Goal: Communication & Community: Participate in discussion

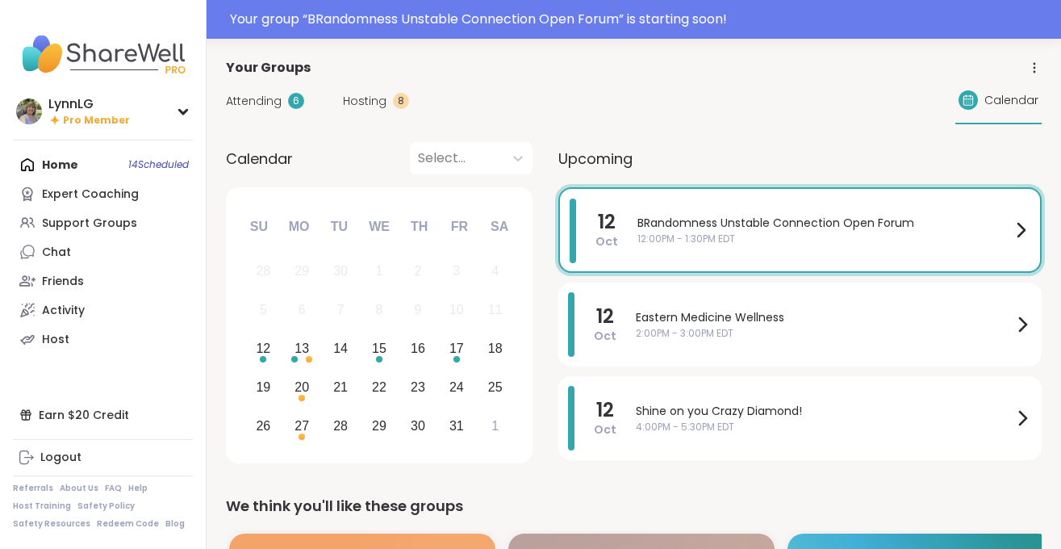
click at [781, 255] on div "BRandomness Unstable Connection Open Forum 12:00PM - 1:30PM EDT" at bounding box center [834, 230] width 393 height 63
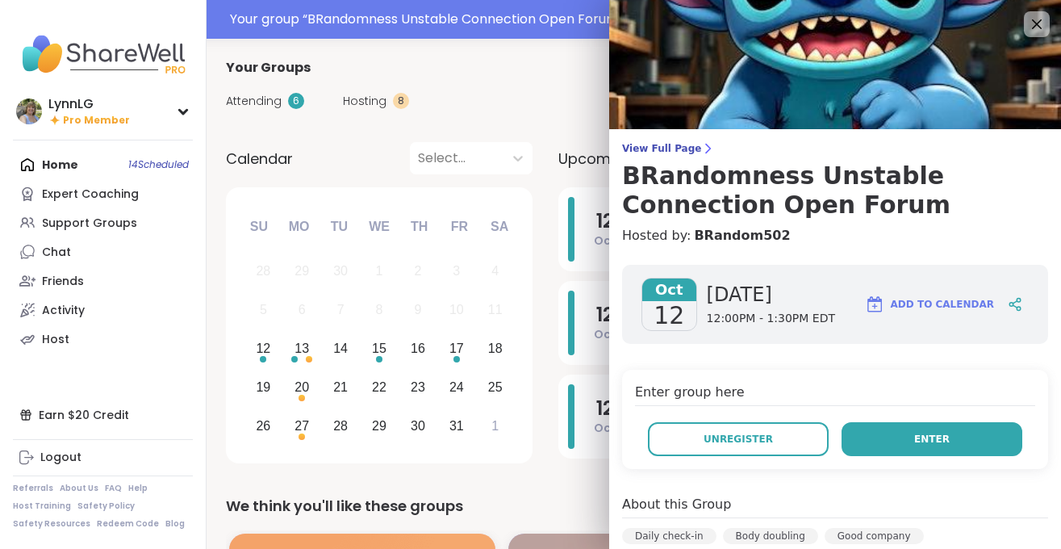
click at [933, 433] on span "Enter" at bounding box center [933, 439] width 36 height 15
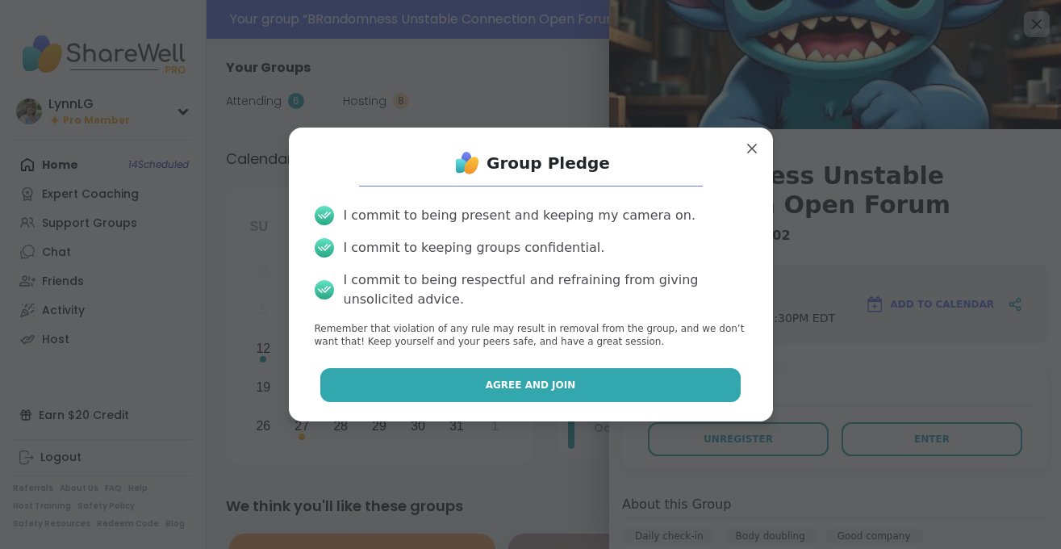
click at [496, 369] on button "Agree and Join" at bounding box center [530, 385] width 421 height 34
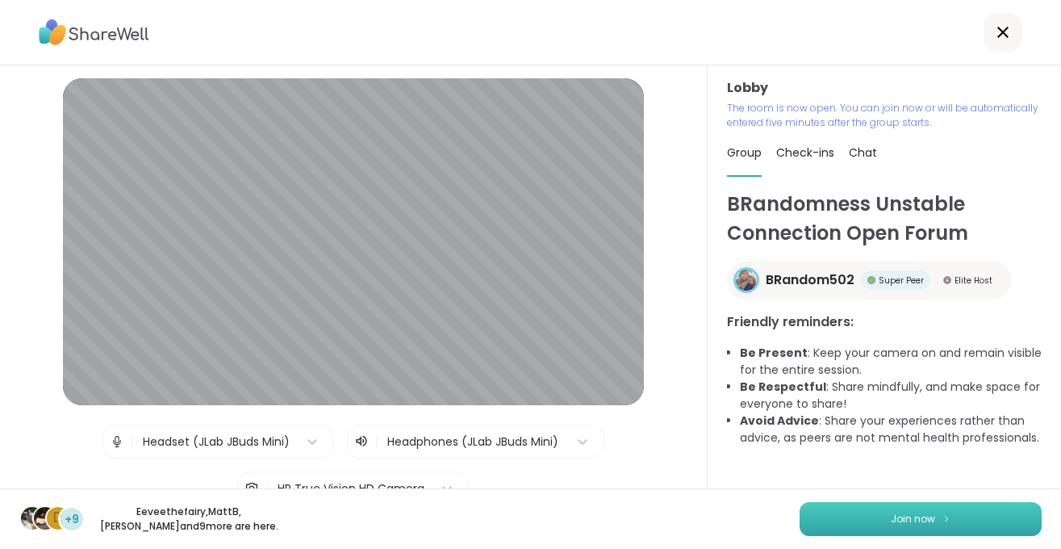
click at [871, 516] on button "Join now" at bounding box center [921, 519] width 242 height 34
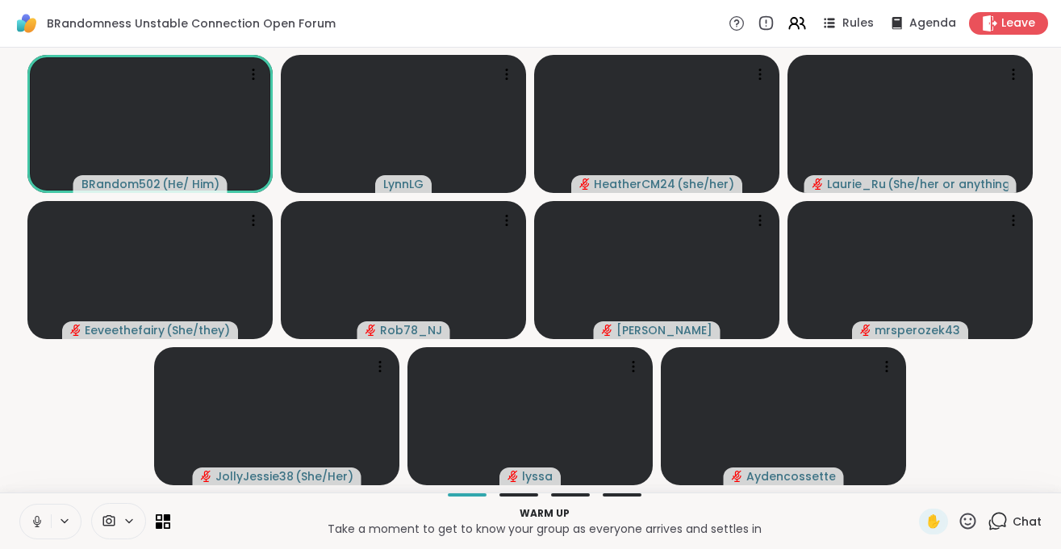
click at [36, 528] on icon at bounding box center [37, 521] width 15 height 15
click at [1028, 521] on span "Chat" at bounding box center [1027, 521] width 29 height 16
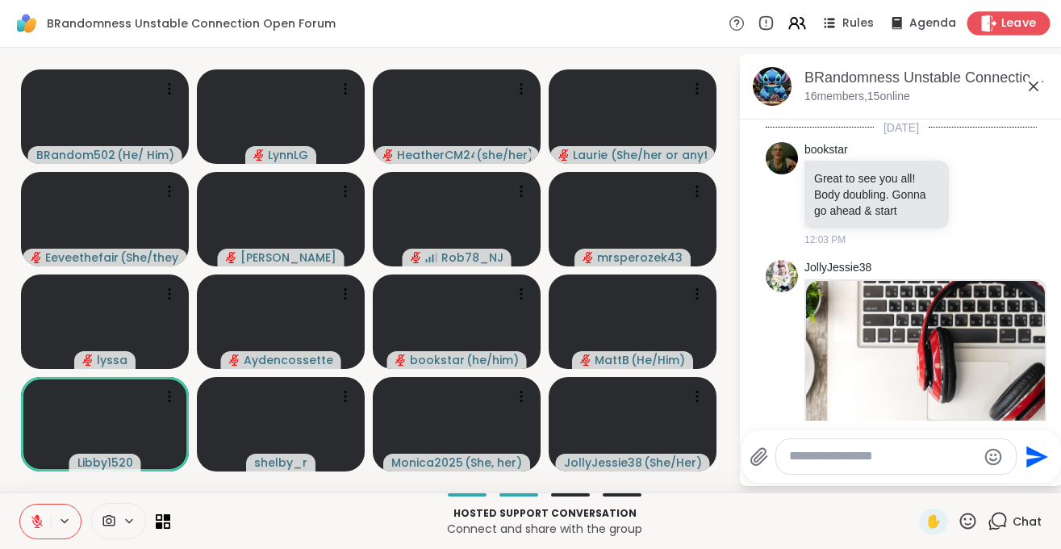
click at [998, 17] on icon at bounding box center [989, 23] width 17 height 17
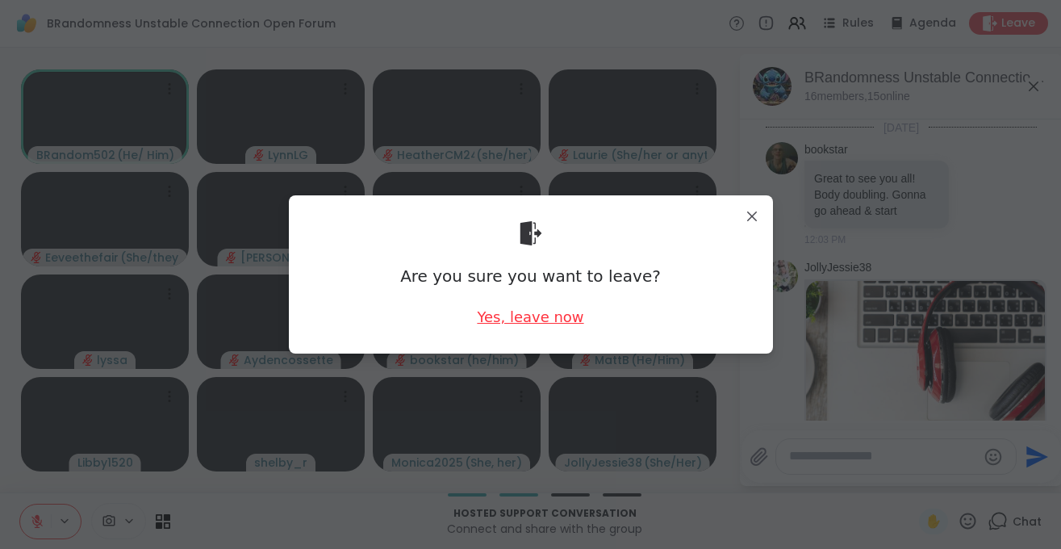
click at [541, 317] on div "Yes, leave now" at bounding box center [530, 317] width 107 height 20
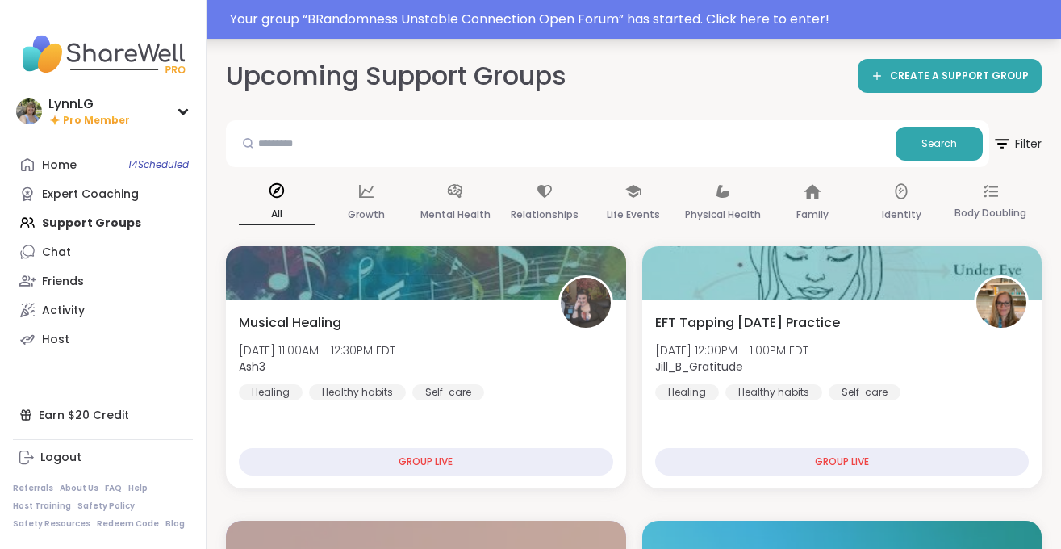
click at [739, 15] on div "Your group “ BRandomness Unstable Connection Open Forum ” has started. Click he…" at bounding box center [641, 19] width 822 height 19
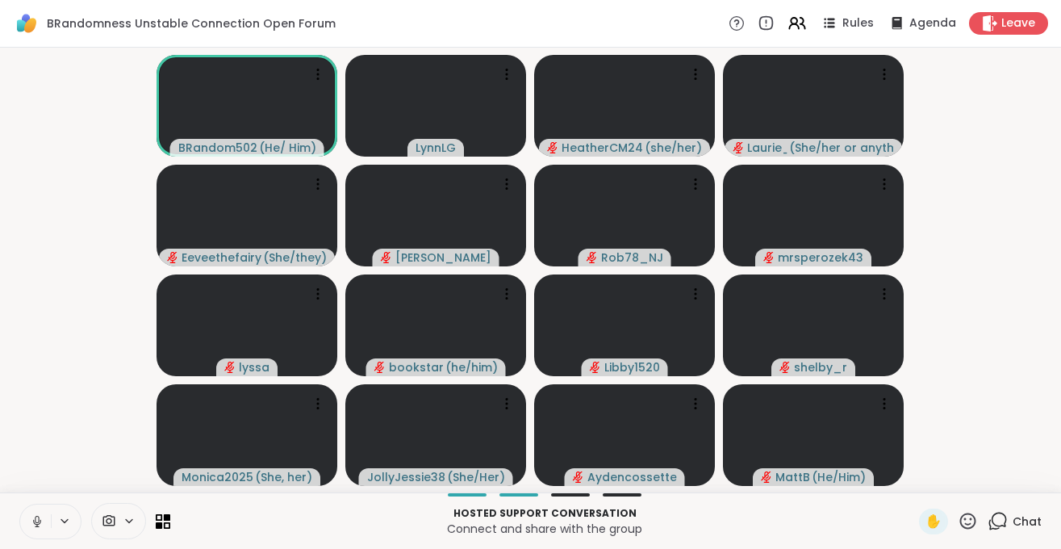
click at [42, 525] on icon at bounding box center [37, 521] width 15 height 15
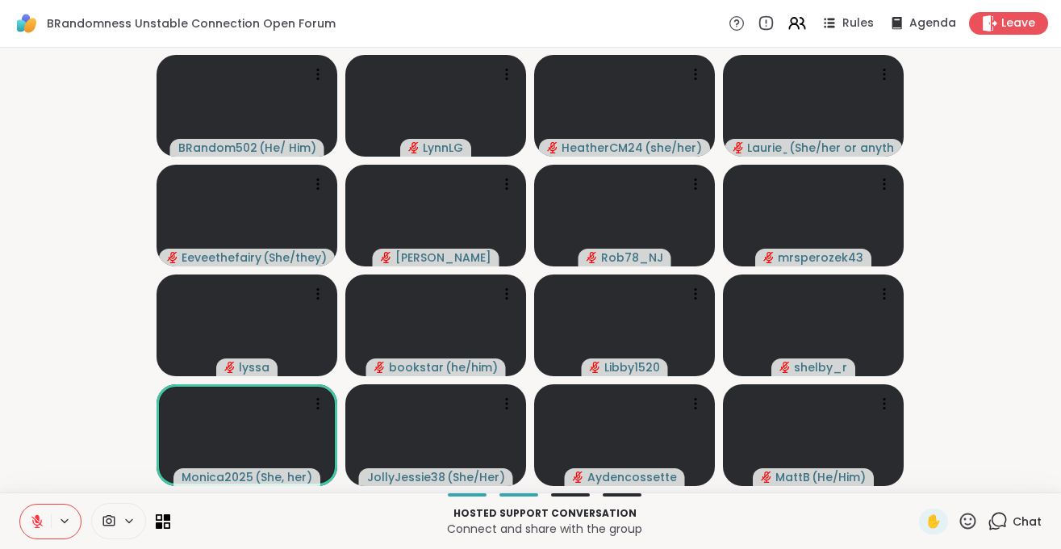
click at [1040, 521] on span "Chat" at bounding box center [1027, 521] width 29 height 16
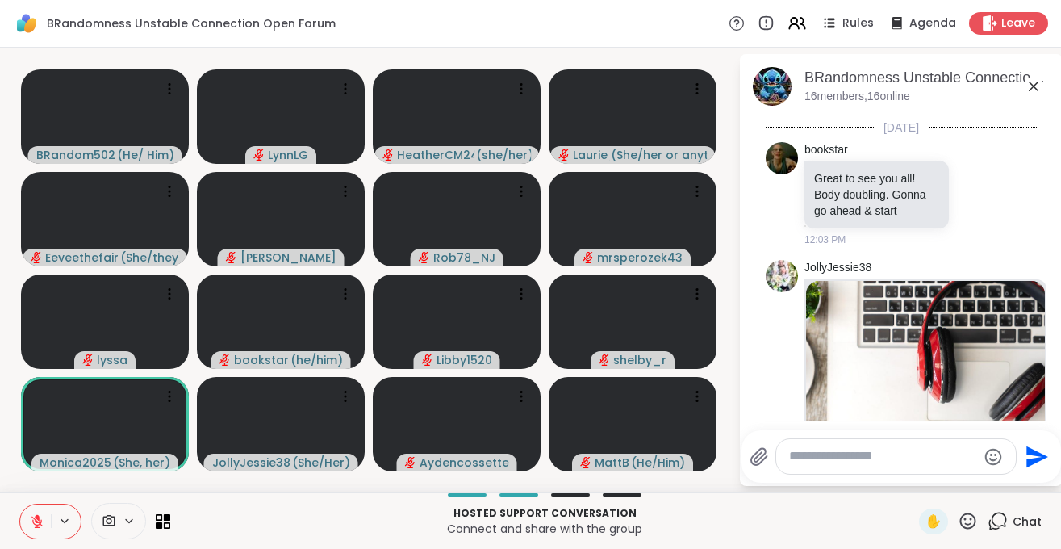
scroll to position [232, 0]
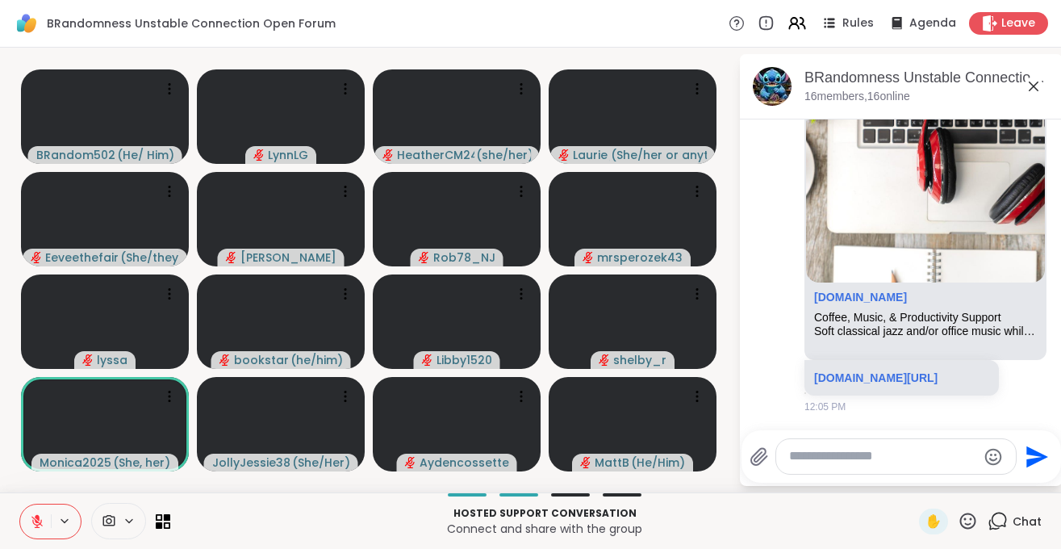
click at [908, 460] on textarea "Type your message" at bounding box center [883, 456] width 188 height 17
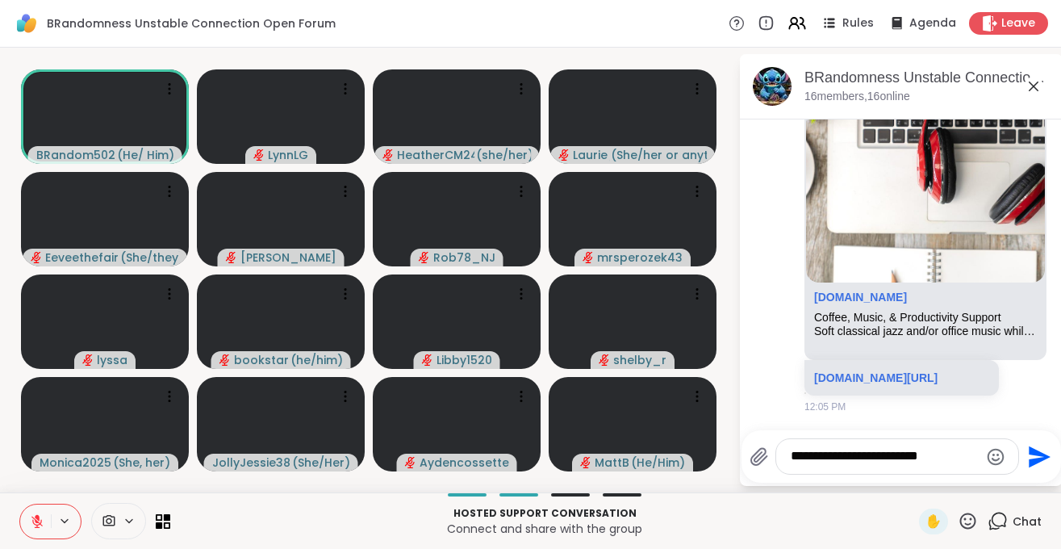
type textarea "**********"
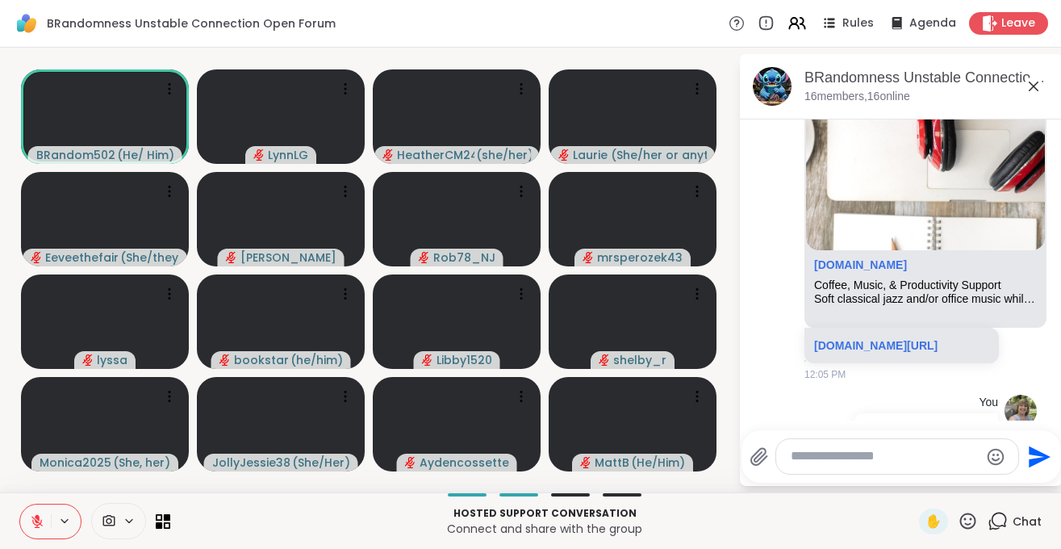
scroll to position [333, 0]
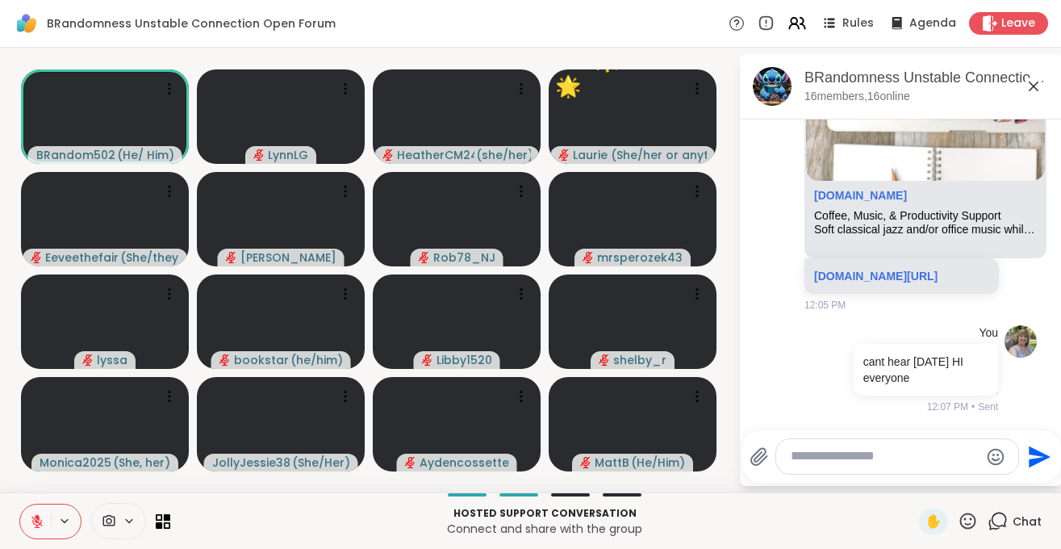
click at [810, 455] on textarea "Type your message" at bounding box center [885, 456] width 188 height 17
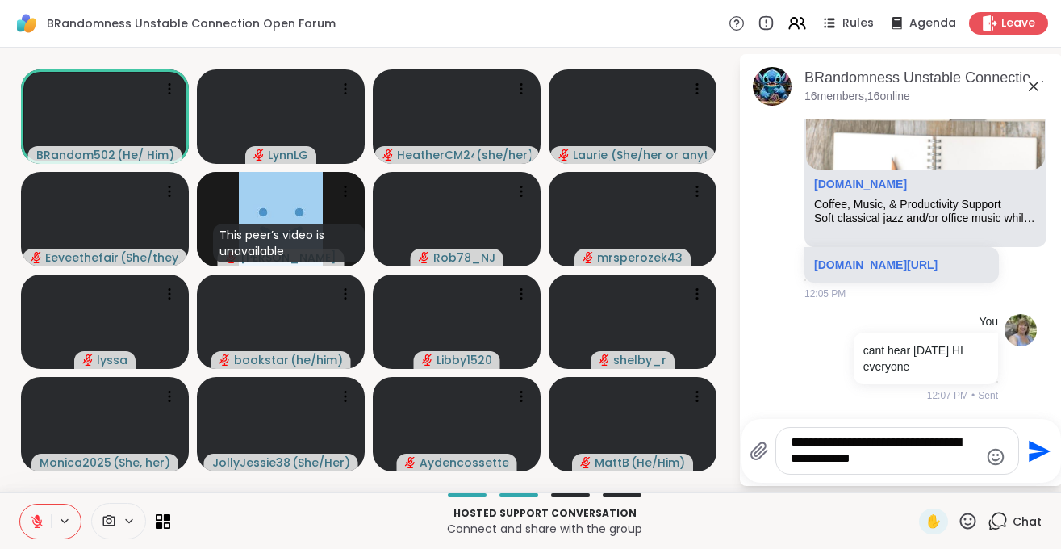
type textarea "**********"
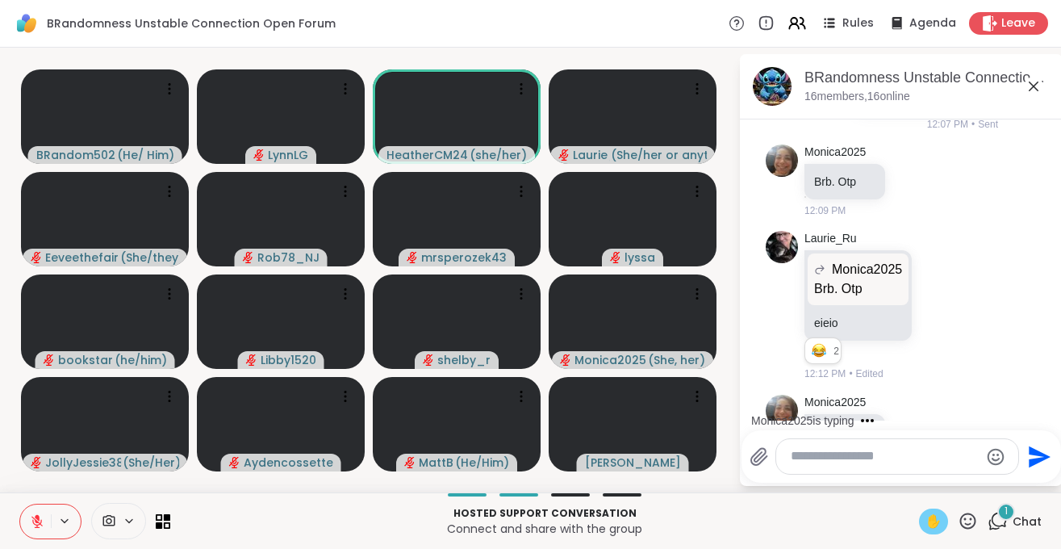
scroll to position [811, 0]
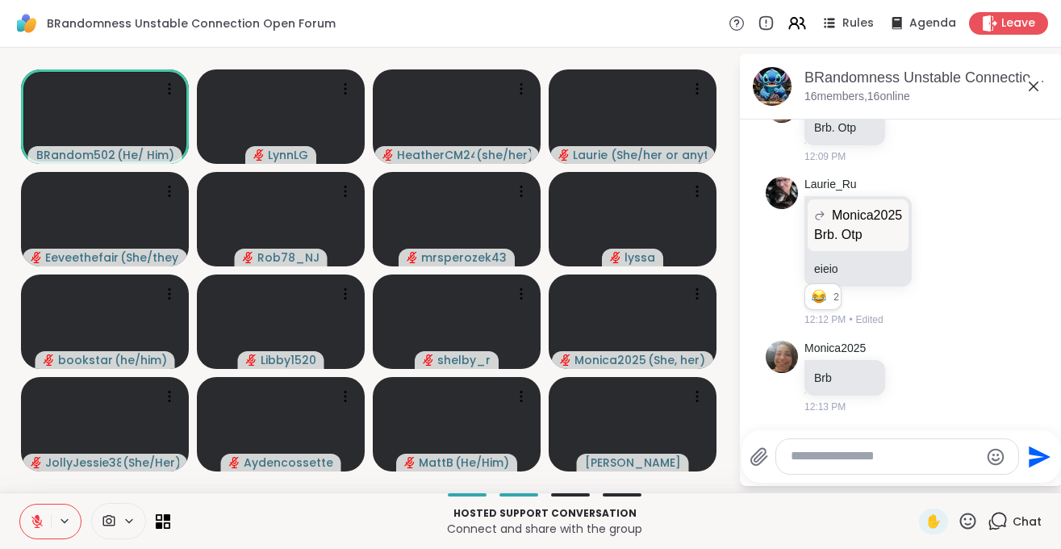
click at [39, 529] on button at bounding box center [35, 521] width 31 height 34
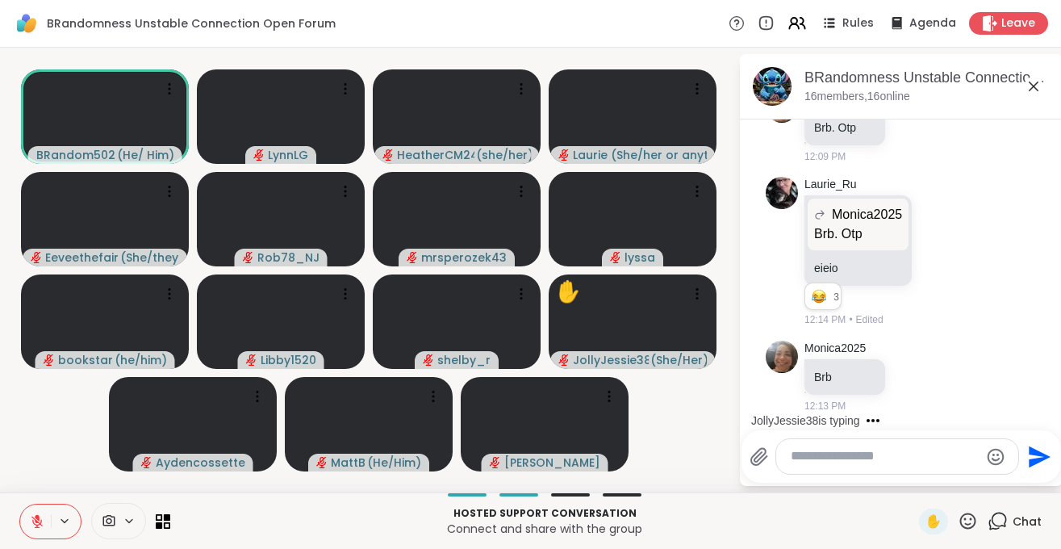
scroll to position [936, 0]
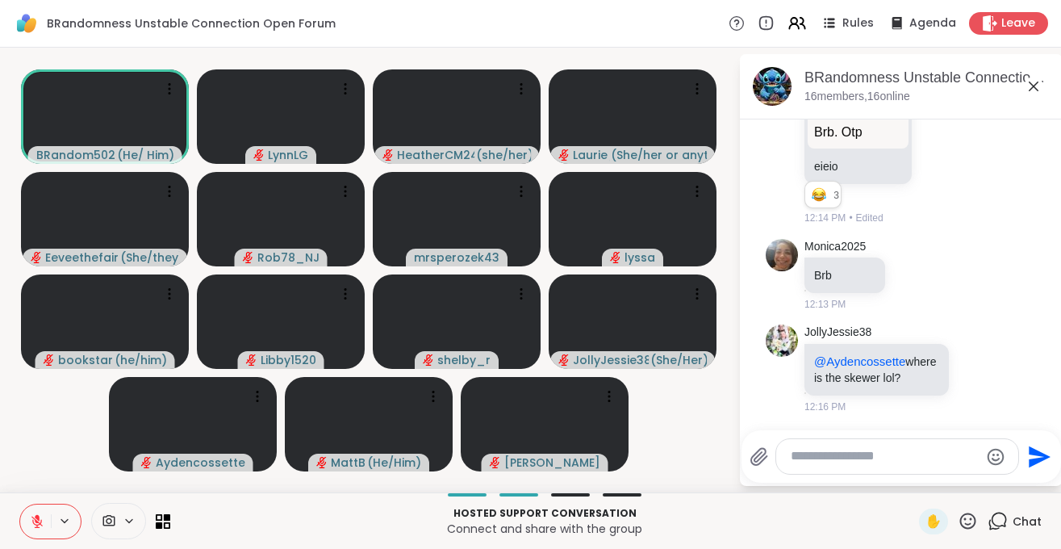
click at [831, 456] on textarea "Type your message" at bounding box center [885, 456] width 188 height 17
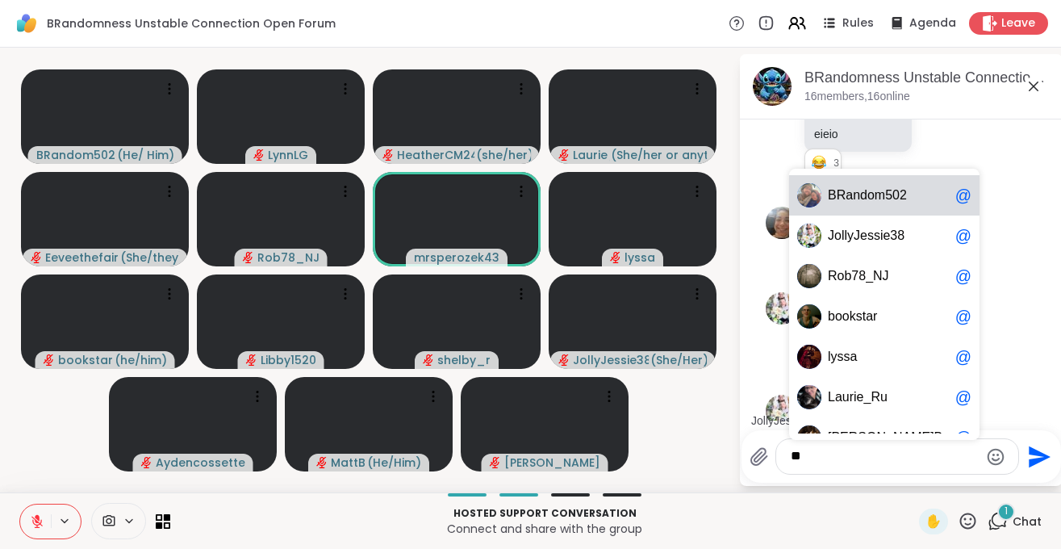
scroll to position [1023, 0]
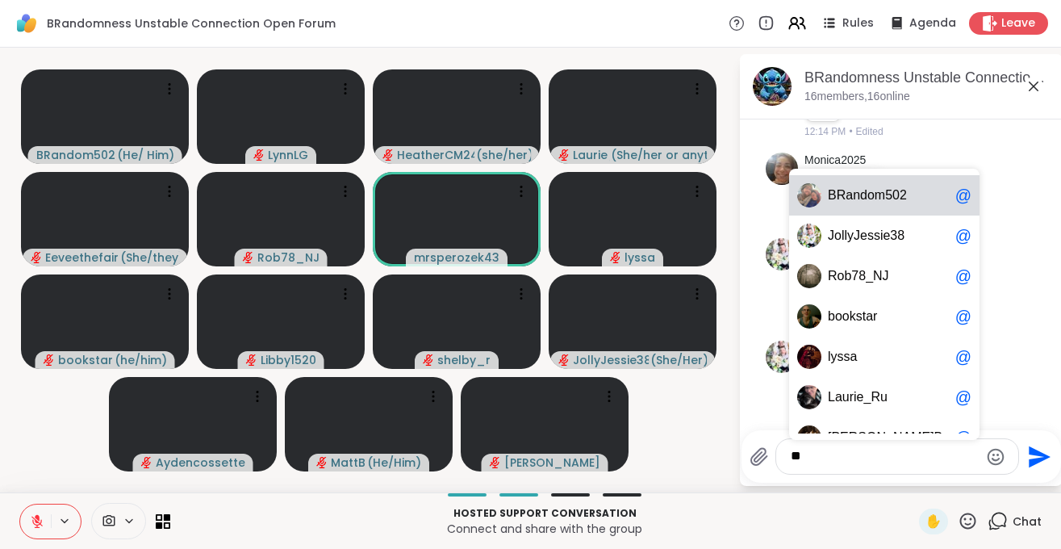
click at [854, 192] on span "Random502" at bounding box center [872, 195] width 70 height 16
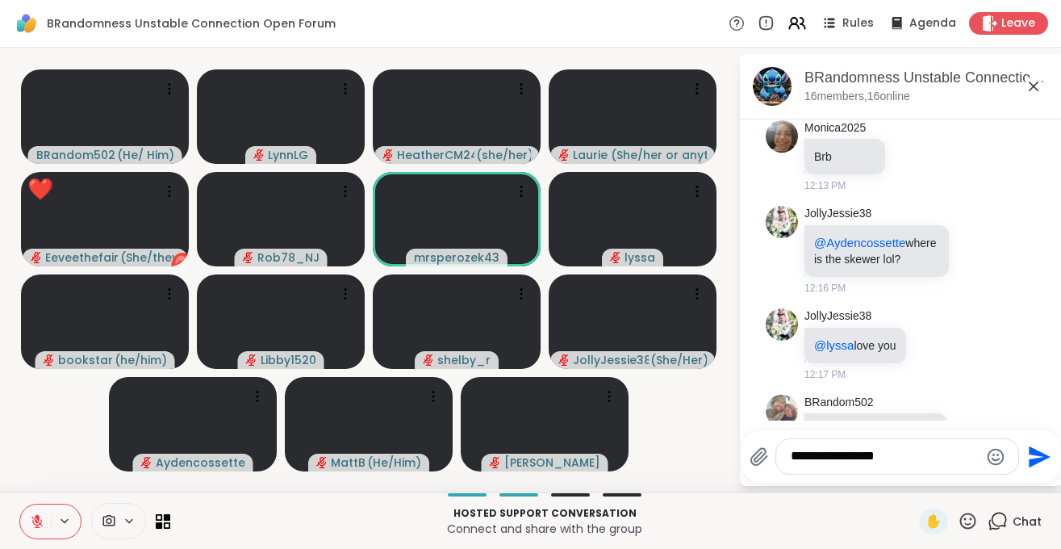
scroll to position [1124, 0]
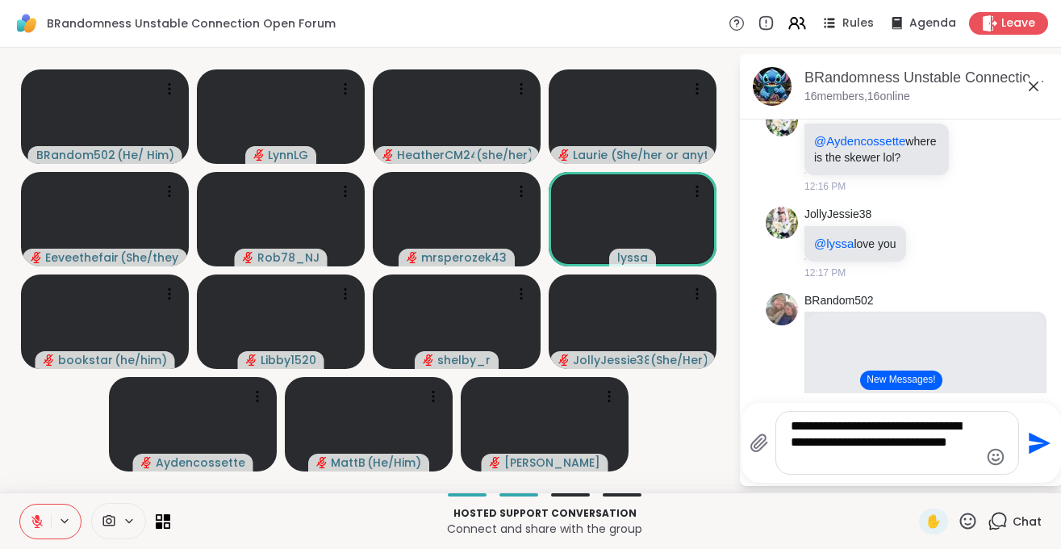
type textarea "**********"
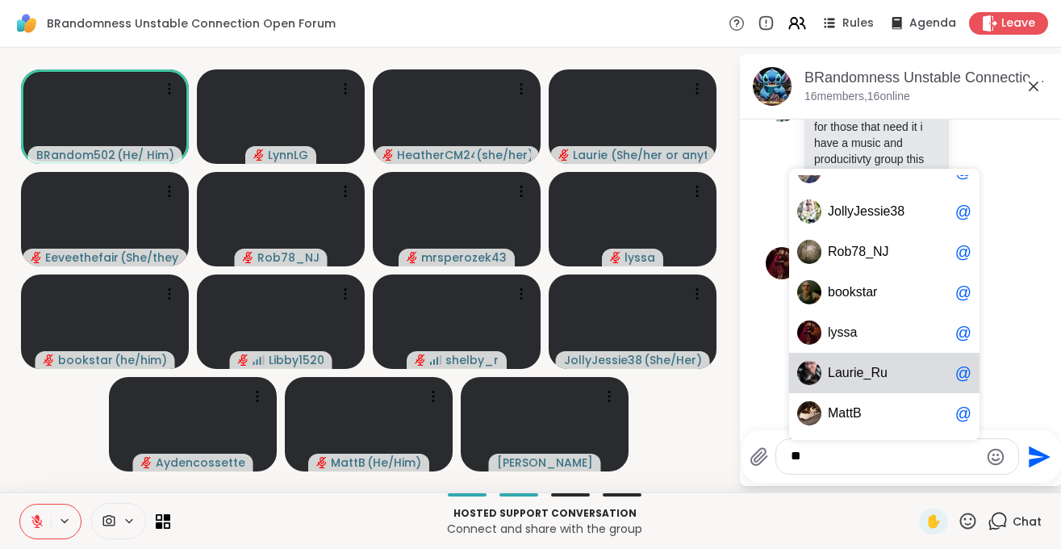
scroll to position [0, 0]
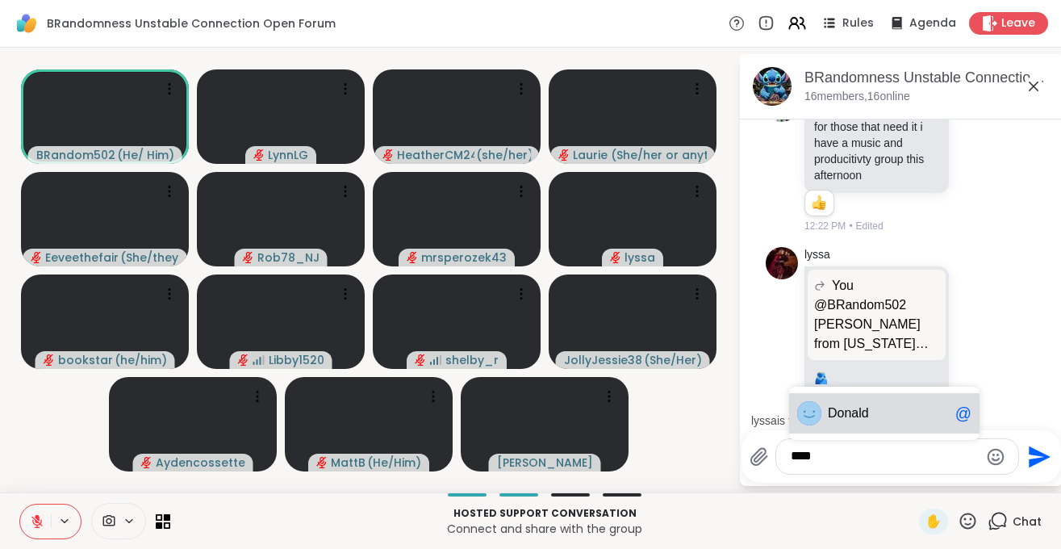
click at [878, 408] on span "Don ald" at bounding box center [888, 413] width 121 height 16
click at [882, 401] on div "[PERSON_NAME] @" at bounding box center [884, 413] width 190 height 40
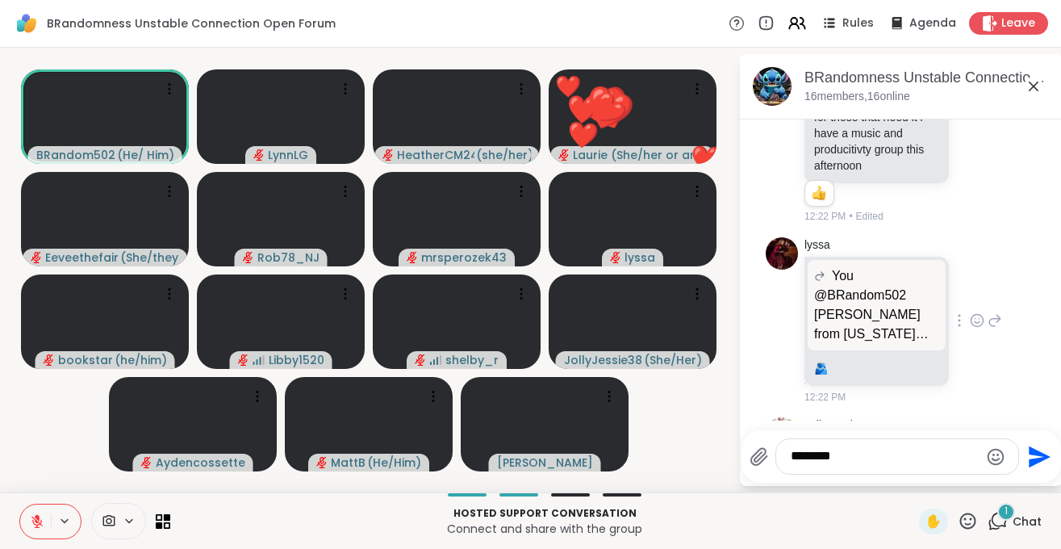
scroll to position [2628, 0]
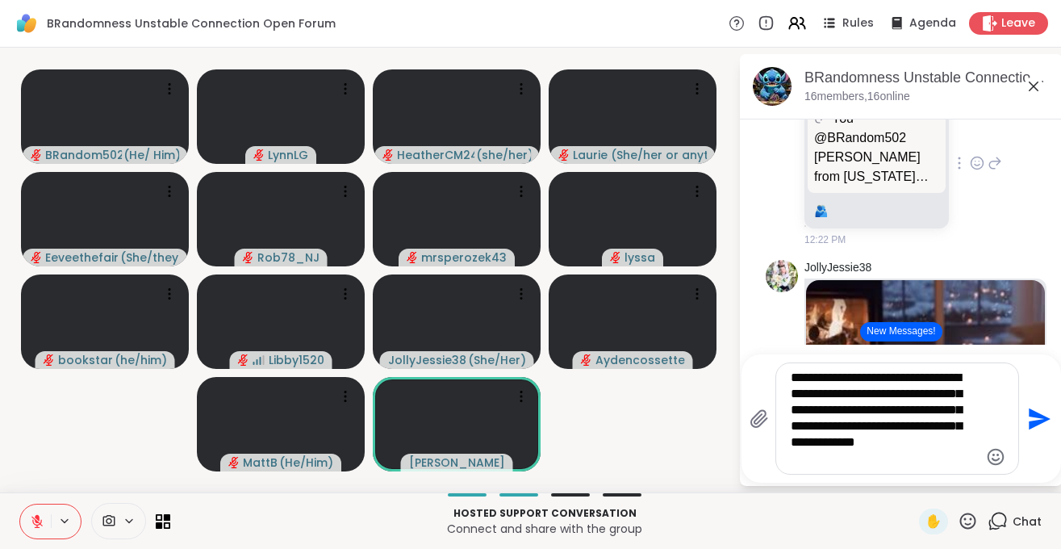
type textarea "**********"
drag, startPoint x: 839, startPoint y: 463, endPoint x: 756, endPoint y: 361, distance: 131.4
click at [791, 370] on textarea "**********" at bounding box center [885, 419] width 188 height 98
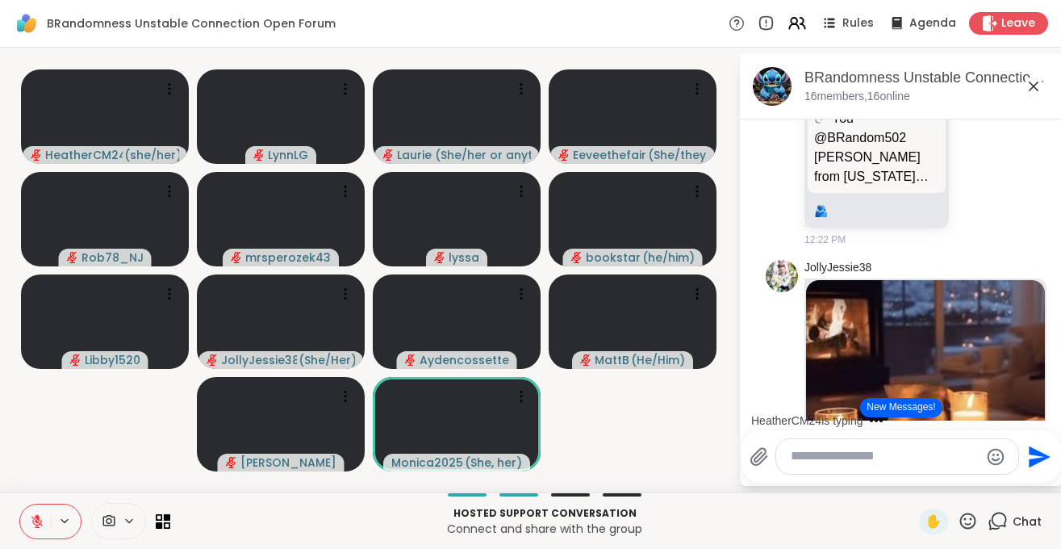
click at [902, 463] on textarea "Type your message" at bounding box center [885, 456] width 188 height 17
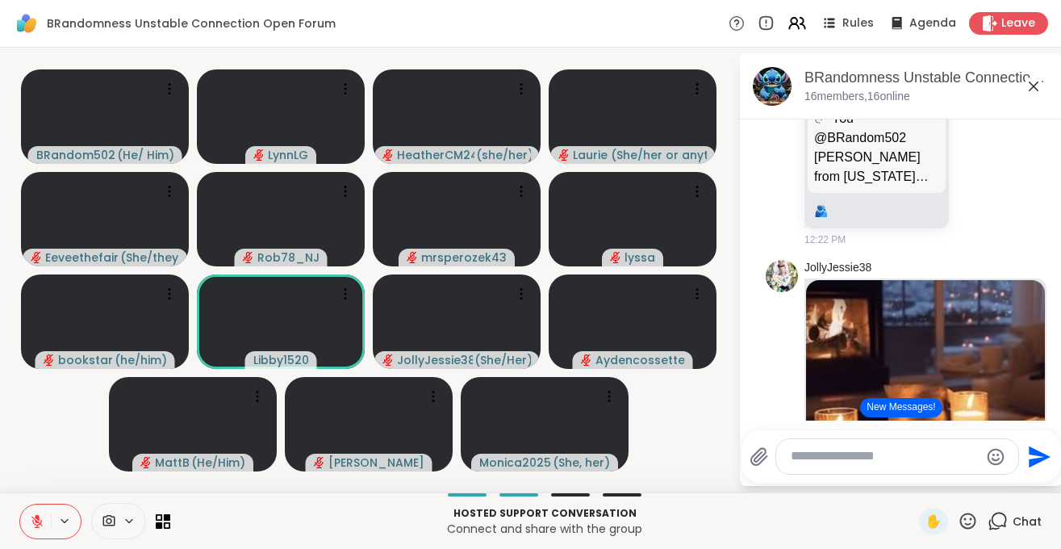
click at [848, 459] on textarea "Type your message" at bounding box center [885, 456] width 188 height 17
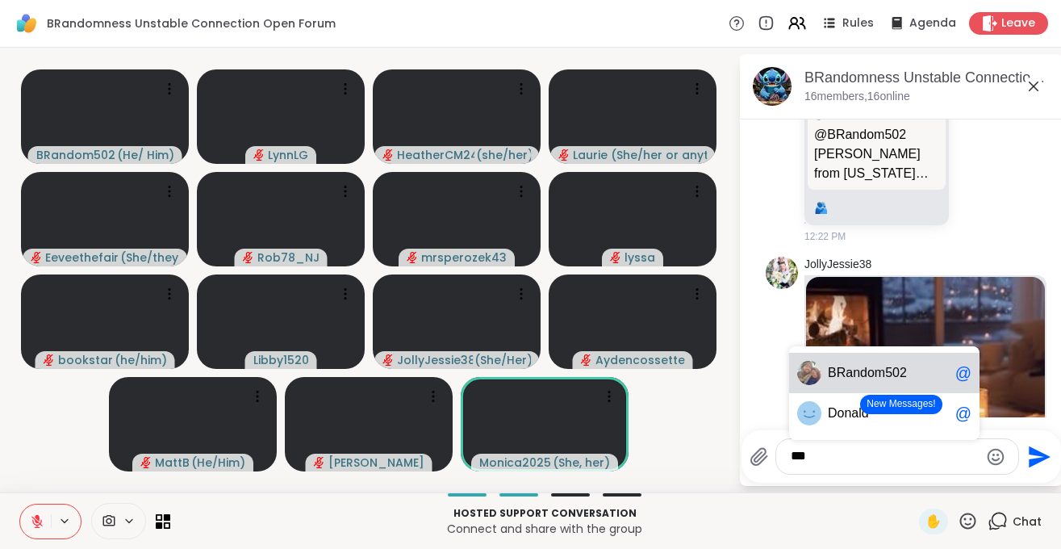
scroll to position [0, 0]
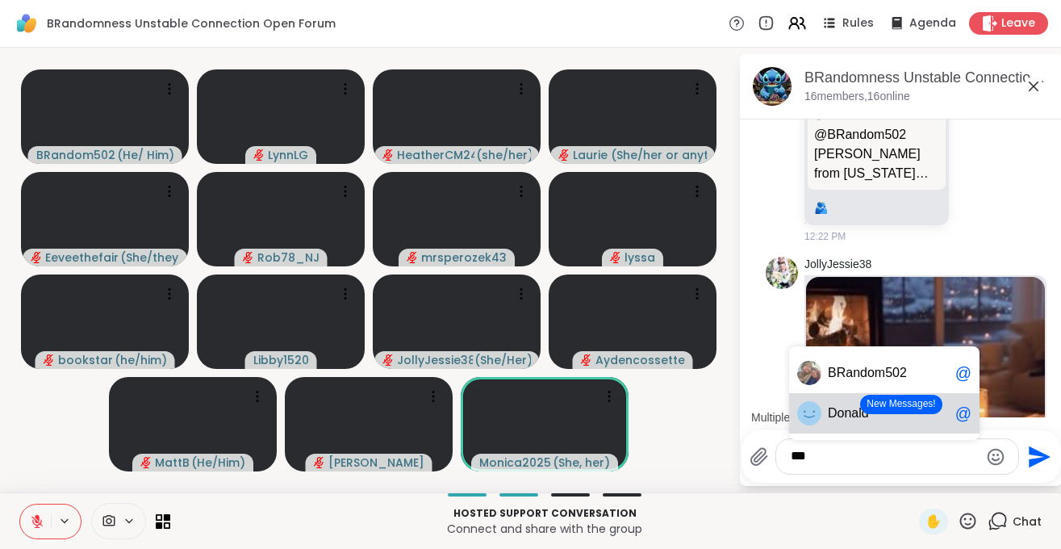
click at [846, 404] on div "Do nald @" at bounding box center [884, 413] width 190 height 40
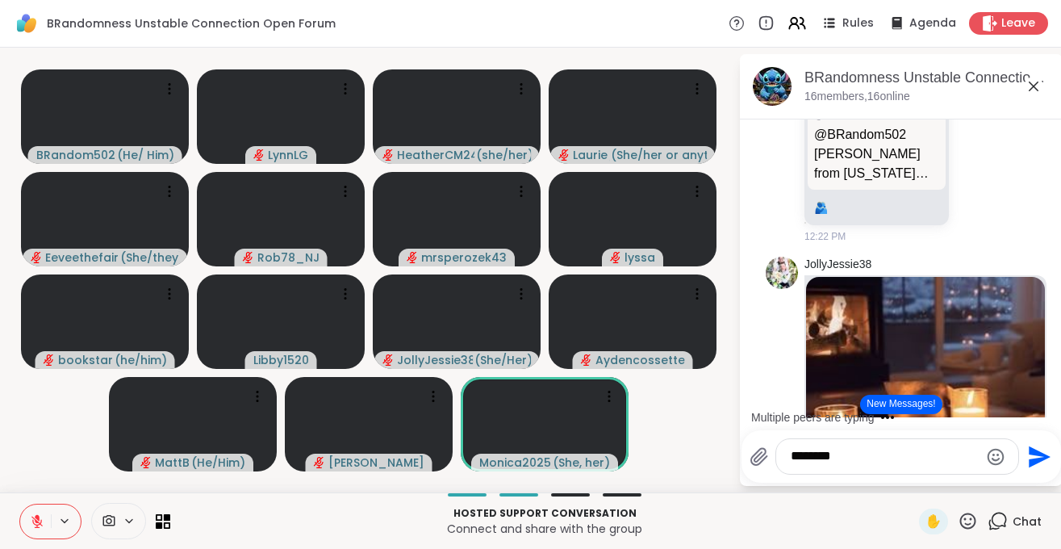
drag, startPoint x: 855, startPoint y: 461, endPoint x: 783, endPoint y: 467, distance: 72.1
click at [791, 465] on textarea "*******" at bounding box center [885, 456] width 188 height 17
click at [860, 458] on textarea "*******" at bounding box center [885, 456] width 188 height 17
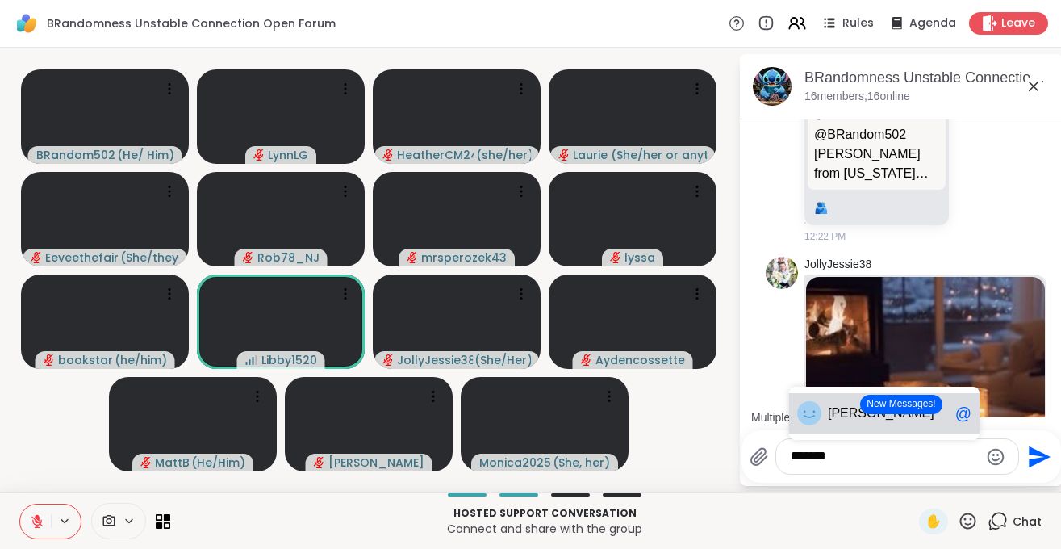
click at [836, 412] on span "[PERSON_NAME]" at bounding box center [881, 413] width 107 height 16
type textarea "*******"
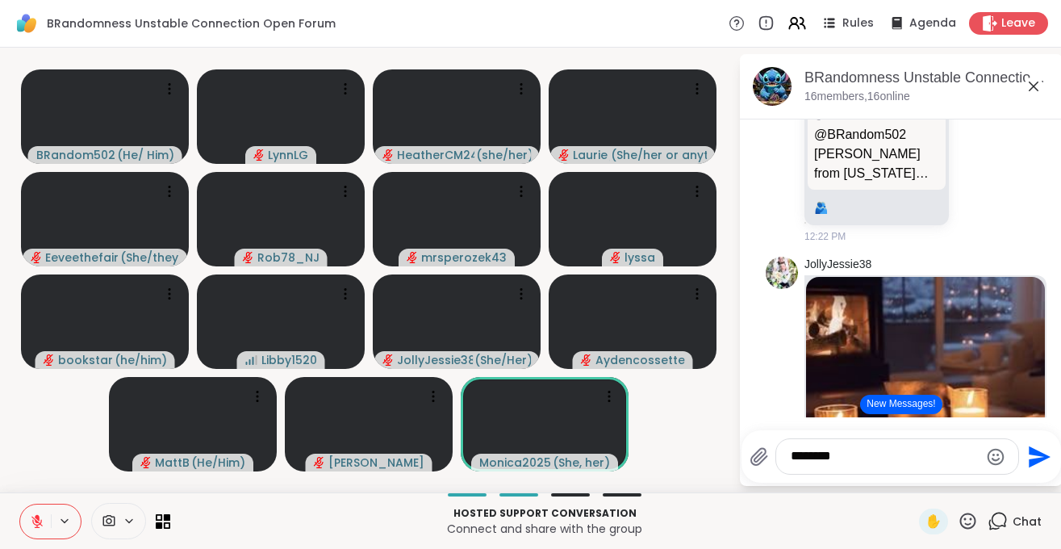
click at [1031, 451] on icon "Send" at bounding box center [1040, 457] width 22 height 22
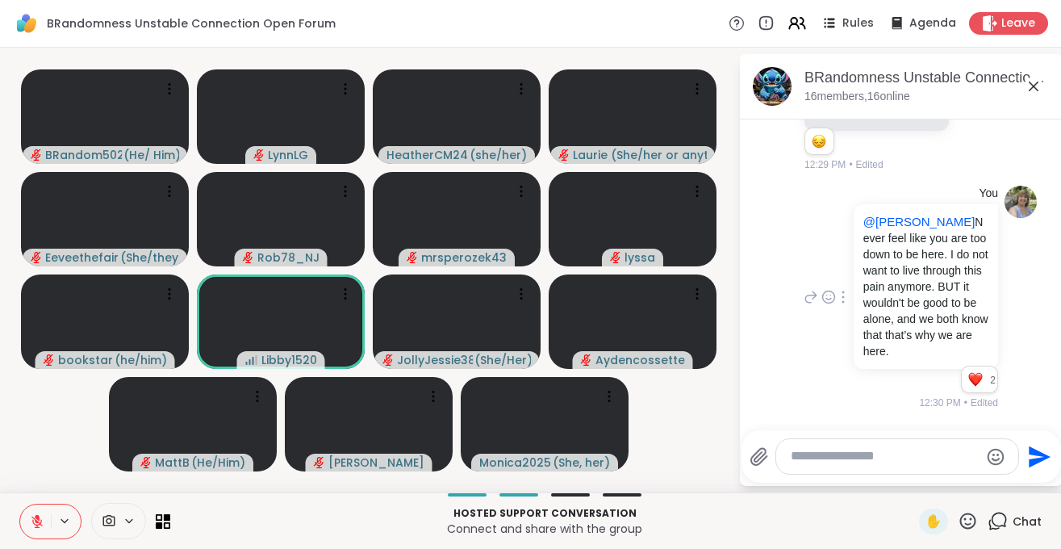
scroll to position [5545, 0]
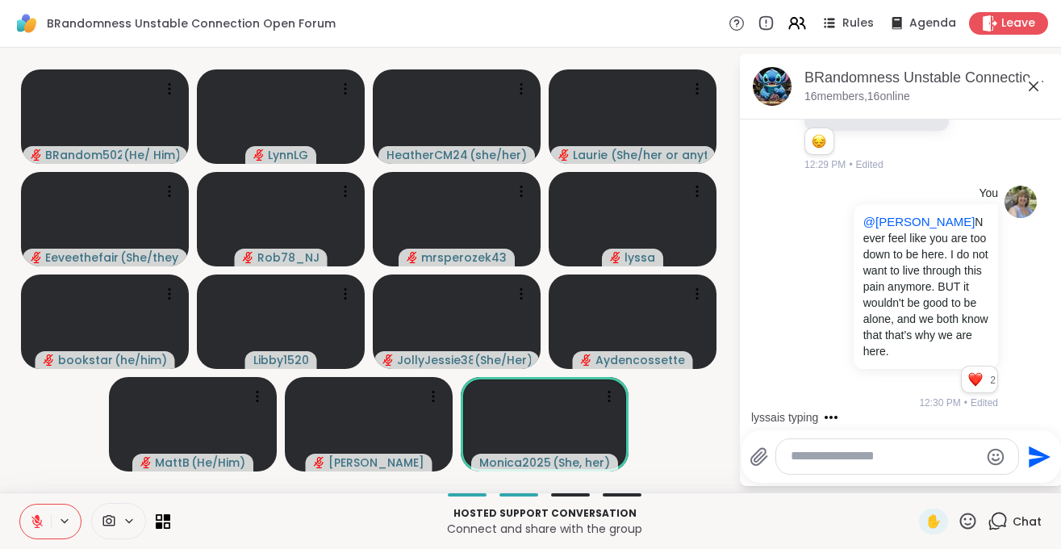
click at [803, 455] on textarea "Type your message" at bounding box center [885, 456] width 188 height 17
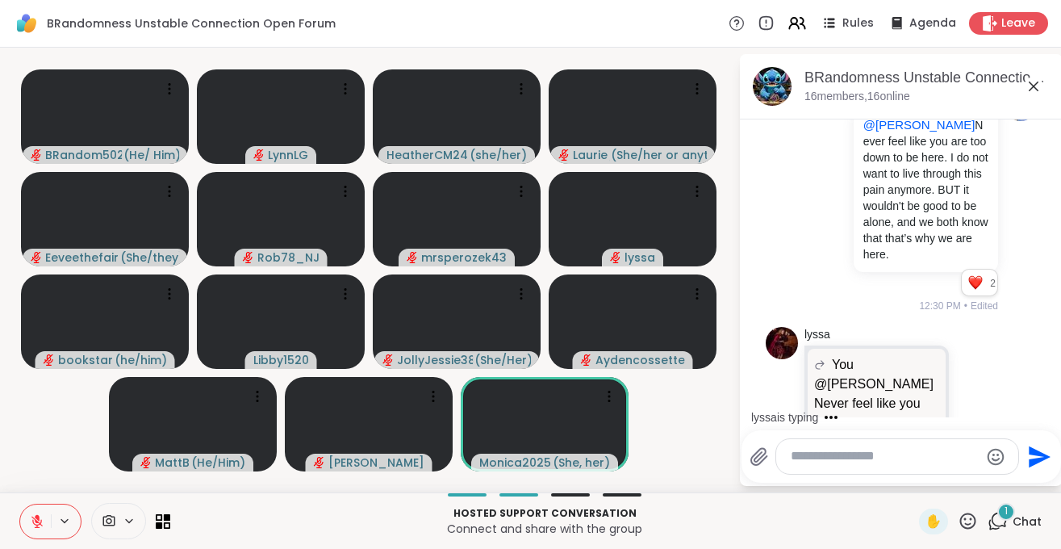
scroll to position [5757, 0]
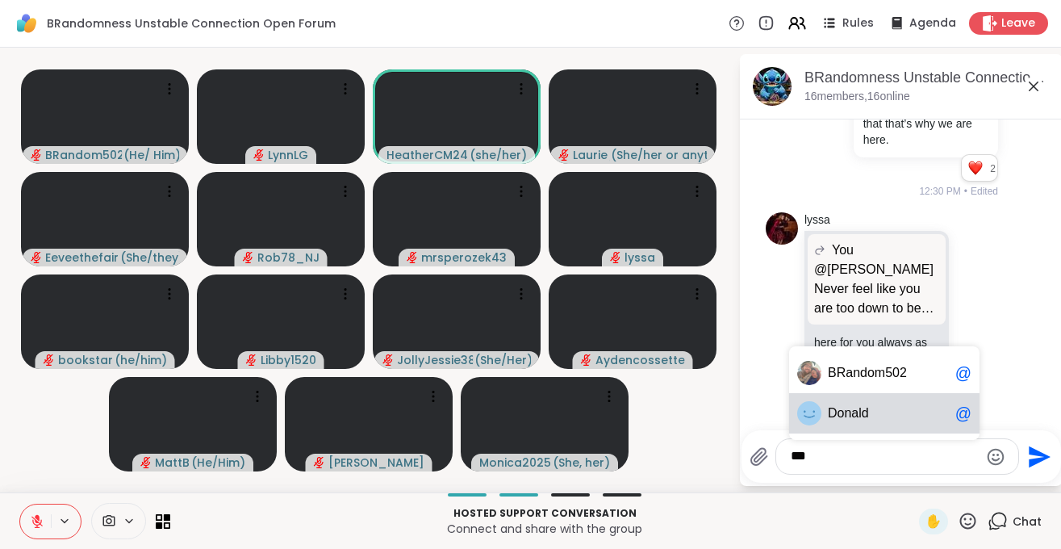
click at [860, 400] on div "Do nald @" at bounding box center [884, 413] width 190 height 40
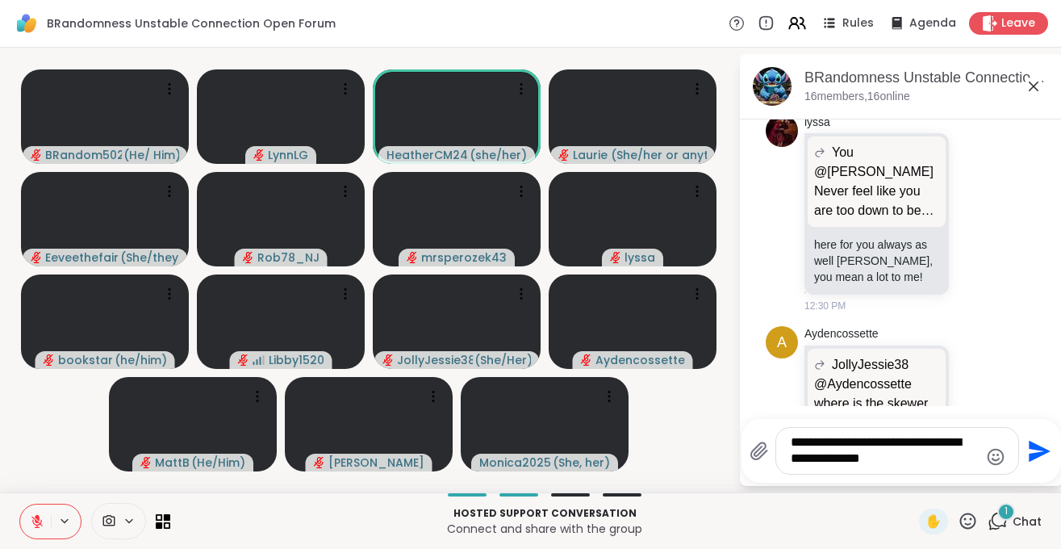
scroll to position [5980, 0]
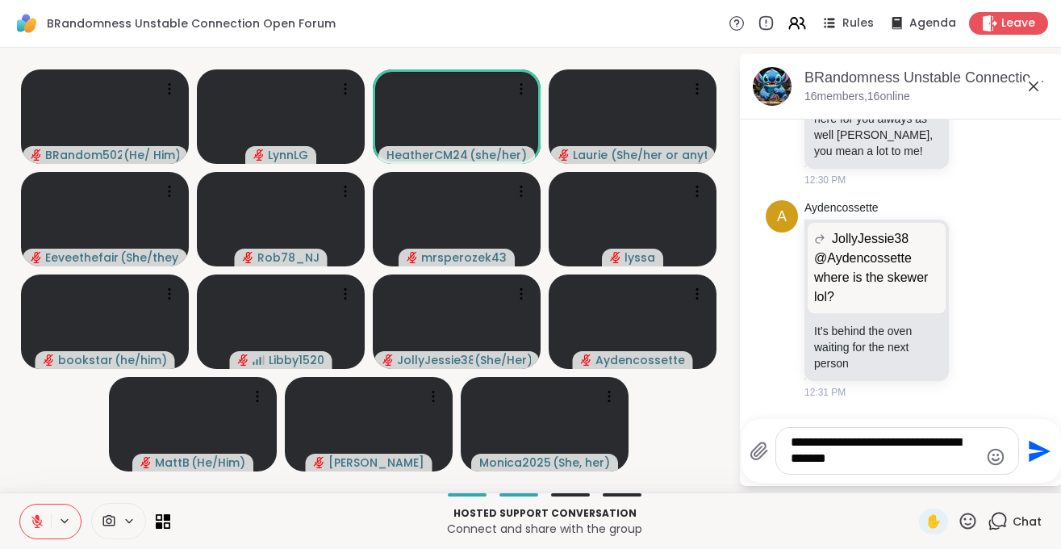
type textarea "**********"
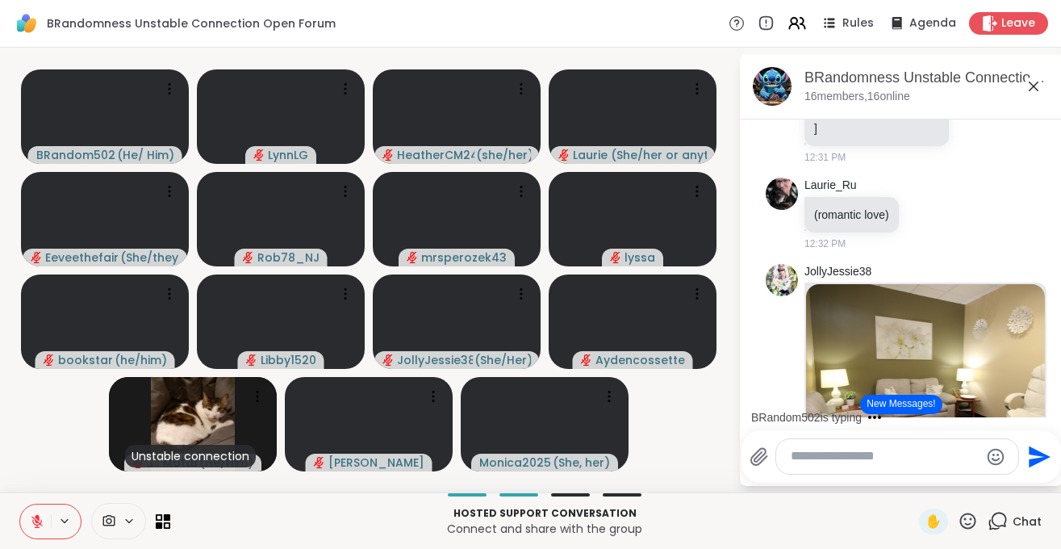
scroll to position [6486, 0]
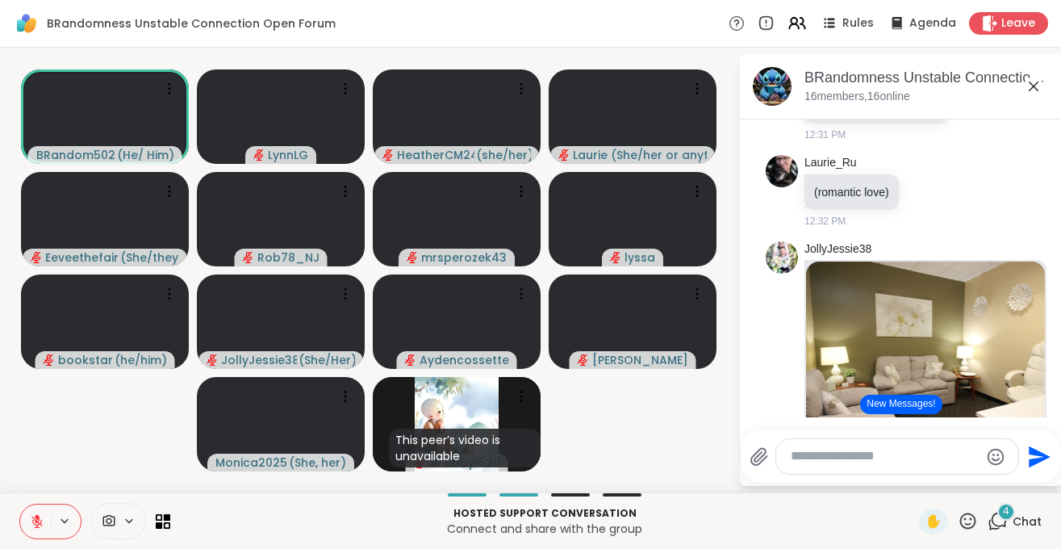
click at [857, 443] on div at bounding box center [897, 456] width 242 height 35
click at [854, 452] on textarea "Type your message" at bounding box center [885, 456] width 188 height 17
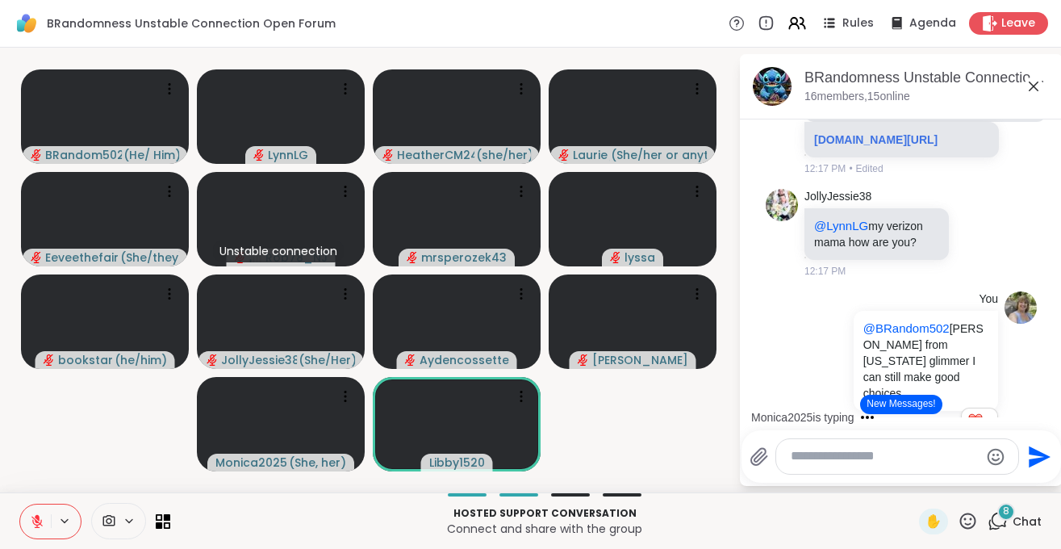
scroll to position [1605, 0]
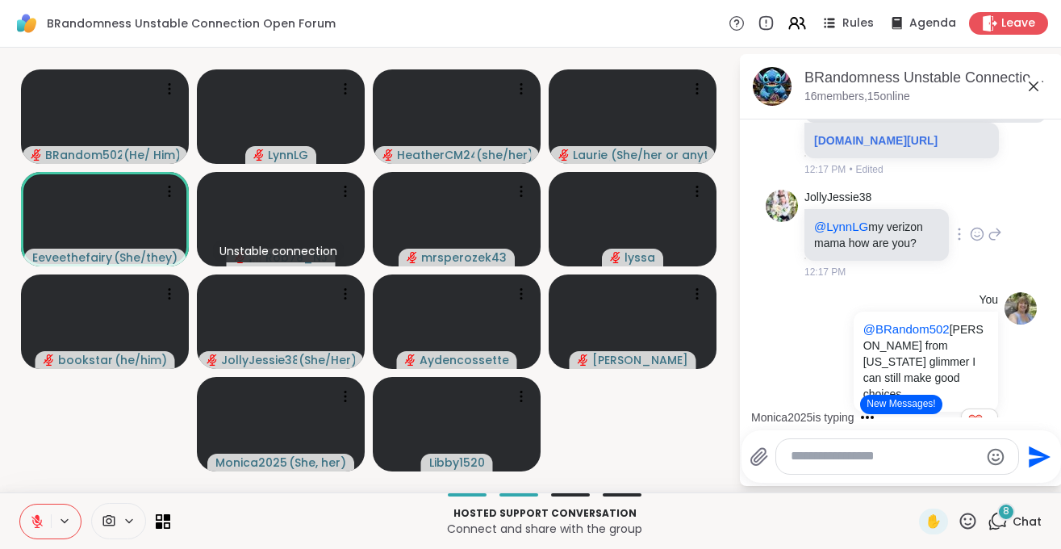
click at [978, 242] on icon at bounding box center [977, 234] width 15 height 16
click at [850, 216] on div "Select Reaction: Heart" at bounding box center [849, 208] width 15 height 15
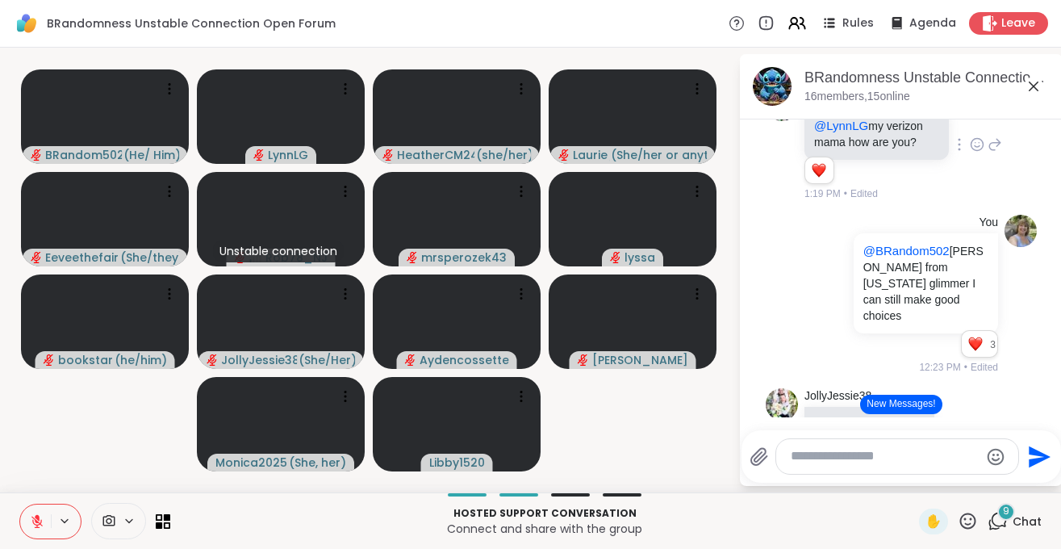
scroll to position [1706, 0]
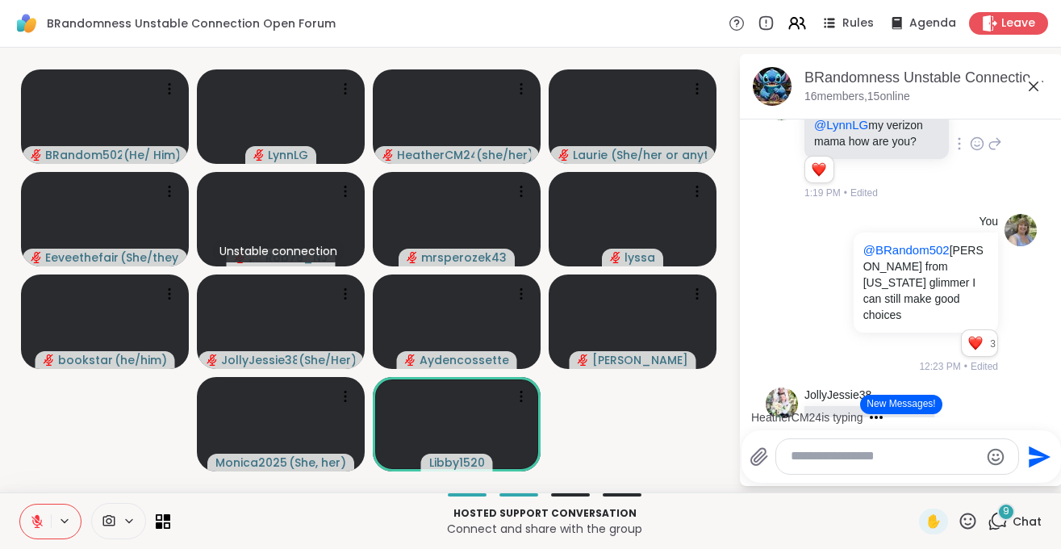
click at [999, 149] on icon at bounding box center [995, 143] width 11 height 11
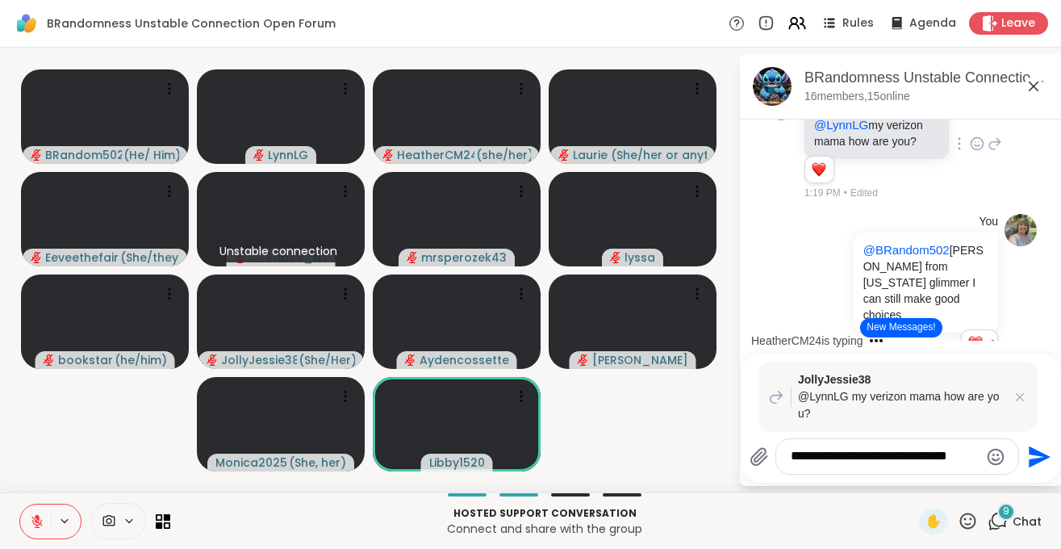
type textarea "**********"
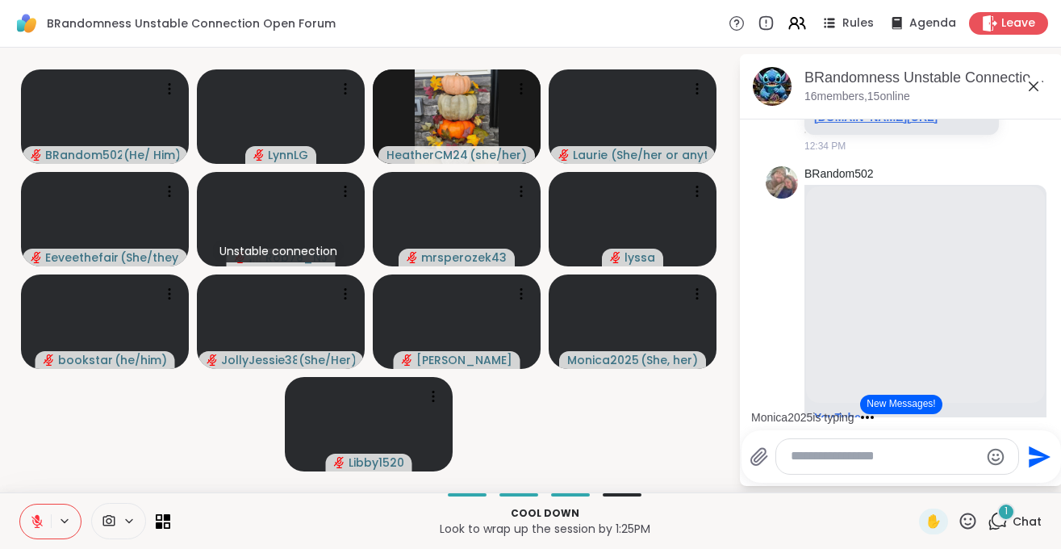
scroll to position [6951, 0]
click at [825, 123] on link "[DOMAIN_NAME][URL]" at bounding box center [875, 116] width 123 height 13
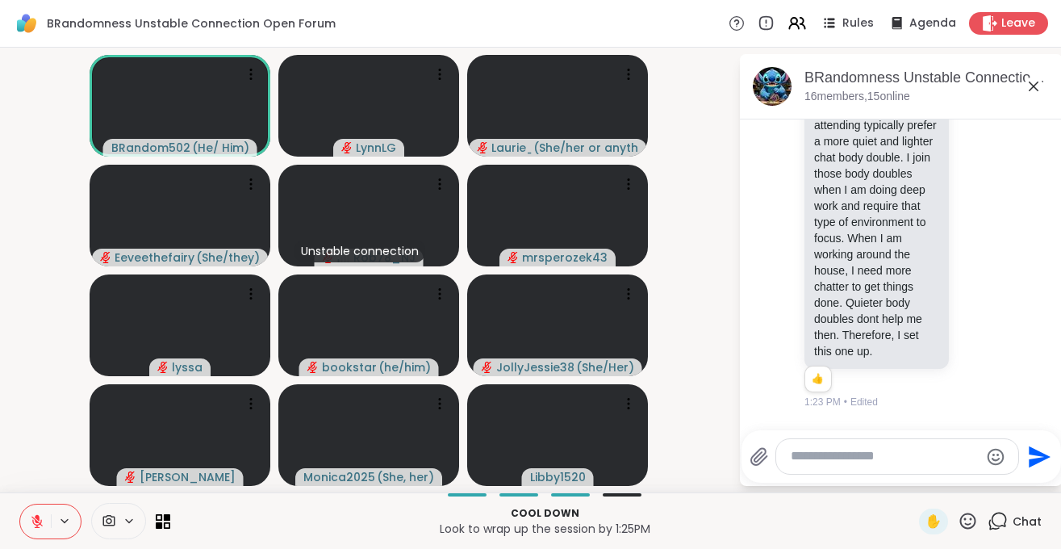
scroll to position [10702, 0]
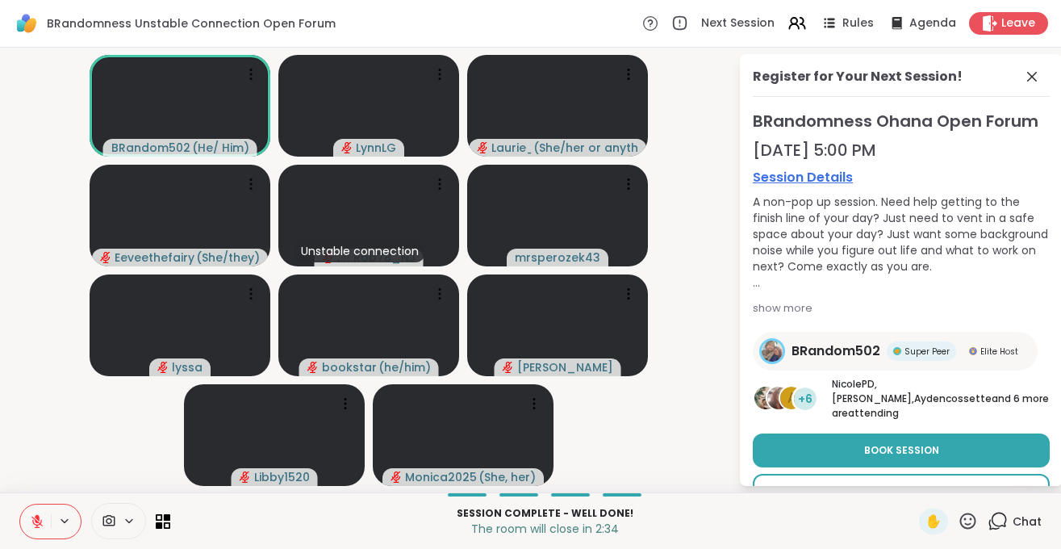
click at [892, 483] on span "No Thanks" at bounding box center [902, 490] width 59 height 15
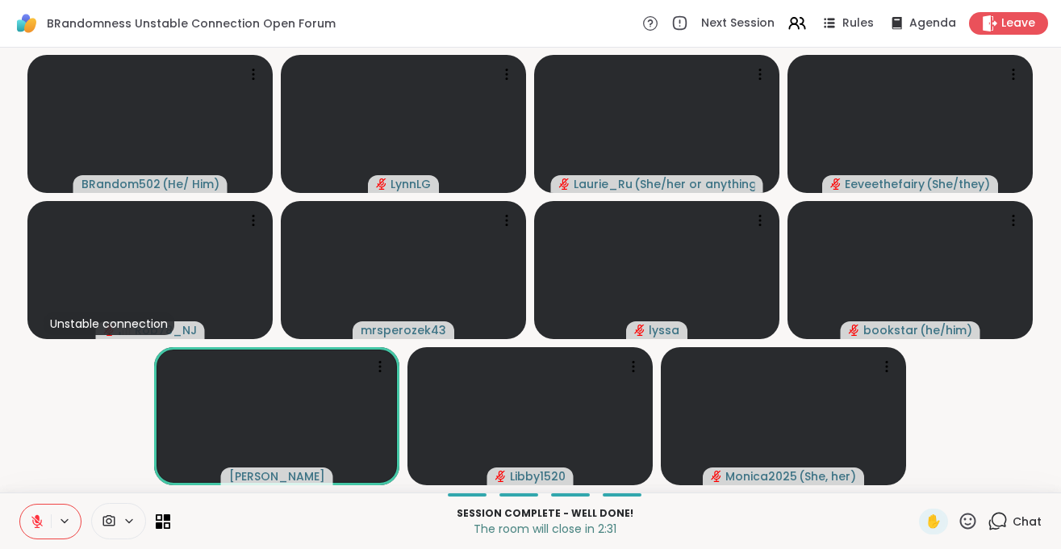
click at [1028, 517] on span "Chat" at bounding box center [1027, 521] width 29 height 16
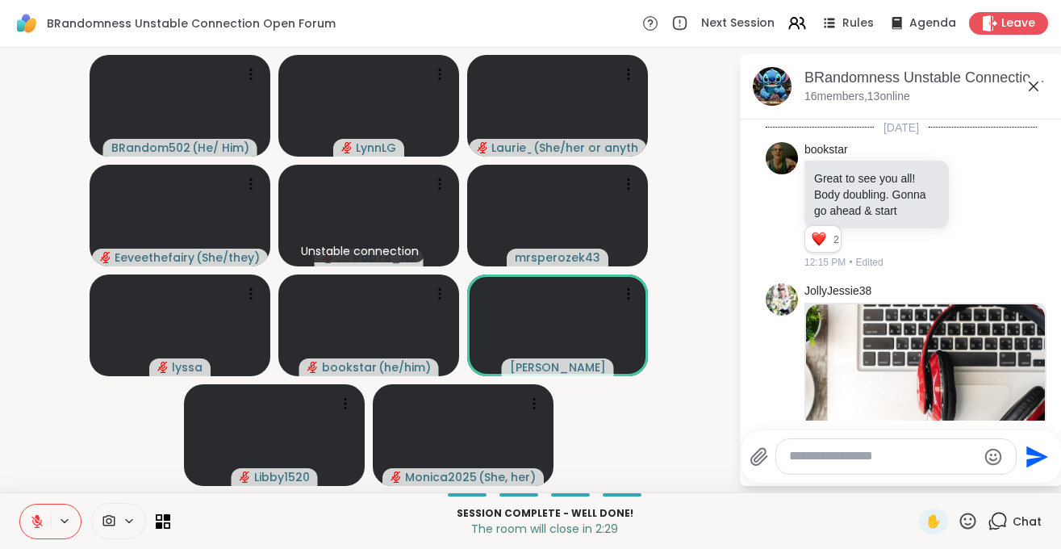
scroll to position [10628, 0]
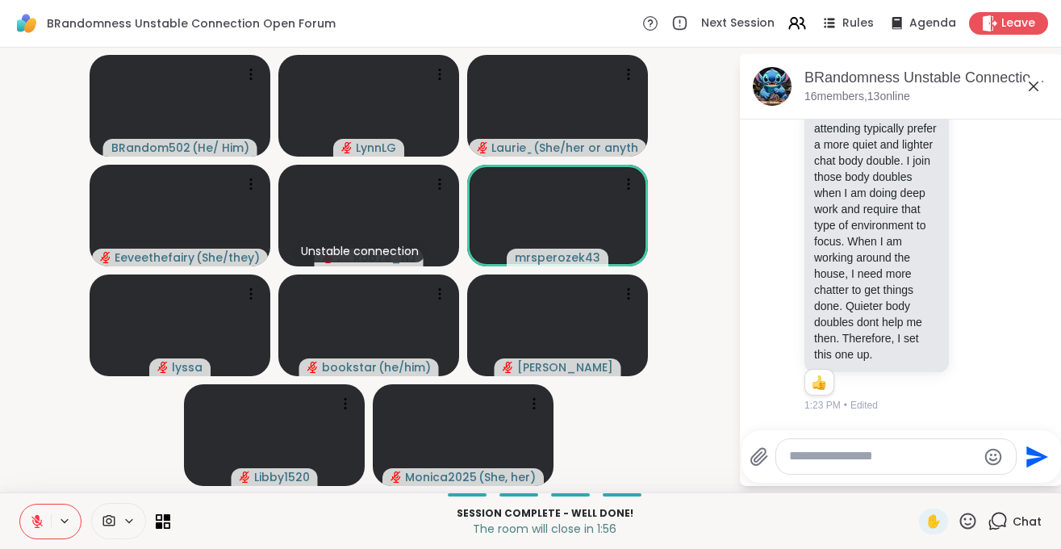
click at [831, 458] on textarea "Type your message" at bounding box center [883, 456] width 188 height 17
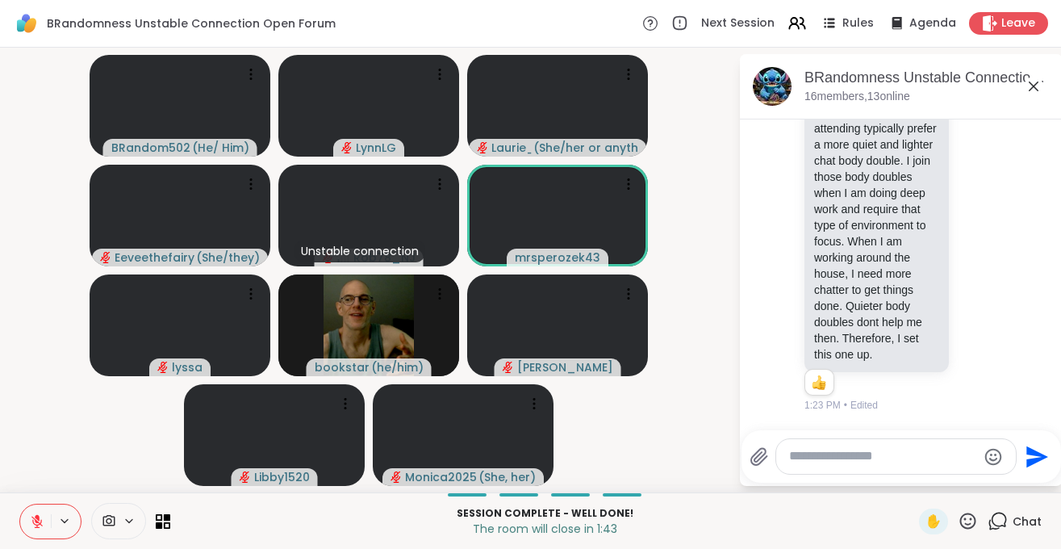
type textarea "*"
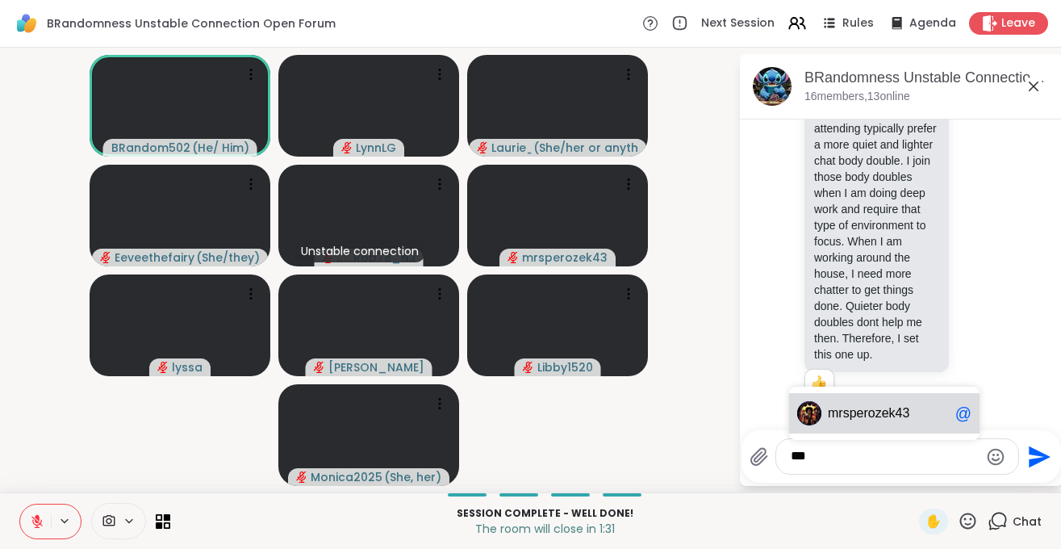
click at [887, 407] on span "sperozek43" at bounding box center [876, 413] width 67 height 16
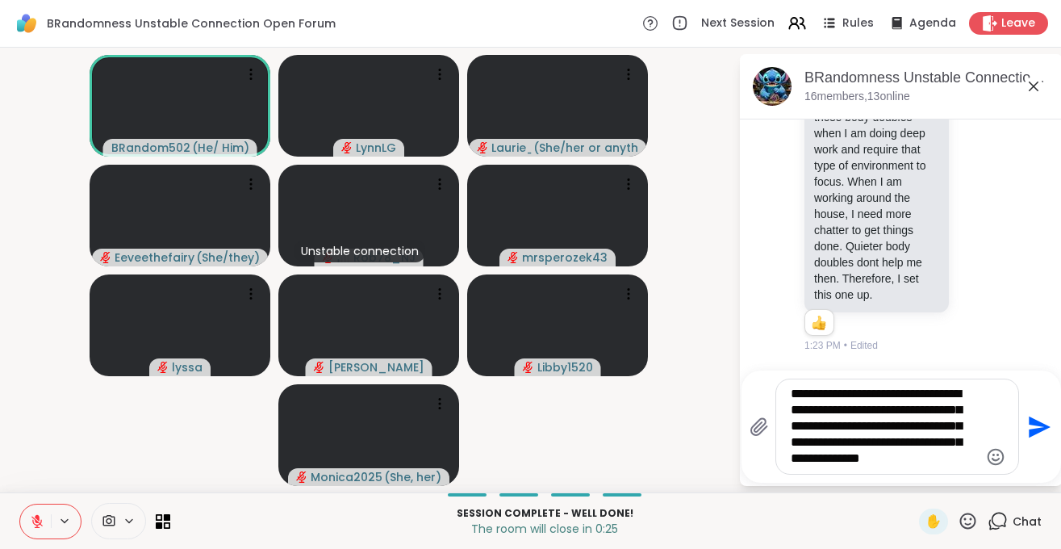
type textarea "**********"
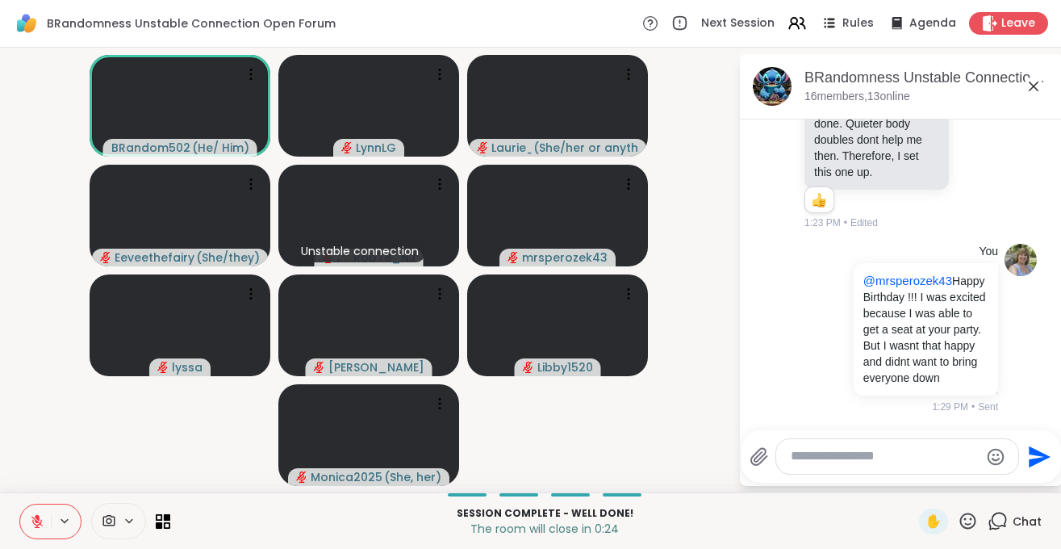
scroll to position [10811, 0]
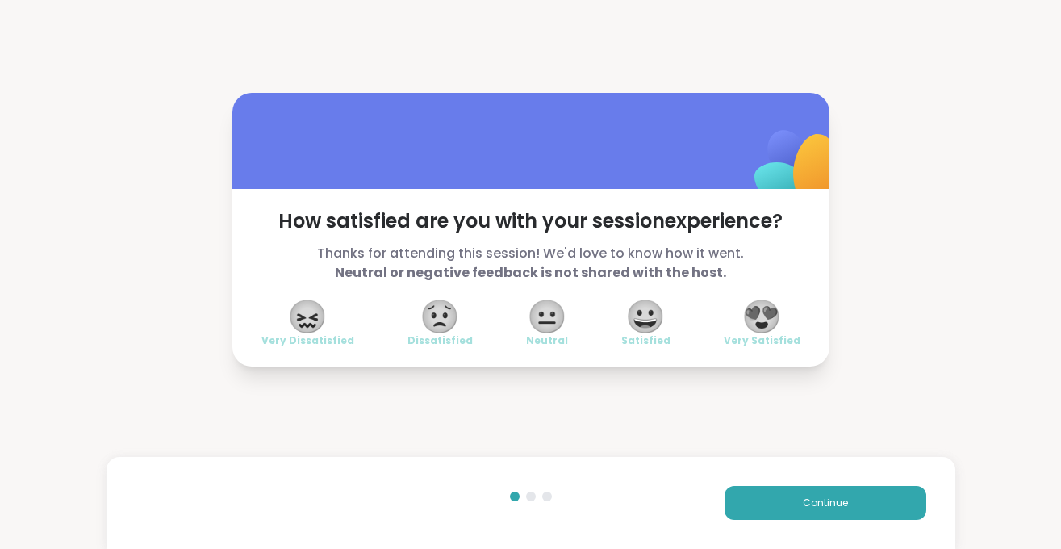
click at [765, 331] on span "😍" at bounding box center [762, 316] width 40 height 29
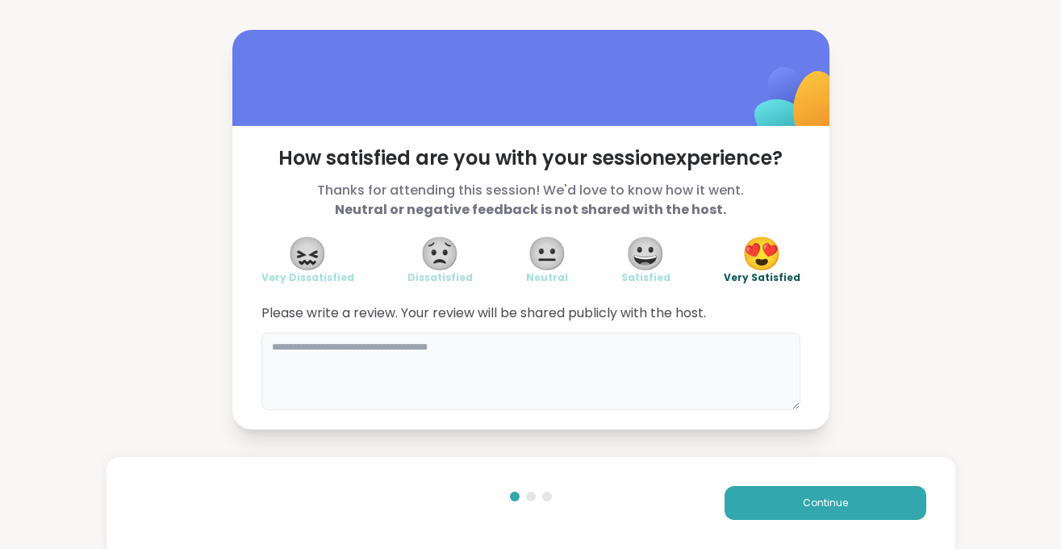
click at [559, 350] on textarea at bounding box center [531, 371] width 539 height 77
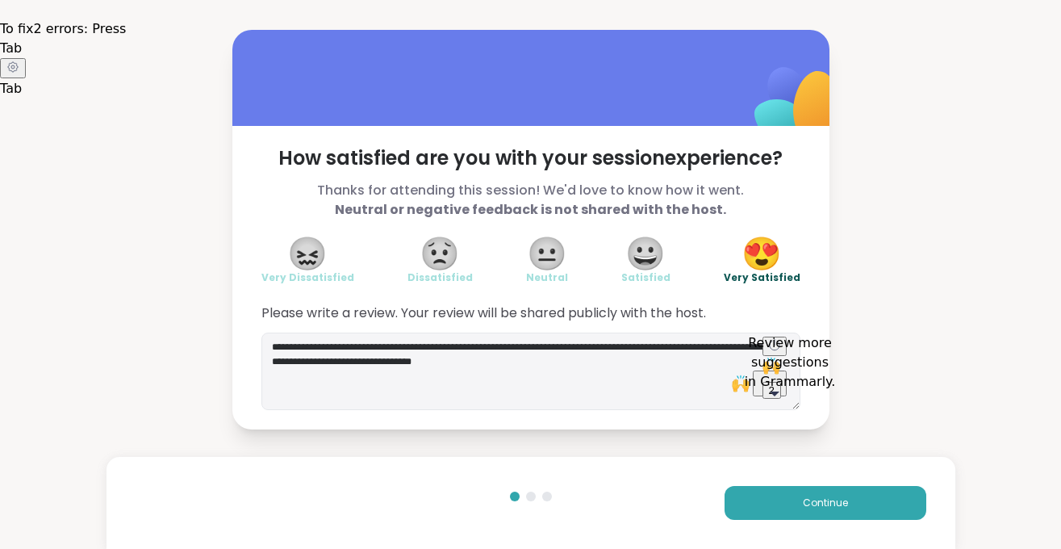
click at [773, 387] on div "2" at bounding box center [772, 390] width 6 height 12
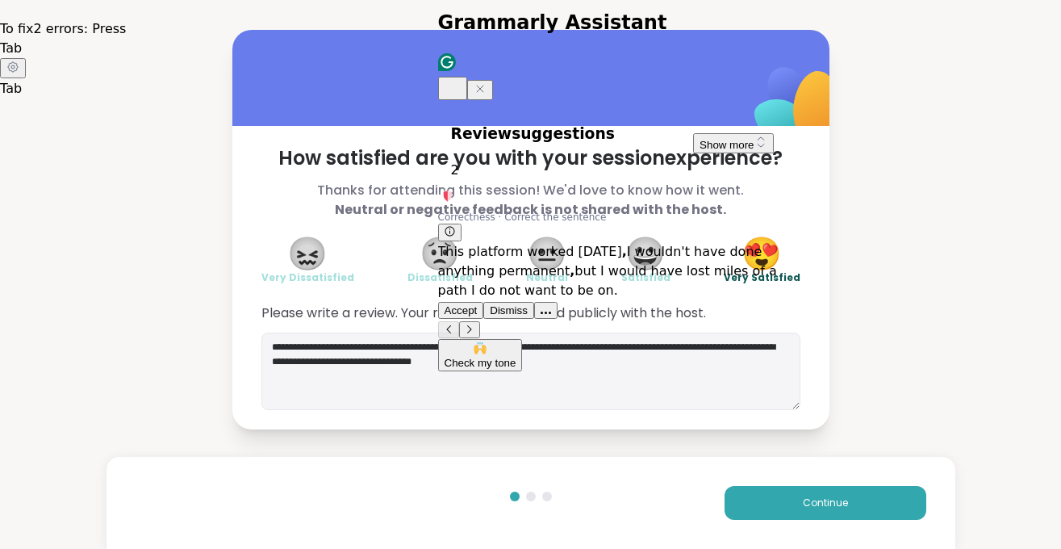
click at [478, 304] on span "Accept" at bounding box center [461, 310] width 33 height 12
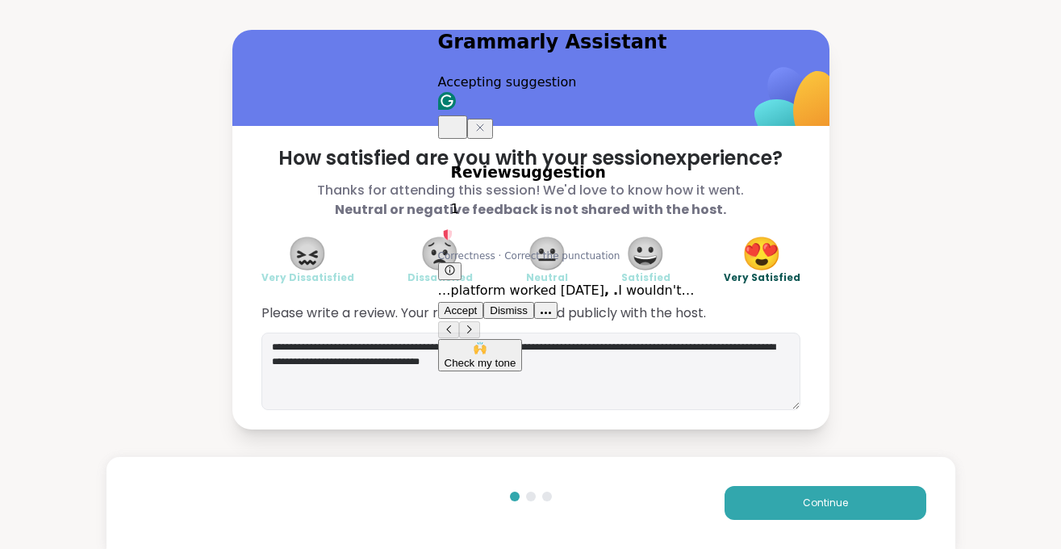
click at [478, 308] on span "Accept" at bounding box center [461, 310] width 33 height 12
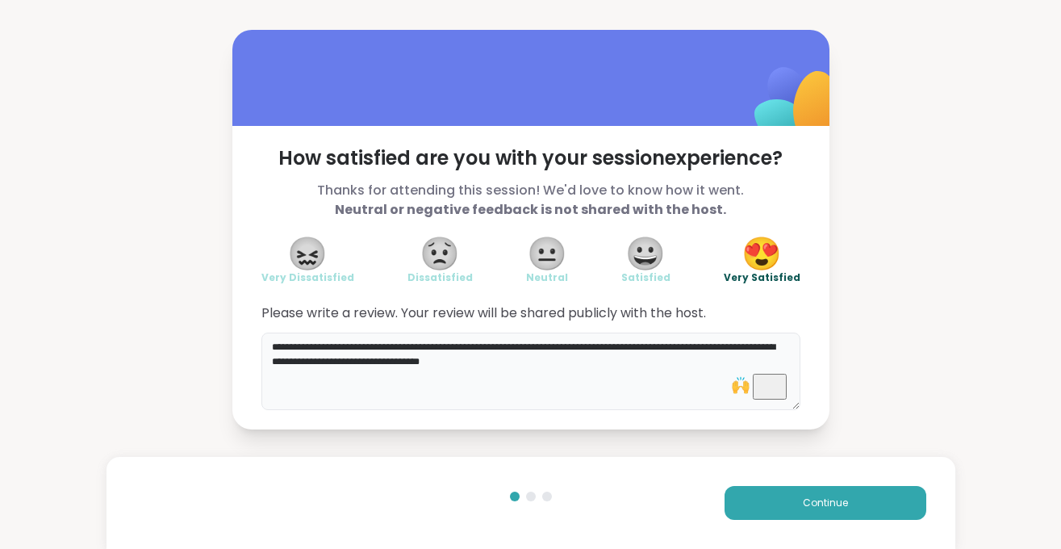
click at [388, 361] on textarea "**********" at bounding box center [531, 371] width 539 height 77
click at [750, 379] on img at bounding box center [741, 385] width 18 height 18
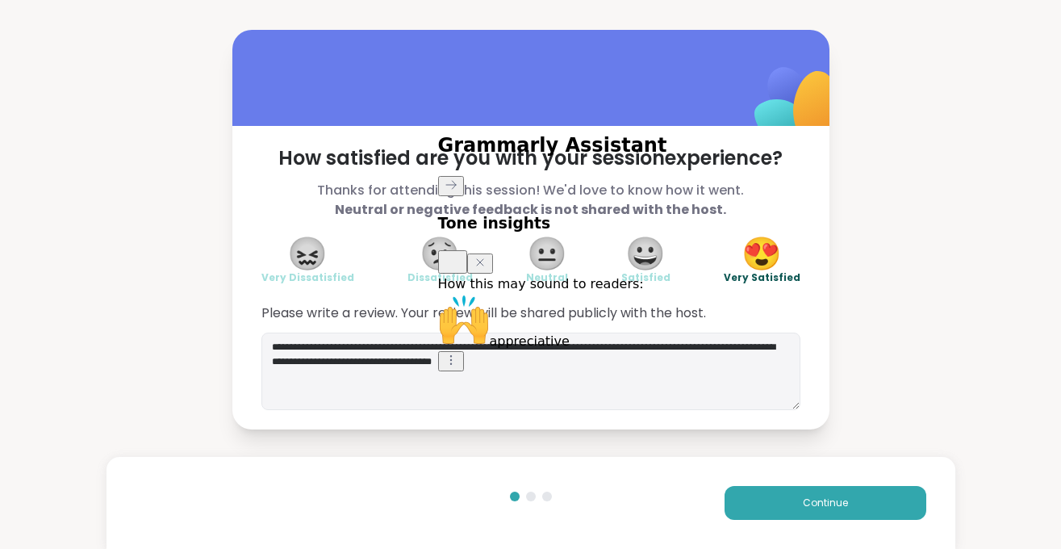
click at [782, 270] on div "Tone insights" at bounding box center [612, 225] width 349 height 98
click at [487, 271] on icon "Close Grammarly Assistant" at bounding box center [480, 265] width 13 height 12
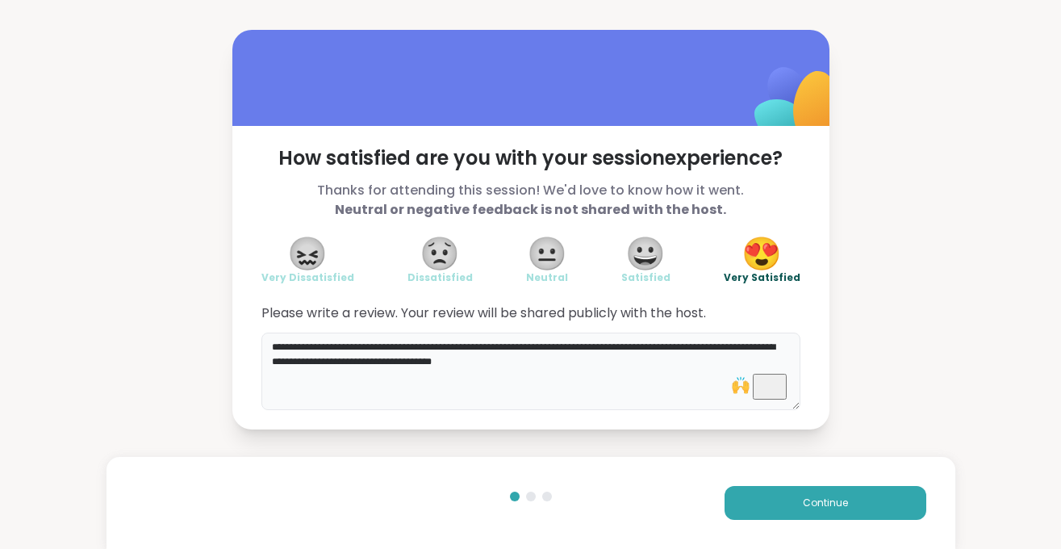
click at [377, 362] on textarea "**********" at bounding box center [531, 371] width 539 height 77
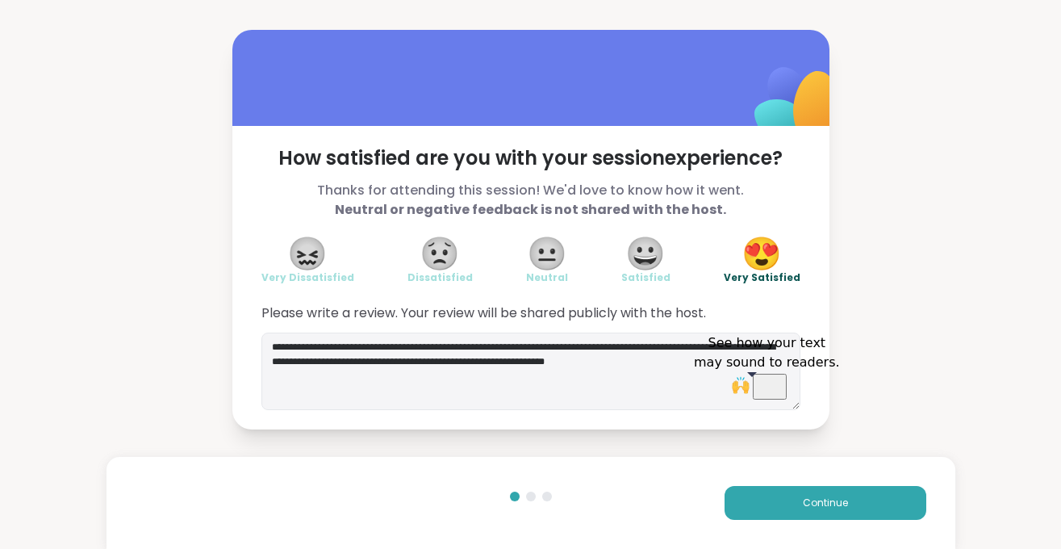
click at [750, 385] on img at bounding box center [741, 385] width 18 height 18
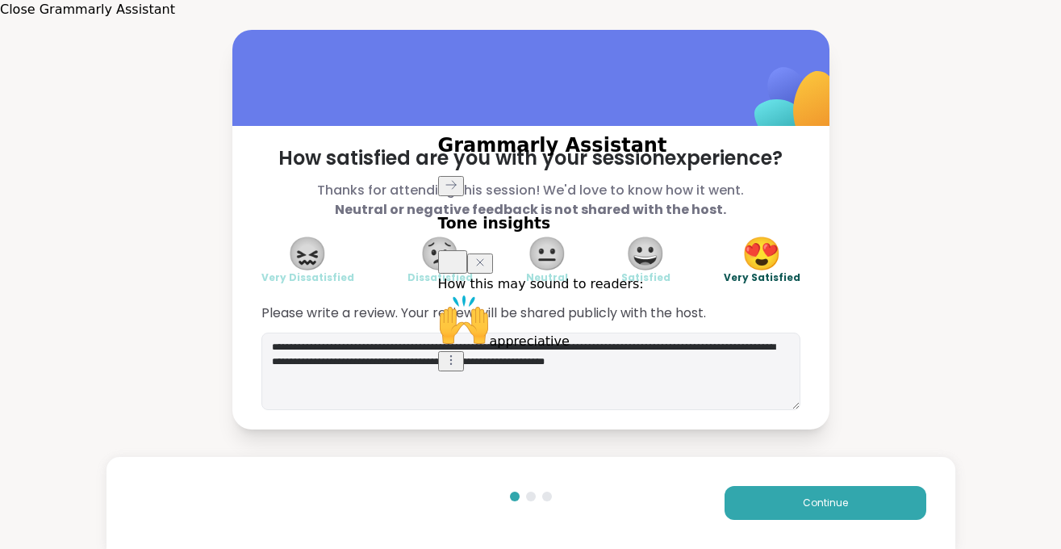
click at [487, 271] on icon "Close Grammarly Assistant" at bounding box center [480, 265] width 13 height 12
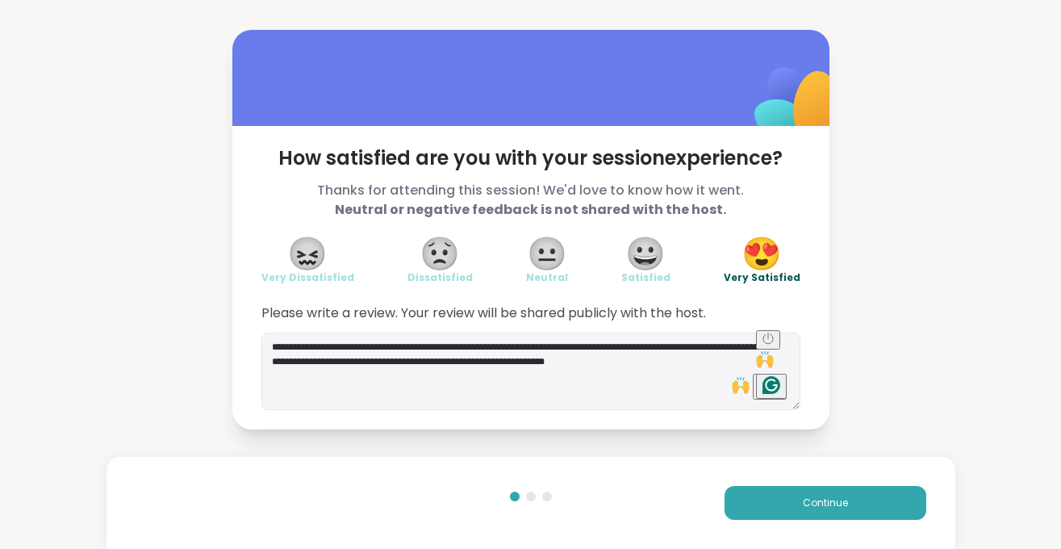
click at [777, 387] on icon "Open Grammarly. 0 Suggestions." at bounding box center [771, 385] width 12 height 12
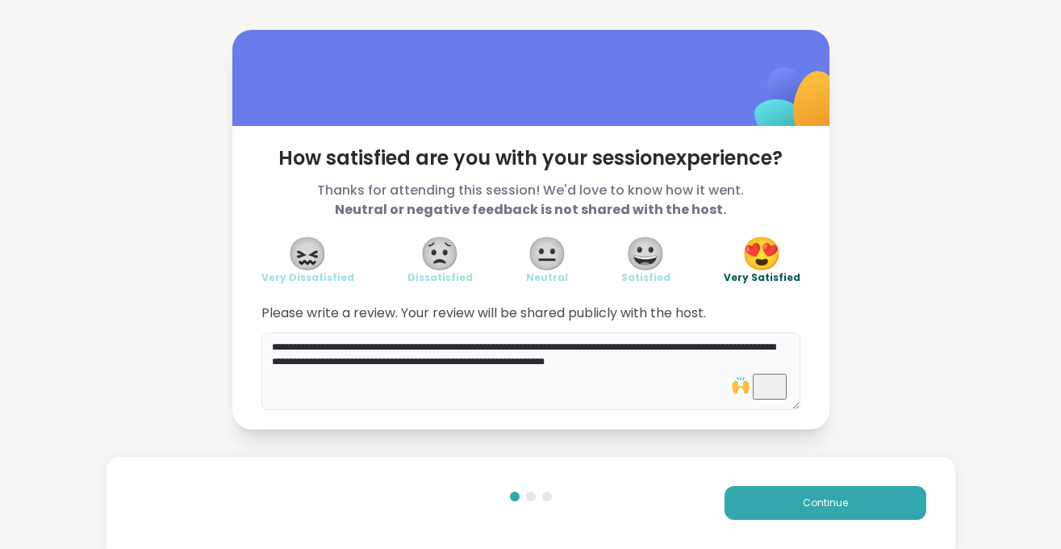
drag, startPoint x: 702, startPoint y: 361, endPoint x: 261, endPoint y: 363, distance: 441.5
click at [262, 351] on textarea "**********" at bounding box center [531, 371] width 539 height 77
click at [776, 387] on icon "Open Grammarly. 0 Suggestions." at bounding box center [771, 385] width 12 height 12
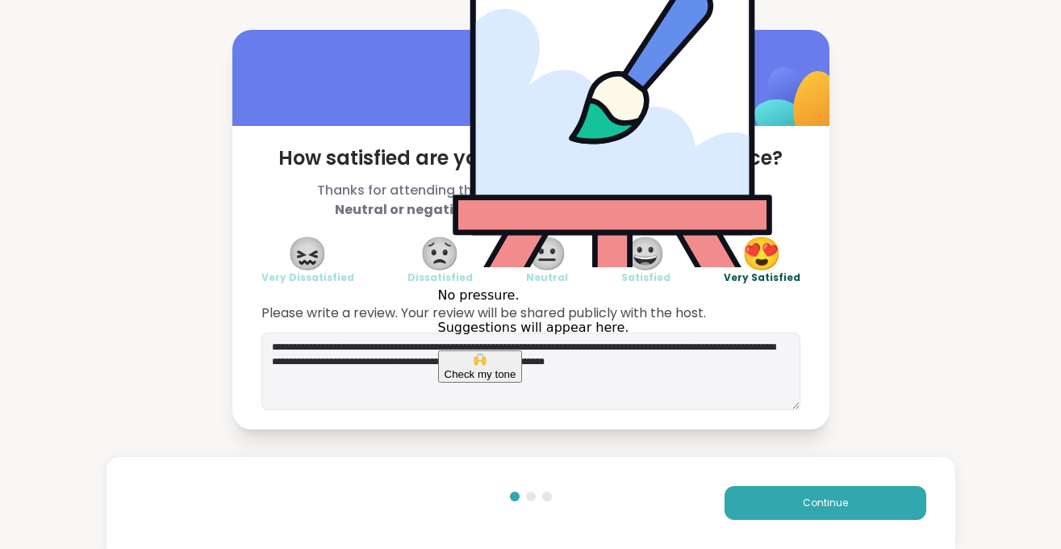
click at [511, 368] on div "Check my tone" at bounding box center [481, 374] width 72 height 12
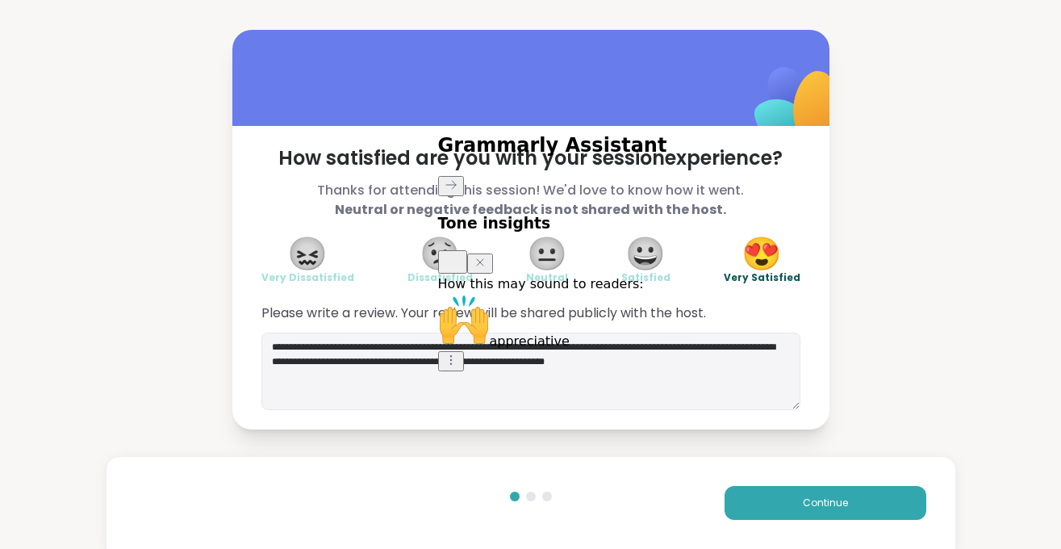
click at [487, 271] on icon "Close Grammarly Assistant" at bounding box center [480, 265] width 13 height 12
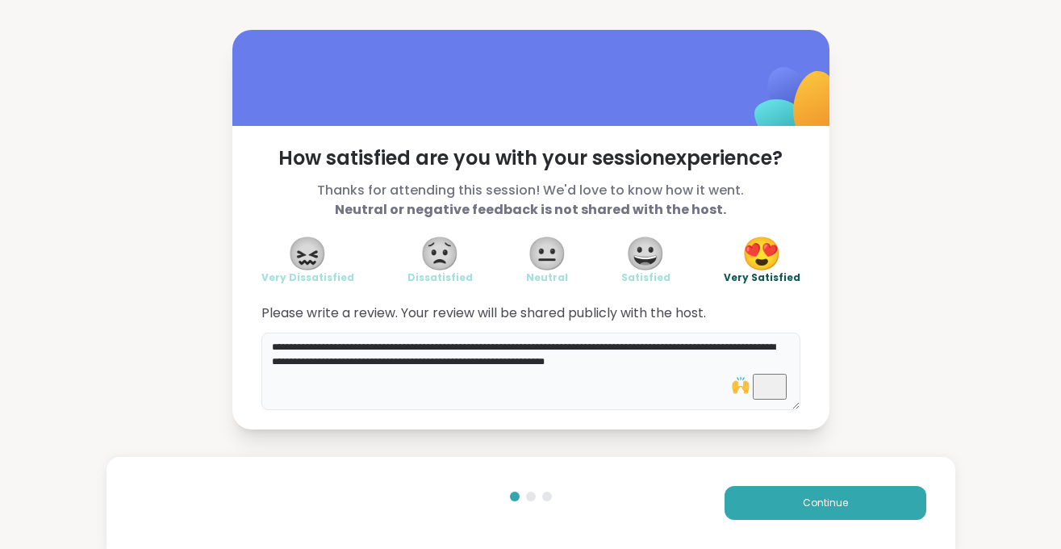
click at [626, 406] on textarea "**********" at bounding box center [531, 371] width 539 height 77
click at [578, 362] on textarea "**********" at bounding box center [531, 371] width 539 height 77
type textarea "**********"
click at [810, 496] on span "Continue" at bounding box center [825, 503] width 45 height 15
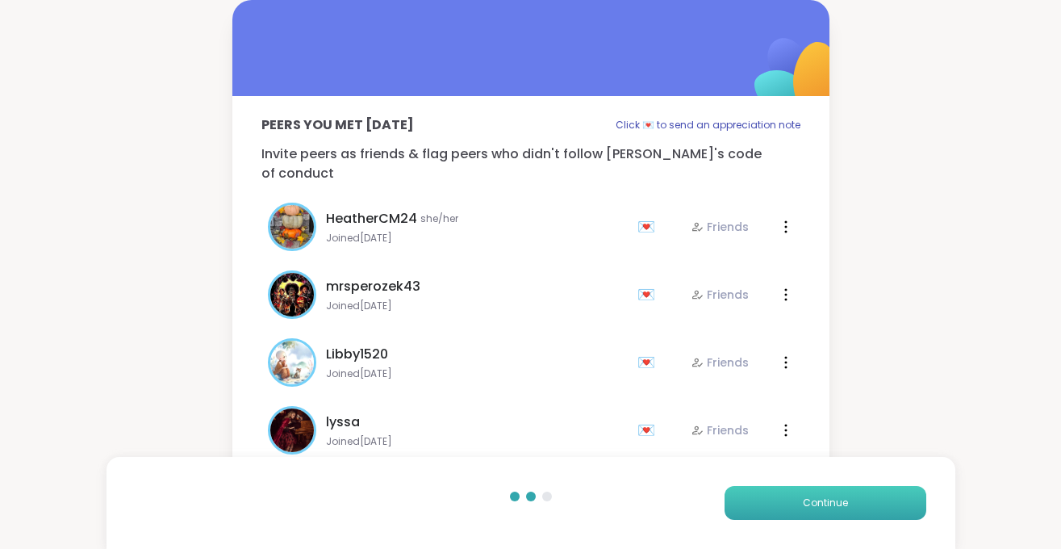
click at [825, 501] on span "Continue" at bounding box center [825, 503] width 45 height 15
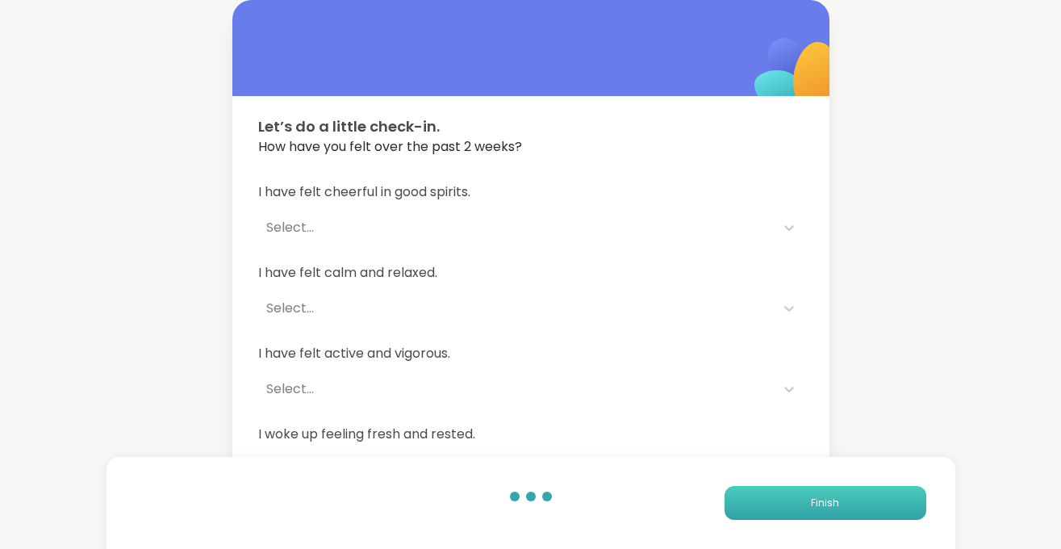
click at [825, 501] on span "Finish" at bounding box center [825, 503] width 28 height 15
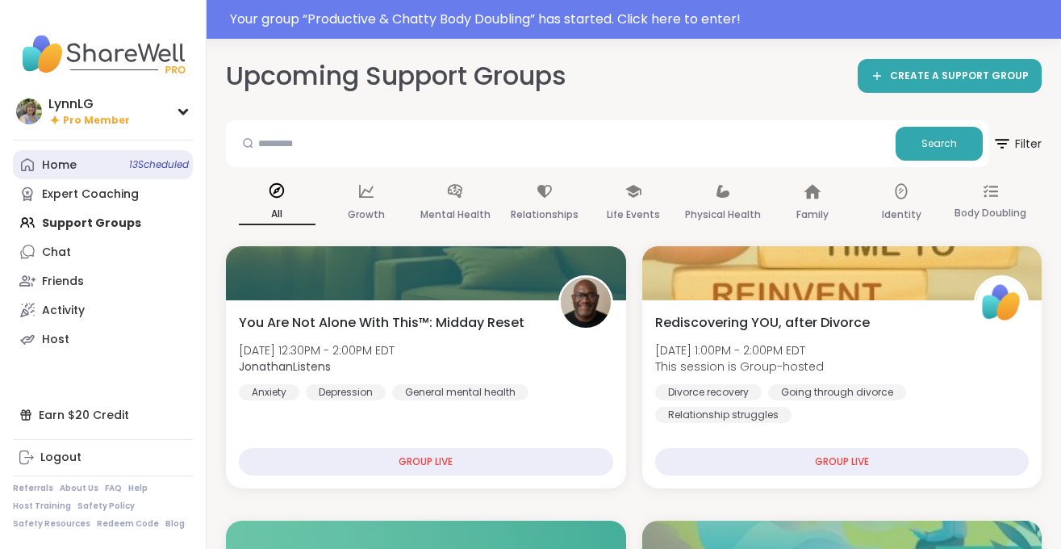
click at [139, 168] on span "13 Scheduled" at bounding box center [159, 164] width 60 height 13
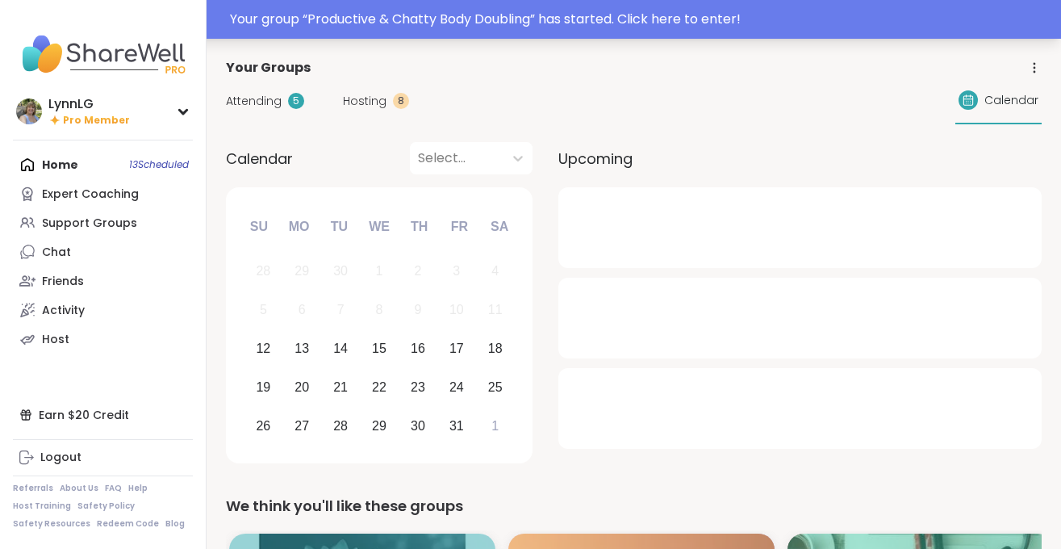
click at [537, 31] on div "Your group “ Productive & Chatty Body Doubling ” has started. Click here to ent…" at bounding box center [530, 19] width 1061 height 39
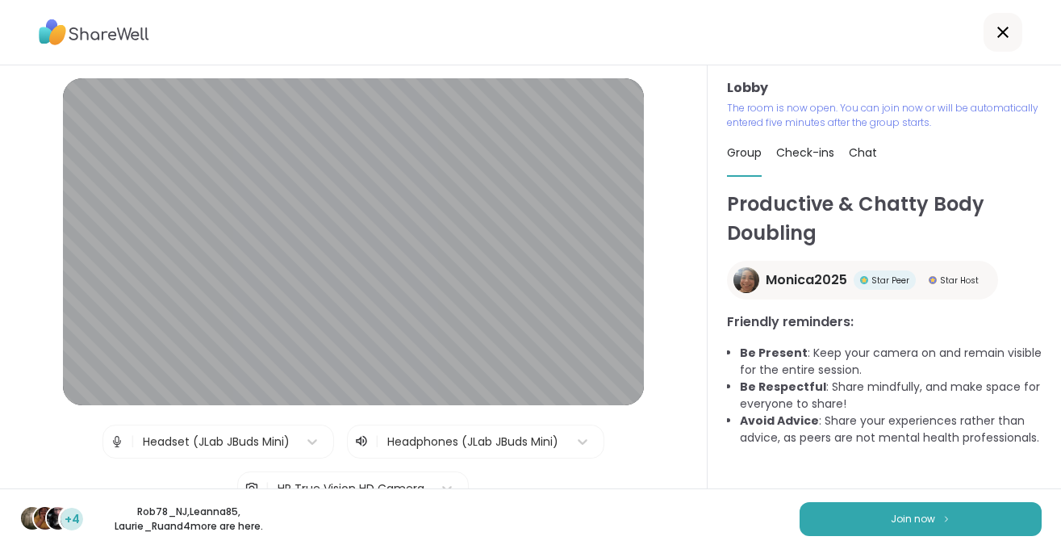
click at [894, 538] on div "+4 Rob78_NJ , Leanna85 , [PERSON_NAME] and 4 more are here. Join now" at bounding box center [530, 518] width 1061 height 61
click at [897, 507] on button "Join now" at bounding box center [921, 519] width 242 height 34
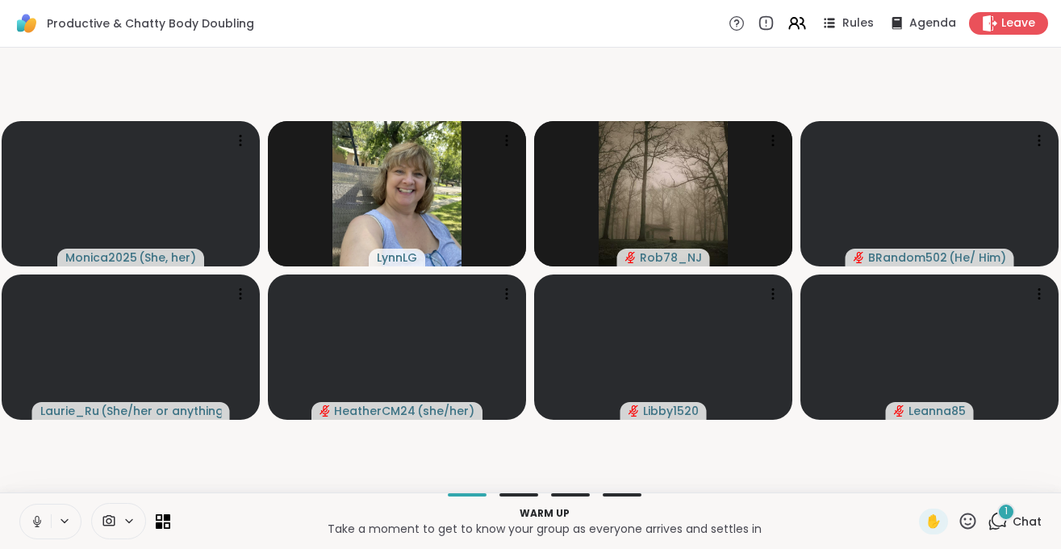
click at [34, 526] on icon at bounding box center [37, 521] width 15 height 15
click at [39, 525] on icon at bounding box center [37, 521] width 15 height 15
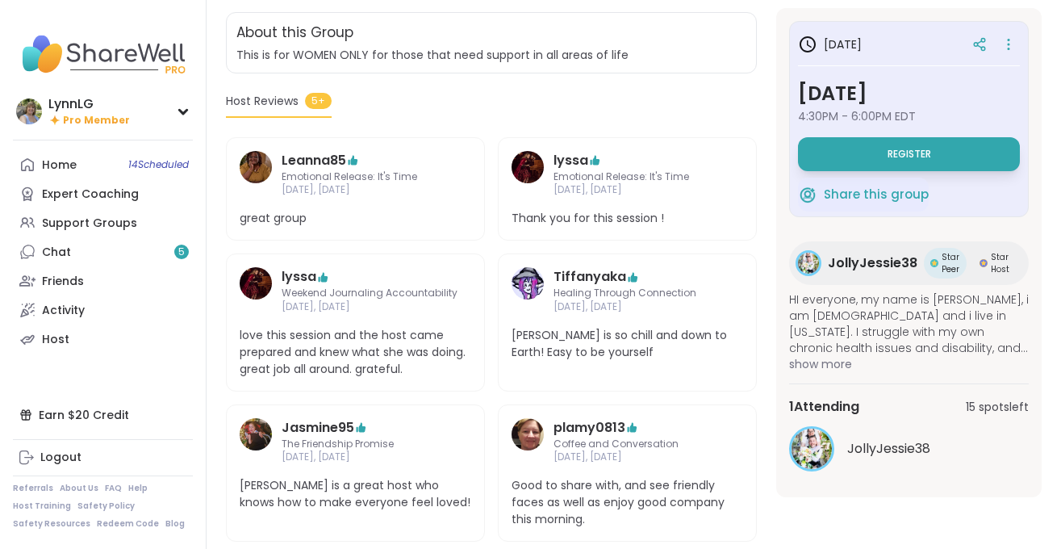
scroll to position [329, 0]
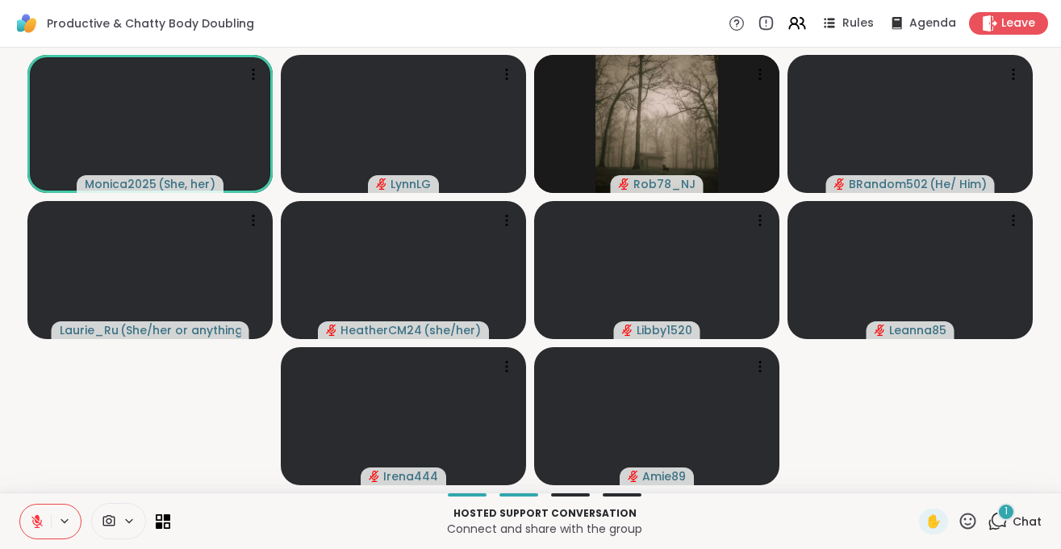
click at [1024, 511] on div "1 Chat" at bounding box center [1015, 522] width 54 height 26
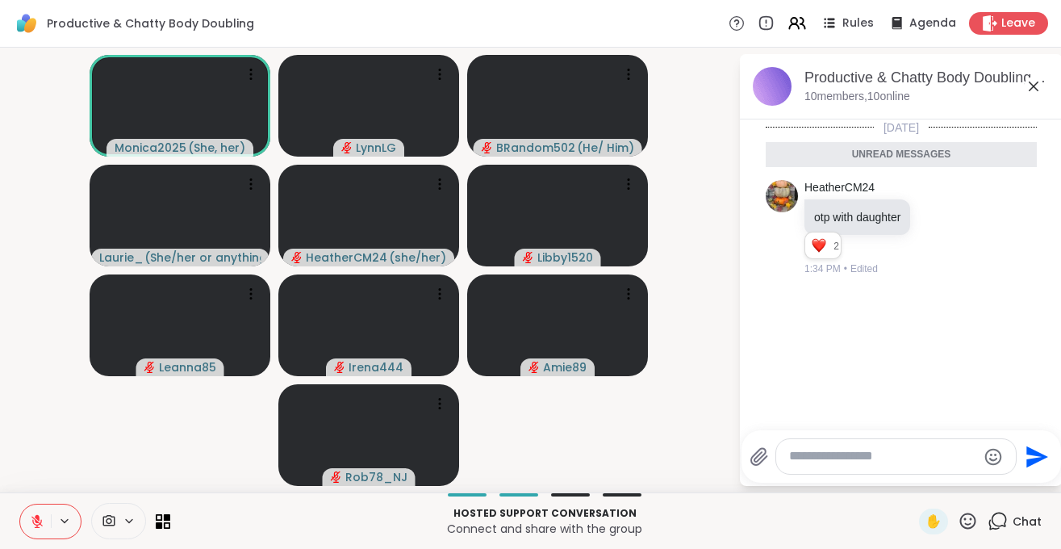
click at [809, 458] on textarea "Type your message" at bounding box center [883, 456] width 188 height 17
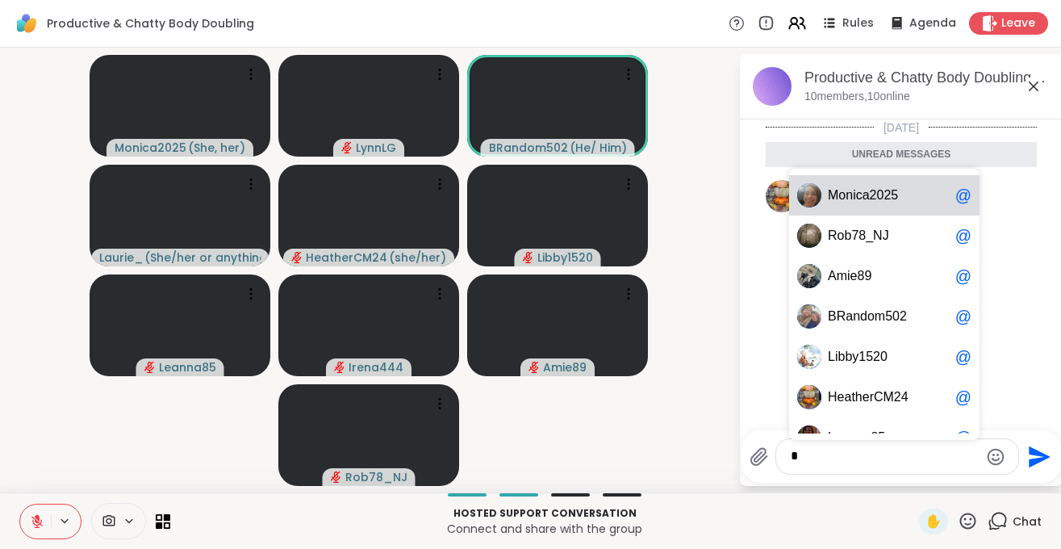
click at [859, 198] on span "c" at bounding box center [859, 195] width 6 height 16
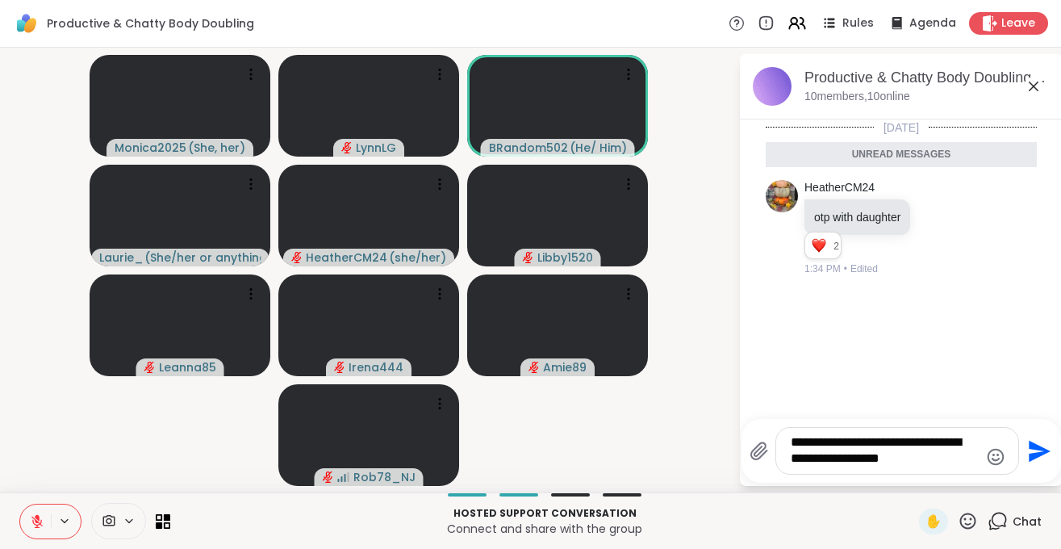
type textarea "**********"
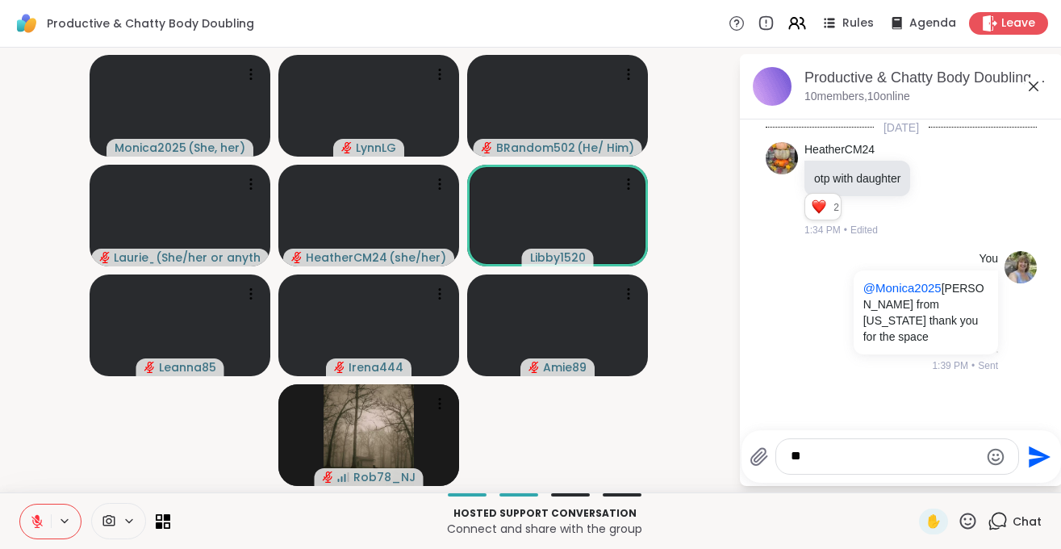
type textarea "*"
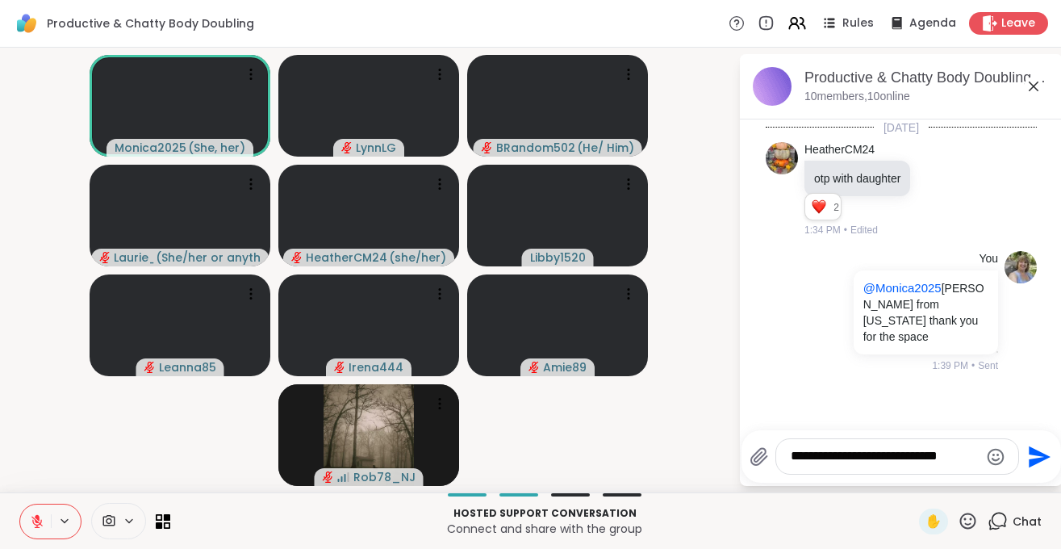
type textarea "**********"
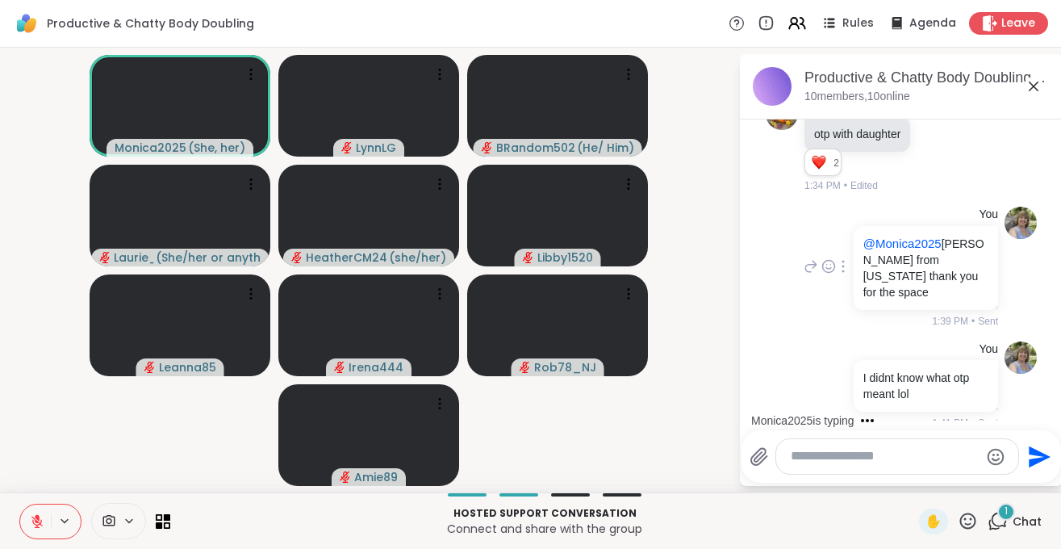
scroll to position [179, 0]
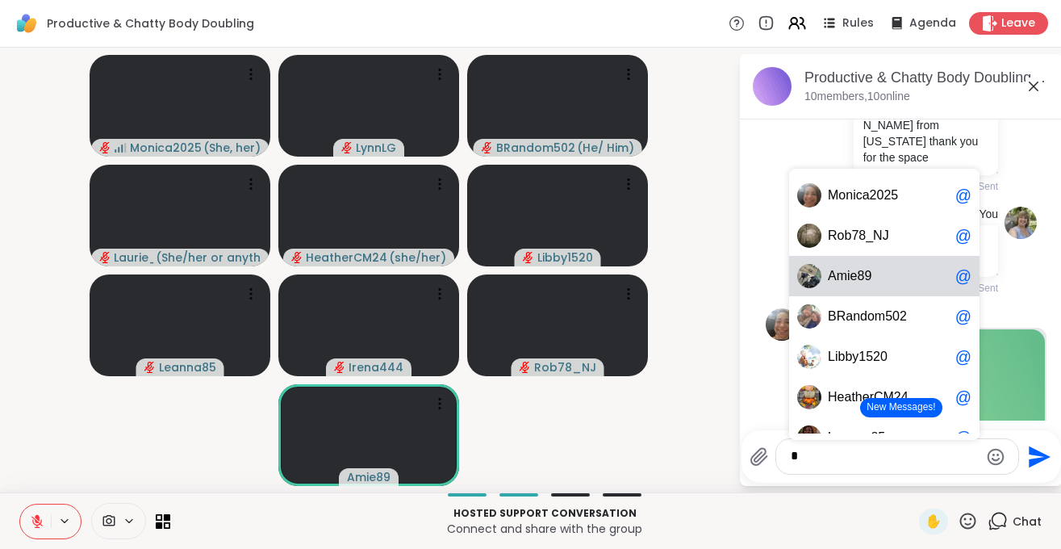
click at [846, 276] on span "m" at bounding box center [842, 276] width 10 height 16
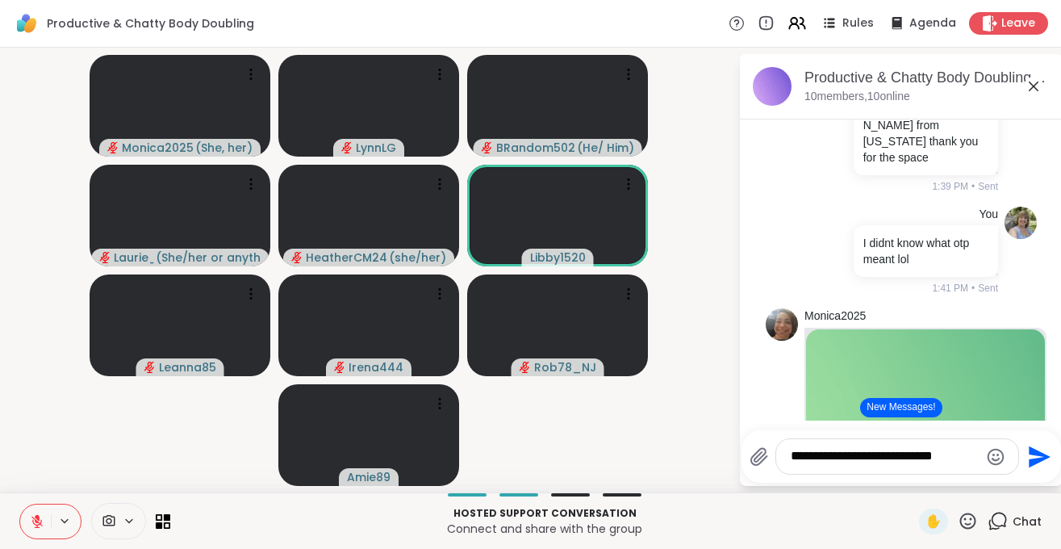
type textarea "**********"
click at [993, 460] on icon "Emoji picker" at bounding box center [996, 456] width 17 height 17
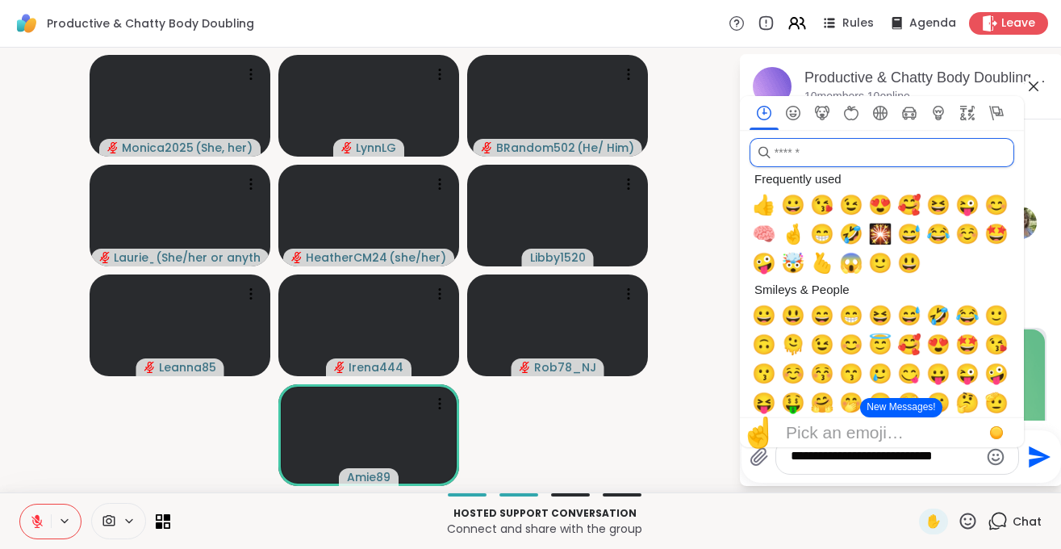
click at [806, 149] on input "search" at bounding box center [882, 152] width 265 height 29
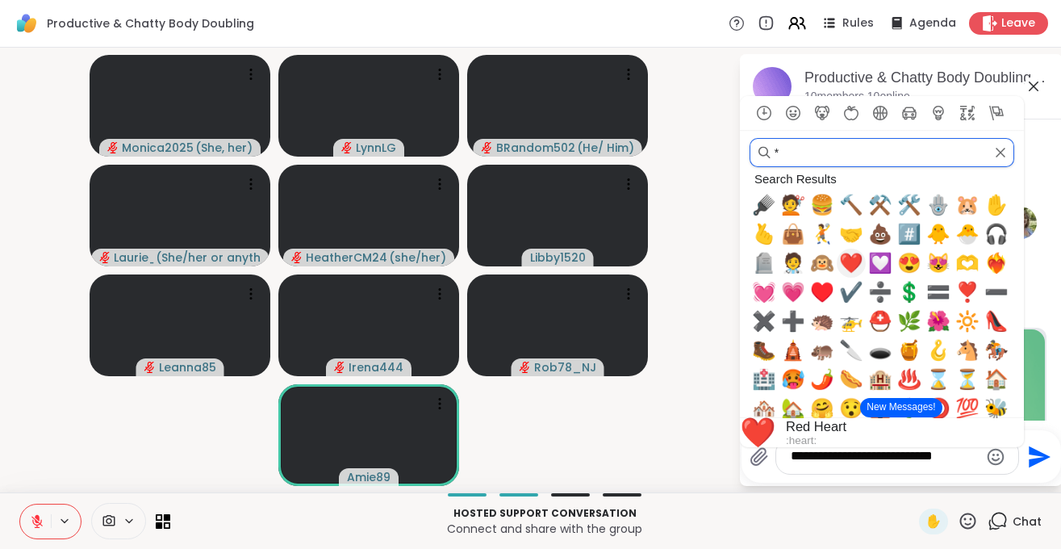
type input "*"
click at [859, 260] on span "❤️" at bounding box center [851, 263] width 24 height 23
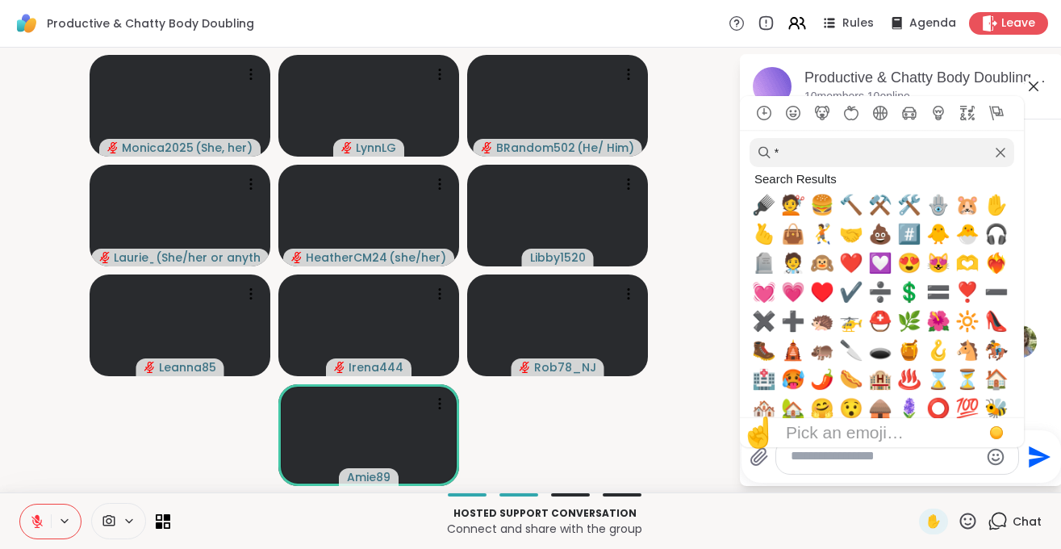
scroll to position [1048, 0]
click at [59, 314] on video-player-container "Monica2025 ( She, her ) LynnLG BRandom502 ( He/ Him ) Laurie_Ru ( She/her or an…" at bounding box center [369, 270] width 719 height 432
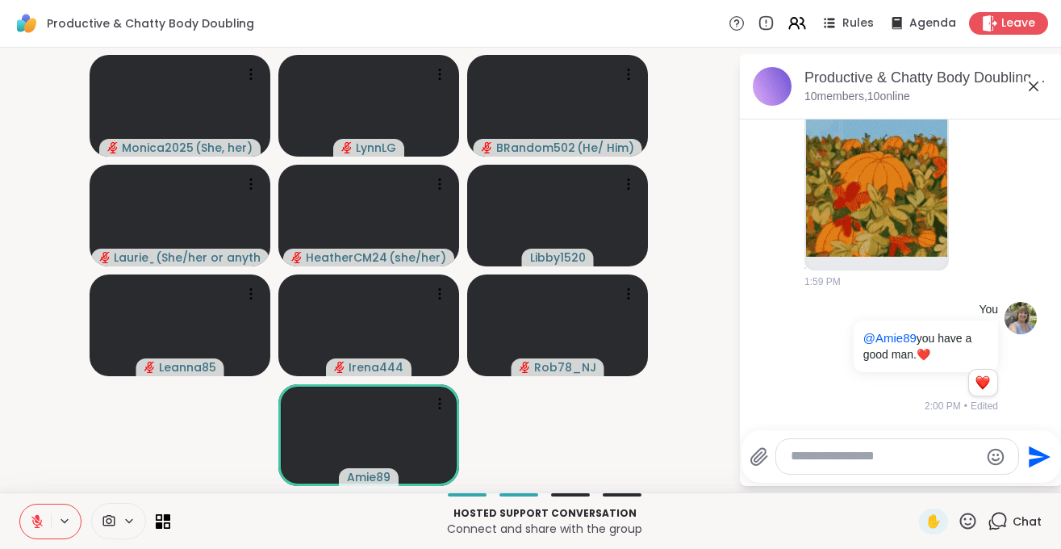
scroll to position [3, 0]
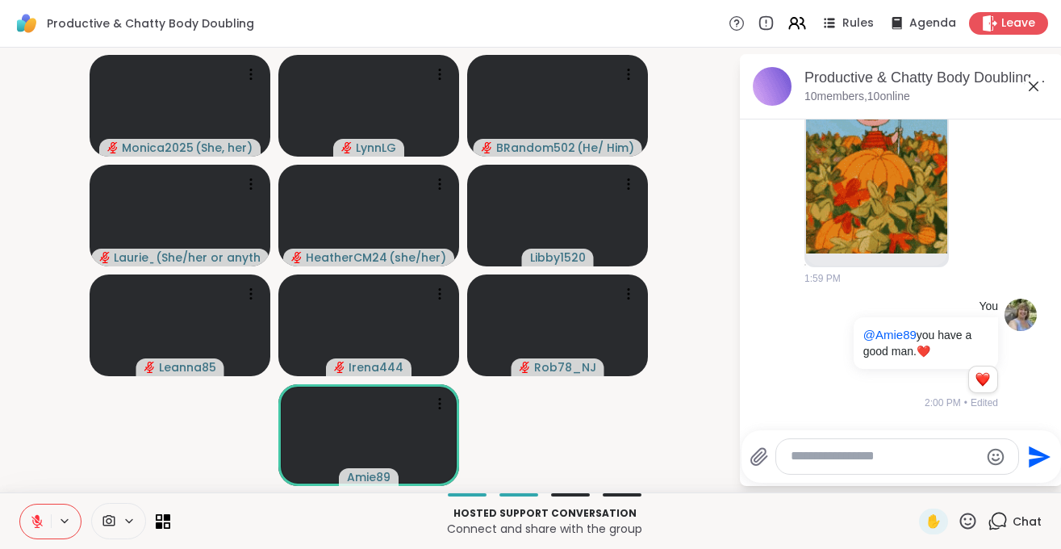
click at [826, 460] on textarea "Type your message" at bounding box center [885, 456] width 188 height 17
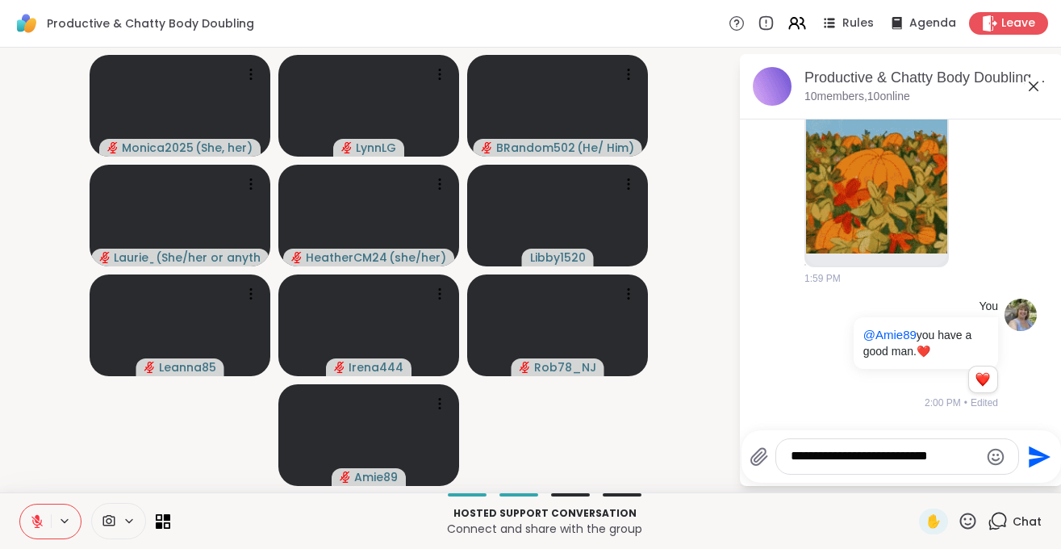
type textarea "**********"
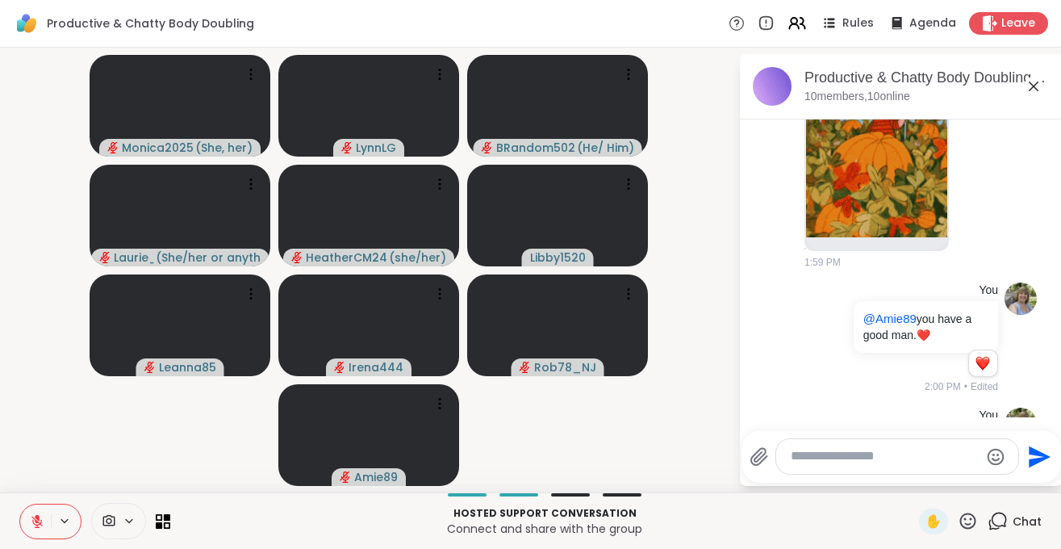
scroll to position [1150, 0]
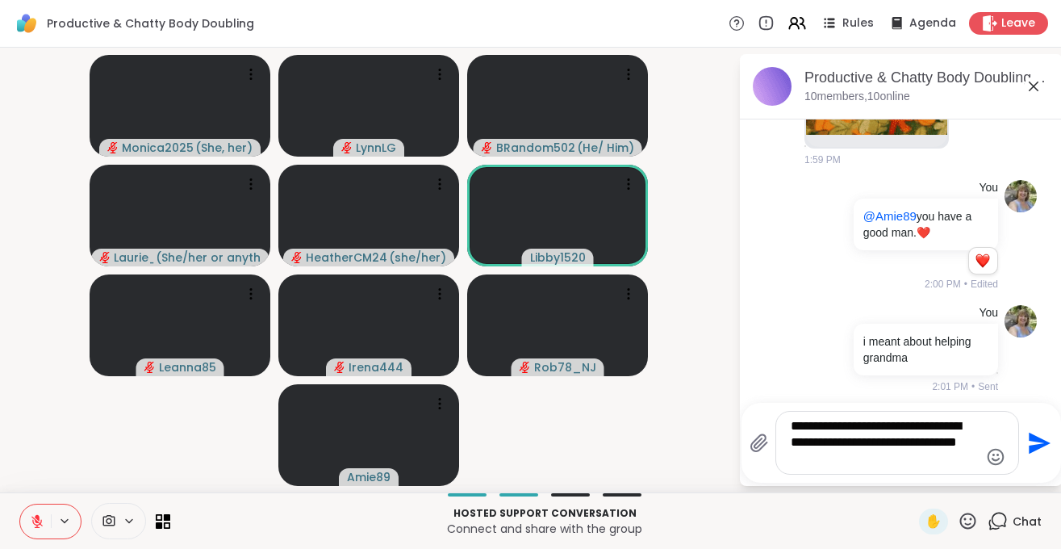
type textarea "**********"
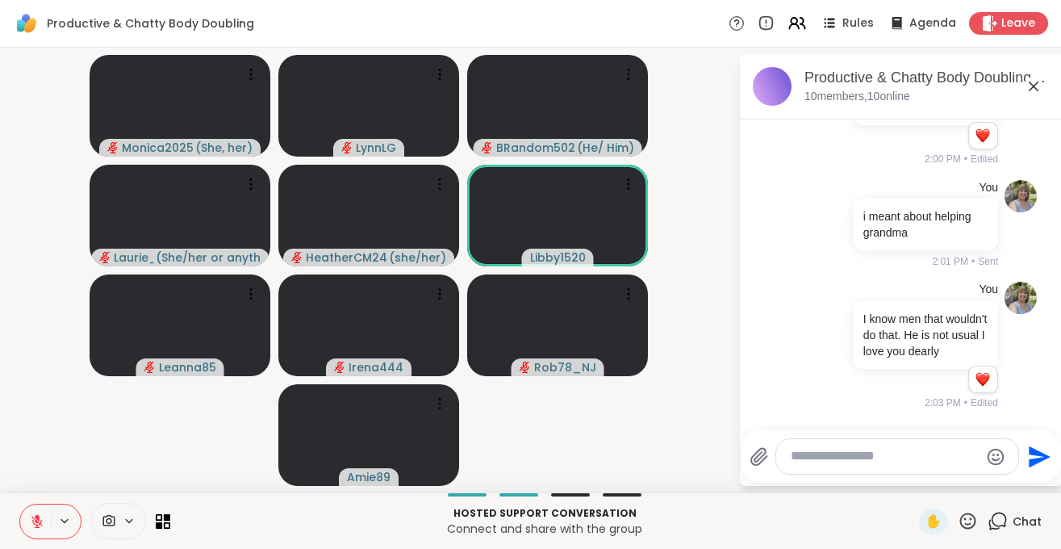
scroll to position [1308, 0]
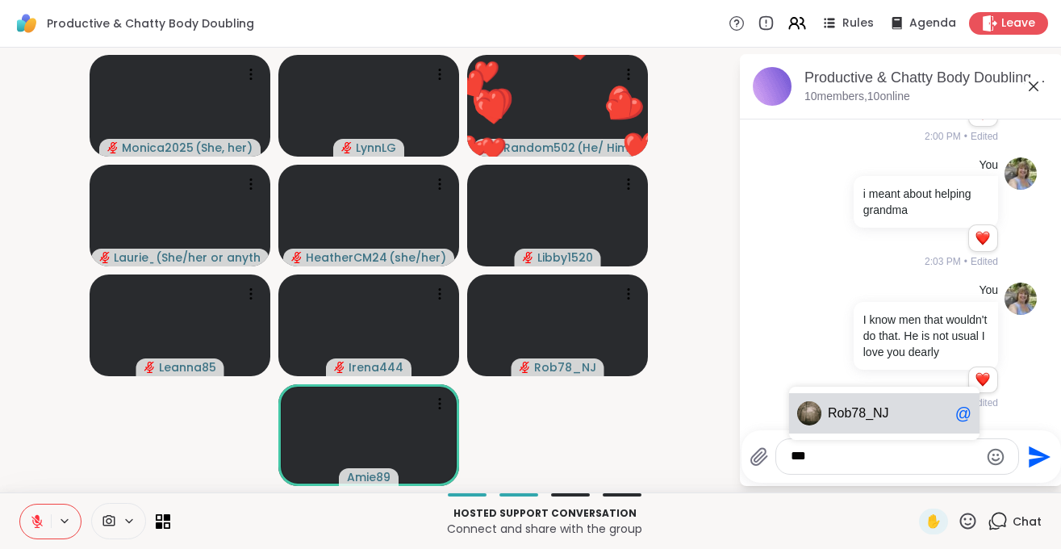
click at [889, 419] on span "Ro b78_NJ" at bounding box center [888, 413] width 121 height 16
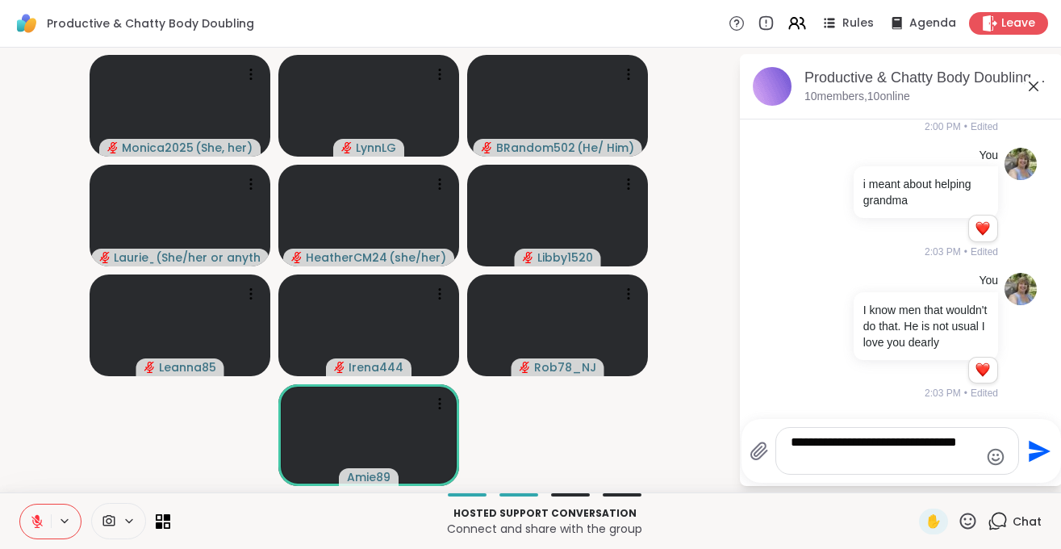
type textarea "**********"
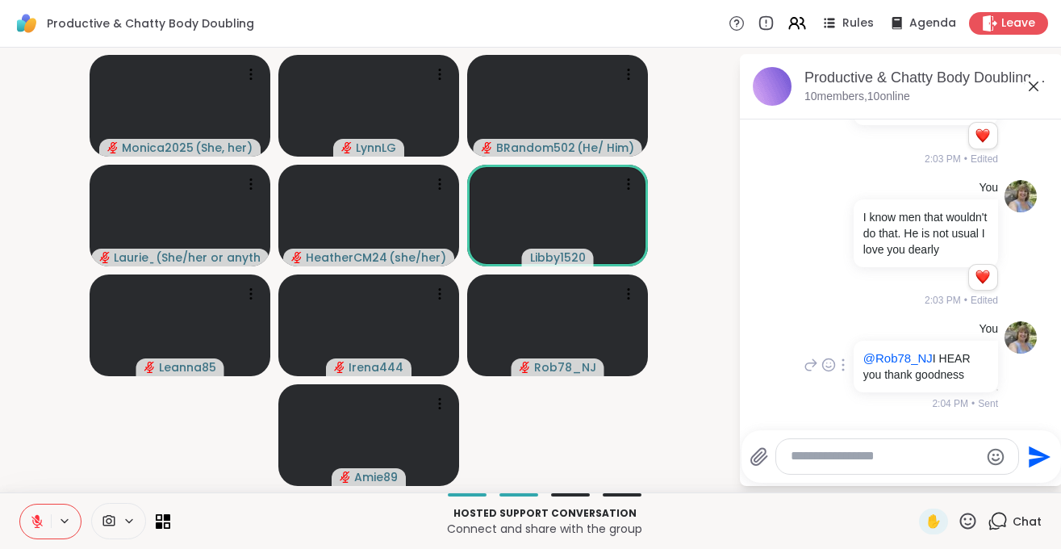
scroll to position [1456, 0]
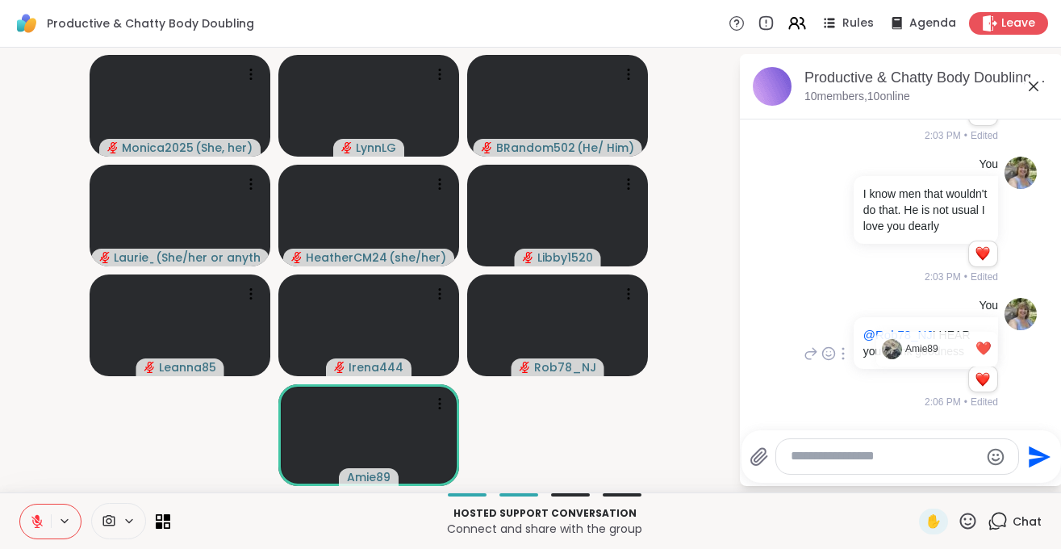
click at [983, 380] on div "Reactions: love" at bounding box center [983, 379] width 15 height 15
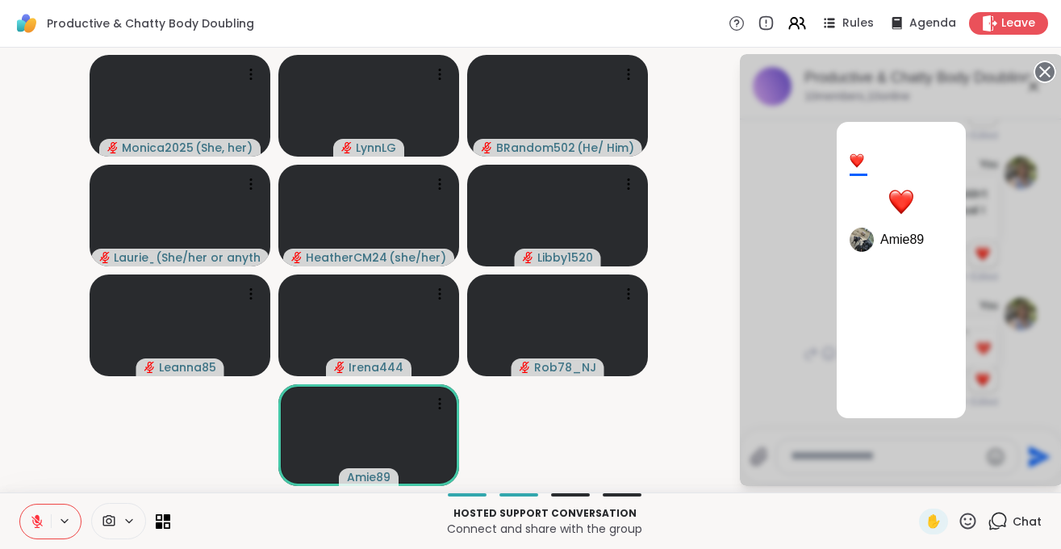
click at [1047, 73] on icon at bounding box center [1045, 72] width 23 height 23
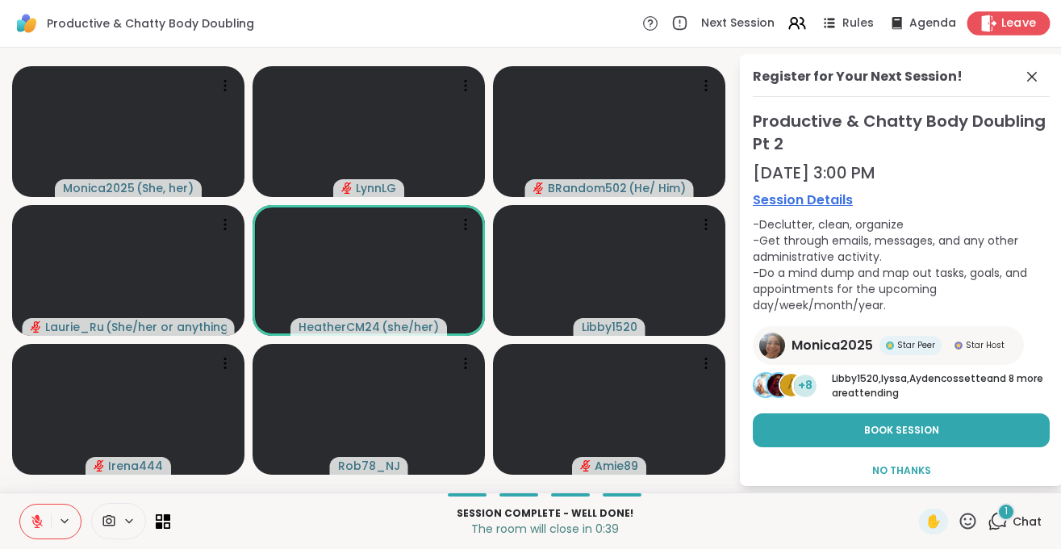
click at [1014, 19] on span "Leave" at bounding box center [1020, 23] width 36 height 17
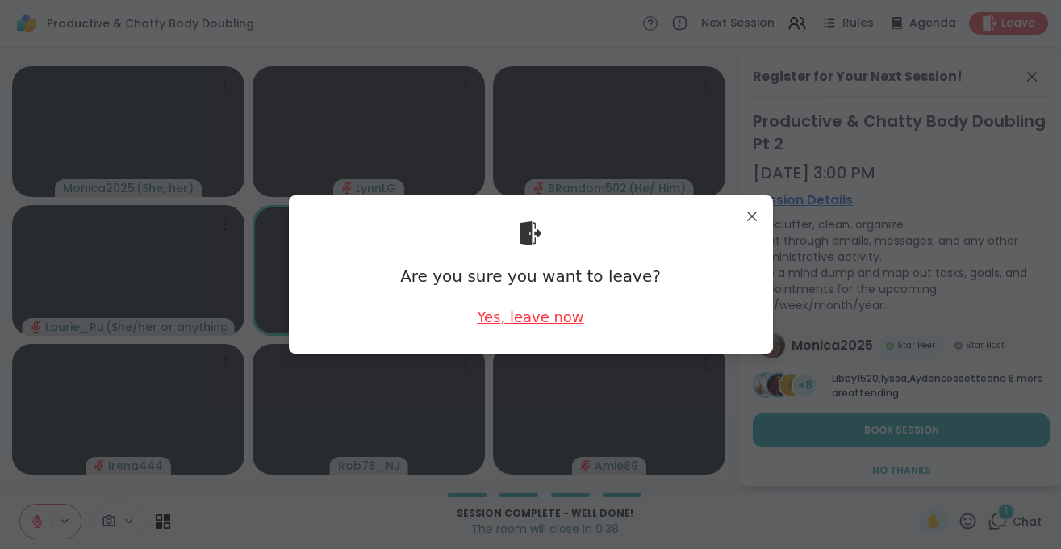
click at [546, 314] on div "Yes, leave now" at bounding box center [530, 317] width 107 height 20
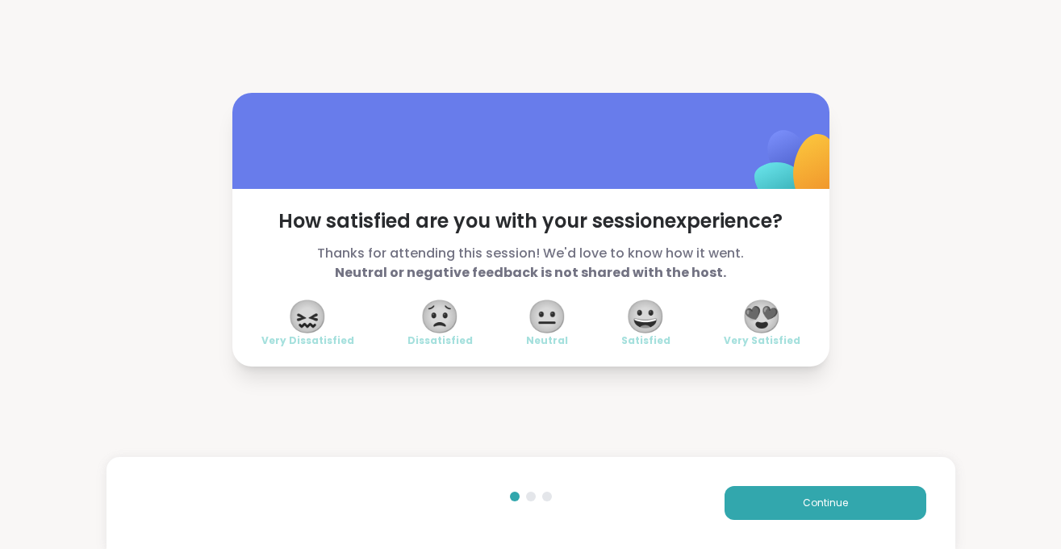
click at [779, 319] on span "😍" at bounding box center [762, 316] width 40 height 29
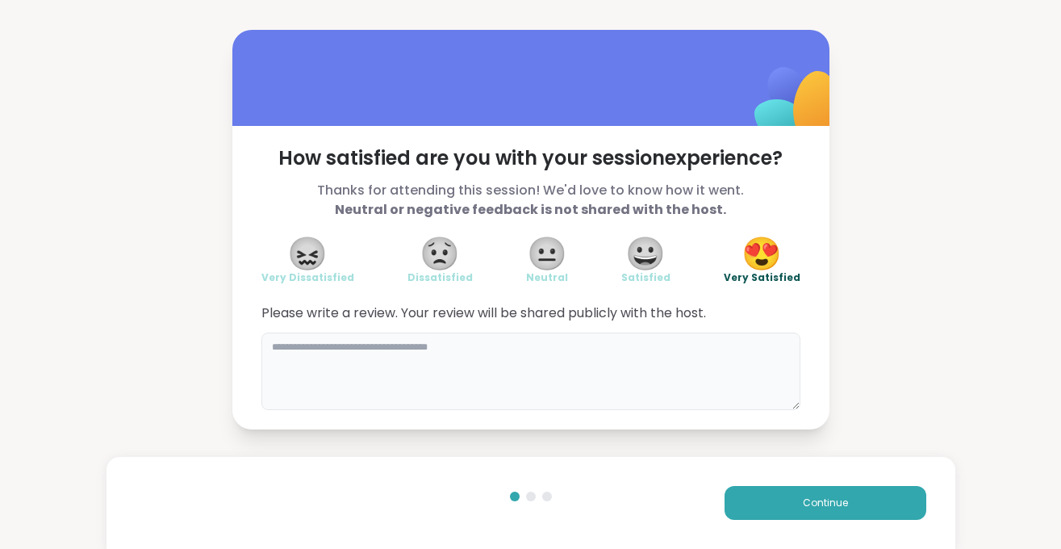
click at [430, 367] on textarea "To enrich screen reader interactions, please activate Accessibility in Grammarl…" at bounding box center [531, 371] width 539 height 77
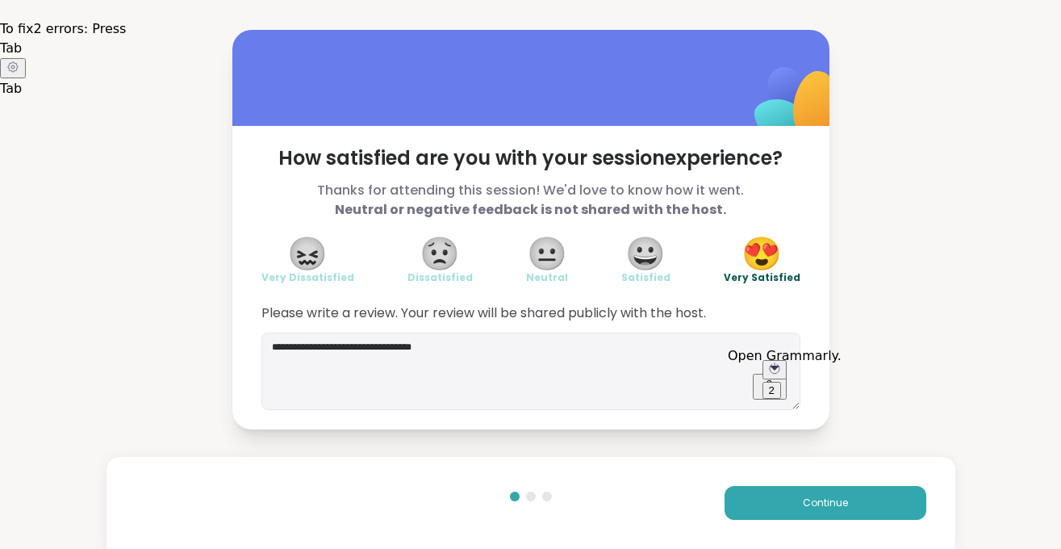
click at [775, 384] on div "2" at bounding box center [772, 390] width 6 height 12
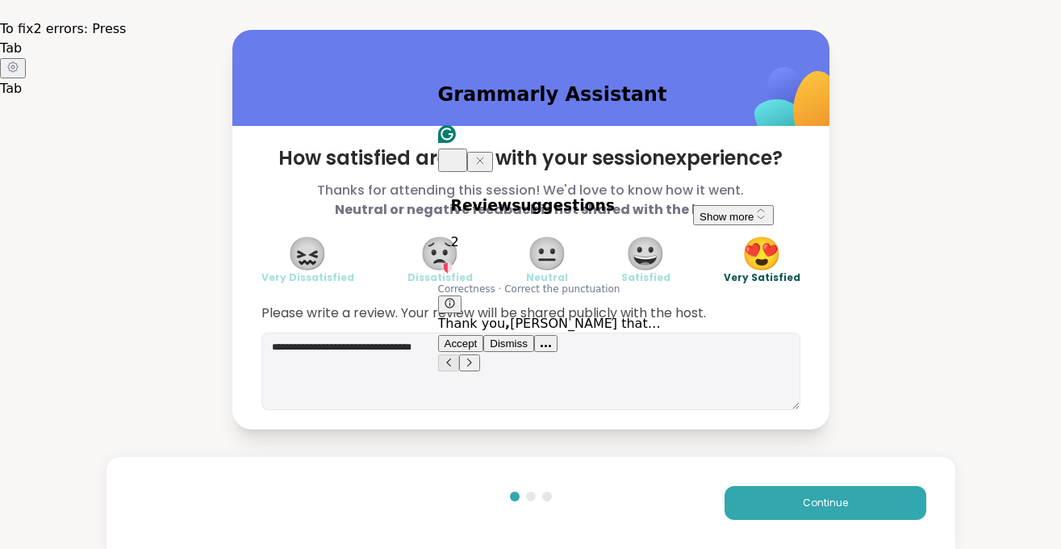
click at [478, 337] on span "Accept" at bounding box center [461, 343] width 33 height 12
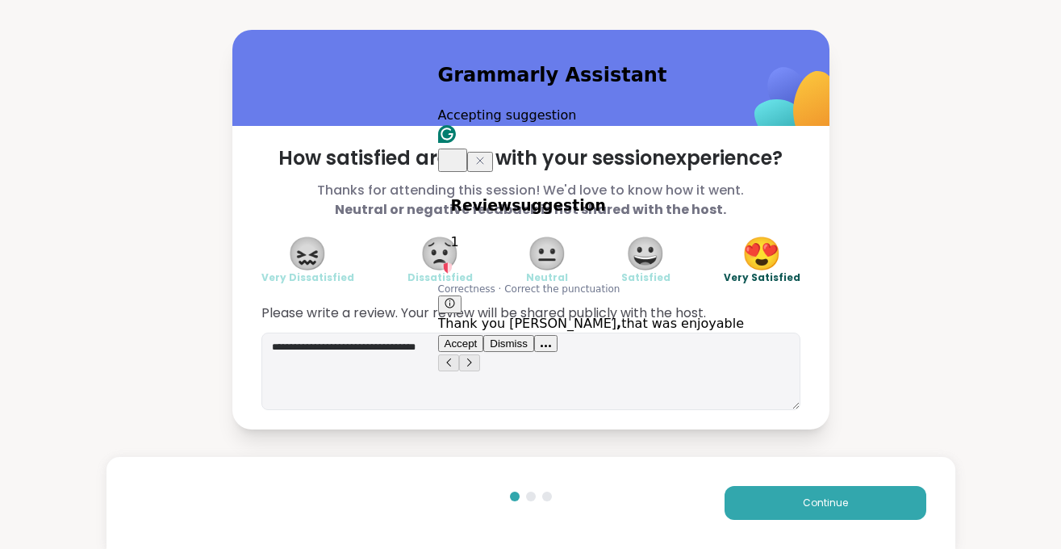
click at [478, 337] on span "Accept" at bounding box center [461, 343] width 33 height 12
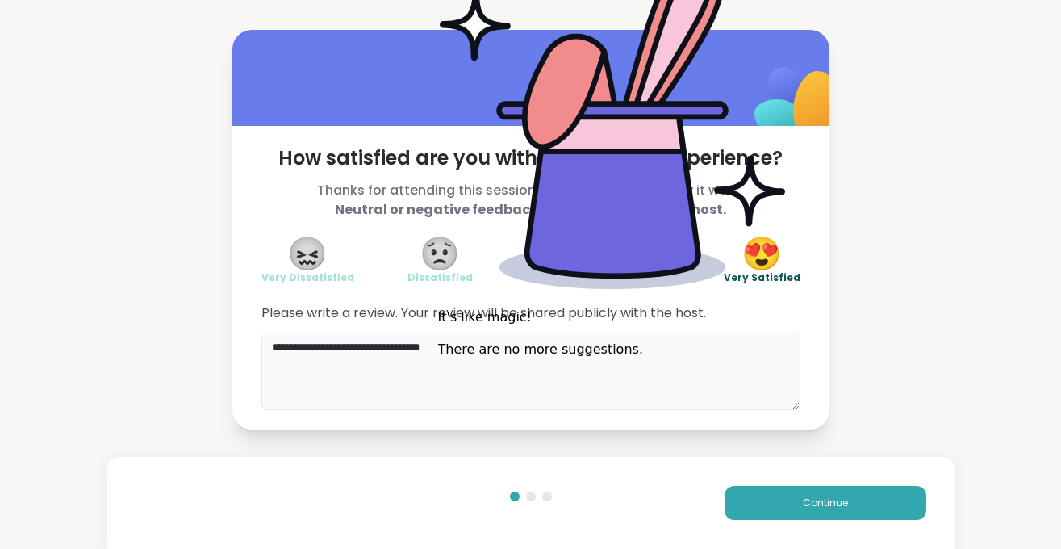
type textarea "**********"
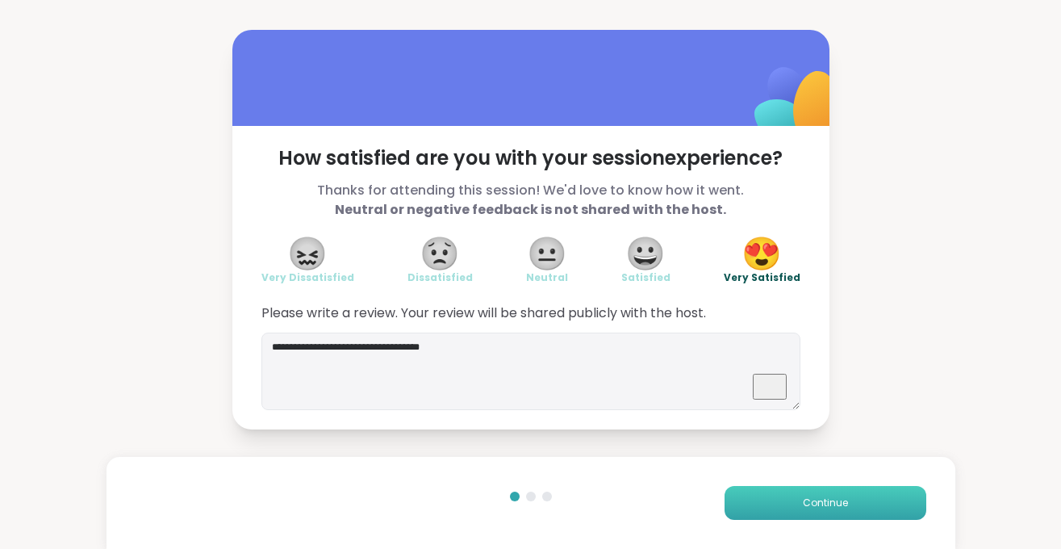
click at [839, 501] on span "Continue" at bounding box center [825, 503] width 45 height 15
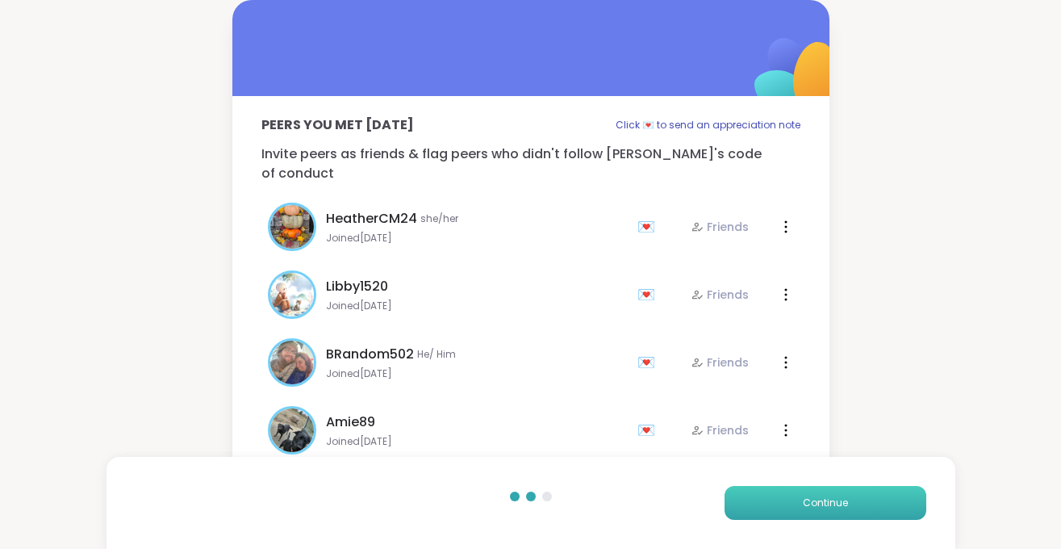
click at [829, 496] on span "Continue" at bounding box center [825, 503] width 45 height 15
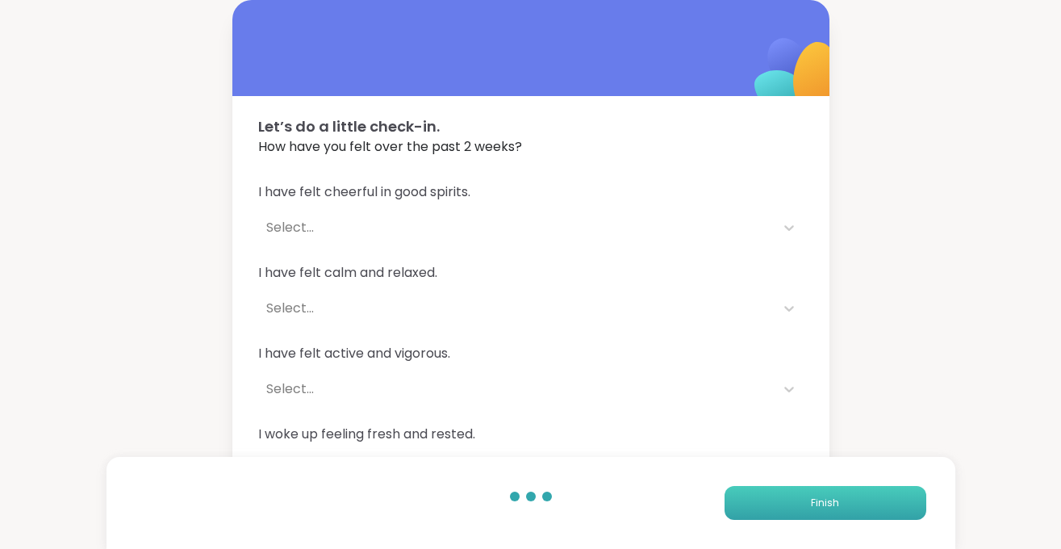
click at [829, 496] on span "Finish" at bounding box center [825, 503] width 28 height 15
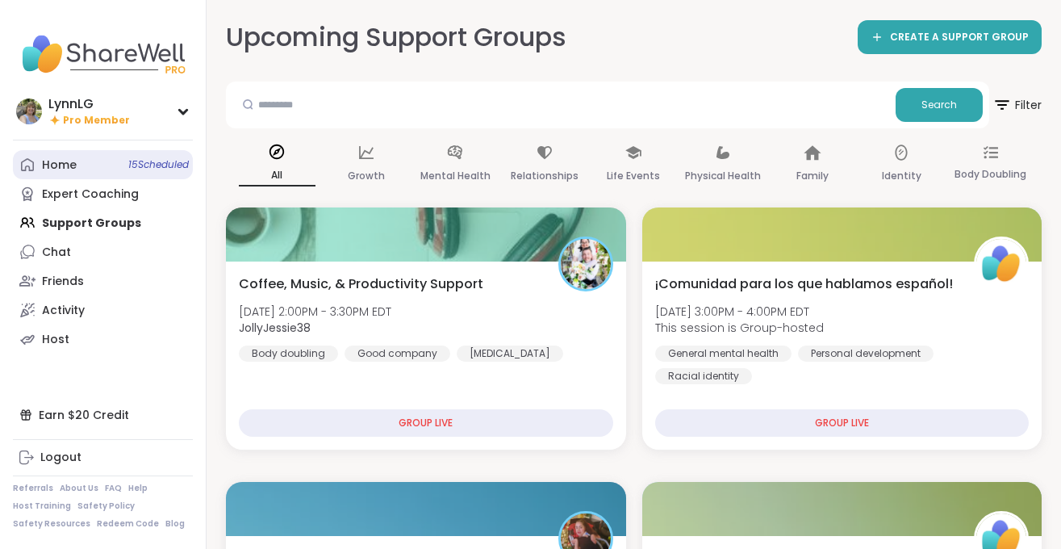
click at [123, 178] on link "Home 15 Scheduled" at bounding box center [103, 164] width 180 height 29
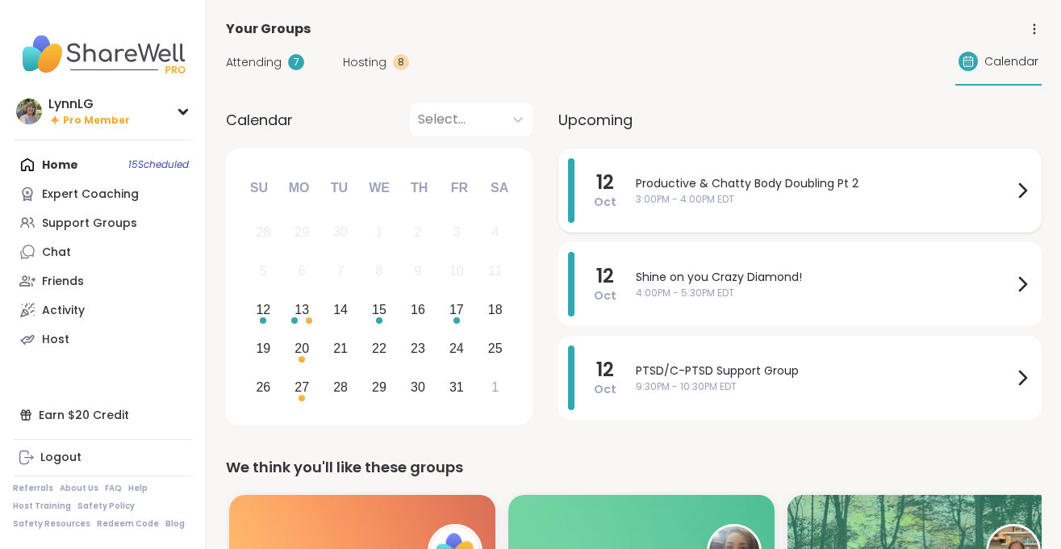
click at [785, 208] on div "Productive & Chatty Body Doubling Pt 2 3:00PM - 4:00PM EDT" at bounding box center [834, 190] width 396 height 65
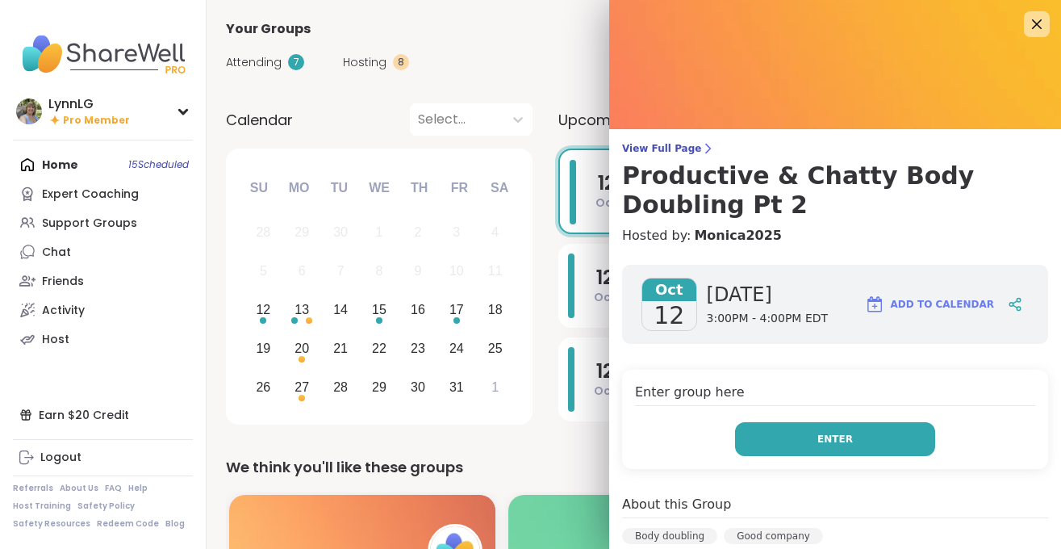
click at [798, 443] on button "Enter" at bounding box center [835, 439] width 200 height 34
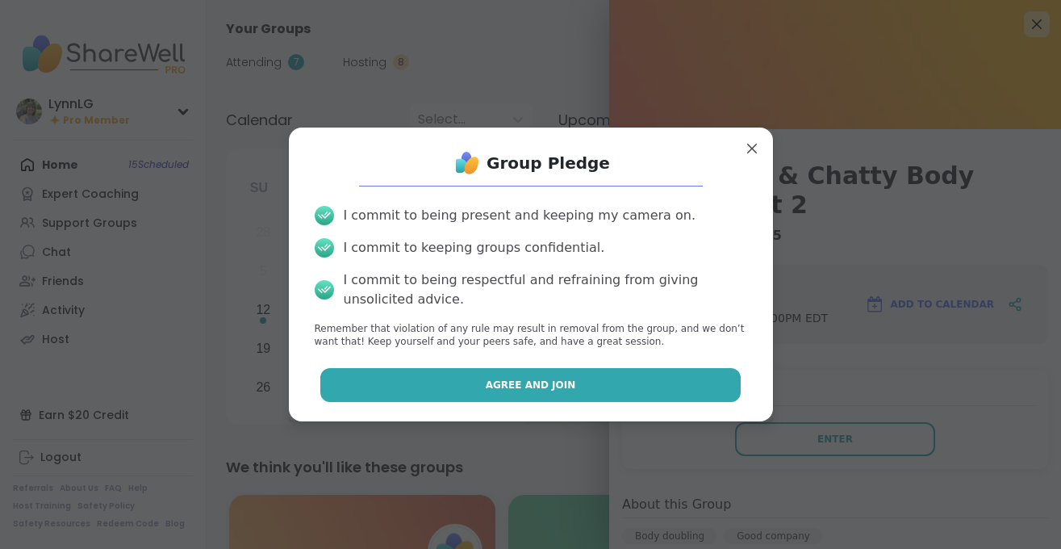
click at [506, 380] on span "Agree and Join" at bounding box center [531, 385] width 90 height 15
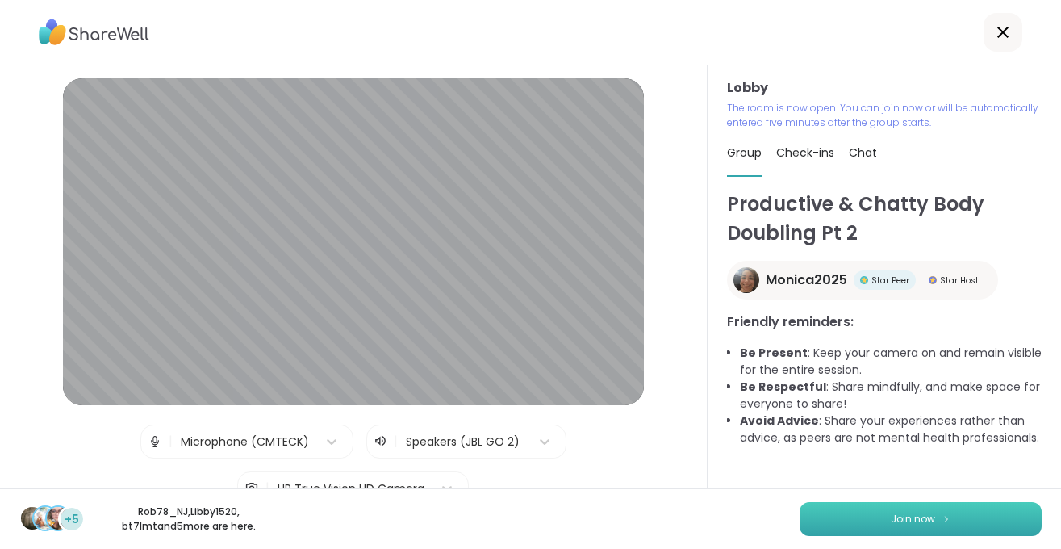
click at [879, 517] on button "Join now" at bounding box center [921, 519] width 242 height 34
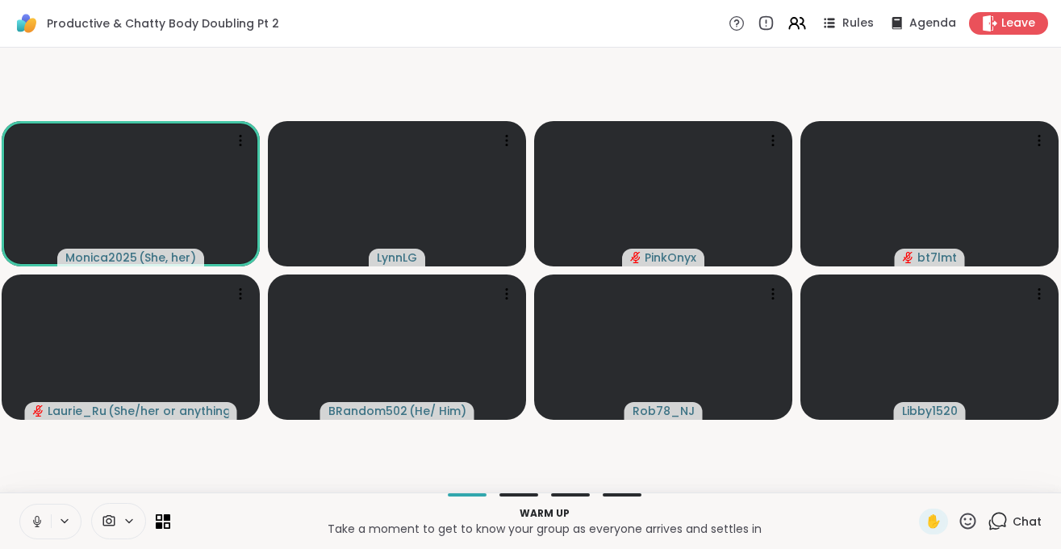
click at [36, 526] on button at bounding box center [35, 521] width 31 height 34
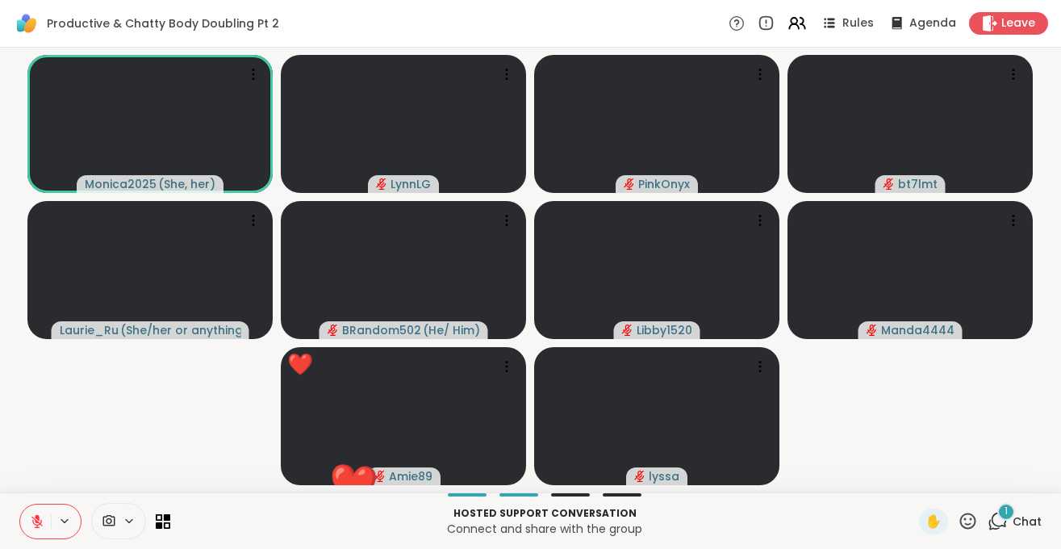
click at [1023, 523] on span "Chat" at bounding box center [1027, 521] width 29 height 16
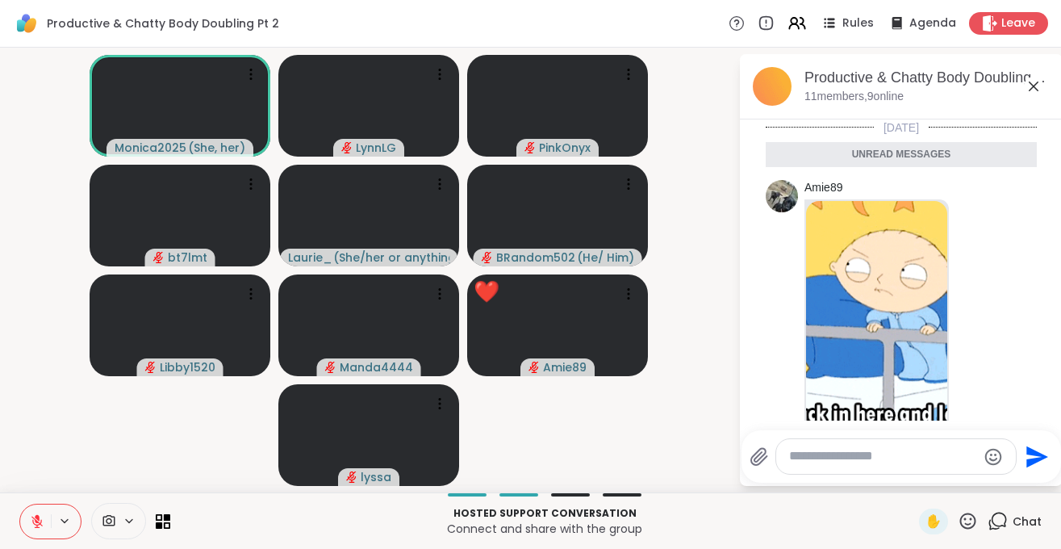
scroll to position [60, 0]
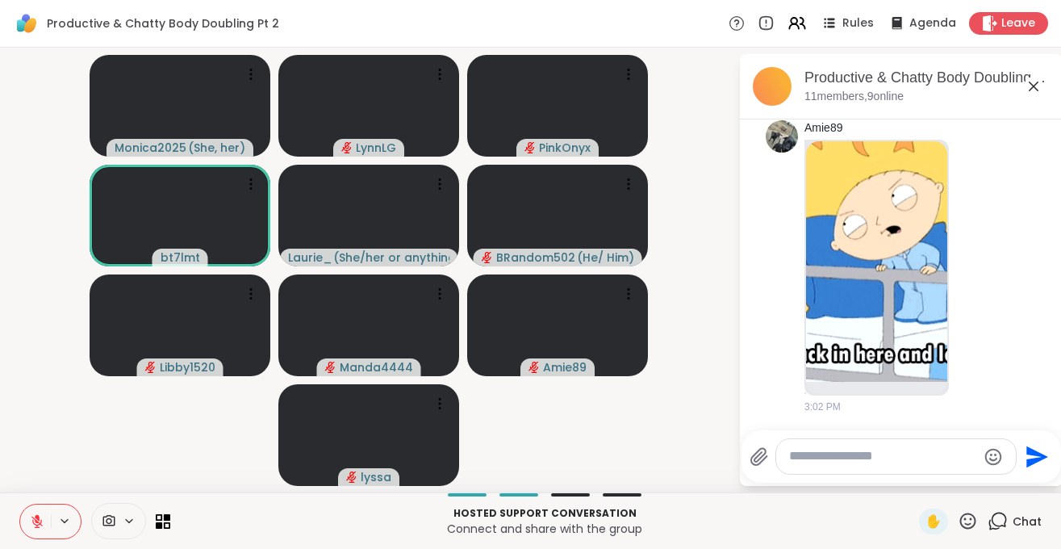
click at [823, 458] on textarea "Type your message" at bounding box center [883, 456] width 188 height 17
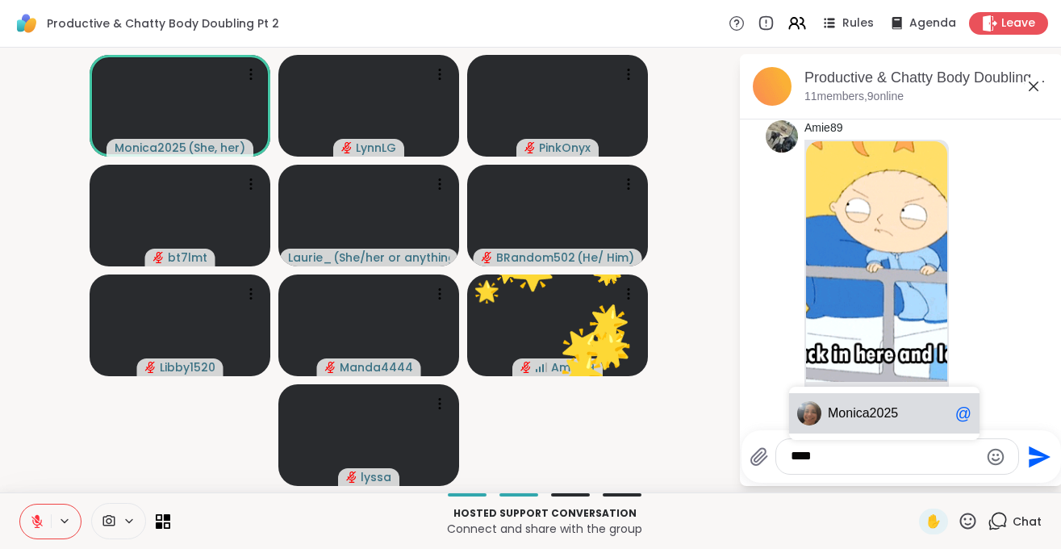
click at [841, 409] on span "Mon" at bounding box center [840, 413] width 25 height 16
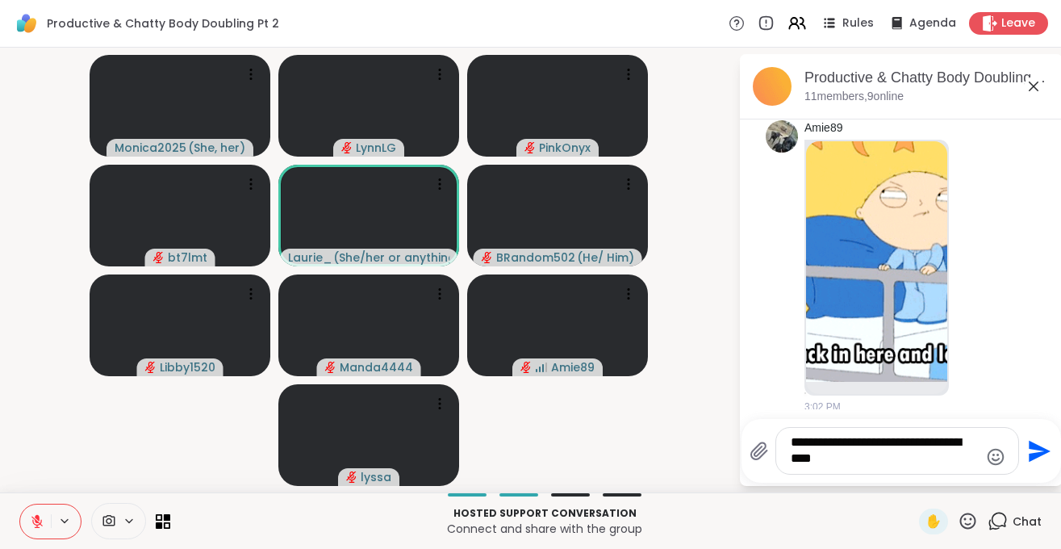
type textarea "**********"
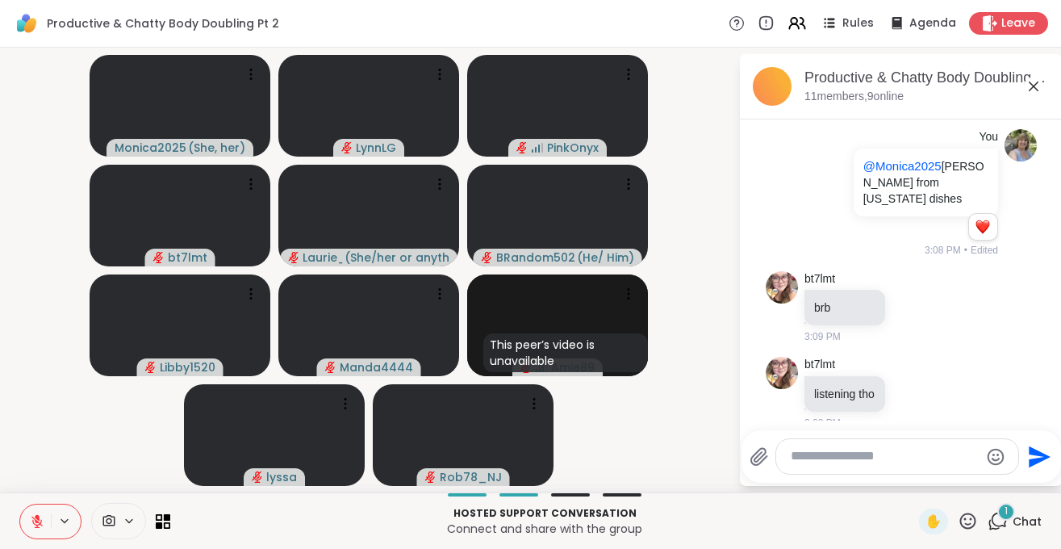
scroll to position [421, 0]
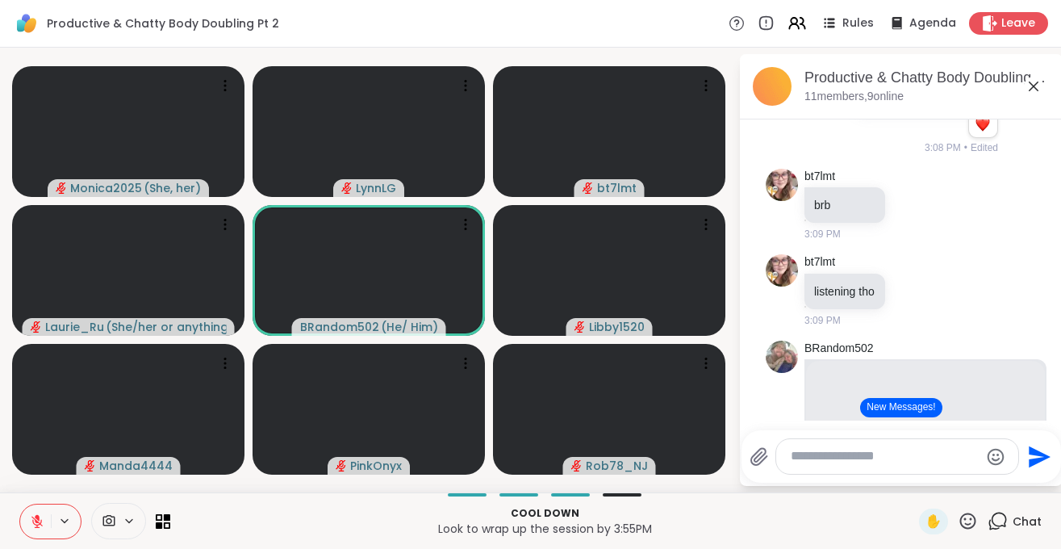
click at [40, 533] on button at bounding box center [35, 521] width 31 height 34
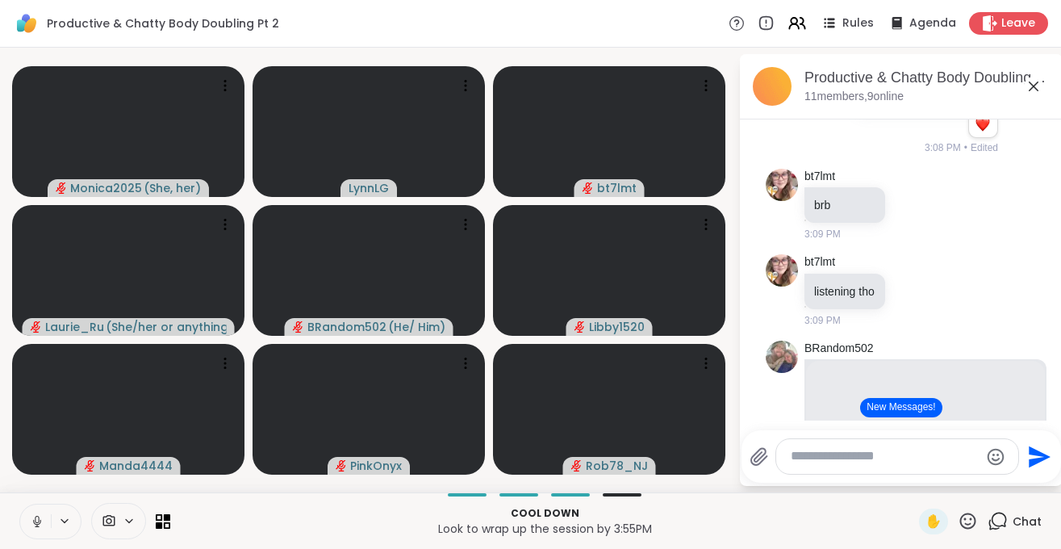
click at [37, 524] on icon at bounding box center [37, 521] width 15 height 15
click at [44, 528] on icon at bounding box center [37, 521] width 15 height 15
click at [36, 528] on icon at bounding box center [37, 521] width 15 height 15
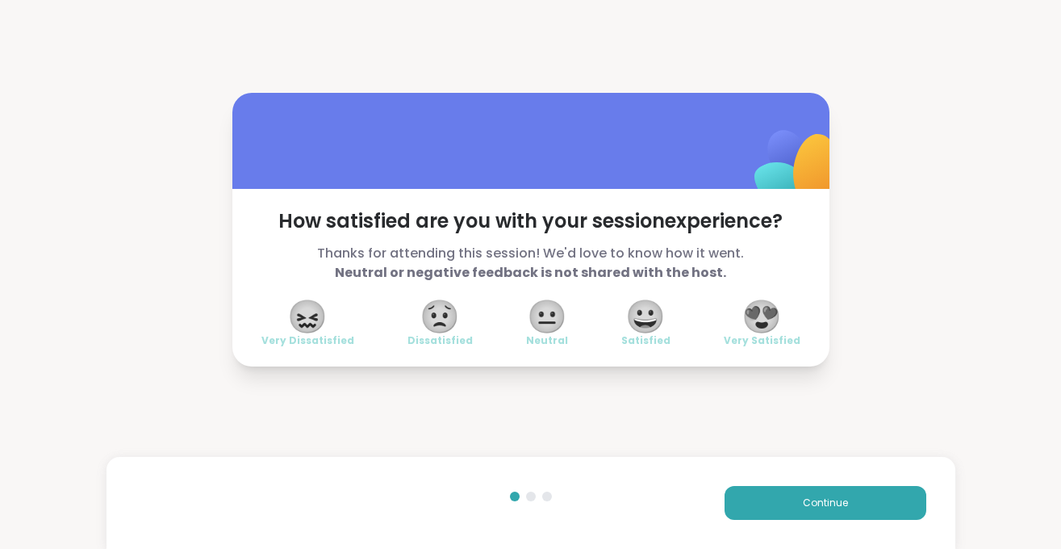
click at [759, 312] on span "😍" at bounding box center [762, 316] width 40 height 29
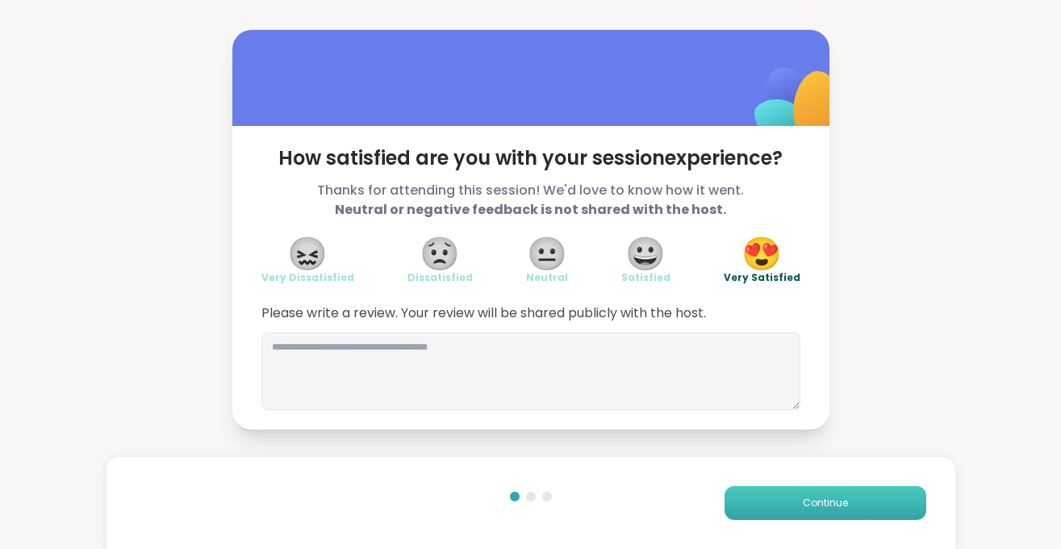
click at [814, 496] on span "Continue" at bounding box center [825, 503] width 45 height 15
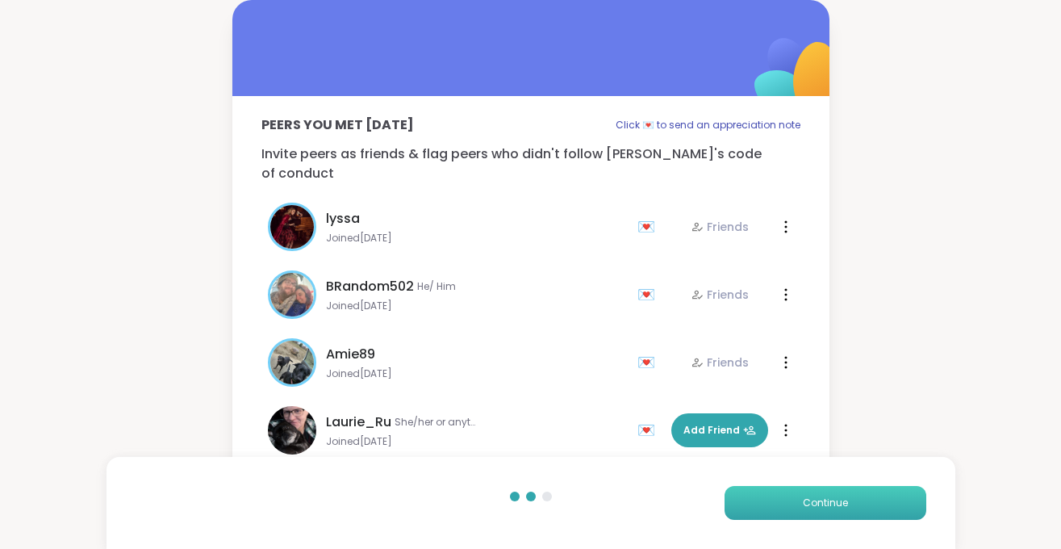
click at [814, 496] on span "Continue" at bounding box center [825, 503] width 45 height 15
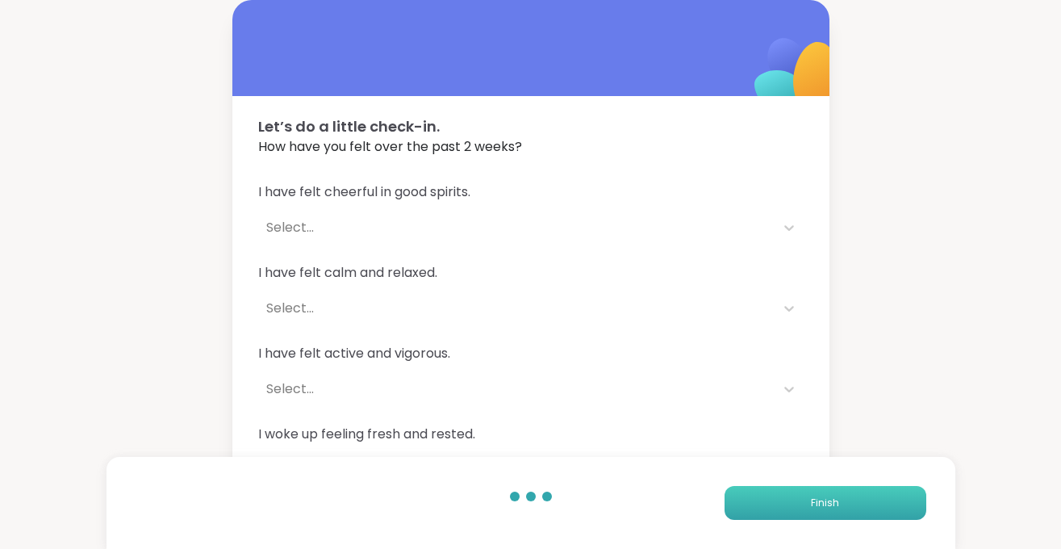
click at [814, 496] on span "Finish" at bounding box center [825, 503] width 28 height 15
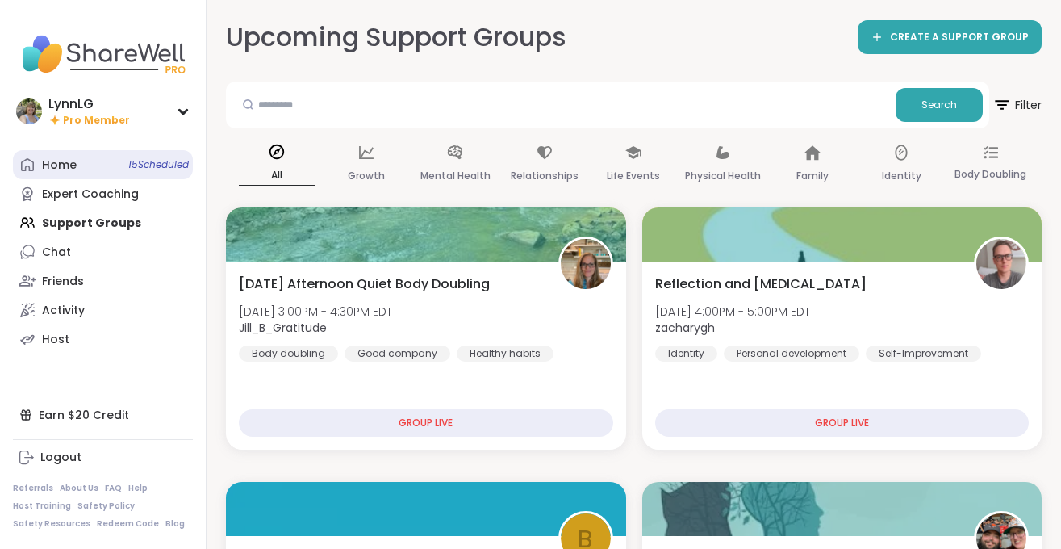
click at [149, 163] on span "15 Scheduled" at bounding box center [158, 164] width 61 height 13
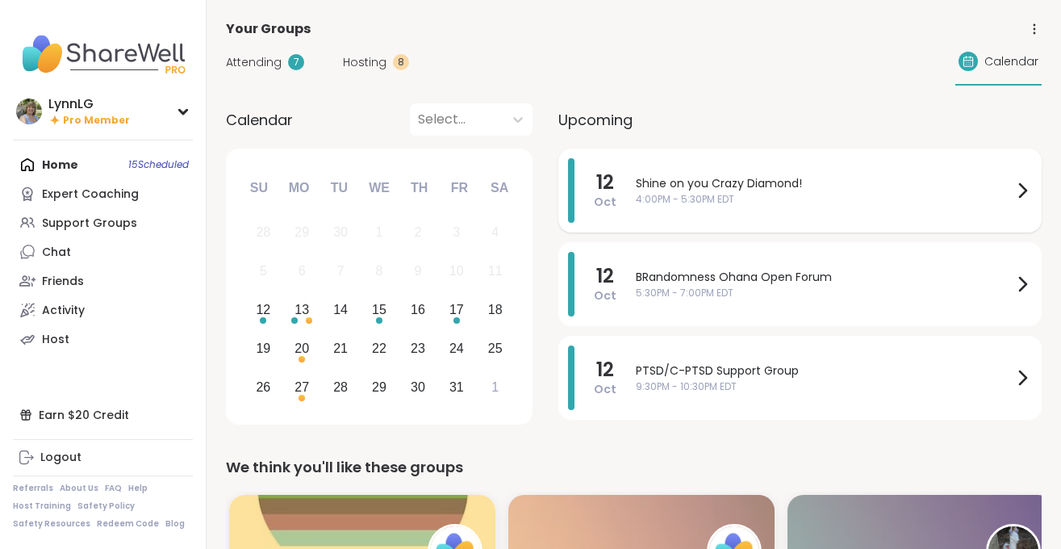
click at [811, 190] on span "Shine on you Crazy Diamond!" at bounding box center [824, 183] width 377 height 17
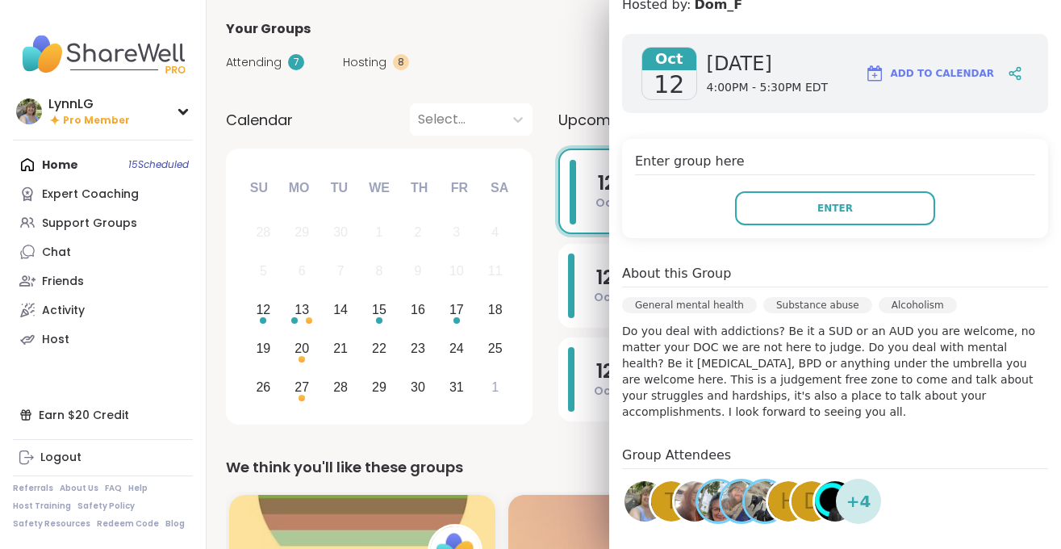
scroll to position [203, 0]
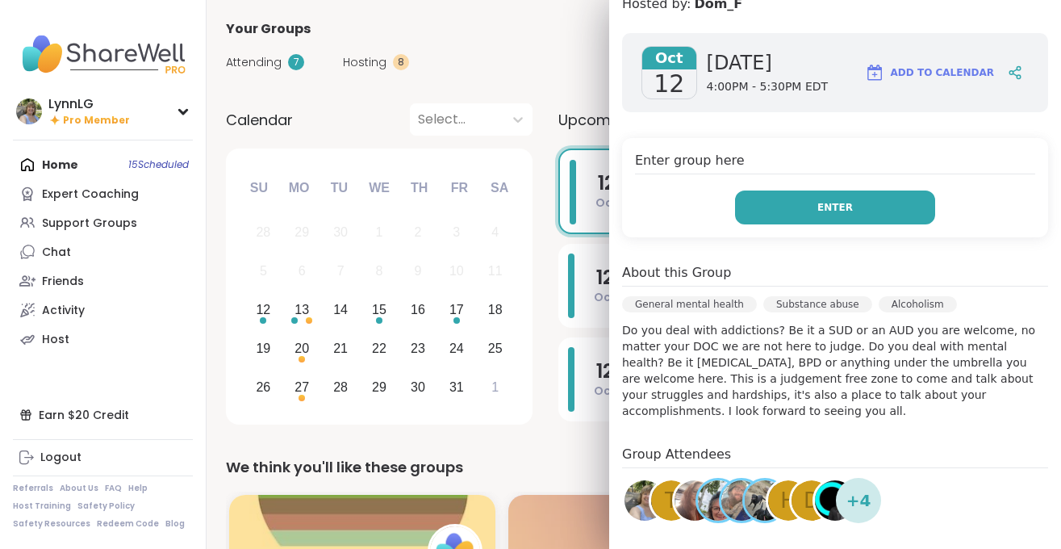
click at [828, 210] on span "Enter" at bounding box center [836, 207] width 36 height 15
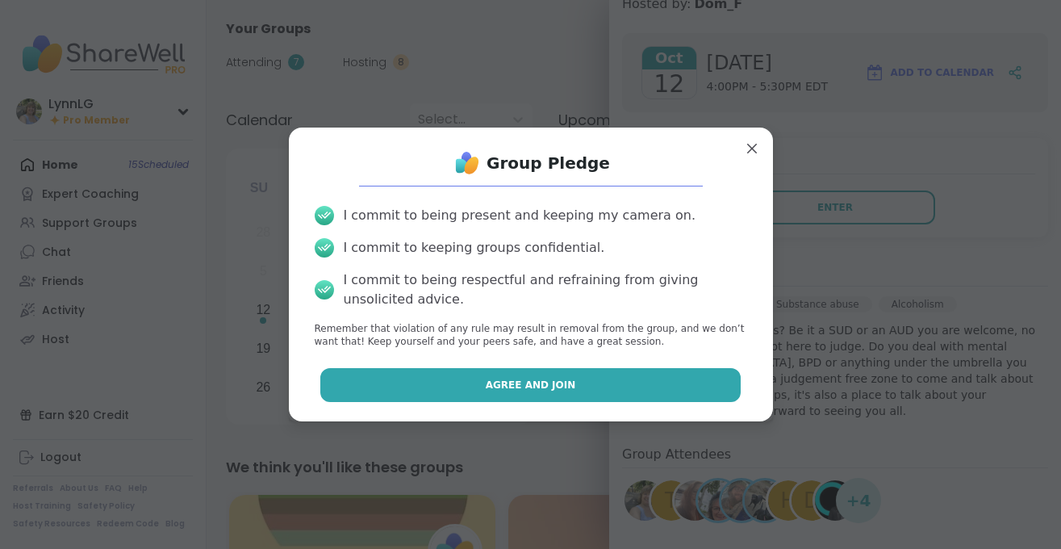
click at [568, 391] on span "Agree and Join" at bounding box center [531, 385] width 90 height 15
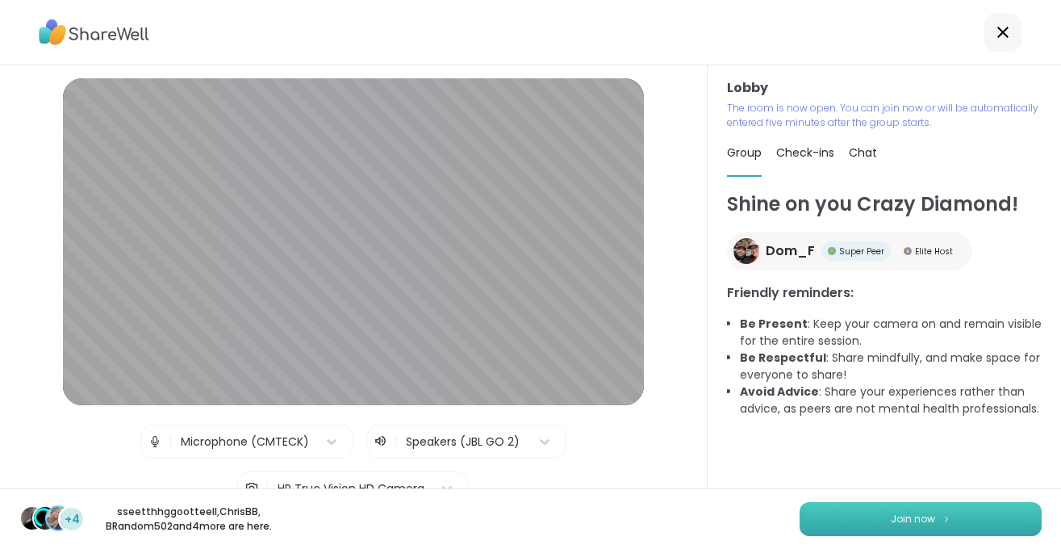
click at [909, 515] on span "Join now" at bounding box center [913, 519] width 44 height 15
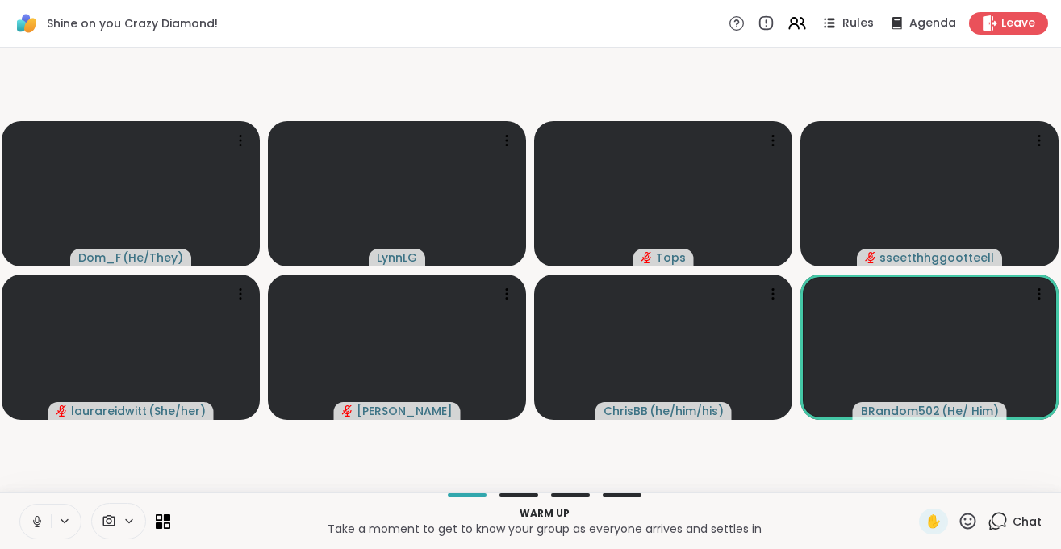
click at [38, 526] on icon at bounding box center [37, 525] width 4 height 1
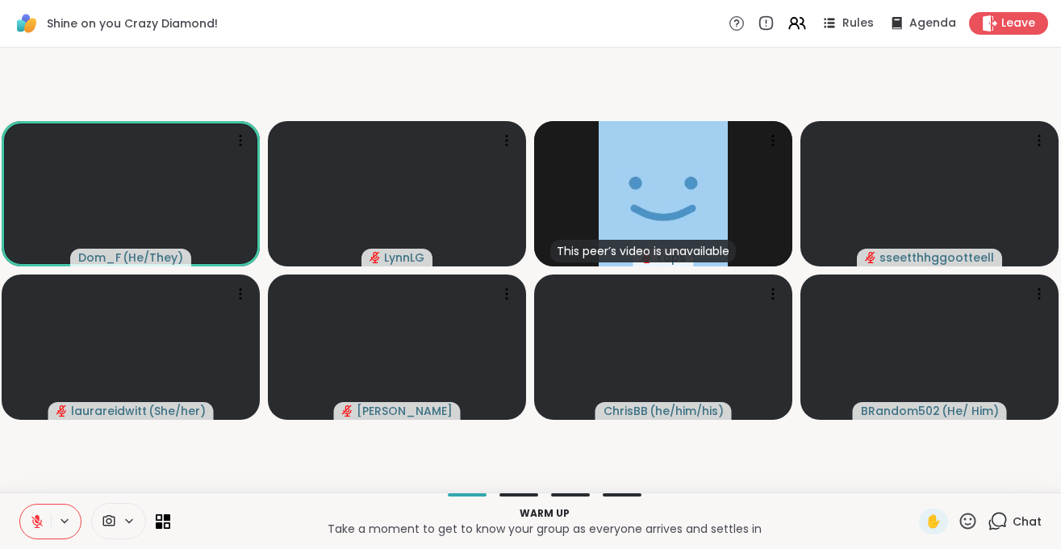
click at [1026, 517] on span "Chat" at bounding box center [1027, 521] width 29 height 16
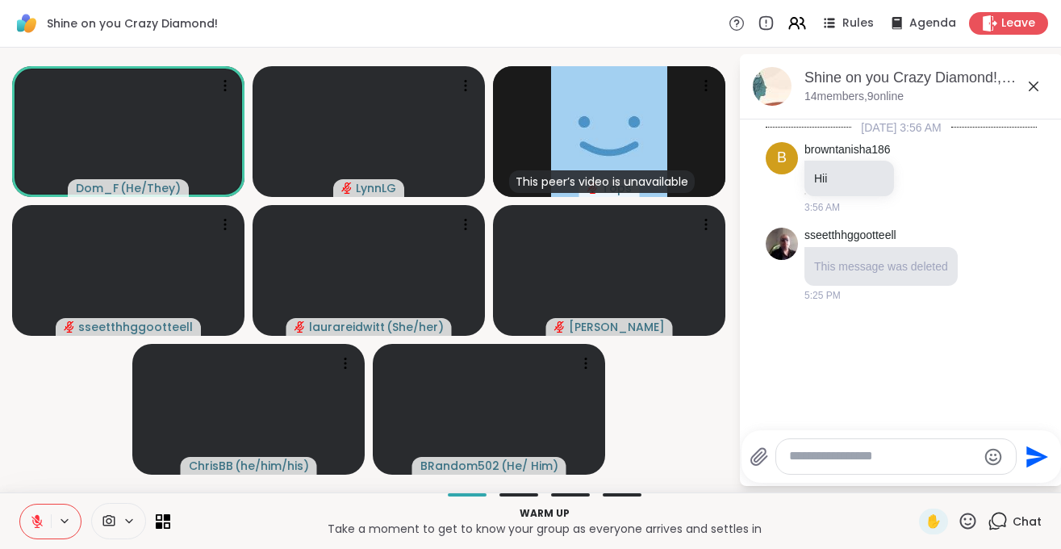
click at [827, 458] on textarea "Type your message" at bounding box center [883, 456] width 188 height 17
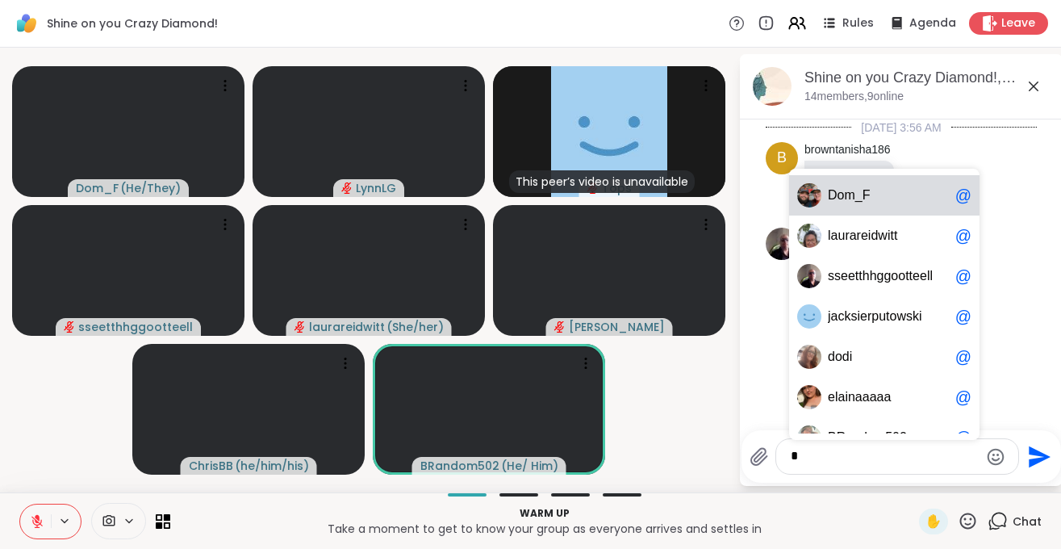
click at [876, 195] on span "D o m _ F" at bounding box center [888, 195] width 121 height 16
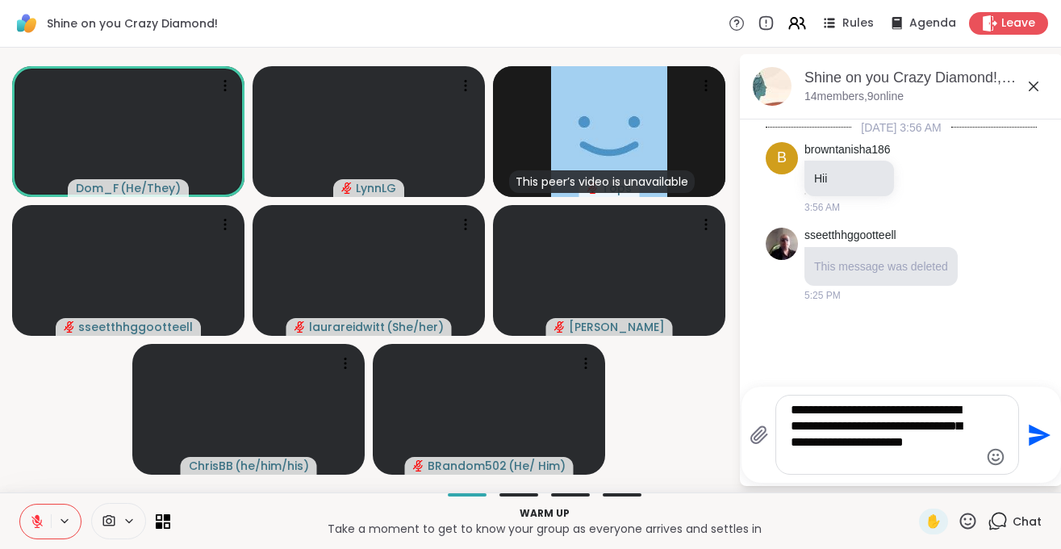
type textarea "**********"
click at [1032, 435] on icon "Send" at bounding box center [1038, 435] width 26 height 26
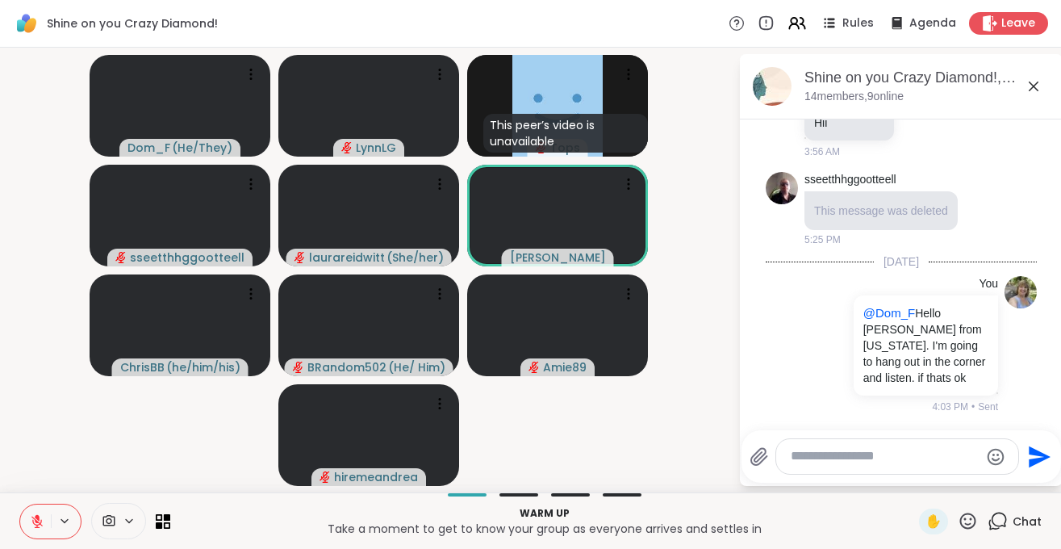
scroll to position [78, 0]
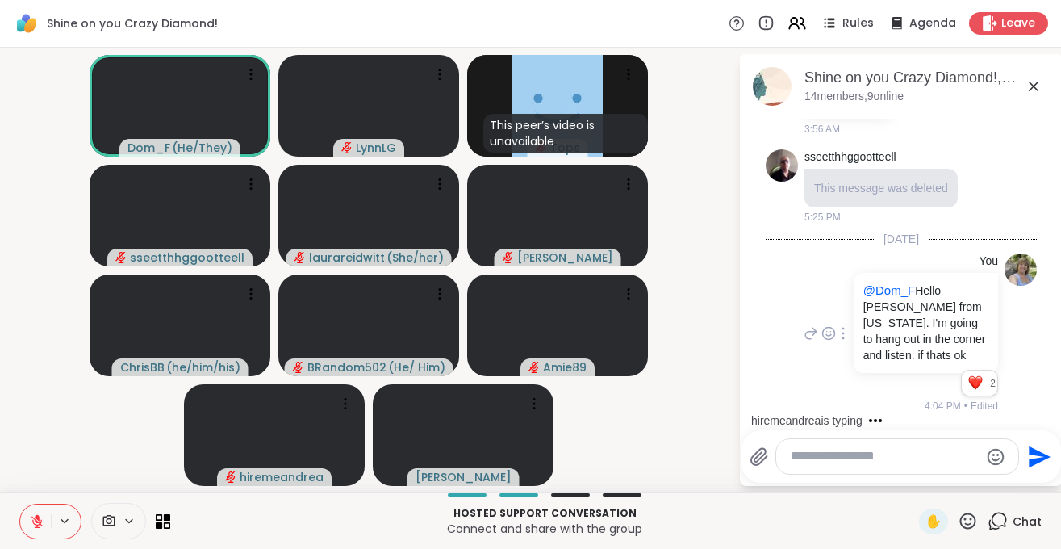
drag, startPoint x: 975, startPoint y: 386, endPoint x: 770, endPoint y: 317, distance: 216.2
click at [771, 319] on div "You @Dom_F Hello Lynn from Maryland. I'm going to hang out in the corner and li…" at bounding box center [901, 334] width 271 height 174
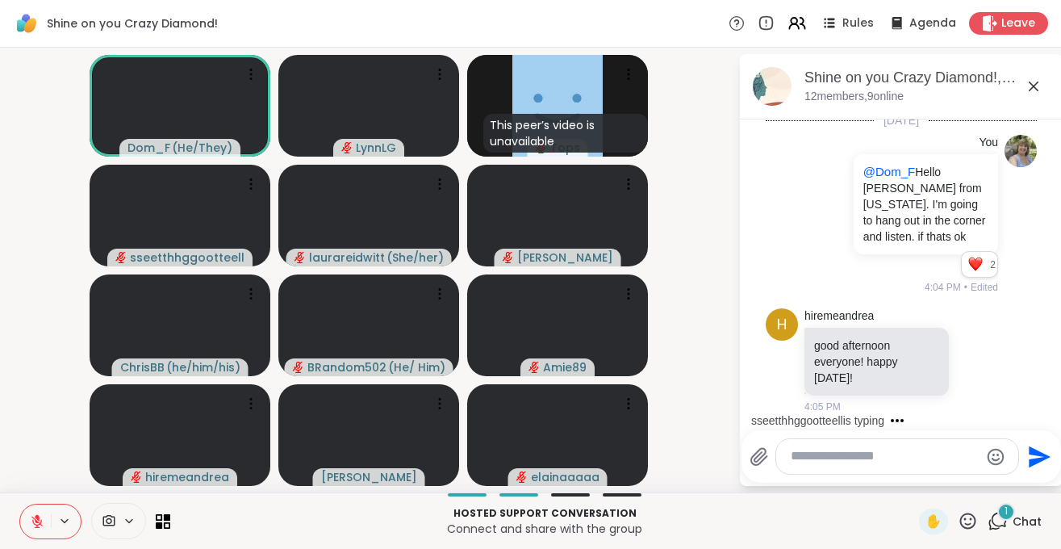
scroll to position [283, 0]
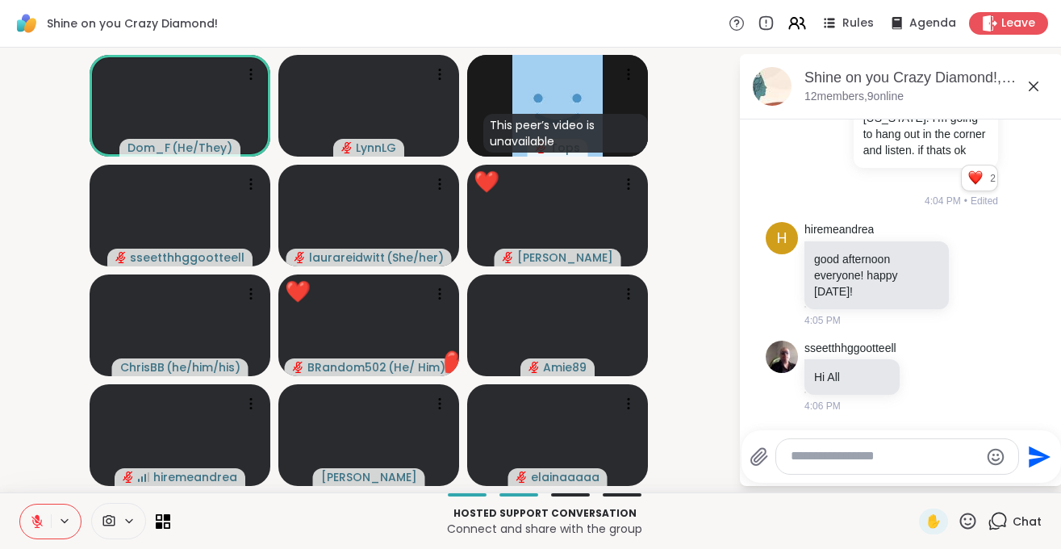
click at [811, 458] on textarea "Type your message" at bounding box center [885, 456] width 188 height 17
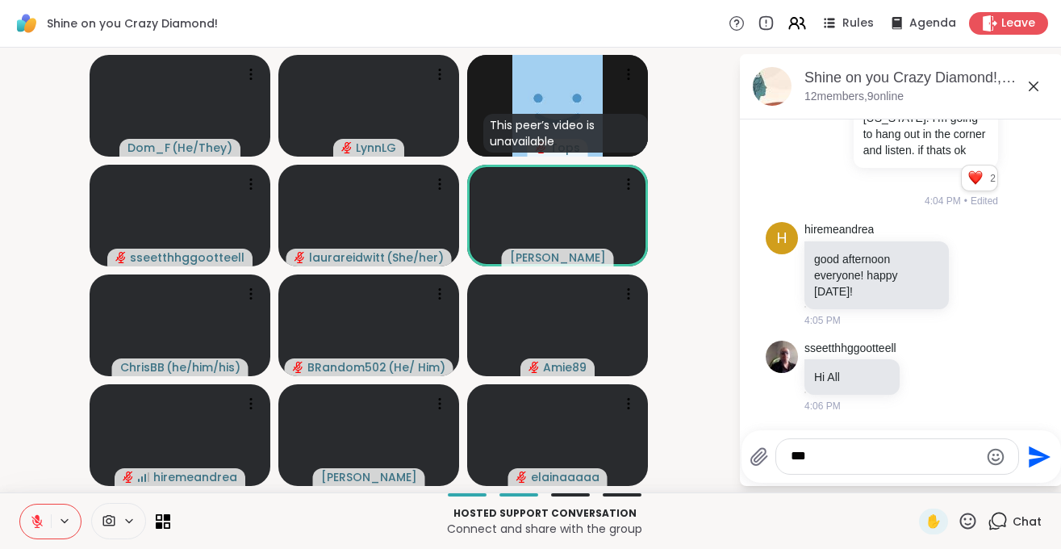
type textarea "***"
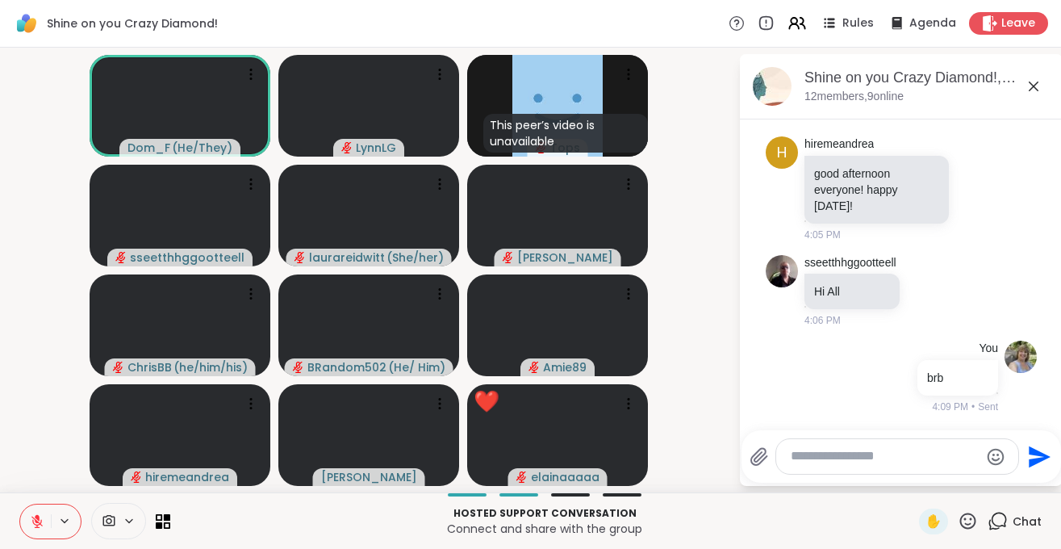
click at [39, 525] on icon at bounding box center [37, 521] width 15 height 15
click at [40, 528] on icon at bounding box center [37, 521] width 15 height 15
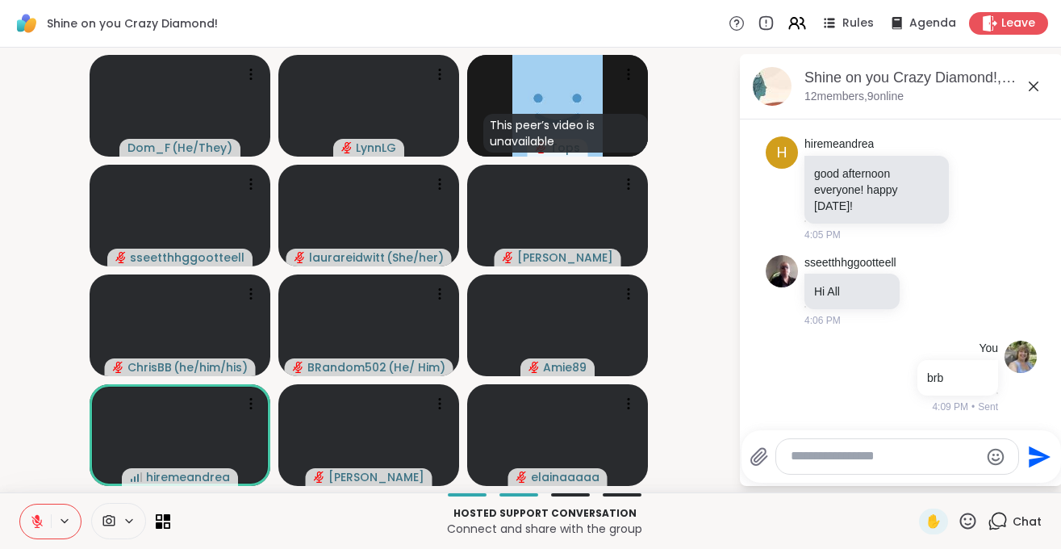
click at [814, 460] on textarea "Type your message" at bounding box center [885, 456] width 188 height 17
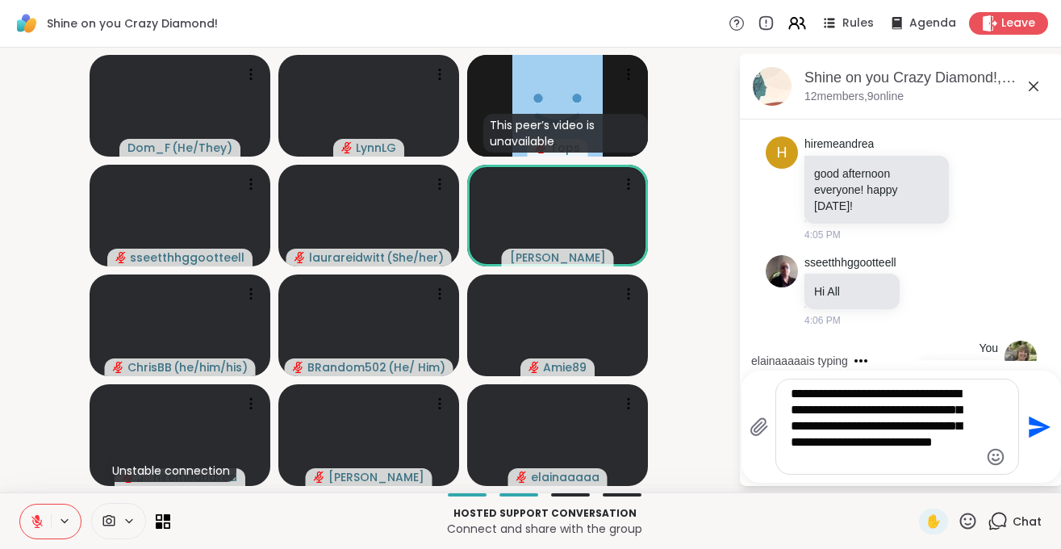
drag, startPoint x: 869, startPoint y: 463, endPoint x: 777, endPoint y: 364, distance: 134.8
click at [791, 386] on textarea "**********" at bounding box center [885, 427] width 188 height 82
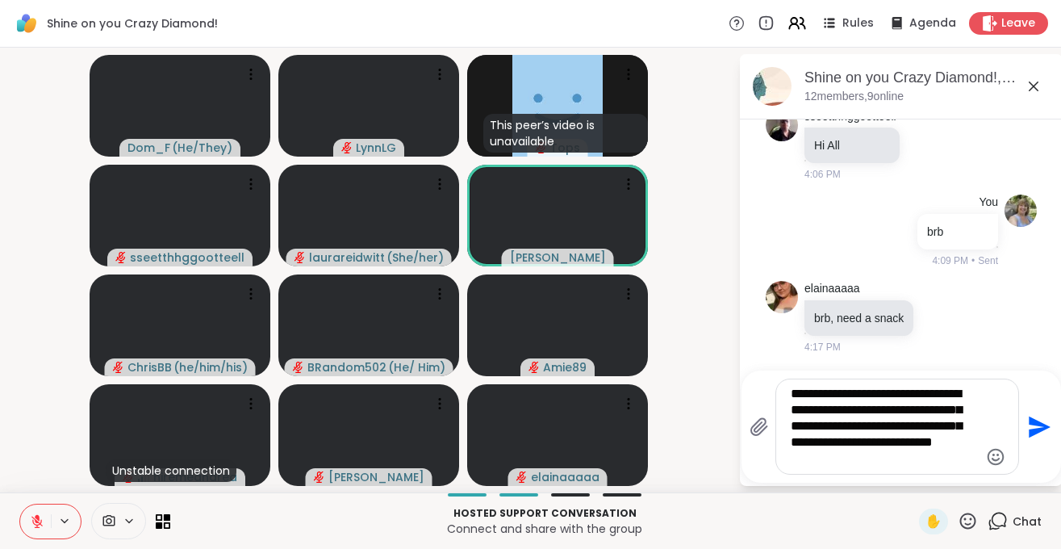
click at [881, 463] on textarea "**********" at bounding box center [885, 427] width 188 height 82
type textarea "**********"
drag, startPoint x: 870, startPoint y: 466, endPoint x: 784, endPoint y: 398, distance: 109.8
click at [791, 398] on textarea "**********" at bounding box center [885, 427] width 188 height 82
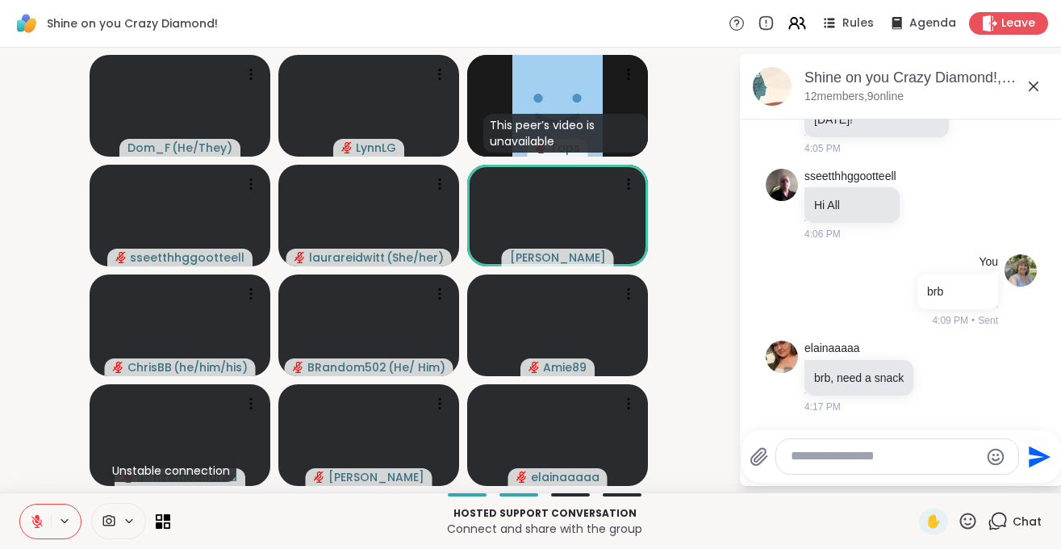
scroll to position [455, 0]
paste textarea "**********"
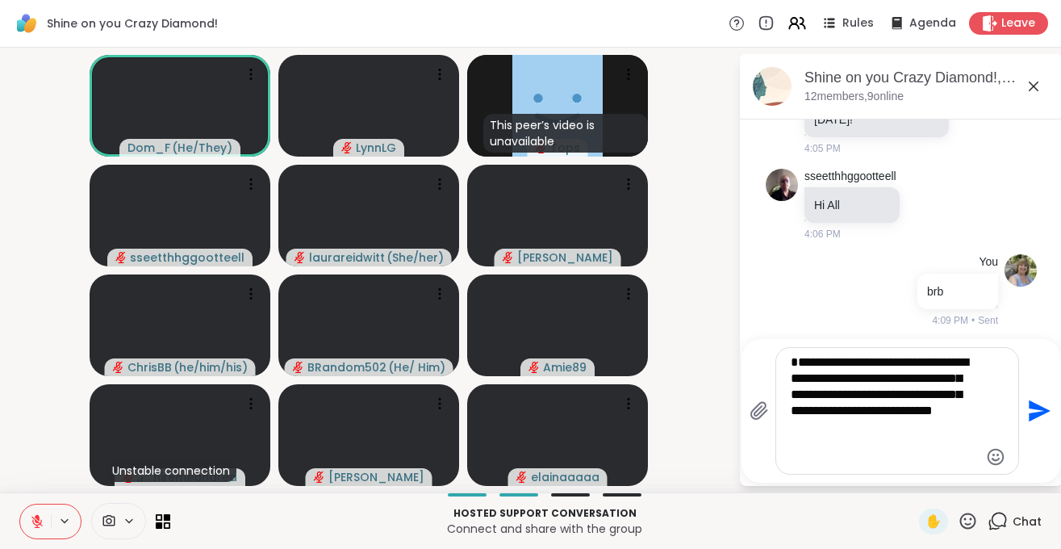
click at [867, 446] on textarea "**********" at bounding box center [885, 410] width 188 height 113
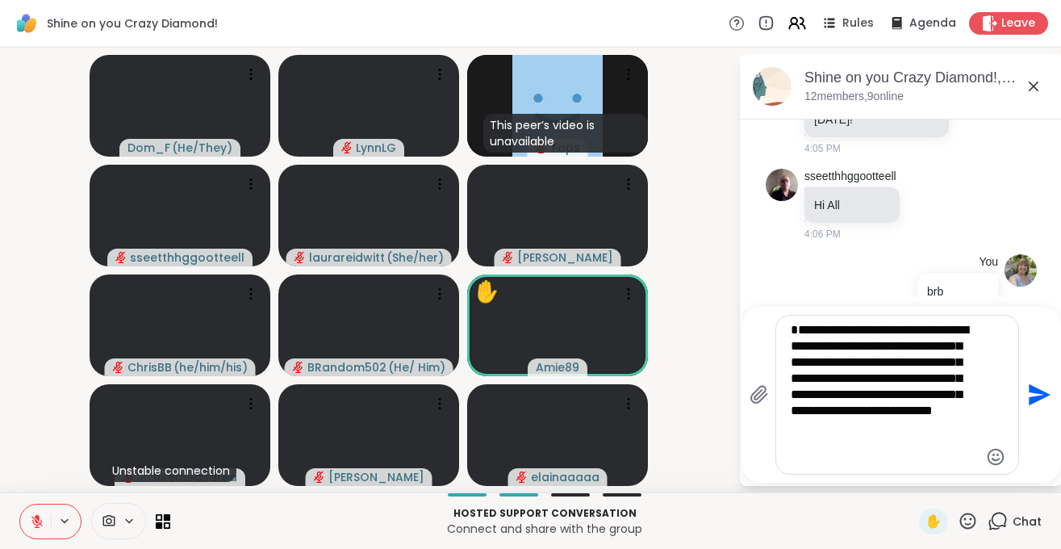
type textarea "**********"
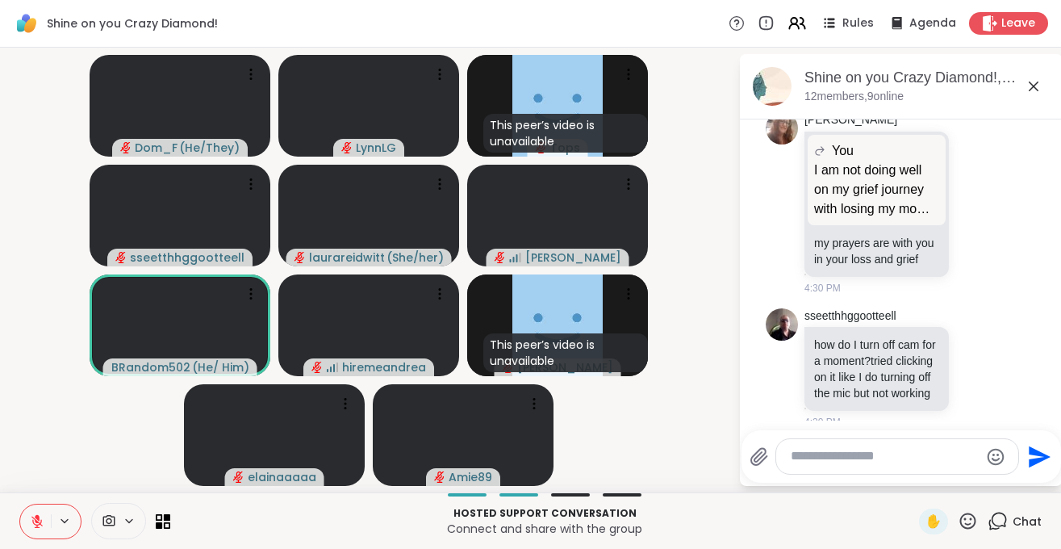
scroll to position [1610, 0]
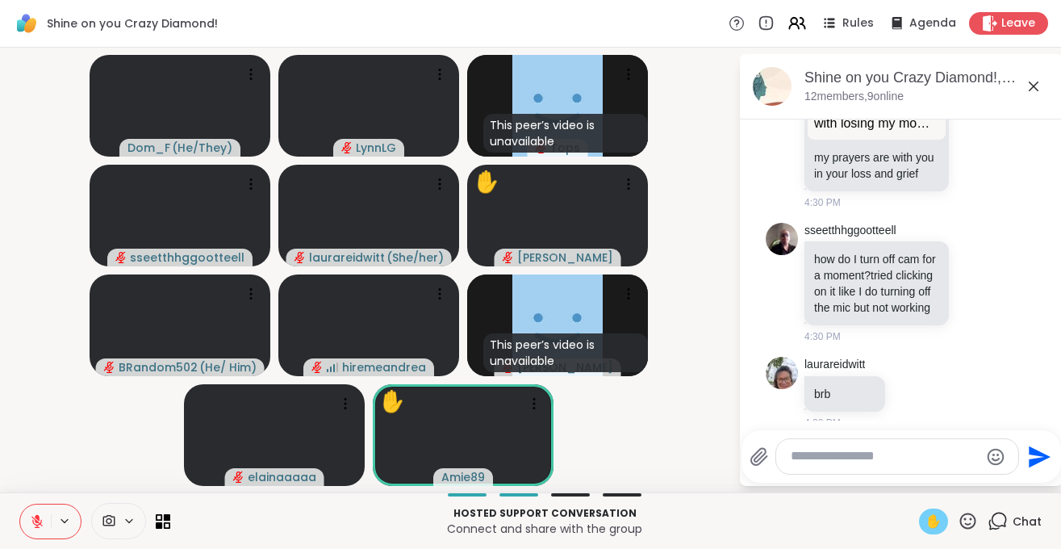
click at [933, 524] on span "✋" at bounding box center [934, 521] width 16 height 19
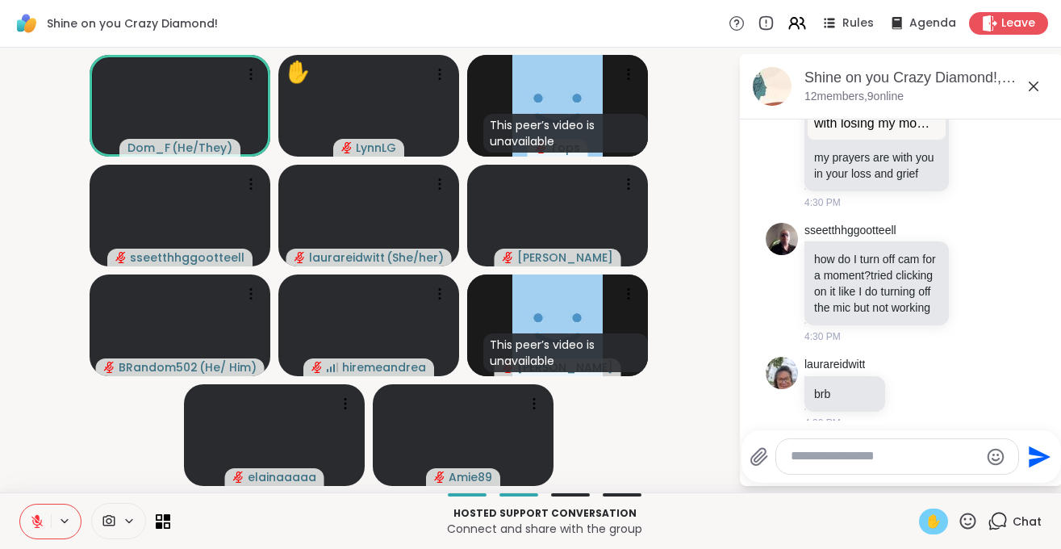
click at [37, 516] on icon at bounding box center [37, 517] width 5 height 6
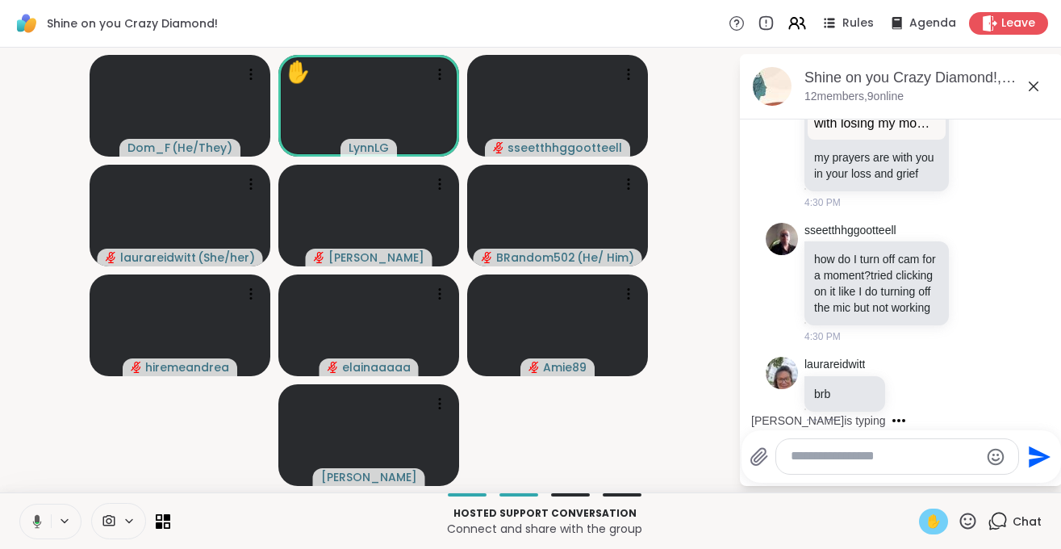
click at [36, 524] on icon at bounding box center [34, 521] width 15 height 15
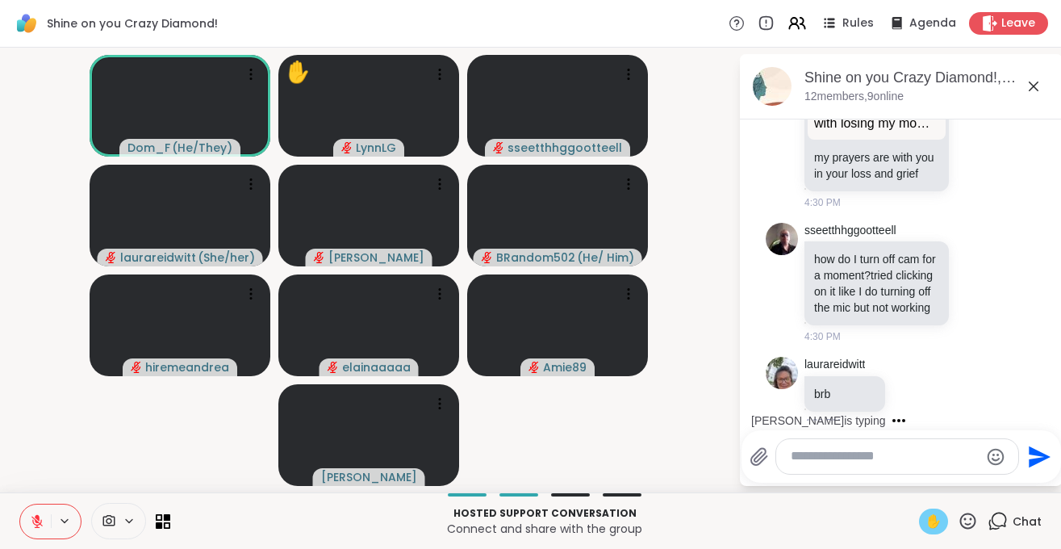
click at [928, 522] on span "✋" at bounding box center [934, 521] width 16 height 19
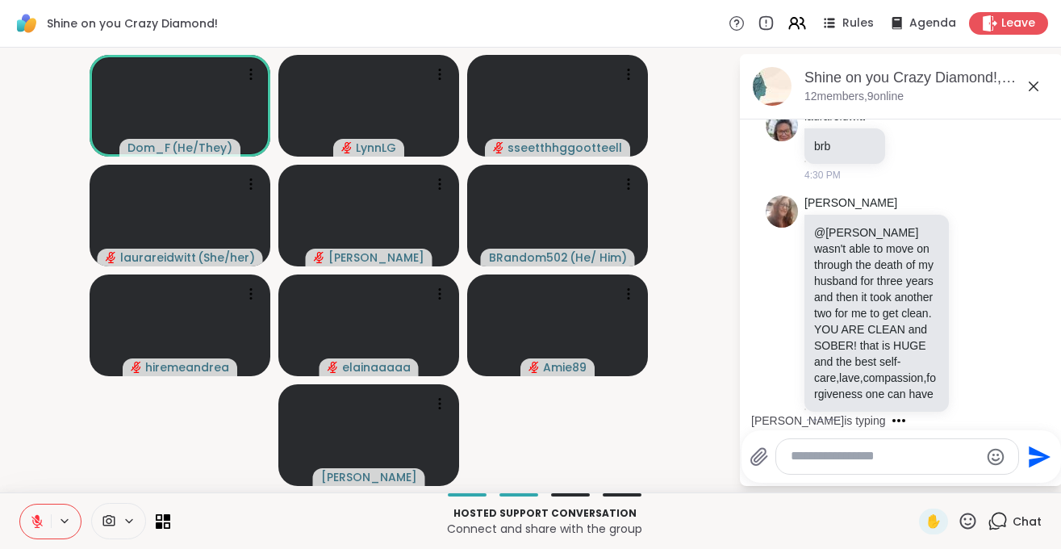
scroll to position [1944, 0]
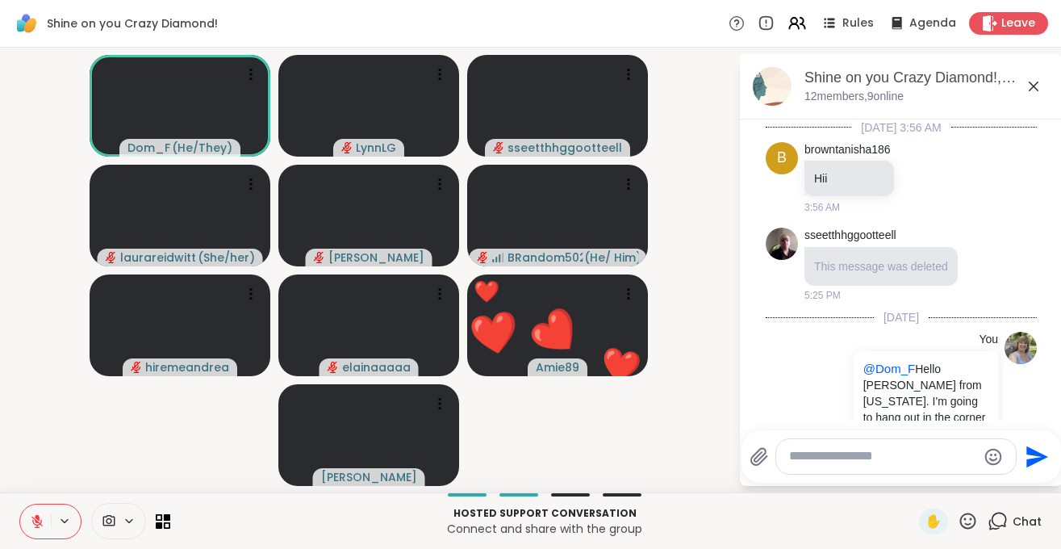
scroll to position [1944, 0]
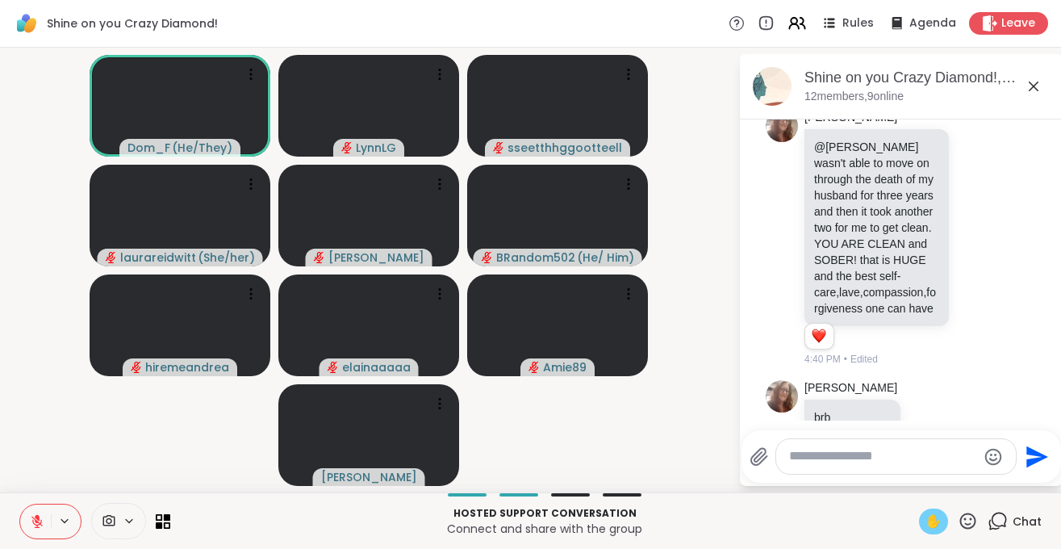
click at [935, 526] on span "✋" at bounding box center [934, 521] width 16 height 19
click at [35, 527] on icon at bounding box center [36, 521] width 11 height 11
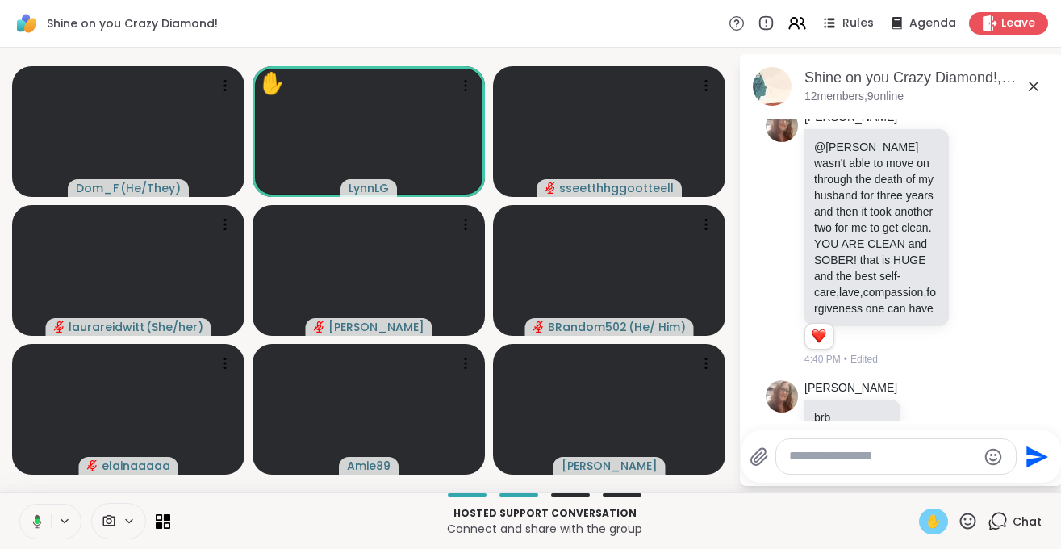
click at [37, 528] on icon at bounding box center [34, 521] width 15 height 15
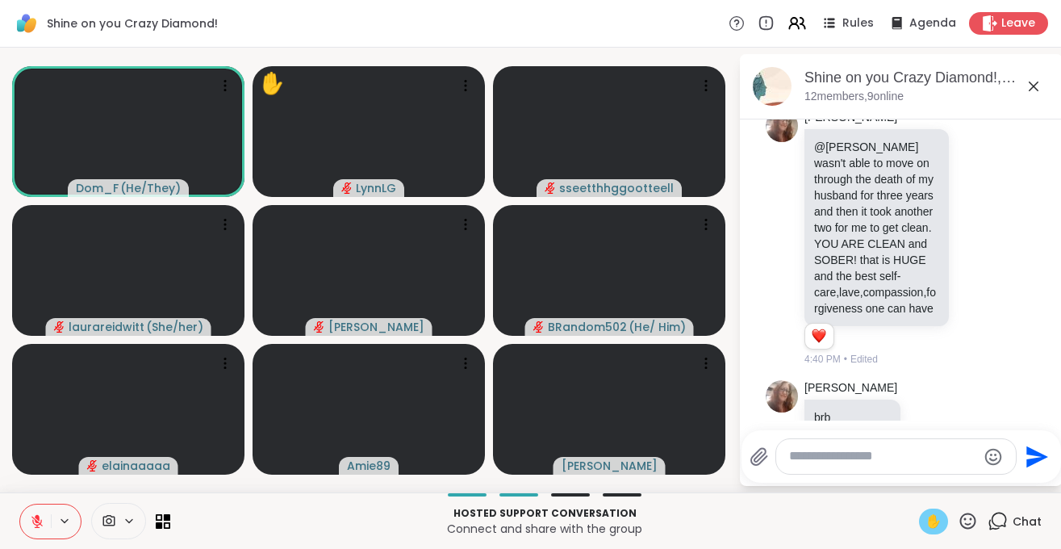
click at [923, 518] on div "✋" at bounding box center [933, 522] width 29 height 26
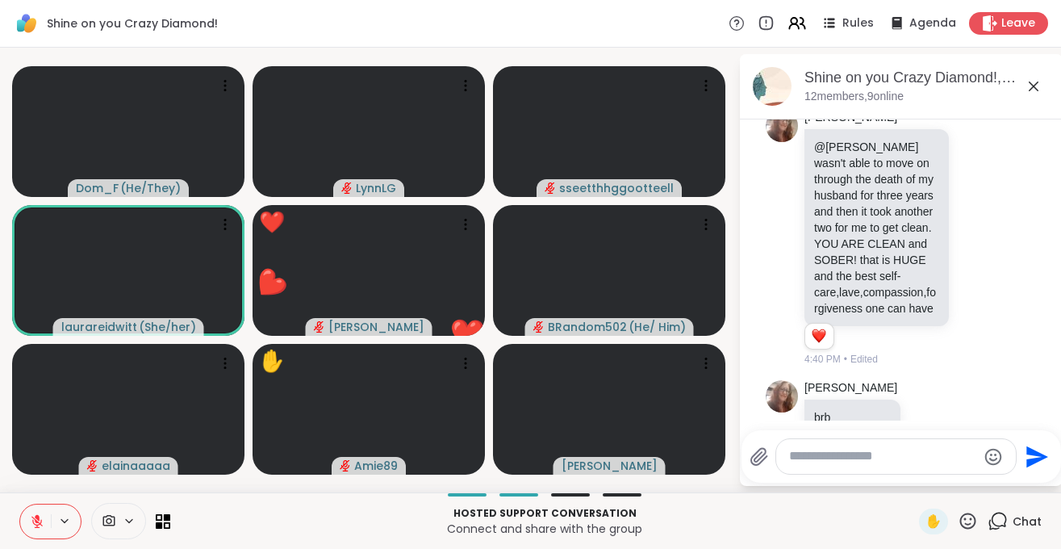
click at [963, 519] on icon at bounding box center [968, 521] width 20 height 20
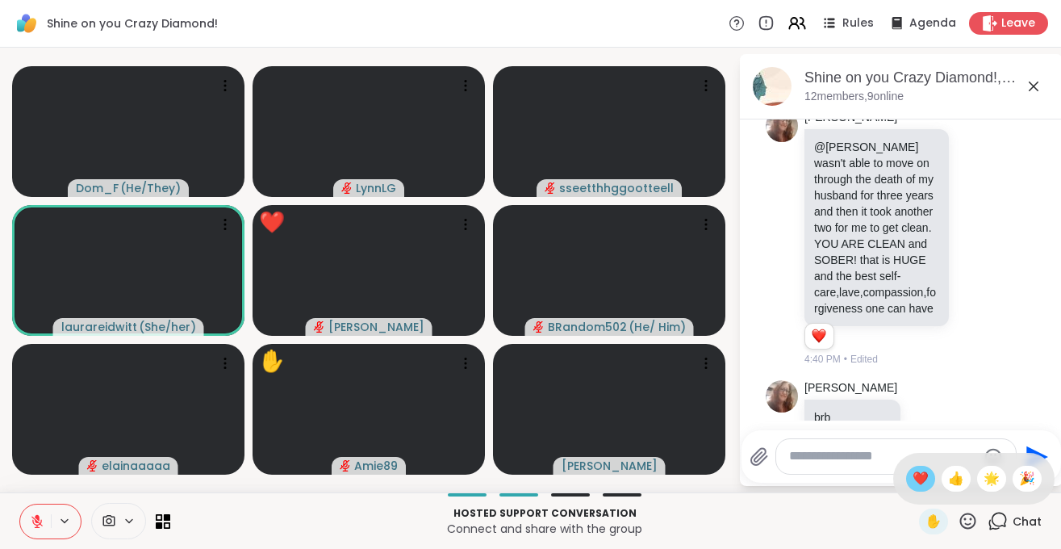
click at [914, 479] on span "❤️" at bounding box center [921, 478] width 16 height 19
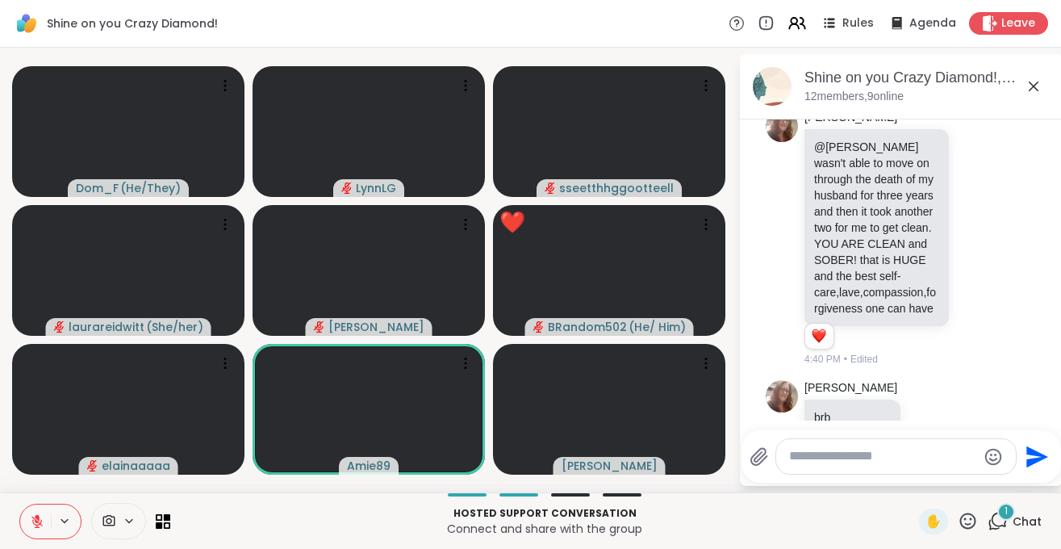
scroll to position [2070, 0]
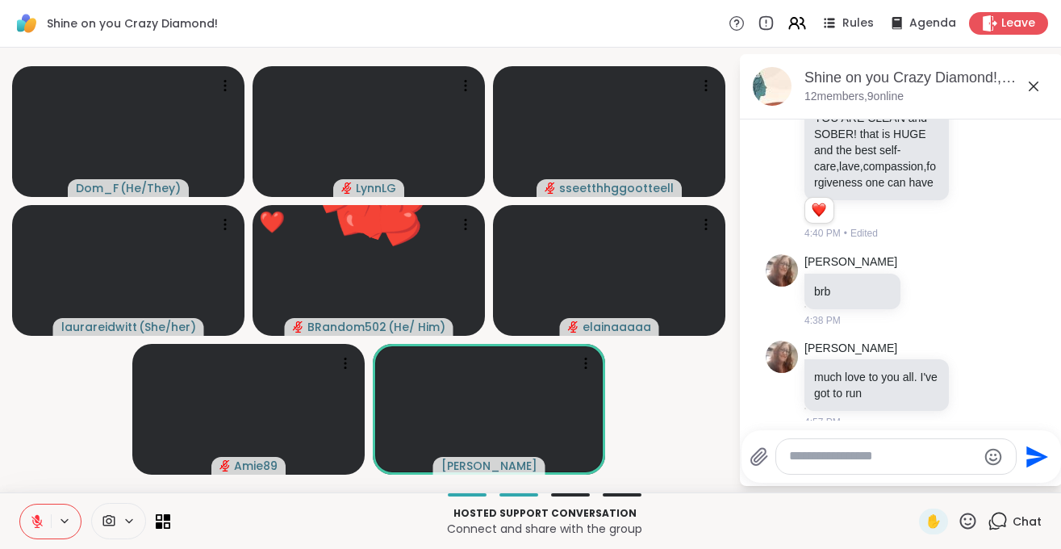
click at [37, 520] on icon at bounding box center [37, 521] width 15 height 15
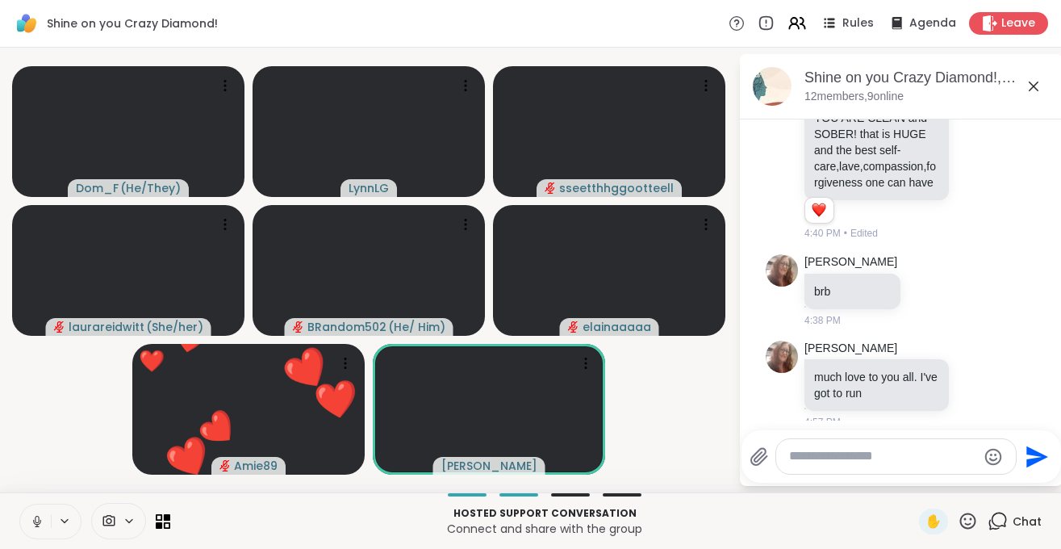
click at [36, 529] on button at bounding box center [35, 521] width 31 height 34
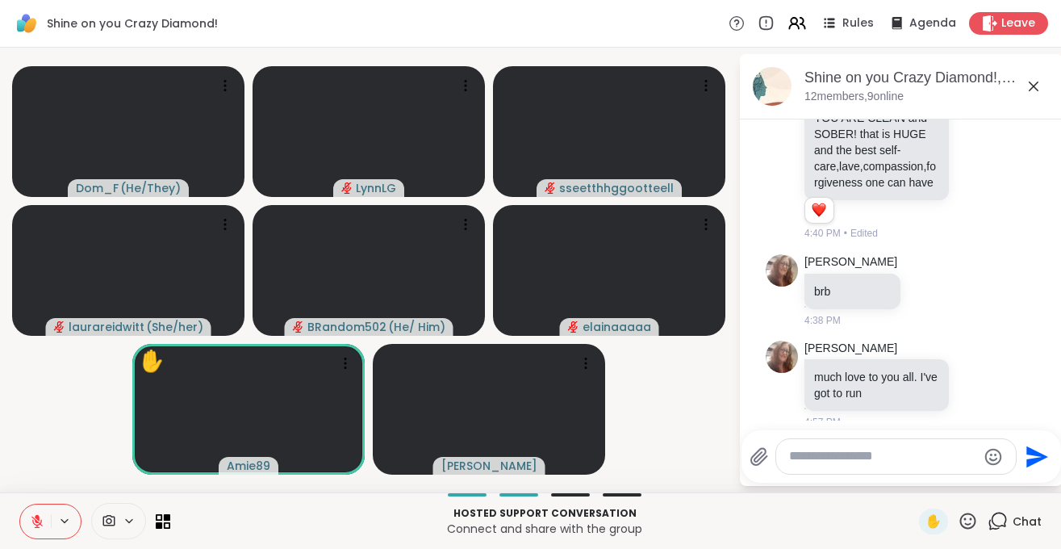
click at [835, 454] on textarea "Type your message" at bounding box center [883, 456] width 188 height 17
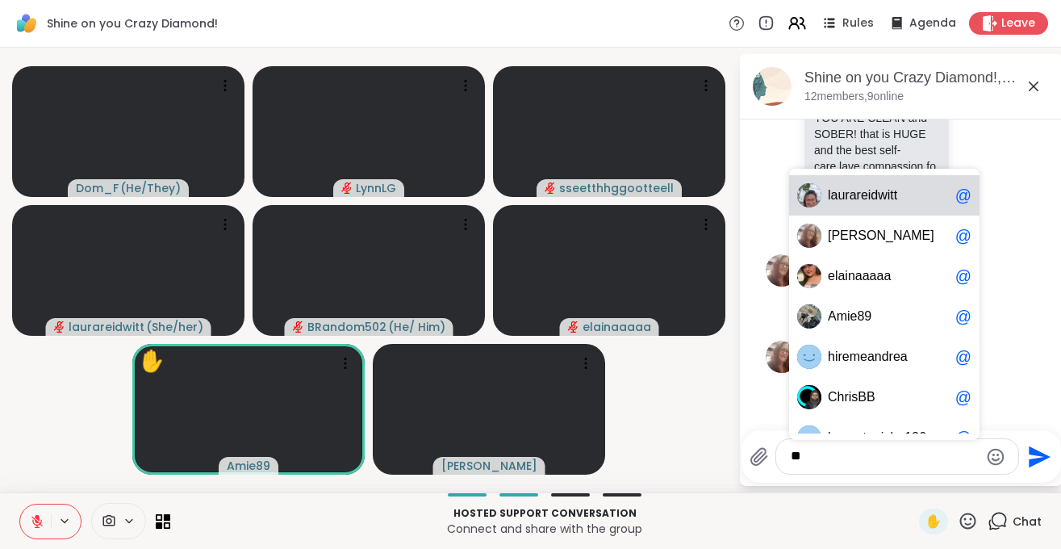
type textarea "*"
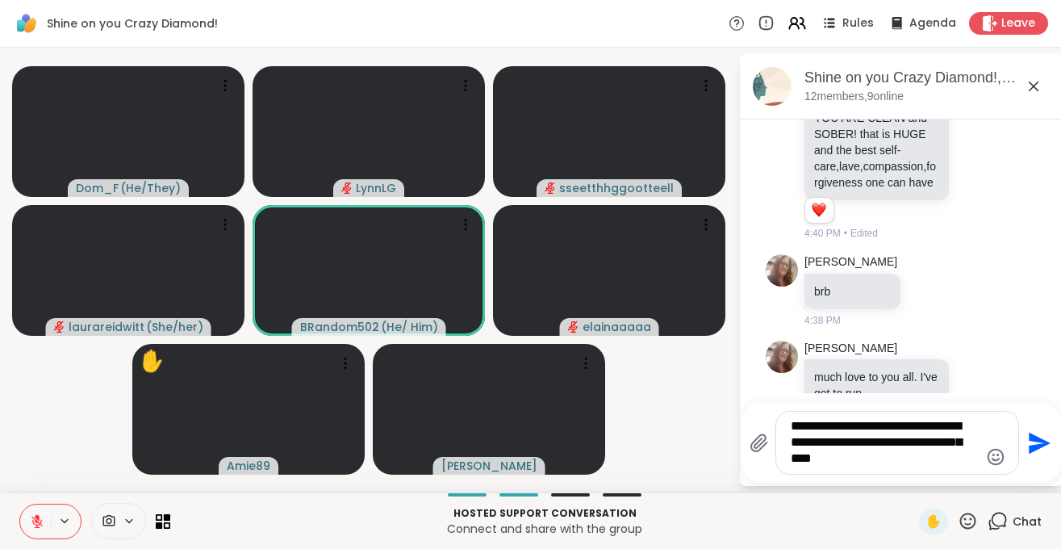
type textarea "**********"
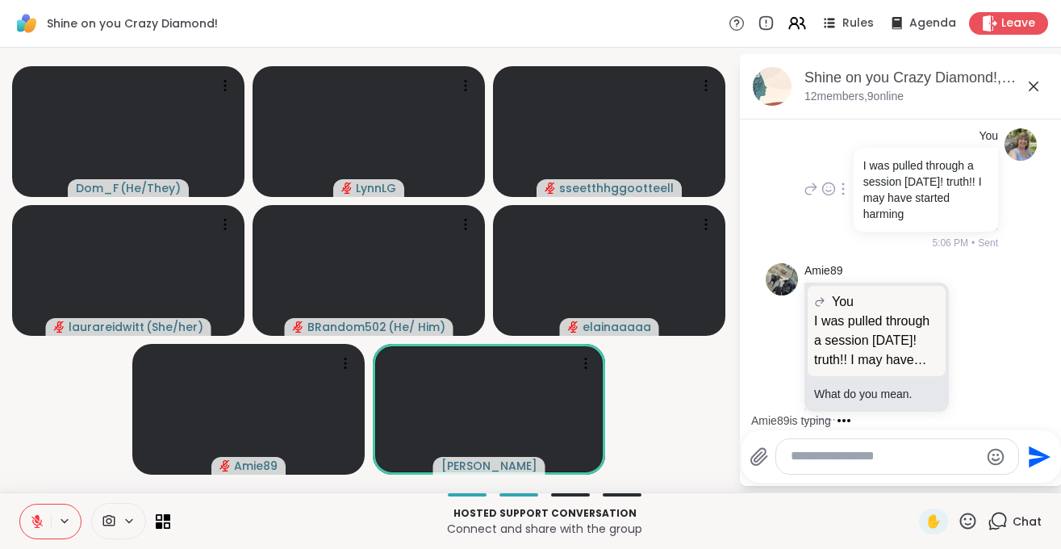
scroll to position [2469, 0]
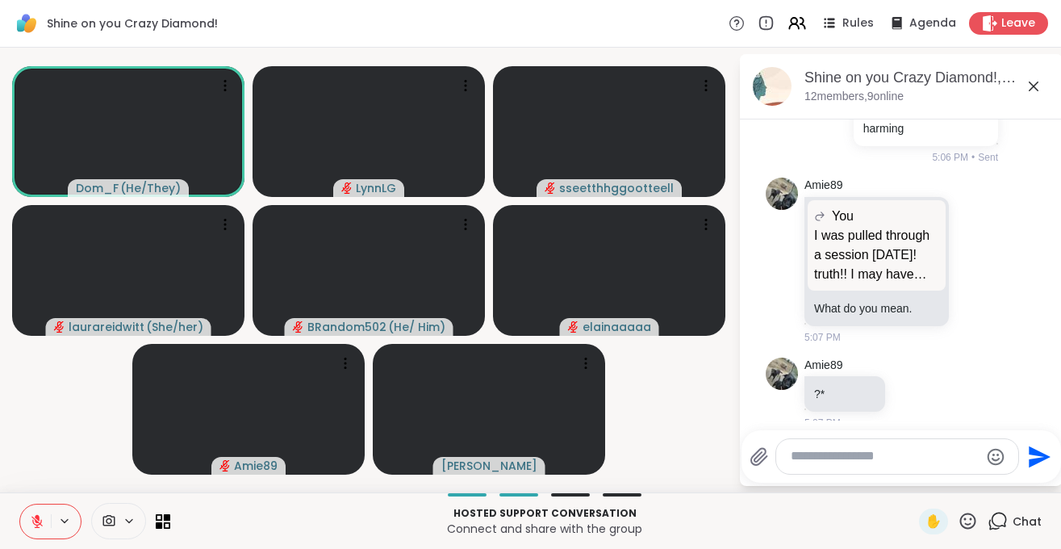
click at [39, 526] on icon at bounding box center [37, 521] width 15 height 15
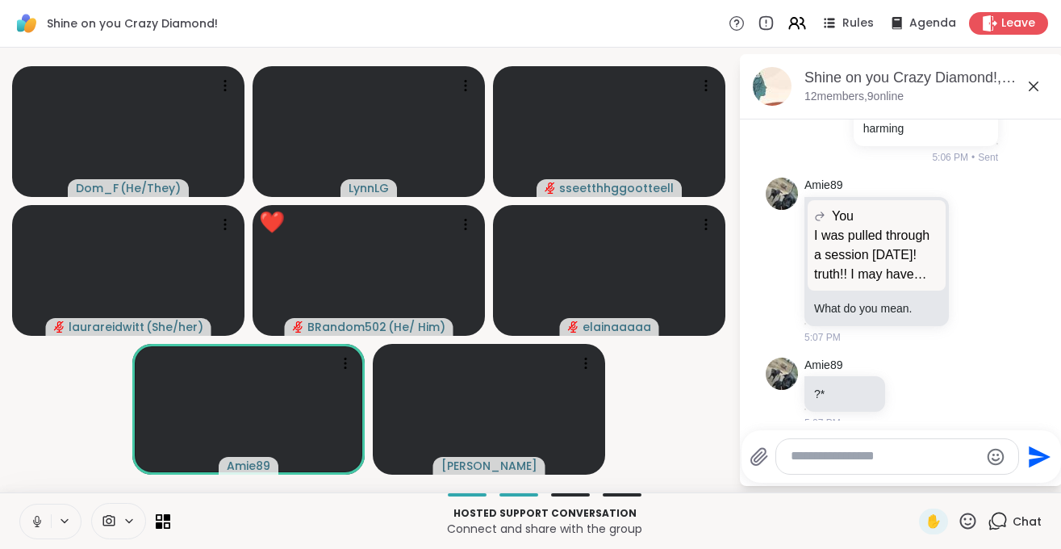
click at [37, 524] on icon at bounding box center [37, 521] width 15 height 15
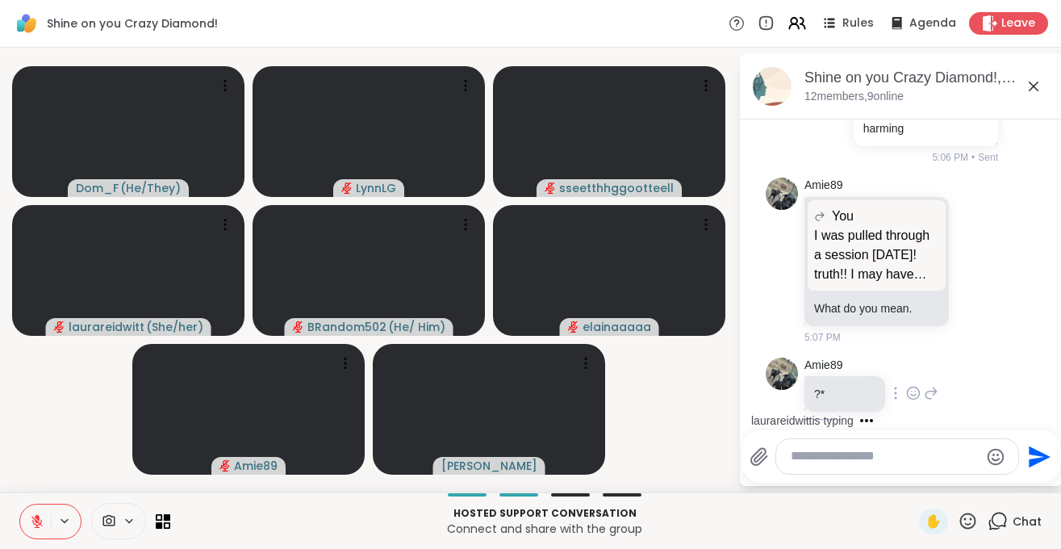
scroll to position [2555, 0]
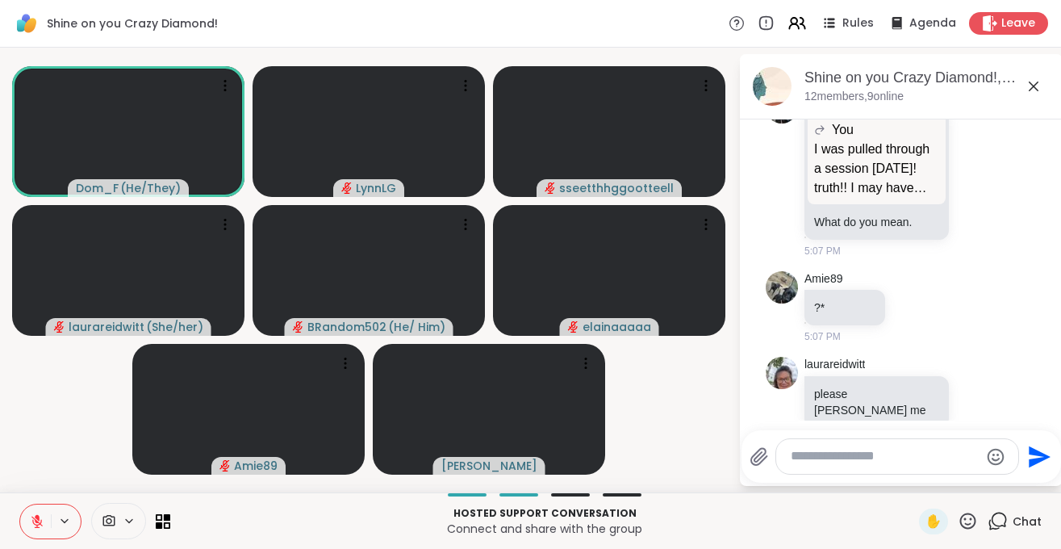
drag, startPoint x: 38, startPoint y: 525, endPoint x: 63, endPoint y: 434, distance: 94.6
click at [63, 434] on div "Shine on you Crazy Diamond! Rules Agenda Leave Dom_F ( He/They ) LynnLG sseetth…" at bounding box center [530, 274] width 1061 height 549
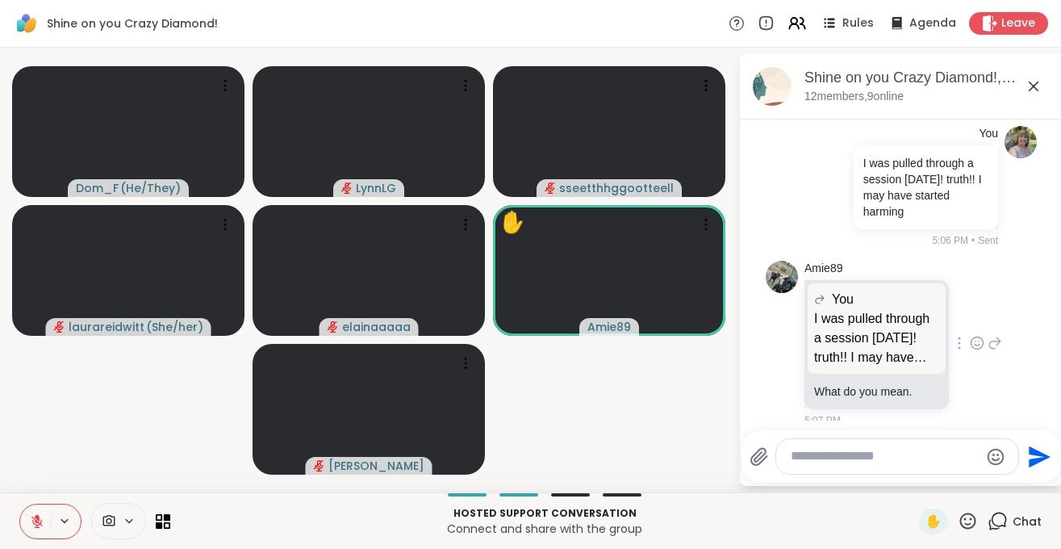
scroll to position [2387, 0]
click at [994, 333] on icon at bounding box center [995, 342] width 15 height 19
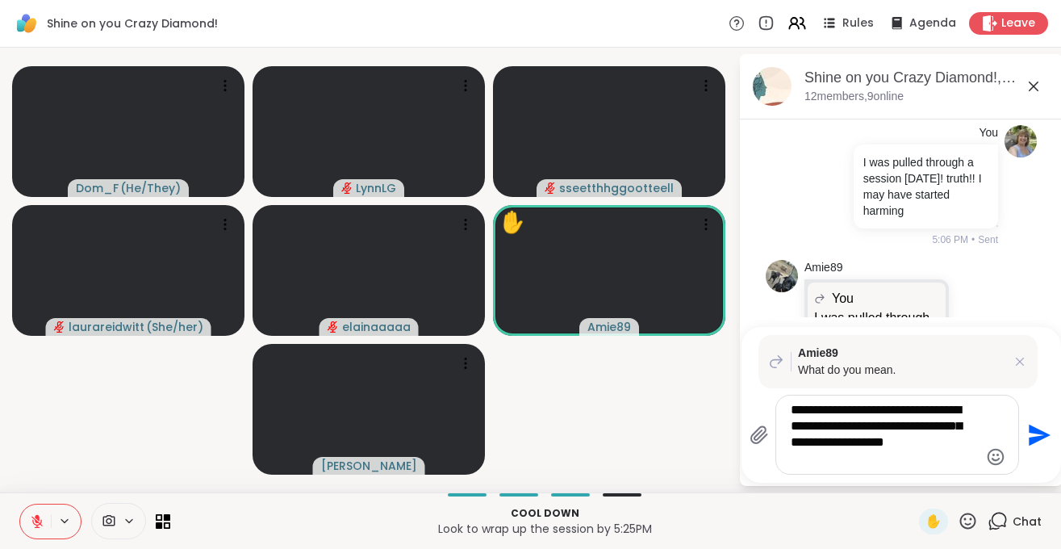
drag, startPoint x: 845, startPoint y: 467, endPoint x: 792, endPoint y: 409, distance: 78.2
click at [792, 409] on textarea "**********" at bounding box center [885, 434] width 188 height 65
type textarea "**********"
click at [839, 458] on textarea "**********" at bounding box center [885, 434] width 188 height 65
drag, startPoint x: 839, startPoint y: 458, endPoint x: 776, endPoint y: 393, distance: 89.6
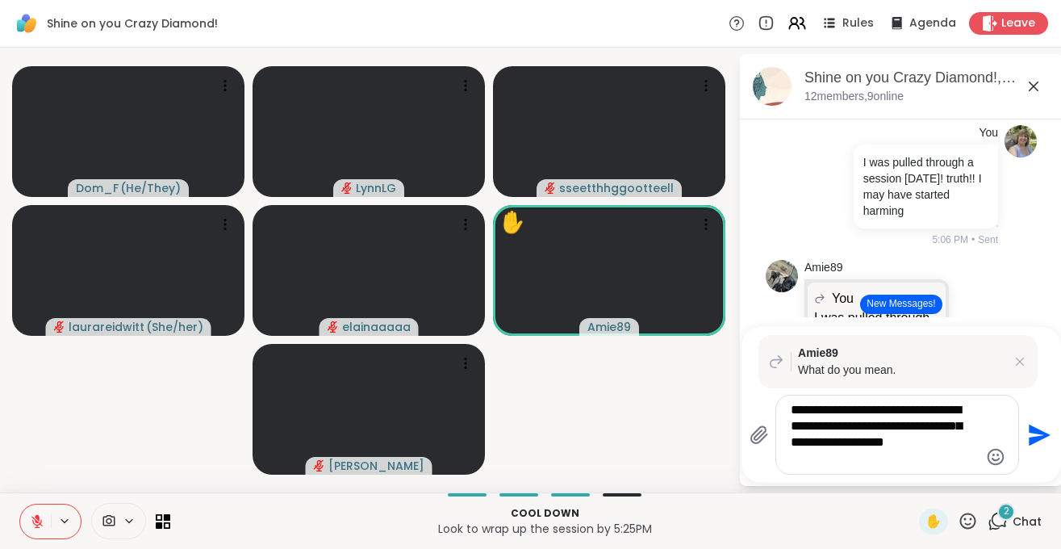
click at [791, 402] on textarea "**********" at bounding box center [885, 434] width 188 height 65
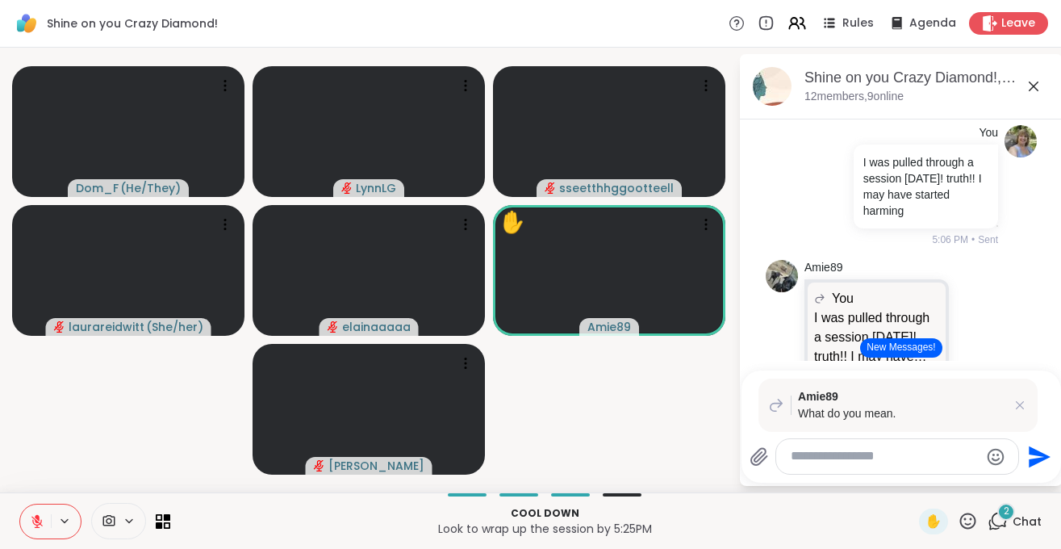
paste textarea "**********"
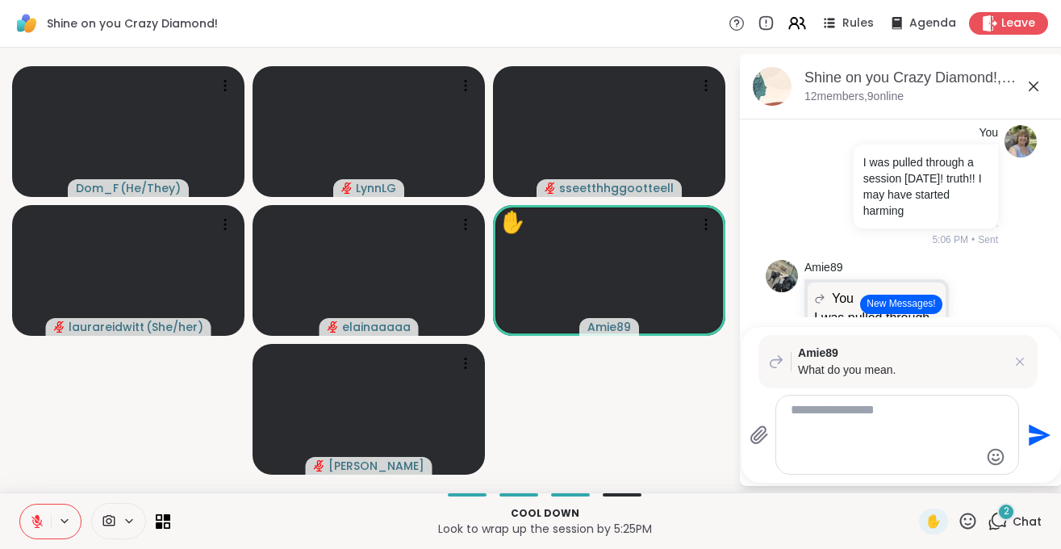
type textarea "**********"
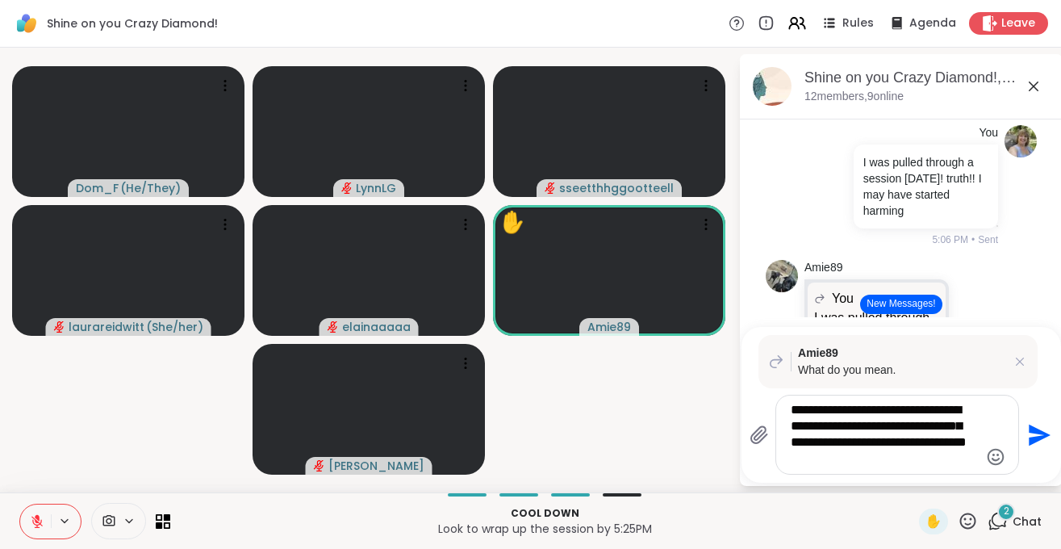
click at [1037, 434] on icon "Send" at bounding box center [1040, 435] width 22 height 22
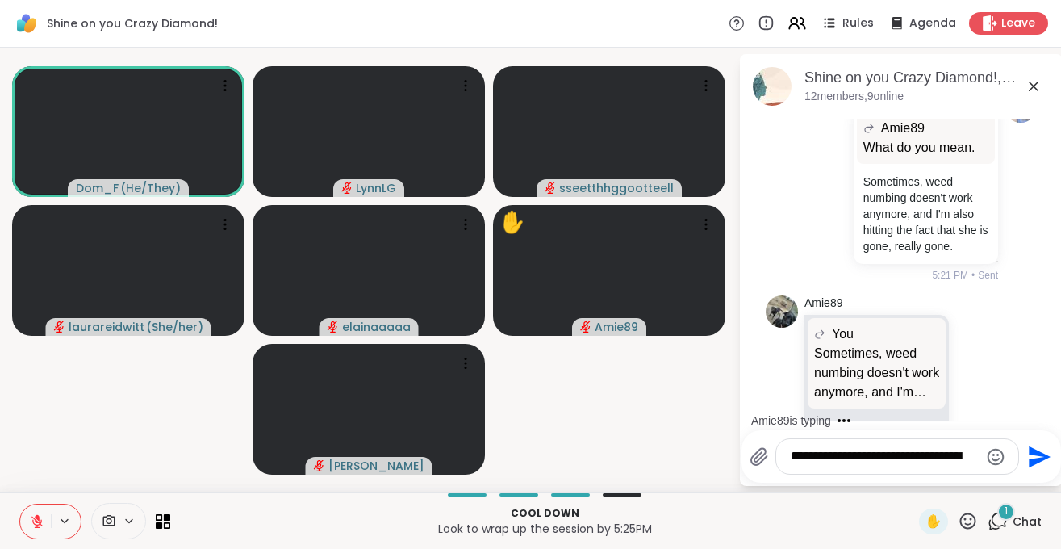
scroll to position [3689, 0]
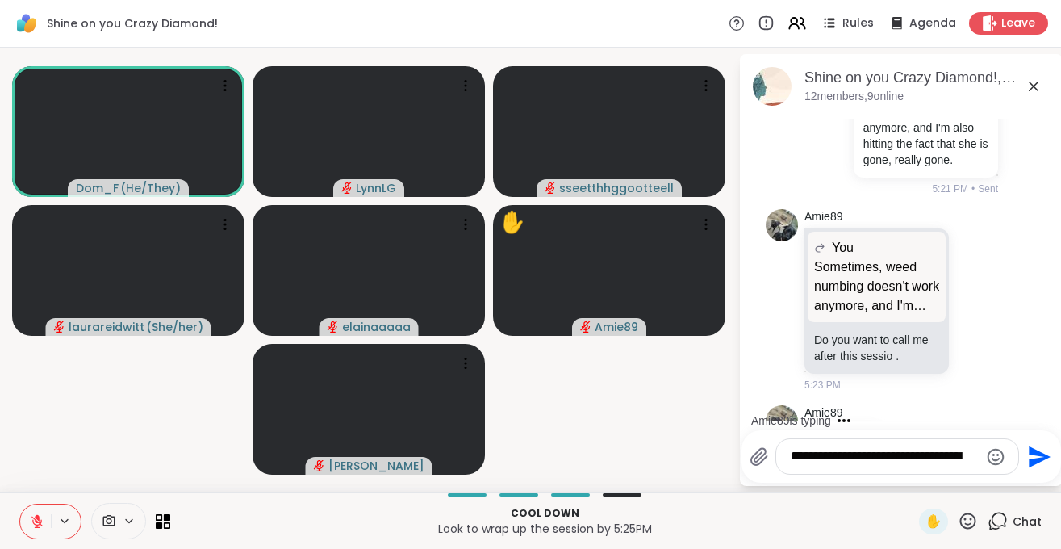
click at [925, 431] on icon at bounding box center [931, 440] width 15 height 19
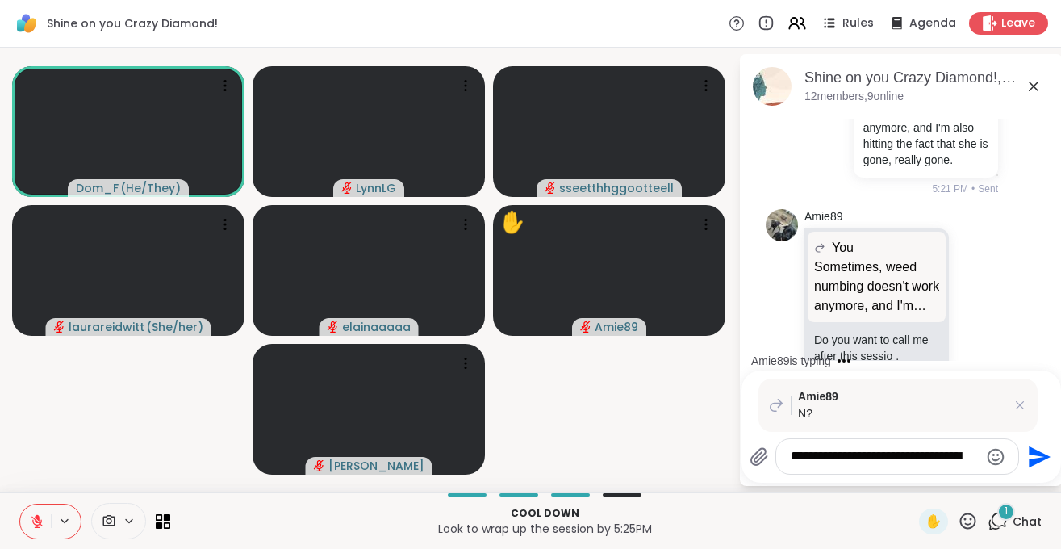
scroll to position [3835, 0]
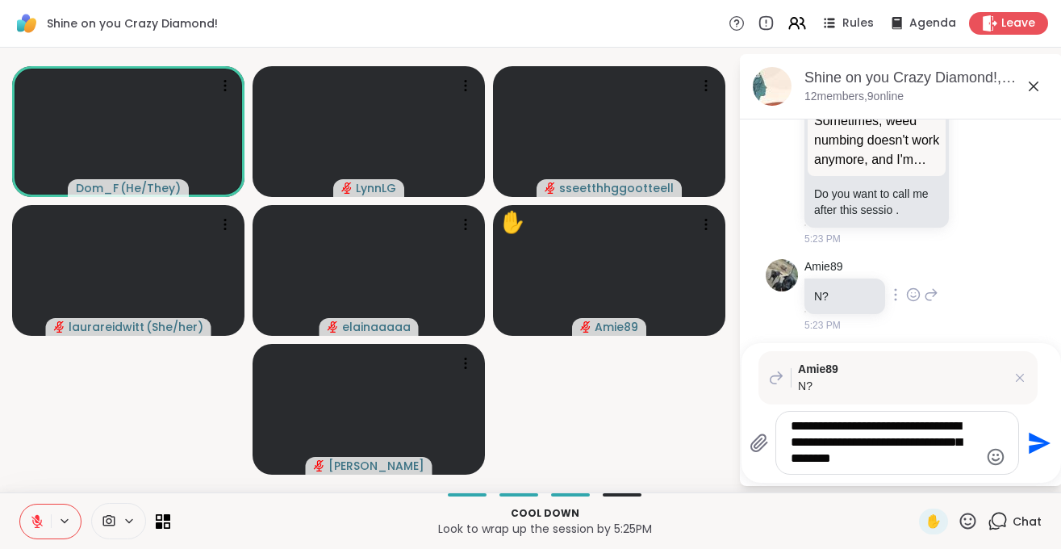
type textarea "**********"
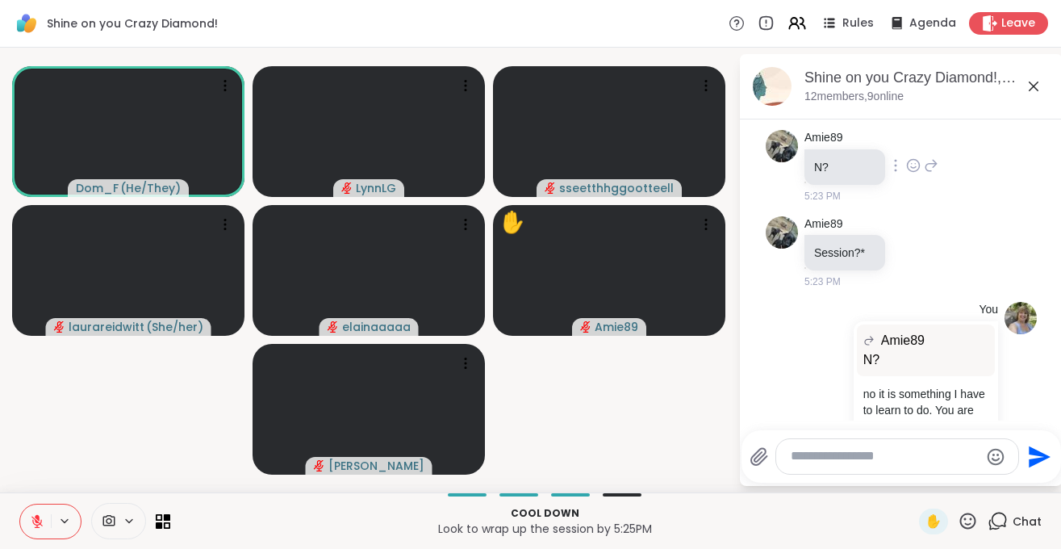
scroll to position [3987, 0]
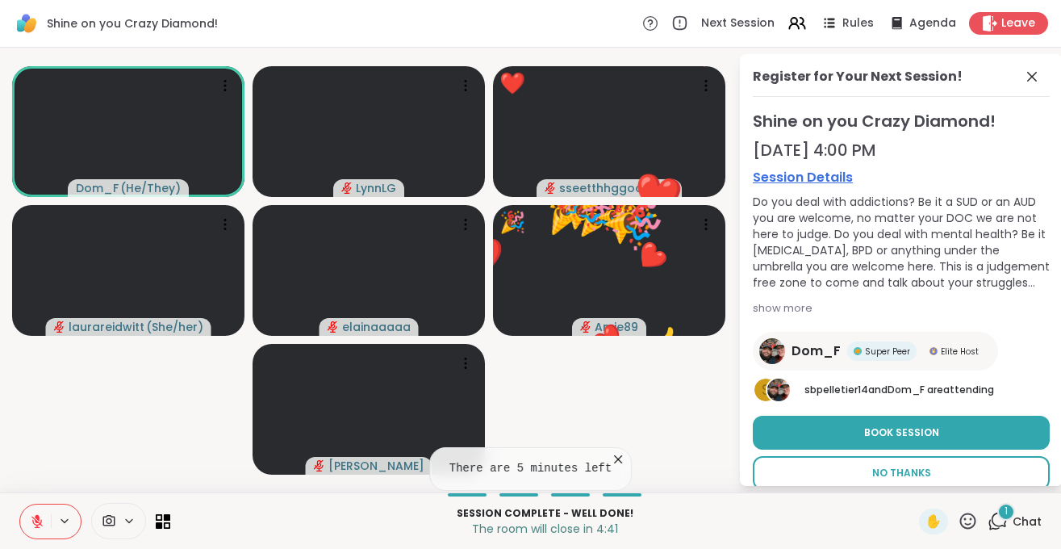
click at [913, 476] on span "No Thanks" at bounding box center [902, 473] width 59 height 15
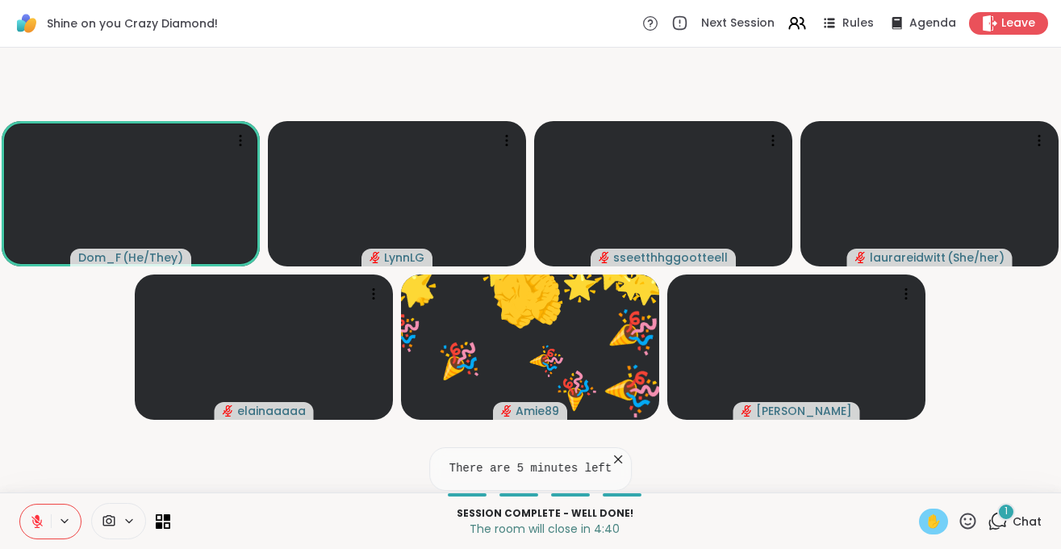
click at [930, 523] on span "✋" at bounding box center [934, 521] width 16 height 19
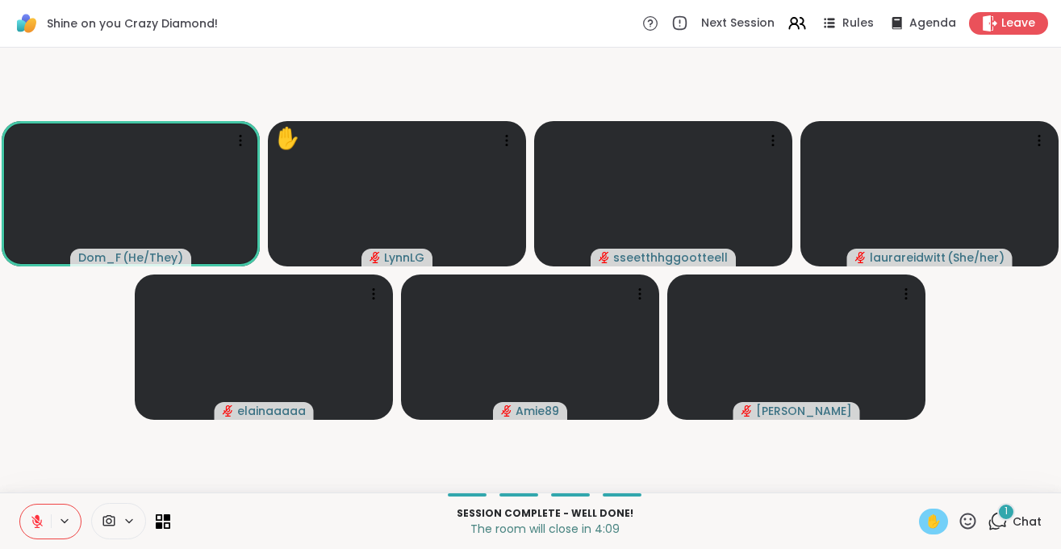
click at [37, 525] on icon at bounding box center [36, 521] width 11 height 11
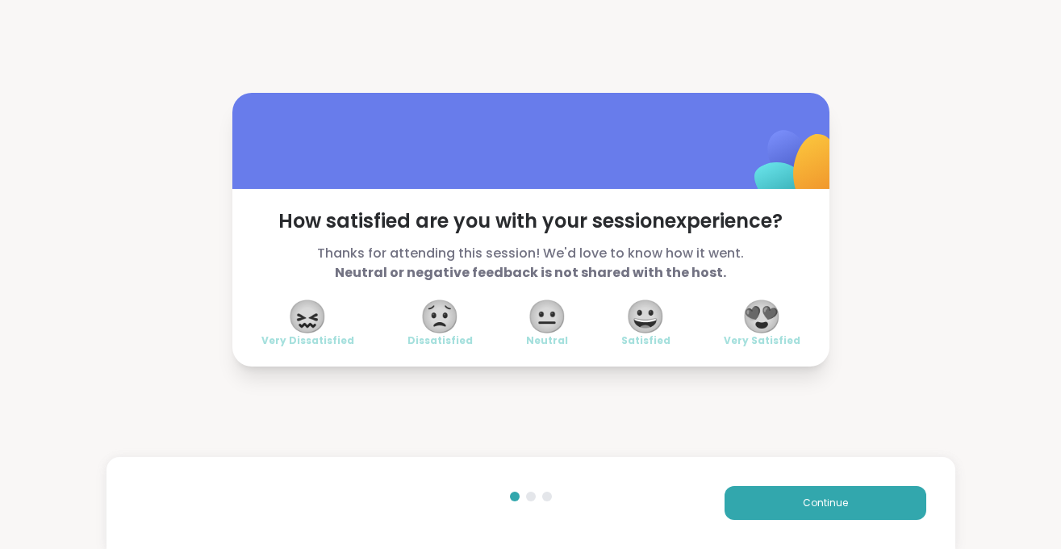
click at [772, 319] on span "😍" at bounding box center [762, 316] width 40 height 29
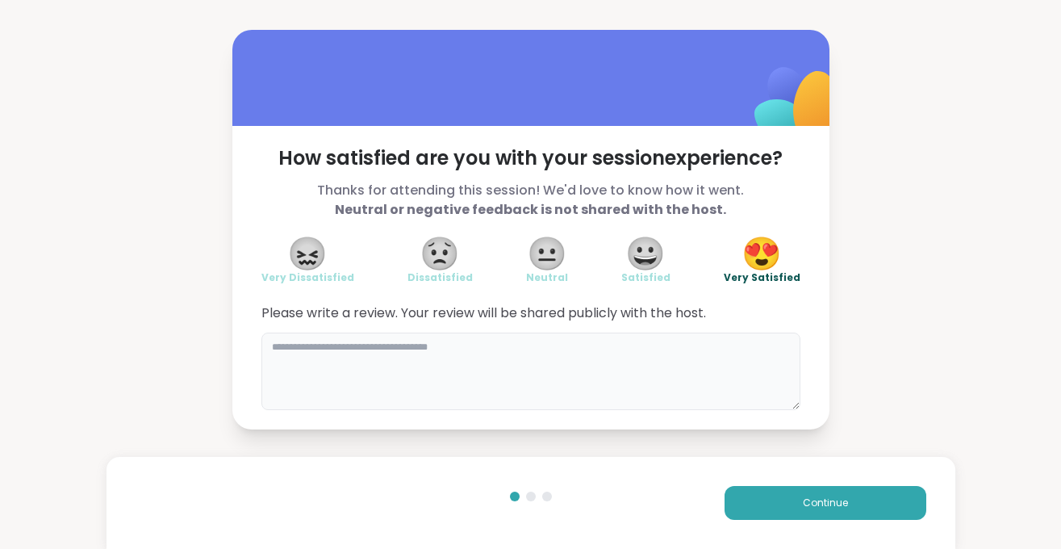
click at [425, 354] on textarea at bounding box center [531, 371] width 539 height 77
click at [482, 350] on textarea "To enrich screen reader interactions, please activate Accessibility in Grammarl…" at bounding box center [531, 371] width 539 height 77
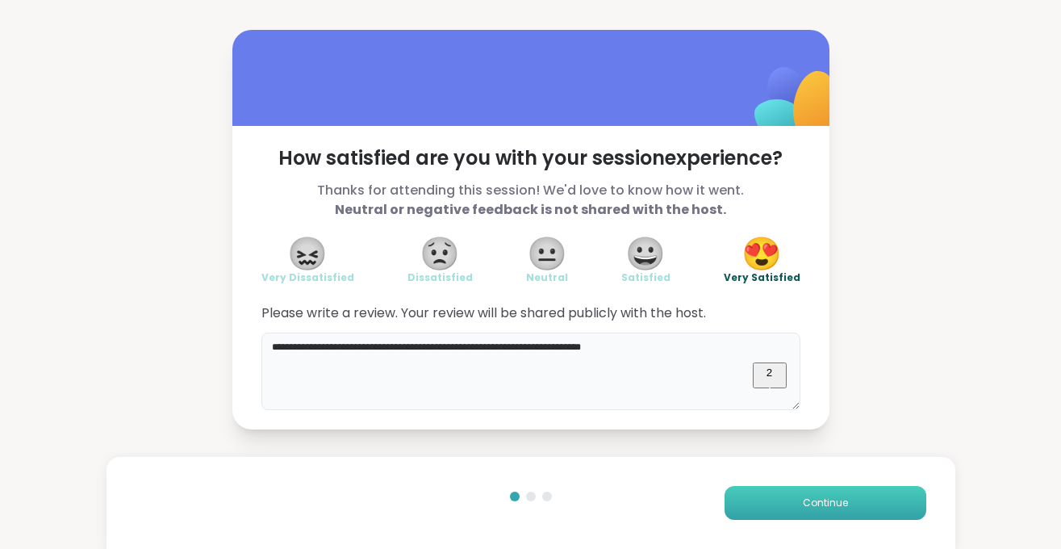
type textarea "**********"
click at [794, 495] on button "Continue" at bounding box center [826, 503] width 202 height 34
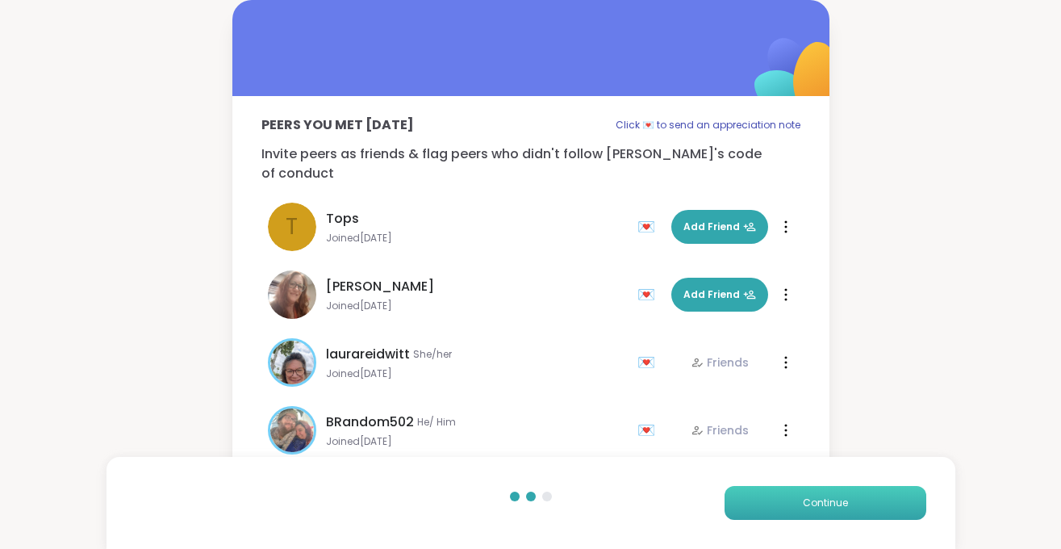
click at [806, 502] on span "Continue" at bounding box center [825, 503] width 45 height 15
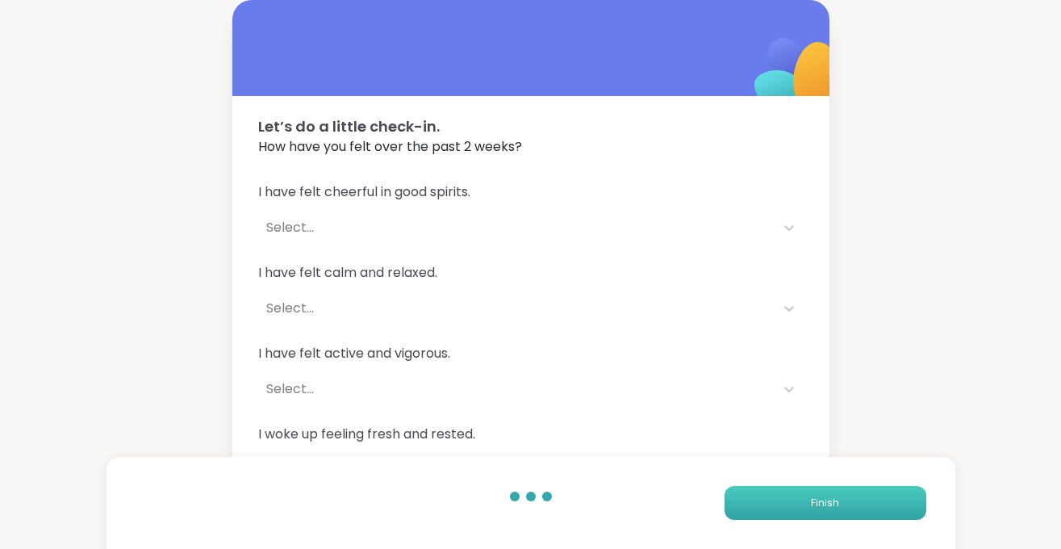
click at [829, 500] on span "Finish" at bounding box center [825, 503] width 28 height 15
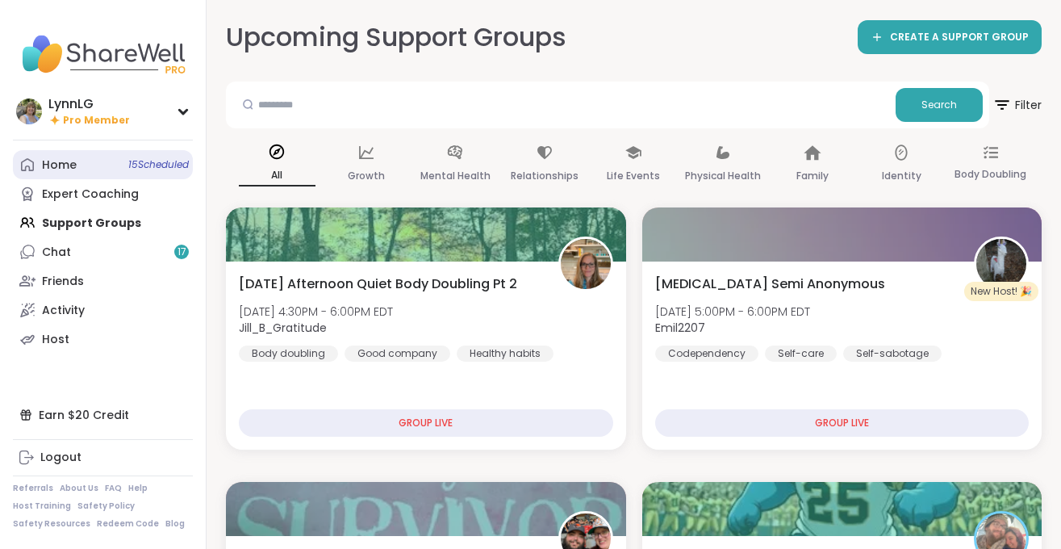
click at [149, 161] on span "15 Scheduled" at bounding box center [158, 164] width 61 height 13
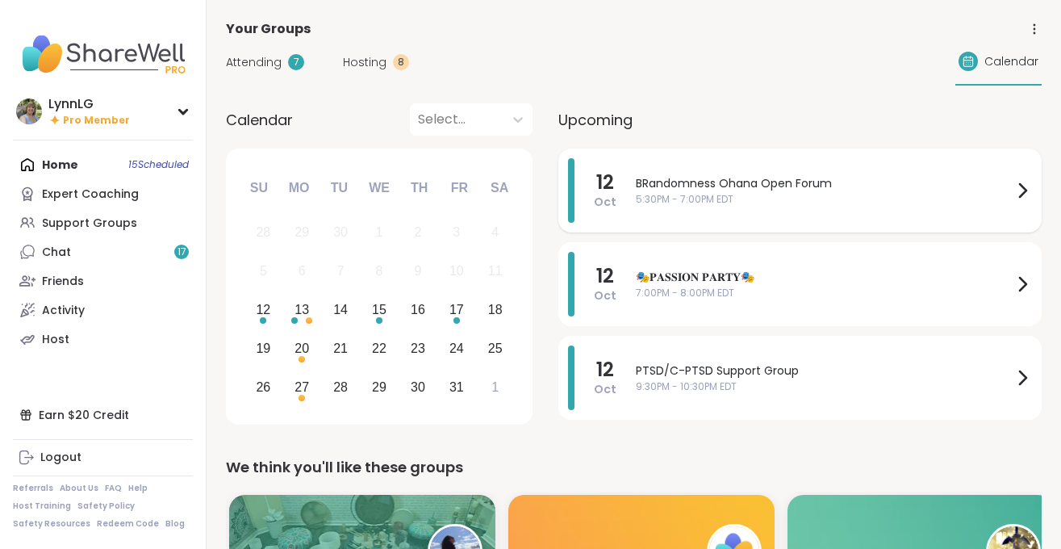
click at [745, 208] on div "BRandomness Ohana Open Forum 5:30PM - 7:00PM EDT" at bounding box center [834, 190] width 396 height 65
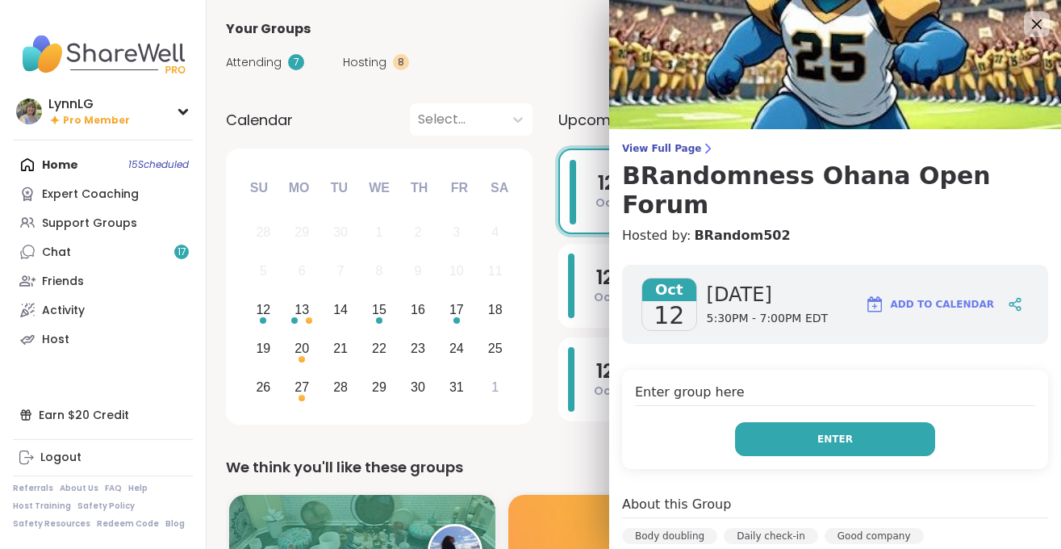
click at [854, 422] on button "Enter" at bounding box center [835, 439] width 200 height 34
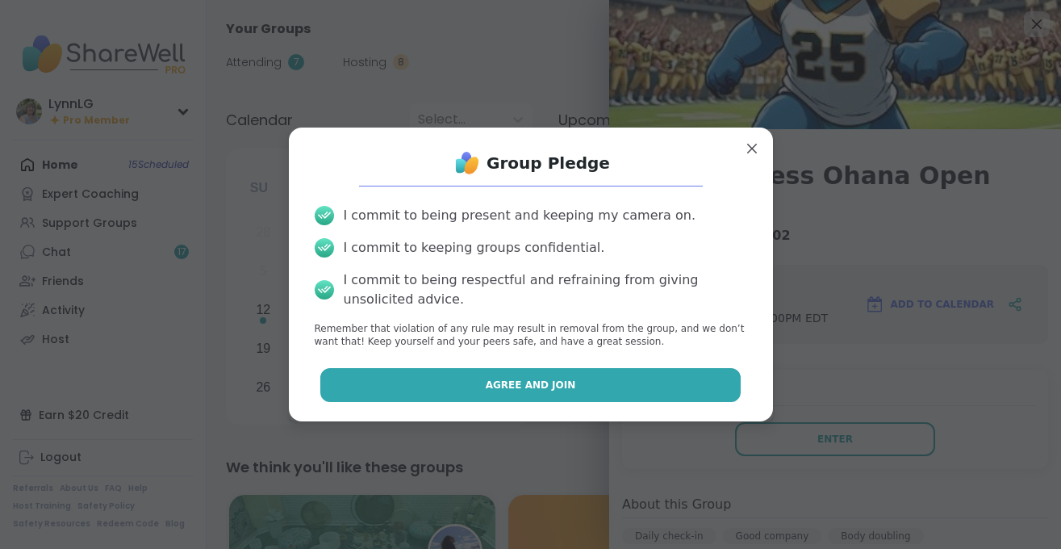
click at [509, 375] on button "Agree and Join" at bounding box center [530, 385] width 421 height 34
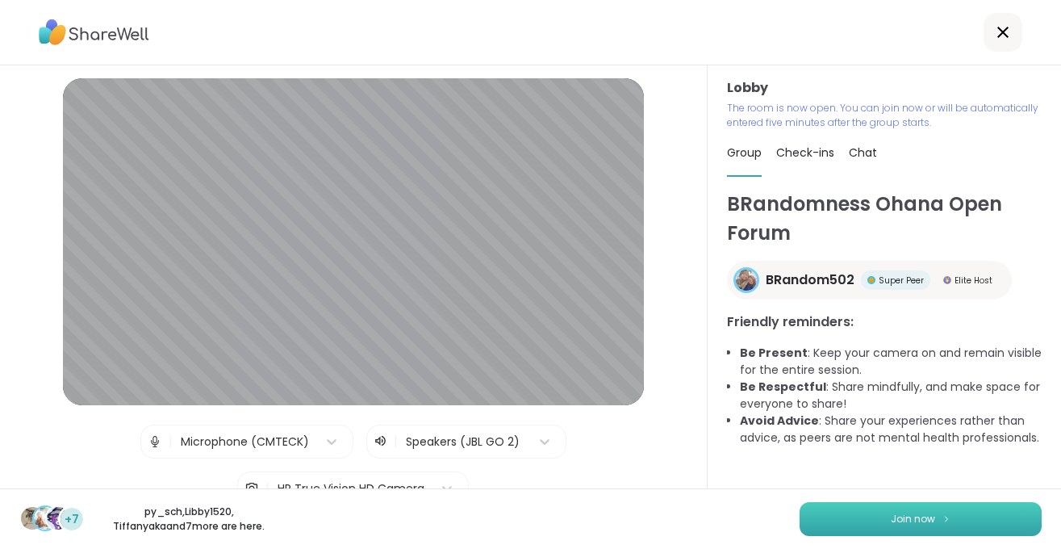
click at [931, 519] on span "Join now" at bounding box center [913, 519] width 44 height 15
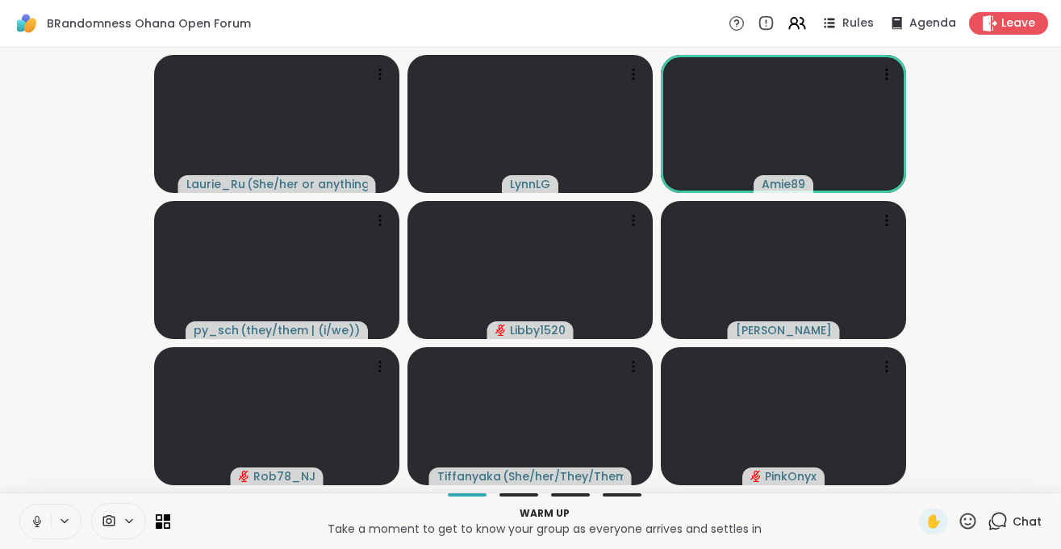
click at [36, 526] on icon at bounding box center [37, 525] width 4 height 1
click at [1022, 517] on span "Chat" at bounding box center [1027, 521] width 29 height 16
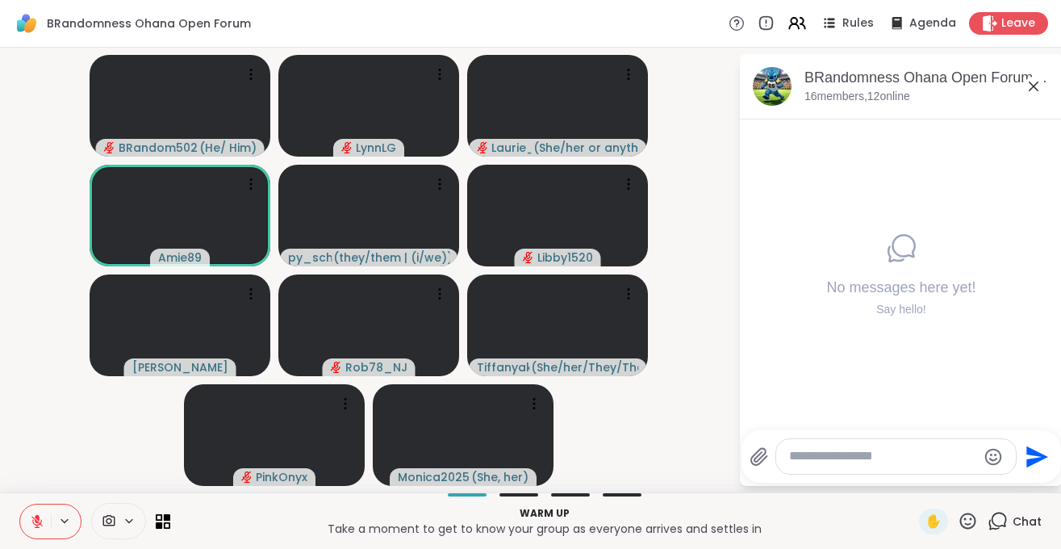
click at [36, 529] on button at bounding box center [35, 521] width 31 height 34
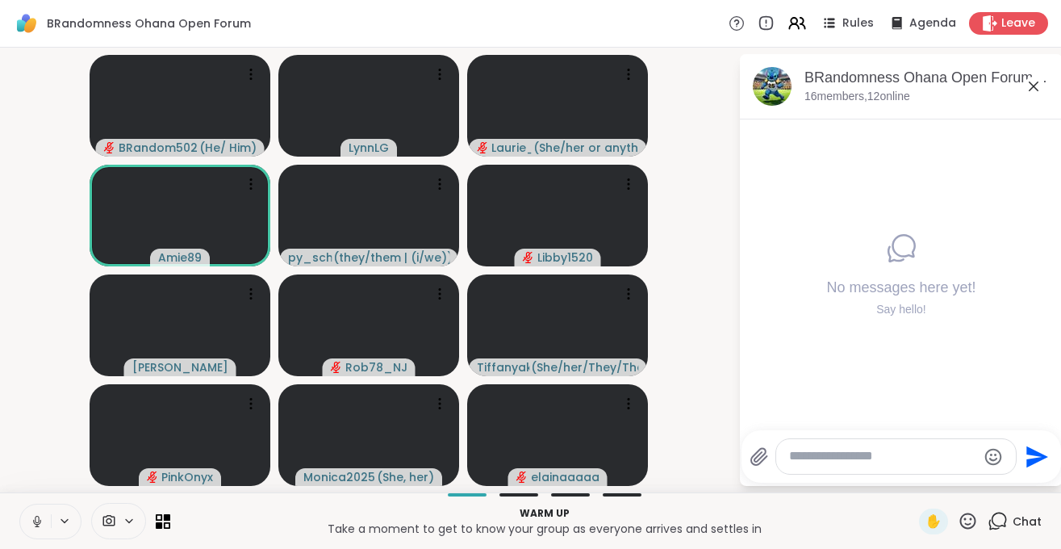
click at [36, 527] on icon at bounding box center [37, 521] width 15 height 15
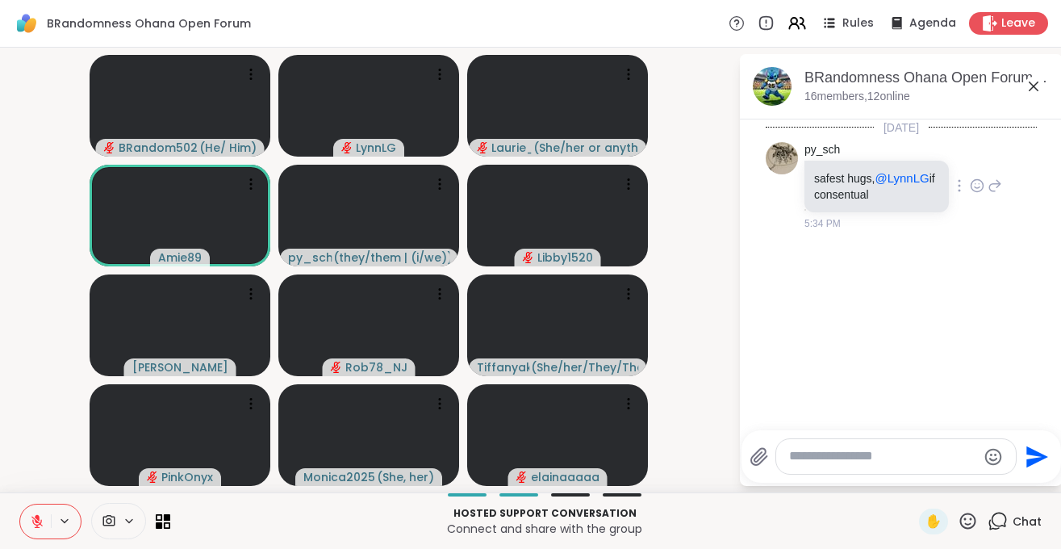
click at [973, 186] on icon at bounding box center [977, 186] width 15 height 16
click at [851, 161] on div "Select Reaction: Heart" at bounding box center [849, 160] width 15 height 15
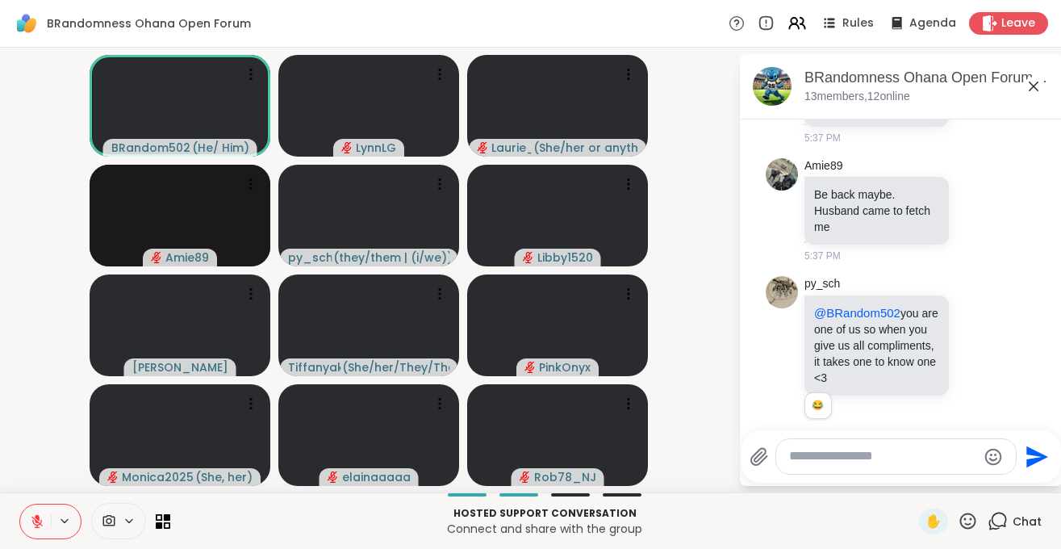
scroll to position [235, 0]
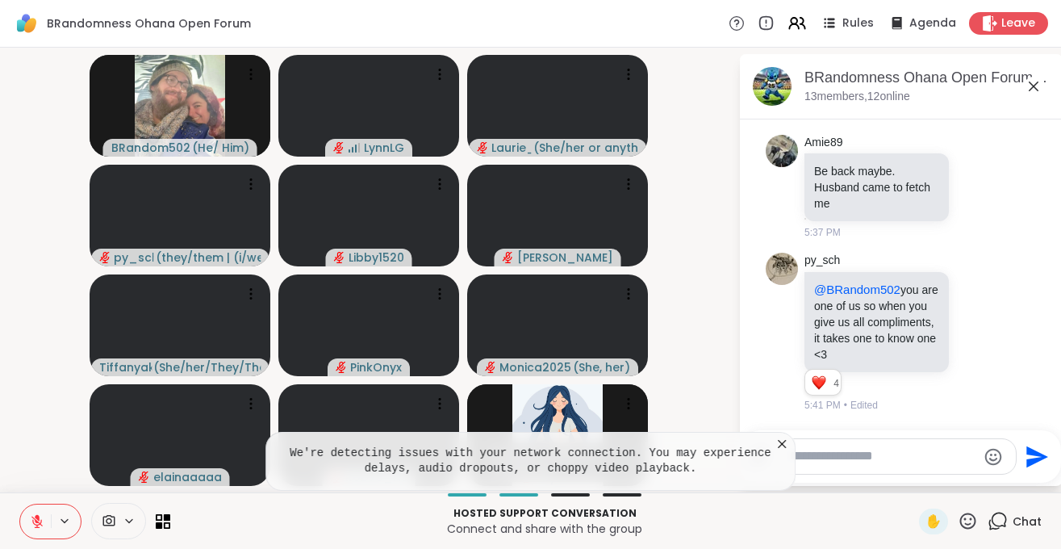
click at [32, 524] on icon at bounding box center [37, 521] width 15 height 15
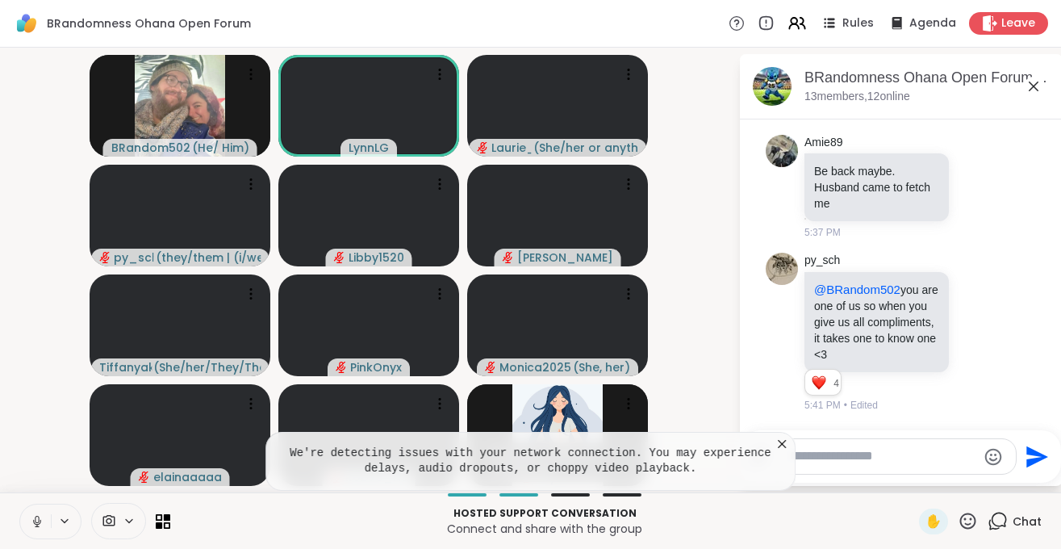
click at [30, 527] on icon at bounding box center [37, 521] width 15 height 15
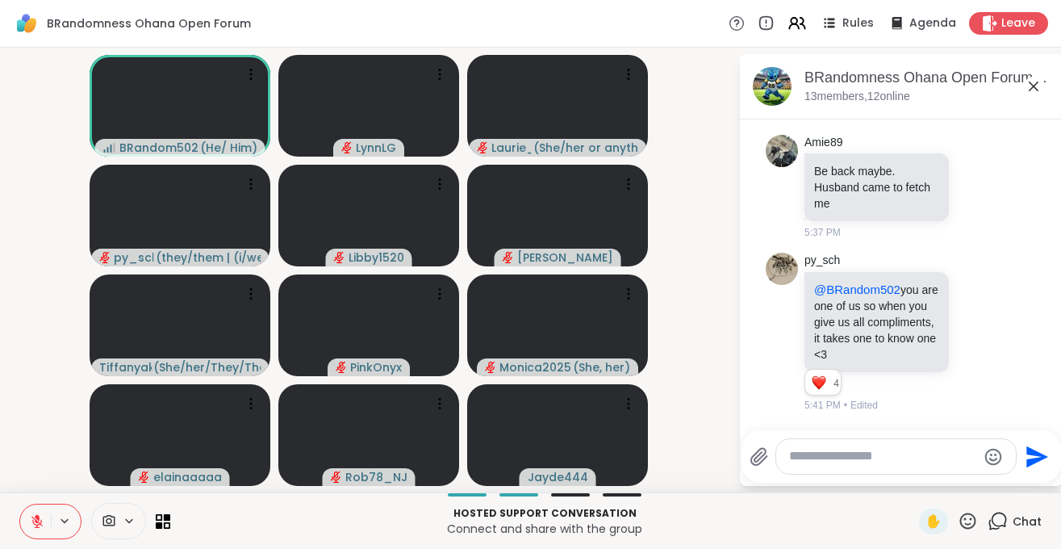
click at [971, 521] on icon at bounding box center [968, 521] width 20 height 20
click at [914, 481] on span "❤️" at bounding box center [921, 478] width 16 height 19
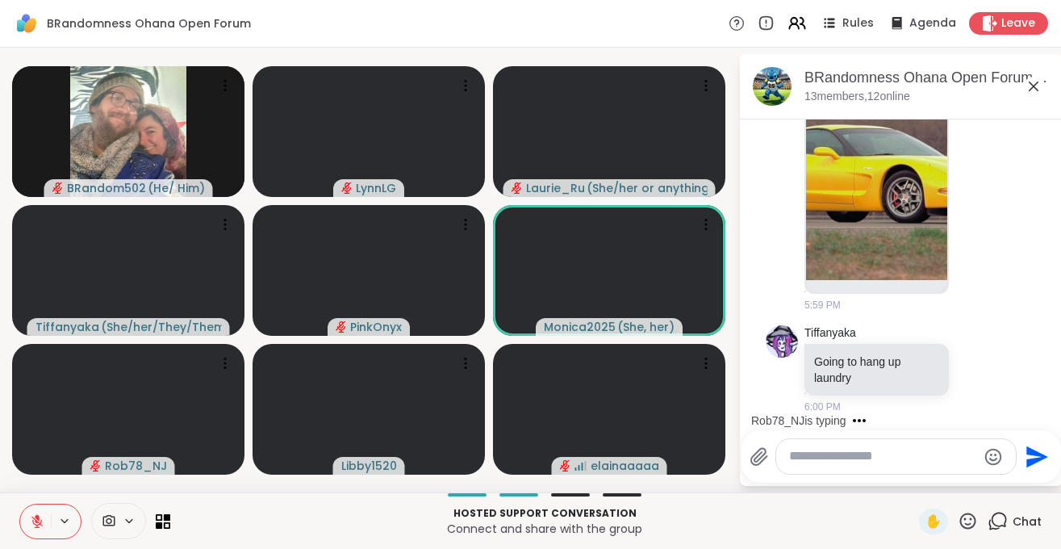
scroll to position [1329, 0]
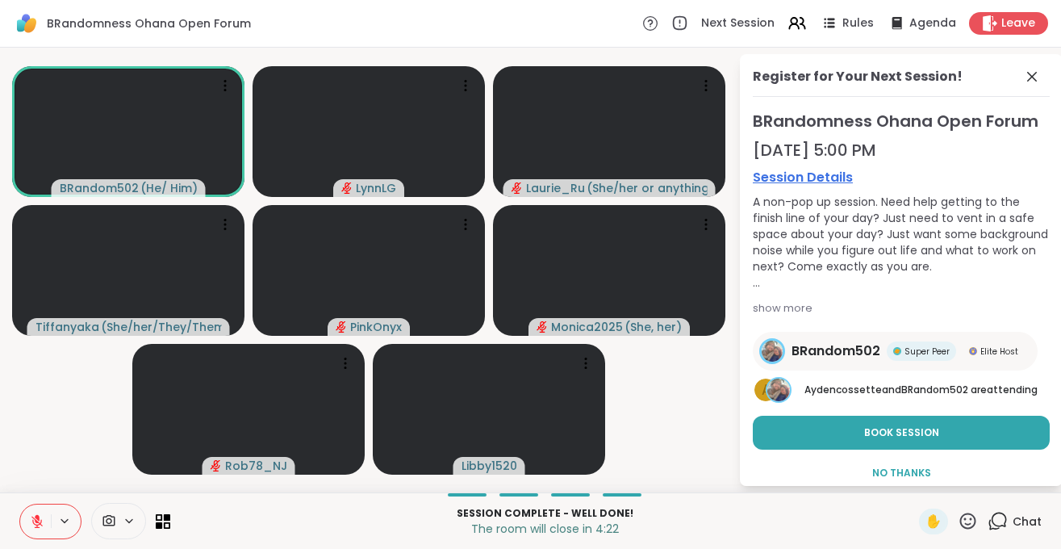
click at [41, 520] on icon at bounding box center [36, 521] width 11 height 11
click at [19, 508] on div "Session Complete - well done! The room will close in 3:57 ✋ Chat" at bounding box center [530, 520] width 1061 height 57
click at [36, 521] on icon at bounding box center [37, 521] width 15 height 15
click at [1019, 23] on span "Leave" at bounding box center [1020, 23] width 36 height 17
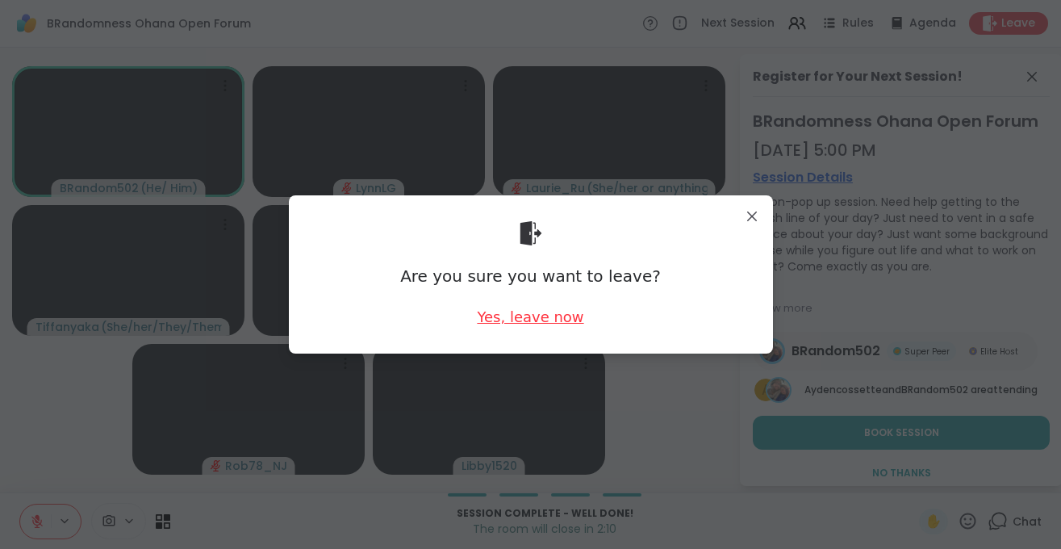
click at [528, 318] on div "Yes, leave now" at bounding box center [530, 317] width 107 height 20
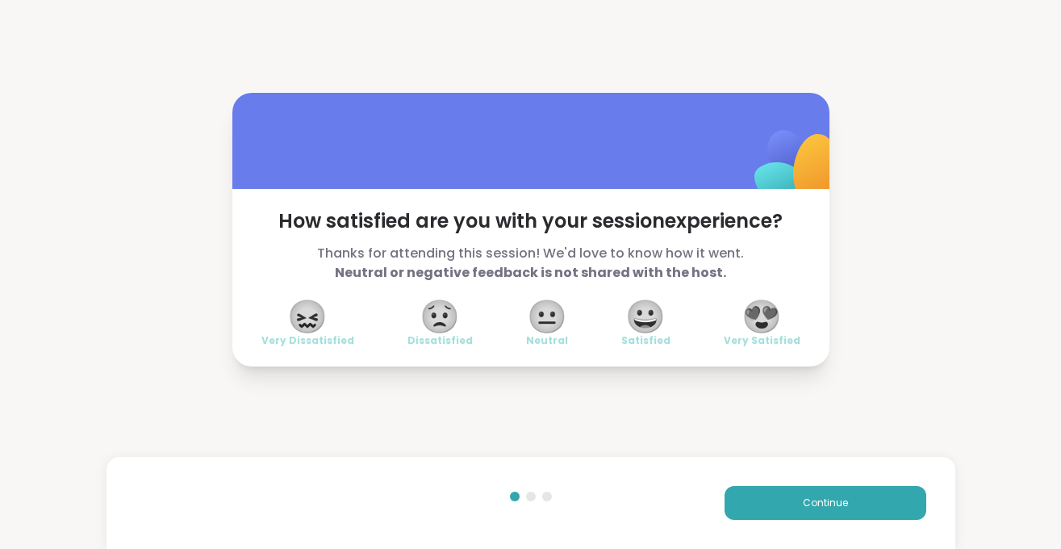
click at [771, 305] on span "😍" at bounding box center [762, 316] width 40 height 29
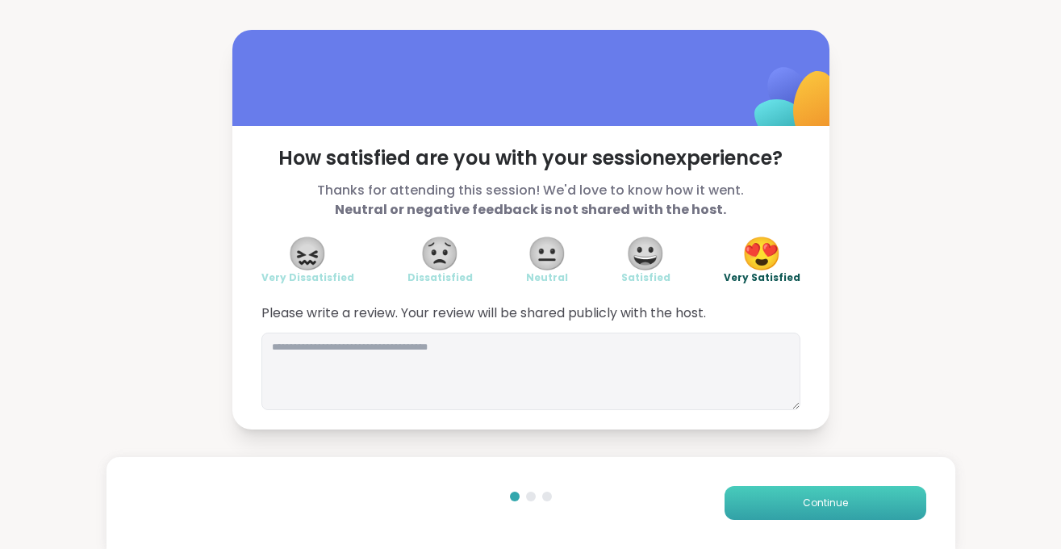
click at [812, 505] on span "Continue" at bounding box center [825, 503] width 45 height 15
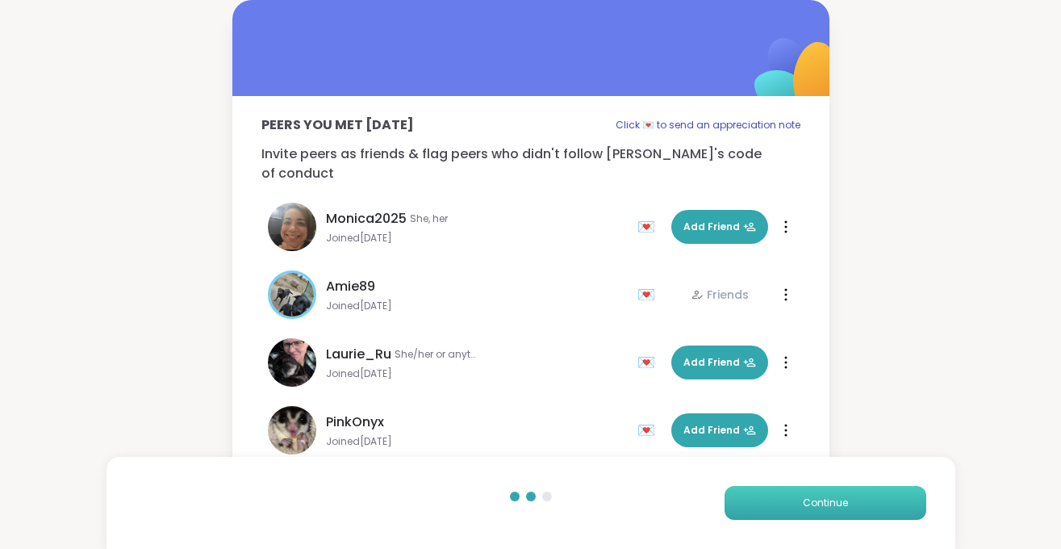
click at [812, 505] on span "Continue" at bounding box center [825, 503] width 45 height 15
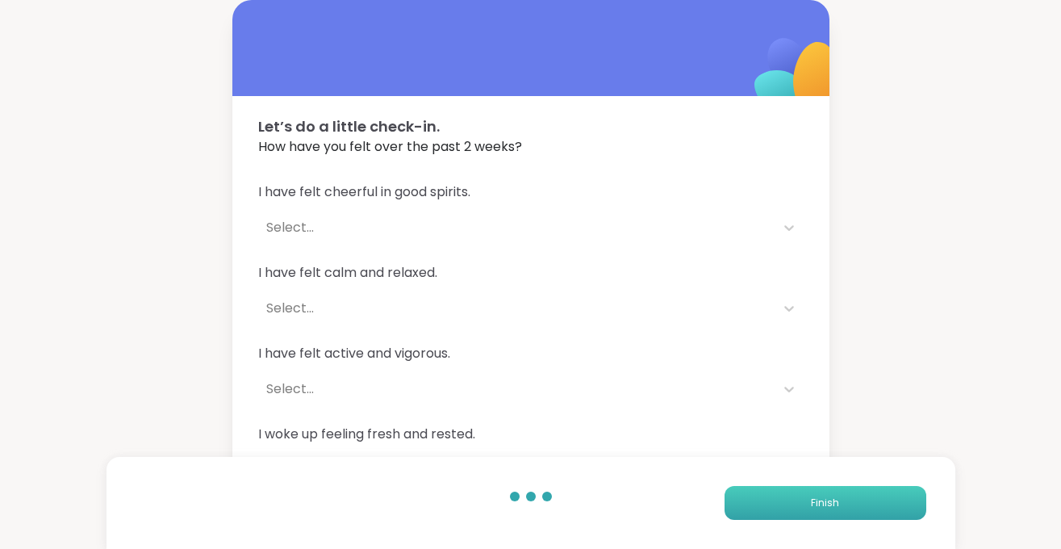
click at [812, 505] on span "Finish" at bounding box center [825, 503] width 28 height 15
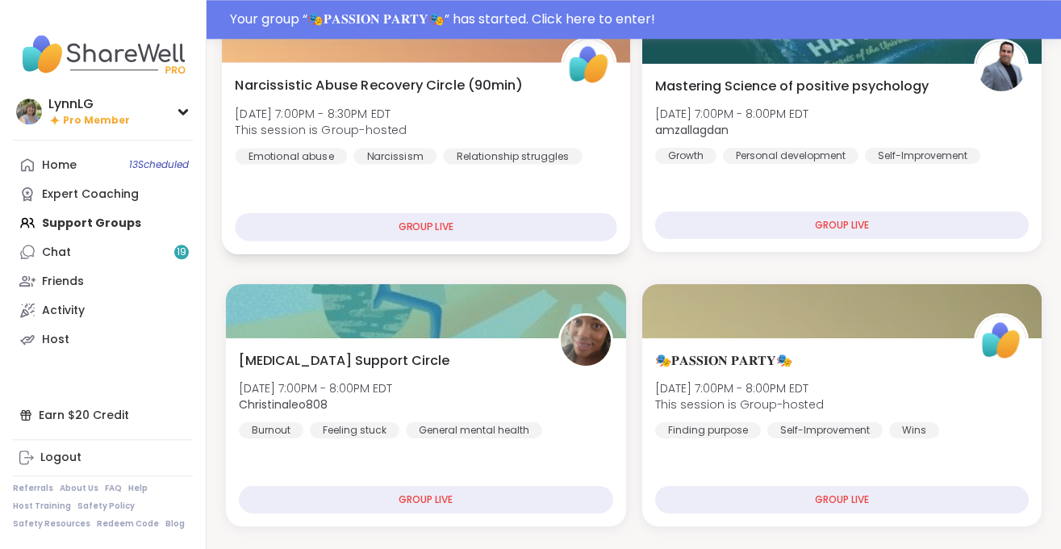
click at [480, 112] on div "Narcissistic Abuse Recovery Circle (90min) Sun, Oct 12 | 7:00PM - 8:30PM EDT Th…" at bounding box center [426, 119] width 382 height 89
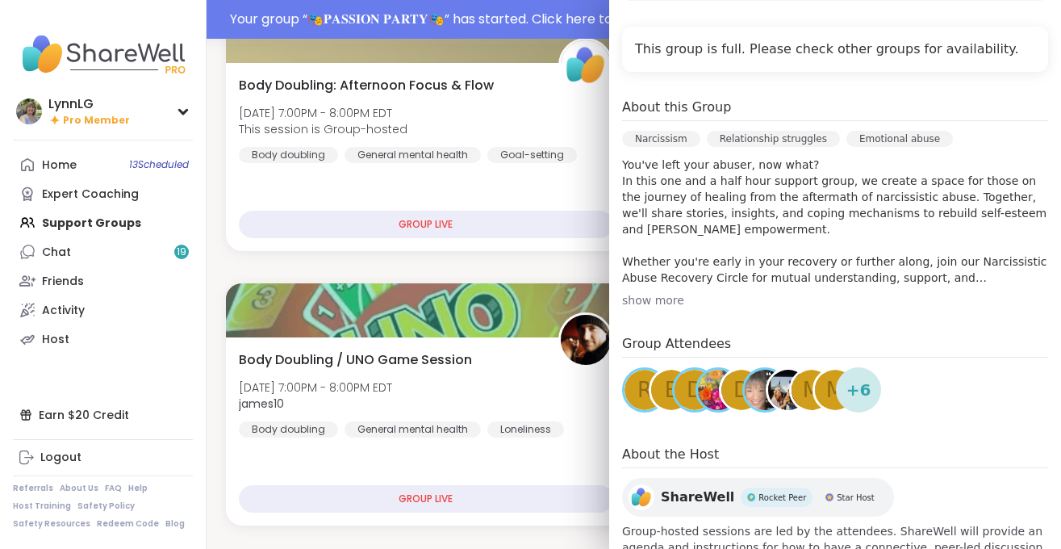
scroll to position [388, 0]
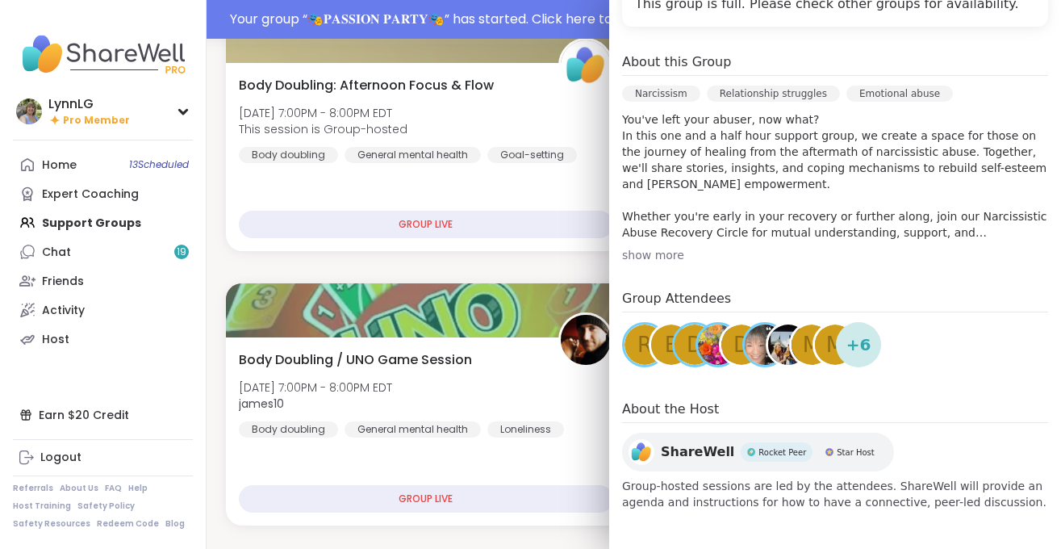
click at [861, 341] on span "+ 6" at bounding box center [859, 345] width 25 height 24
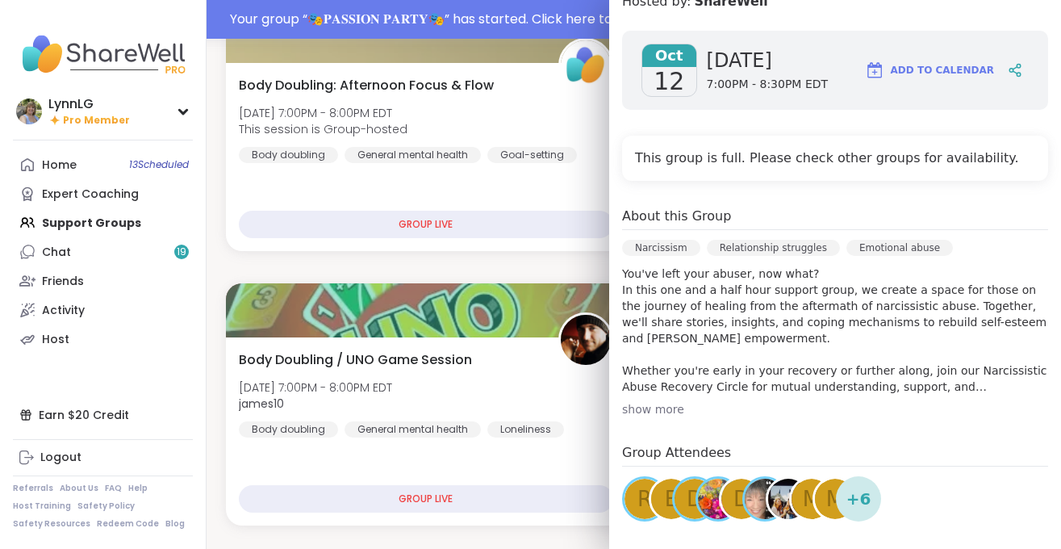
scroll to position [0, 0]
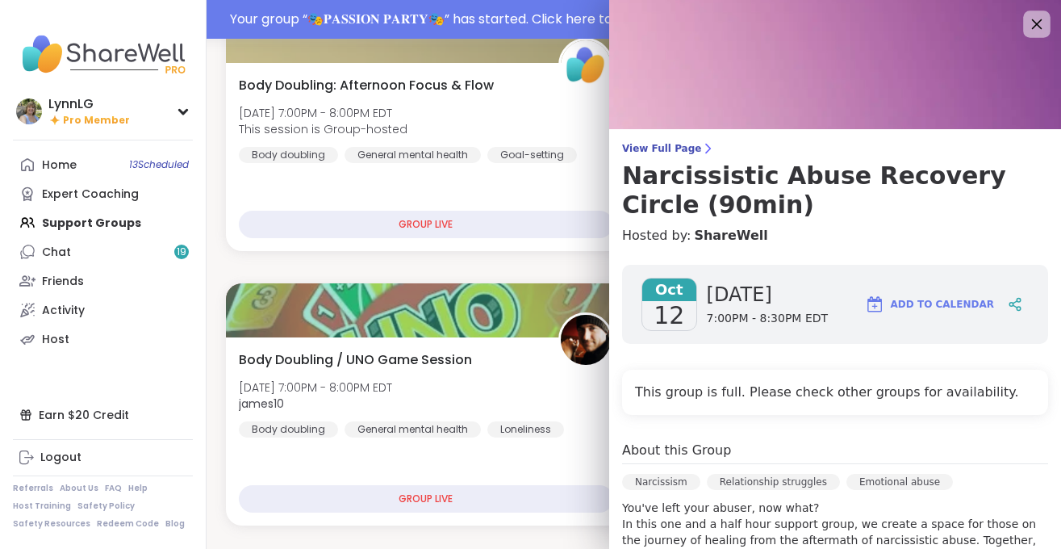
click at [1043, 23] on icon at bounding box center [1037, 24] width 20 height 20
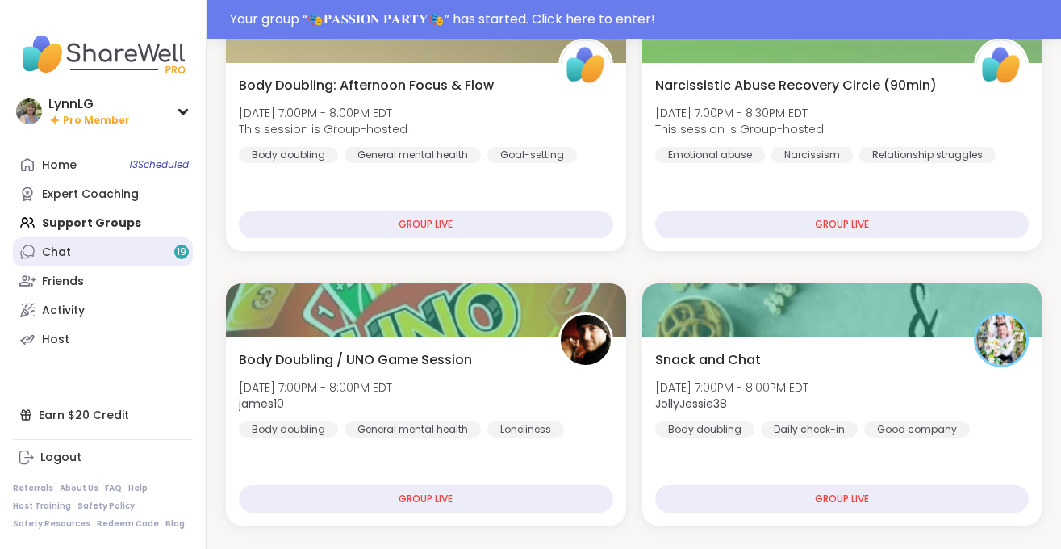
click at [86, 256] on link "Chat 19" at bounding box center [103, 251] width 180 height 29
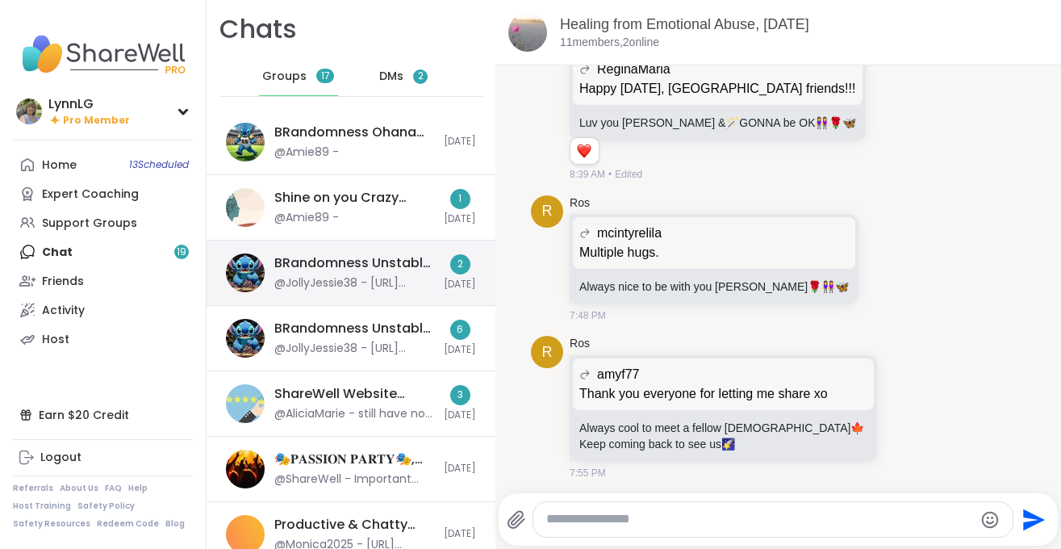
scroll to position [2, 0]
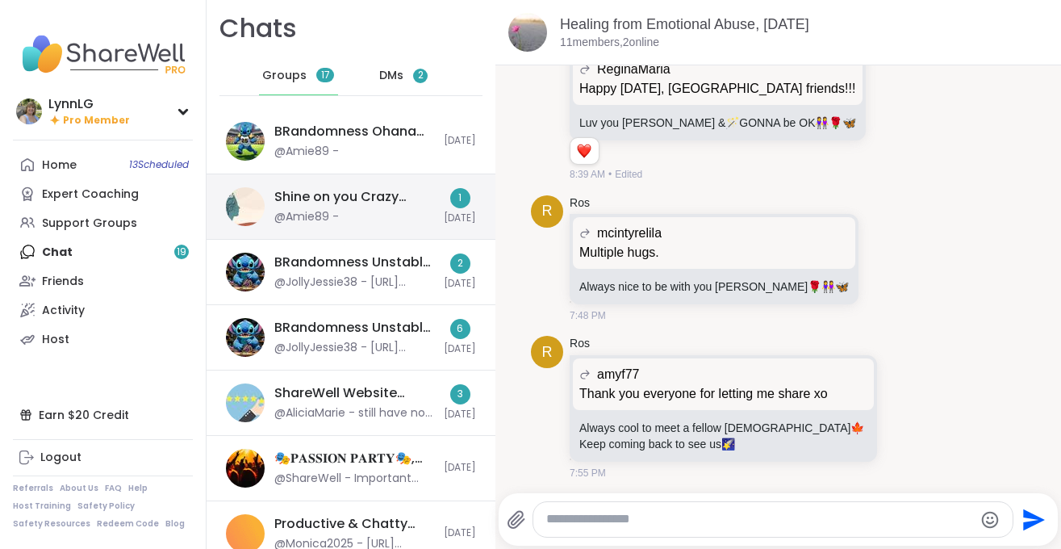
click at [397, 218] on div "Shine on you Crazy Diamond!, Oct 12 @Amie89 -" at bounding box center [354, 206] width 160 height 37
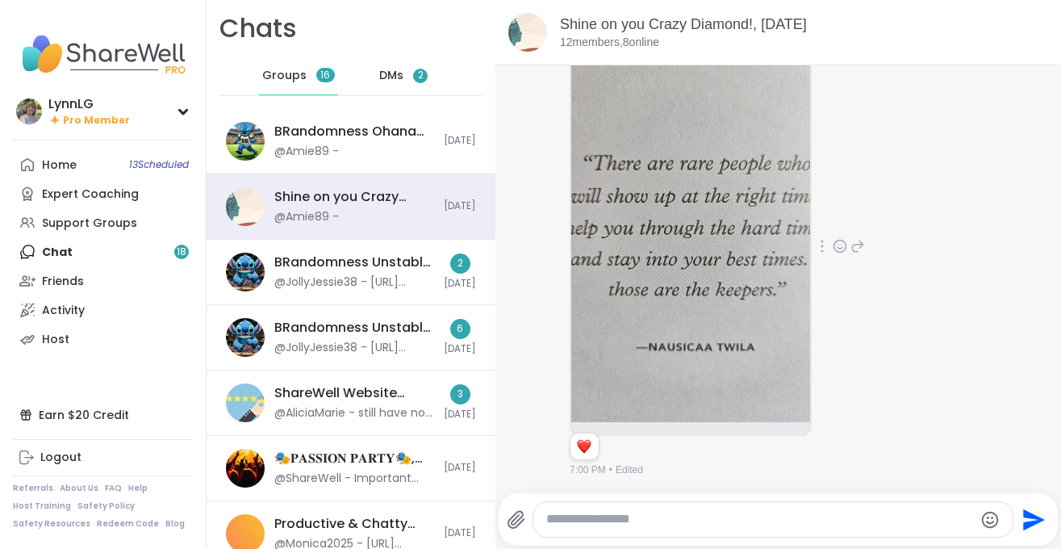
scroll to position [4297, 0]
click at [842, 247] on icon at bounding box center [840, 245] width 15 height 16
click at [834, 220] on div "Select Reaction: Heart" at bounding box center [840, 219] width 15 height 15
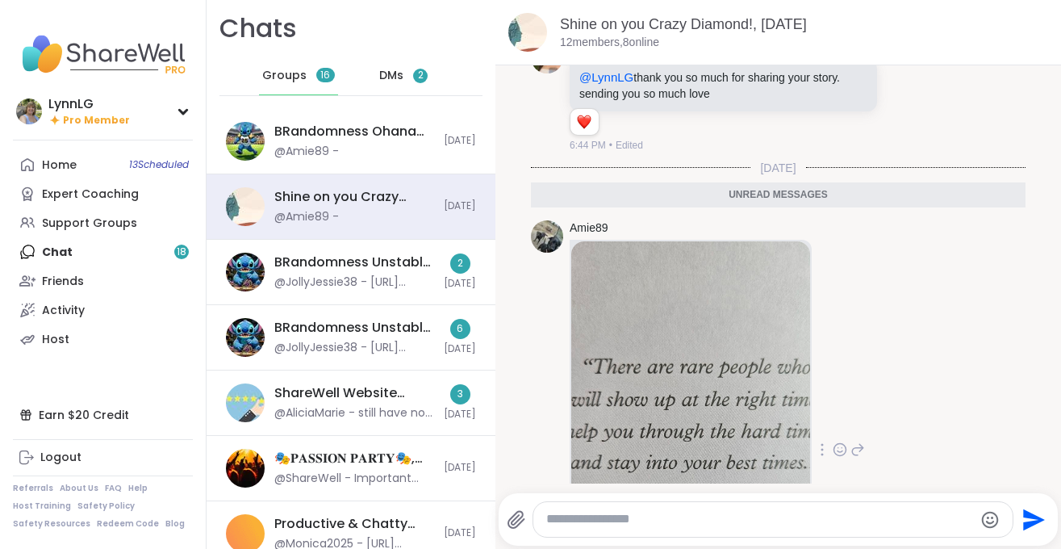
scroll to position [4093, 0]
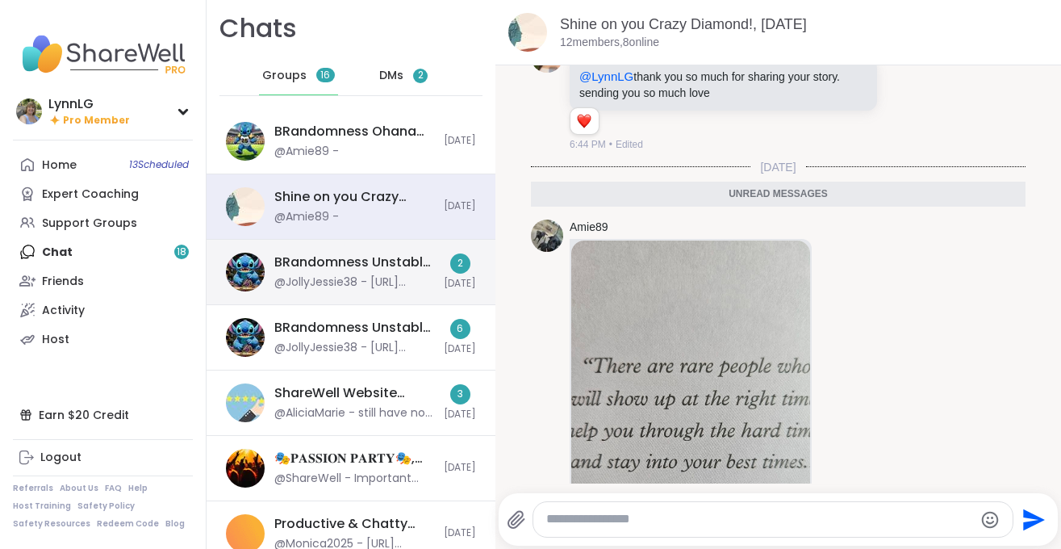
click at [418, 282] on div "@JollyJessie38 - https://sharewellnow.com/session/527d1936-303b-4ebb-b93d-d1ad8…" at bounding box center [354, 282] width 160 height 16
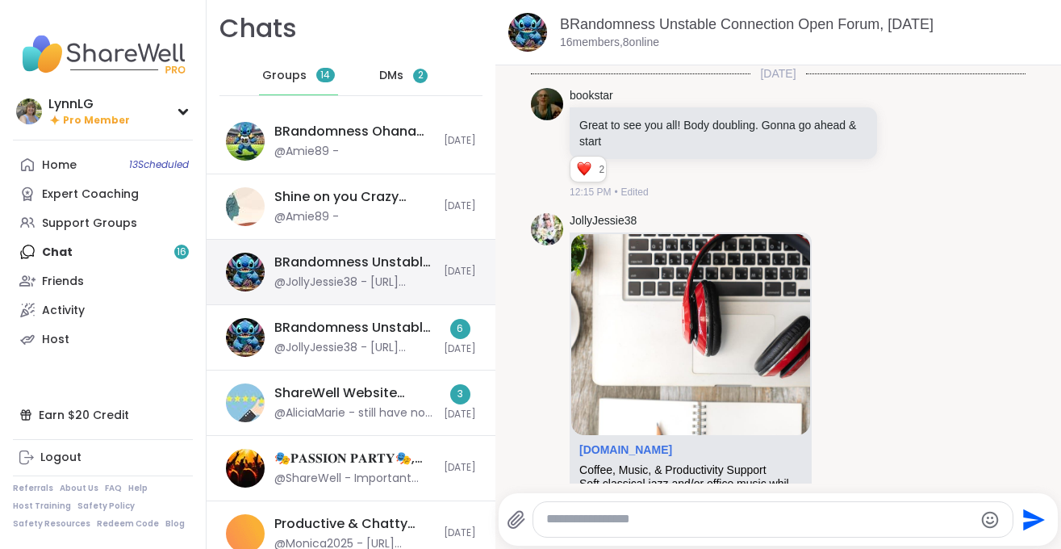
scroll to position [10773, 0]
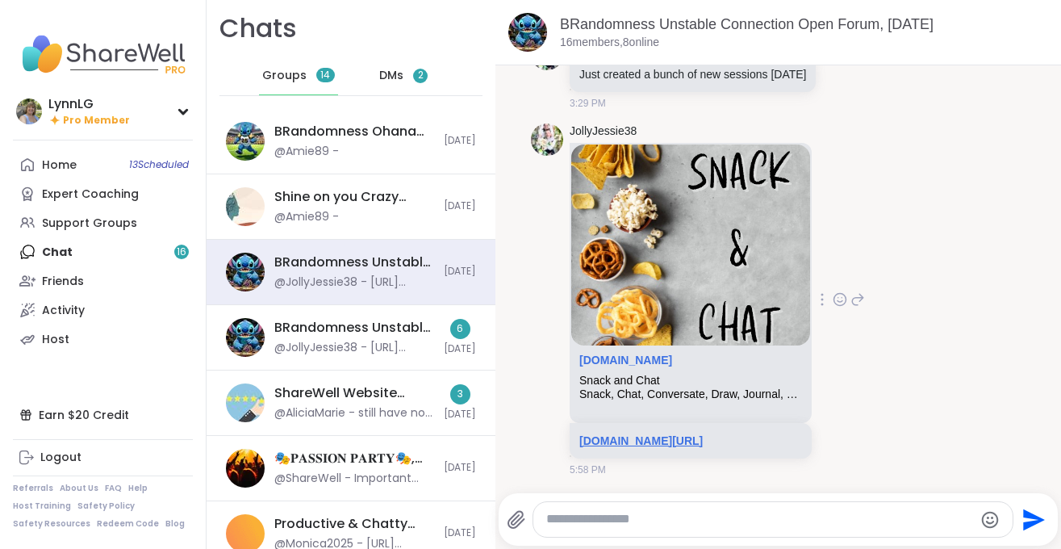
click at [655, 434] on link "sharewellnow.com/session/527d1936-303b-4ebb-b93d-d1ad8befdf3e" at bounding box center [641, 440] width 123 height 13
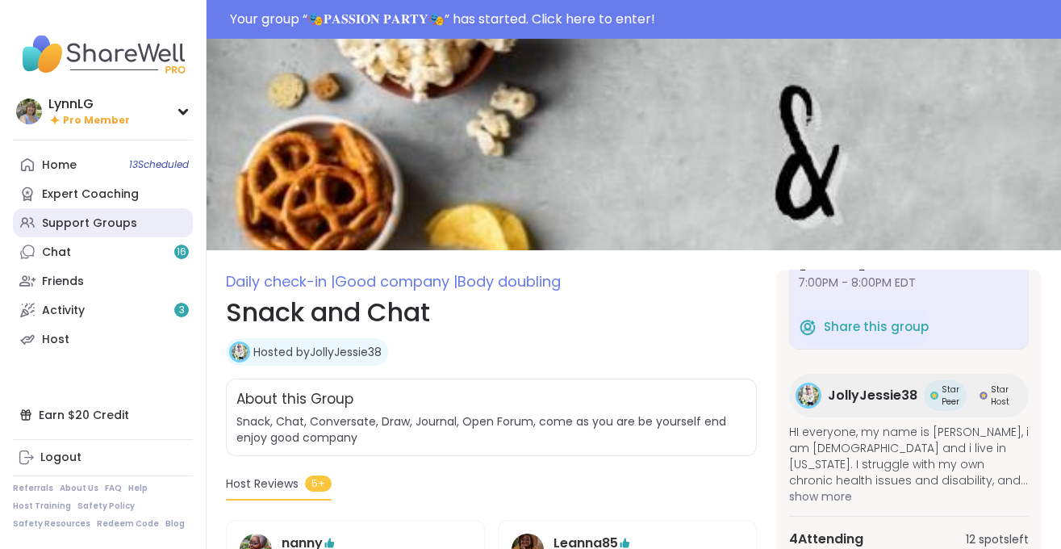
click at [83, 222] on div "Support Groups" at bounding box center [89, 224] width 95 height 16
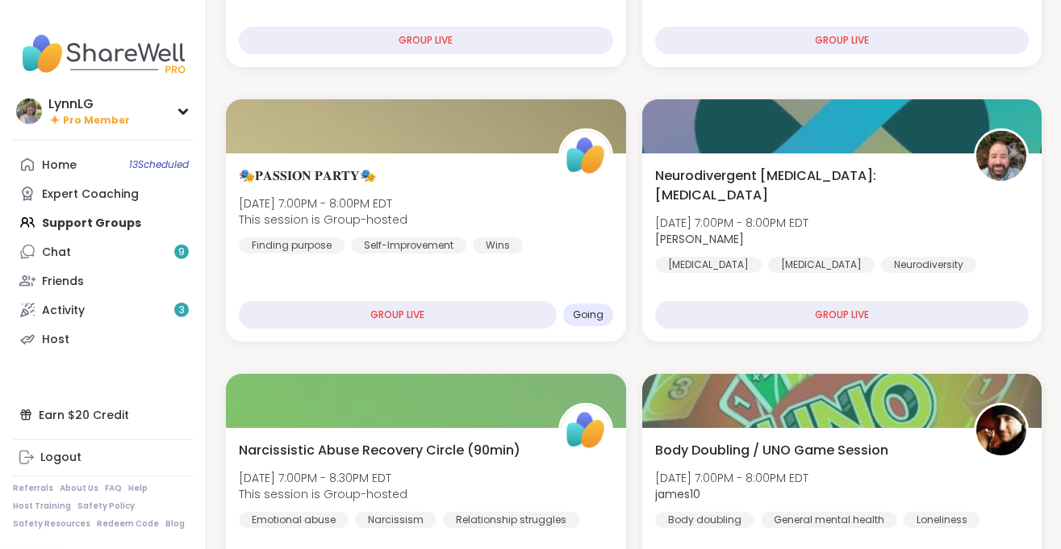
scroll to position [618, 0]
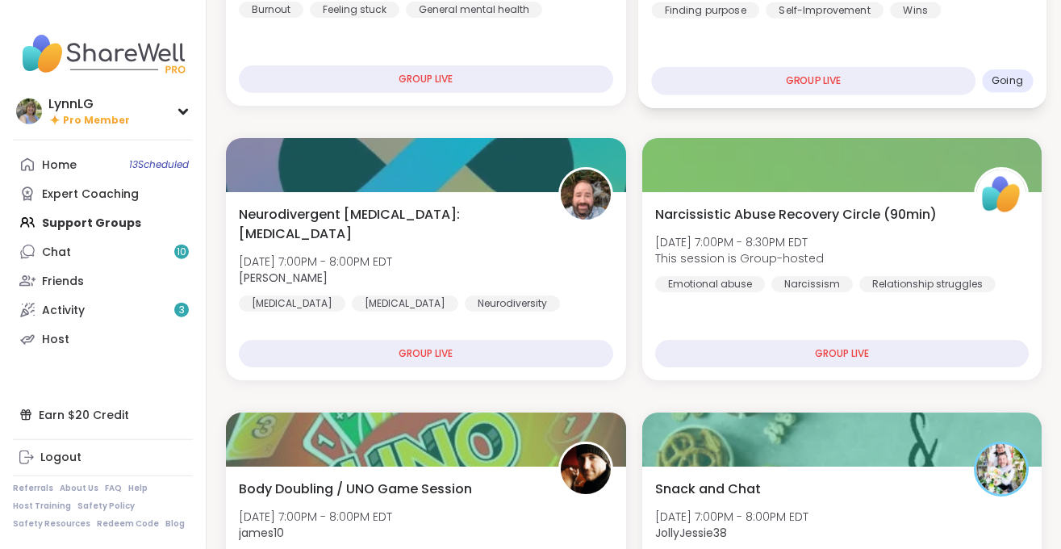
click at [695, 92] on div "GROUP LIVE" at bounding box center [813, 81] width 324 height 28
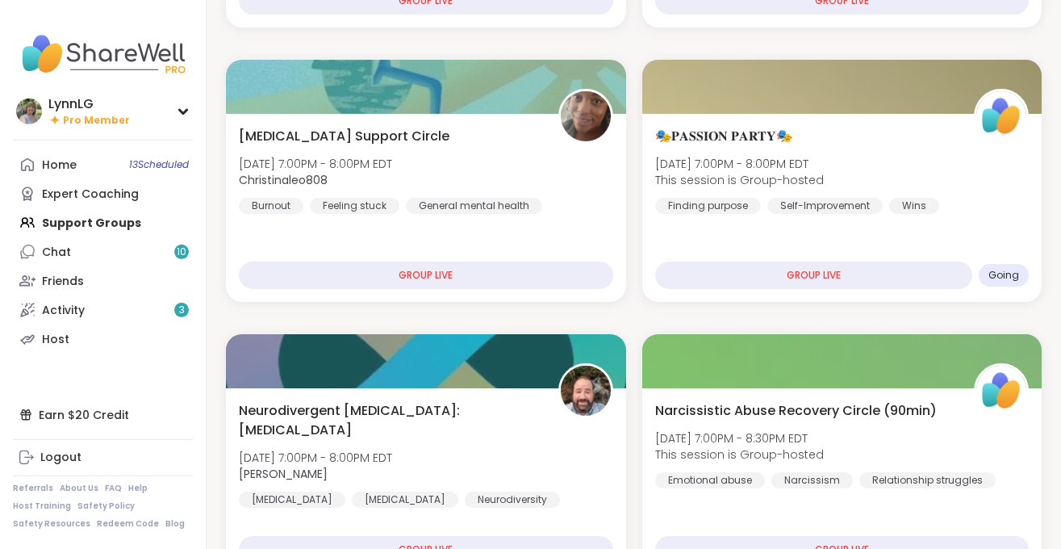
scroll to position [425, 0]
